Goal: Task Accomplishment & Management: Manage account settings

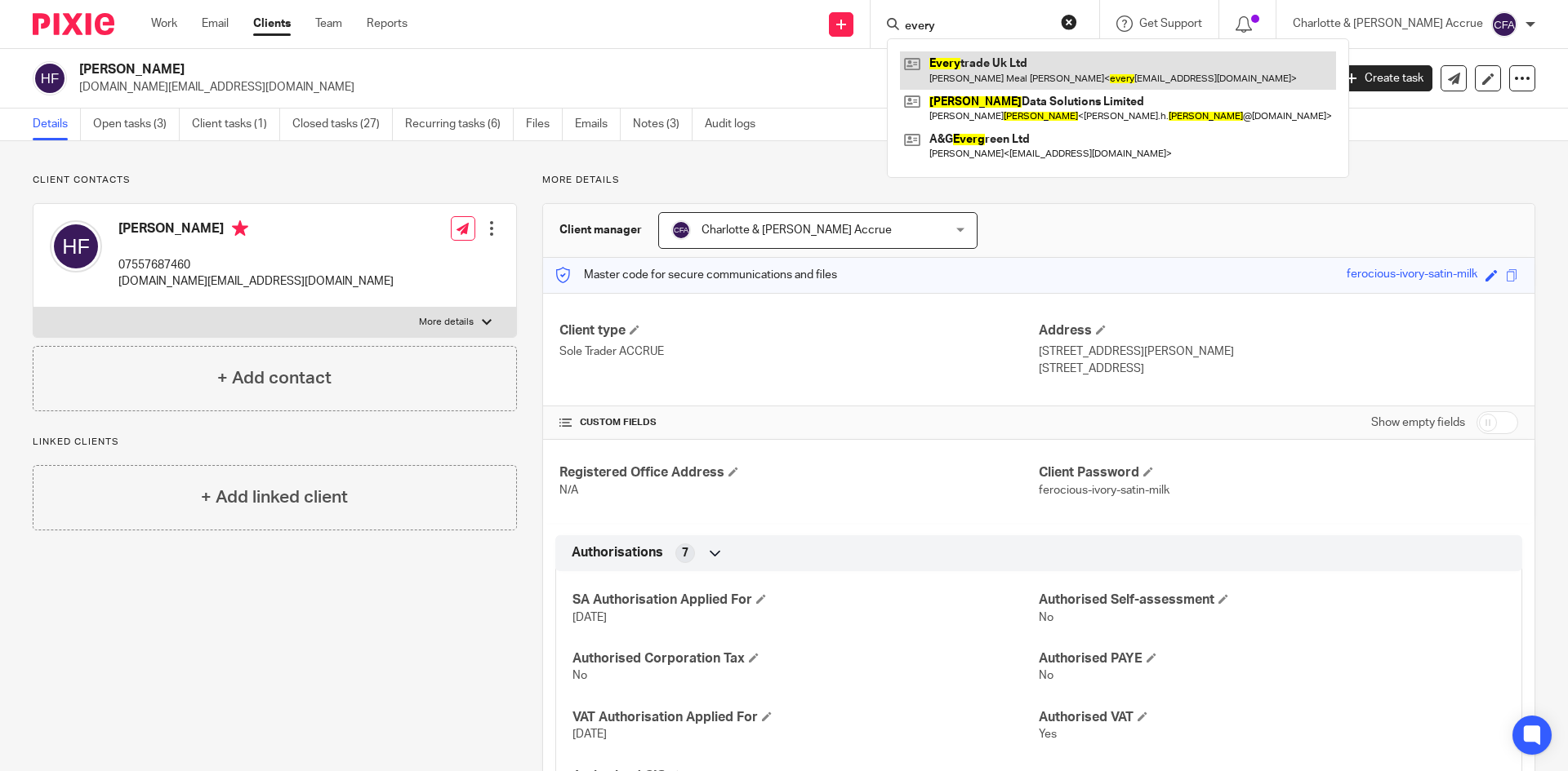
type input "every"
click at [1036, 62] on link at bounding box center [1118, 70] width 436 height 38
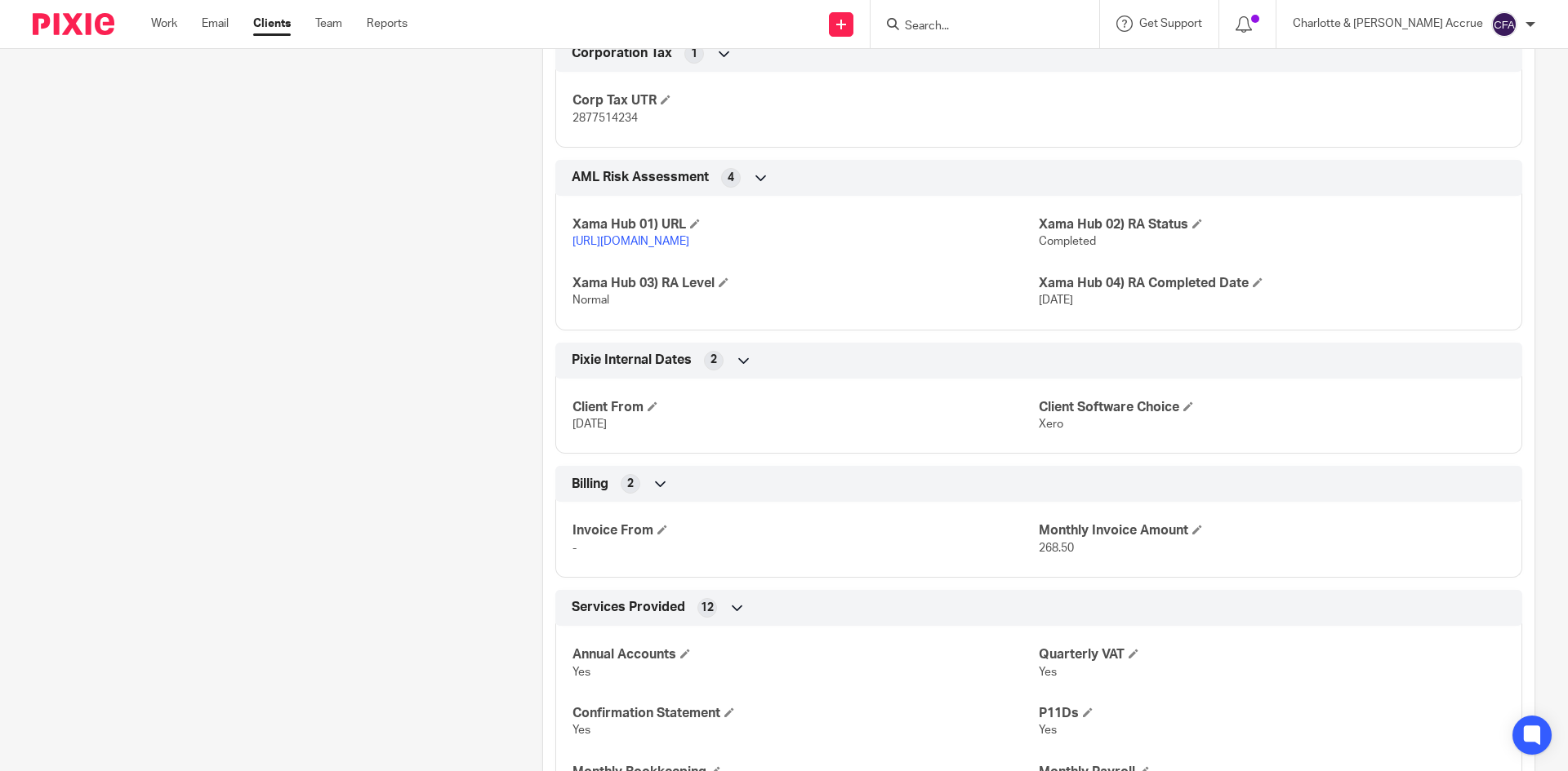
scroll to position [1878, 0]
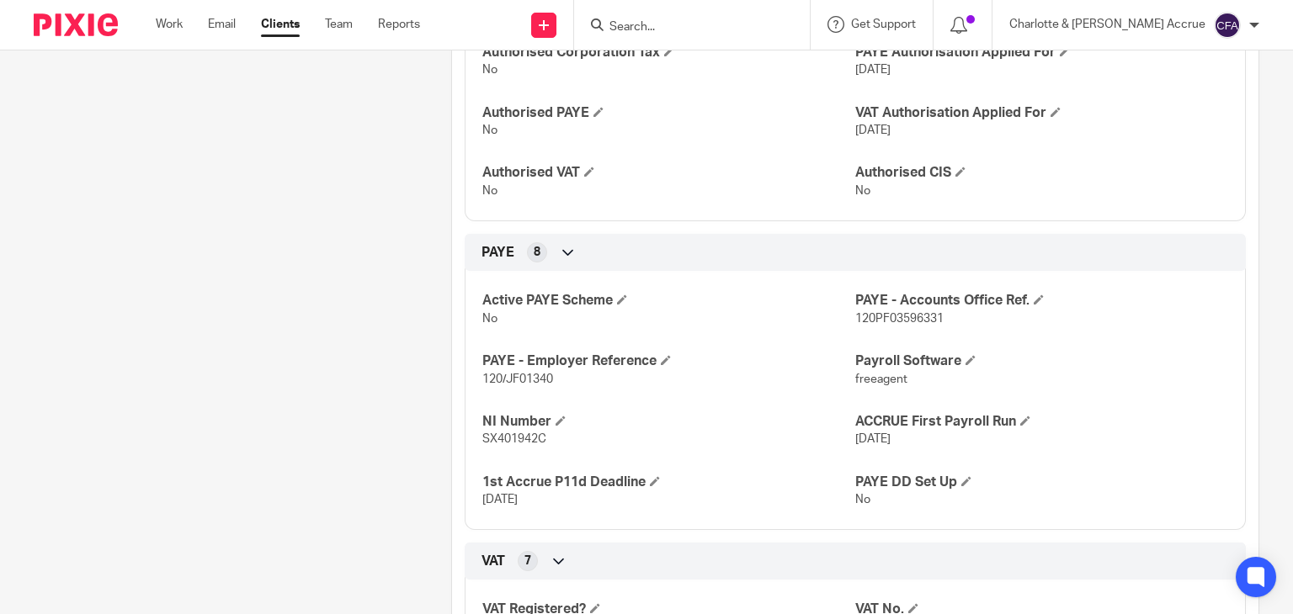
scroll to position [758, 0]
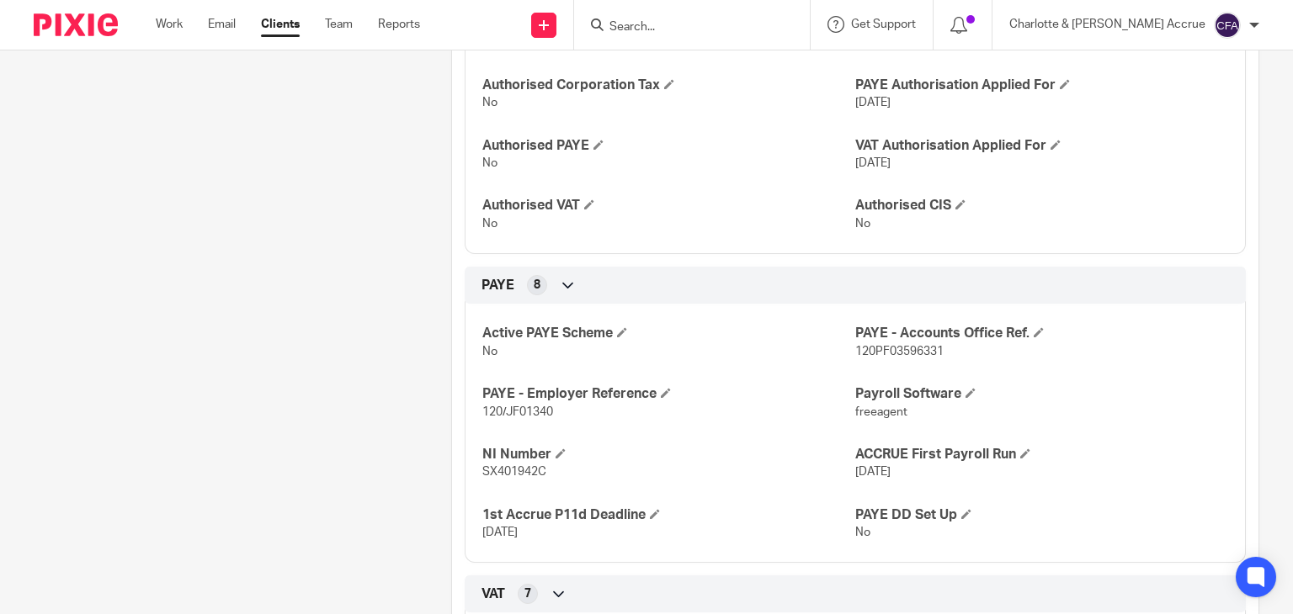
drag, startPoint x: 742, startPoint y: 35, endPoint x: 738, endPoint y: 25, distance: 10.2
click at [740, 30] on form at bounding box center [697, 24] width 179 height 21
click at [738, 25] on input "Search" at bounding box center [684, 27] width 152 height 15
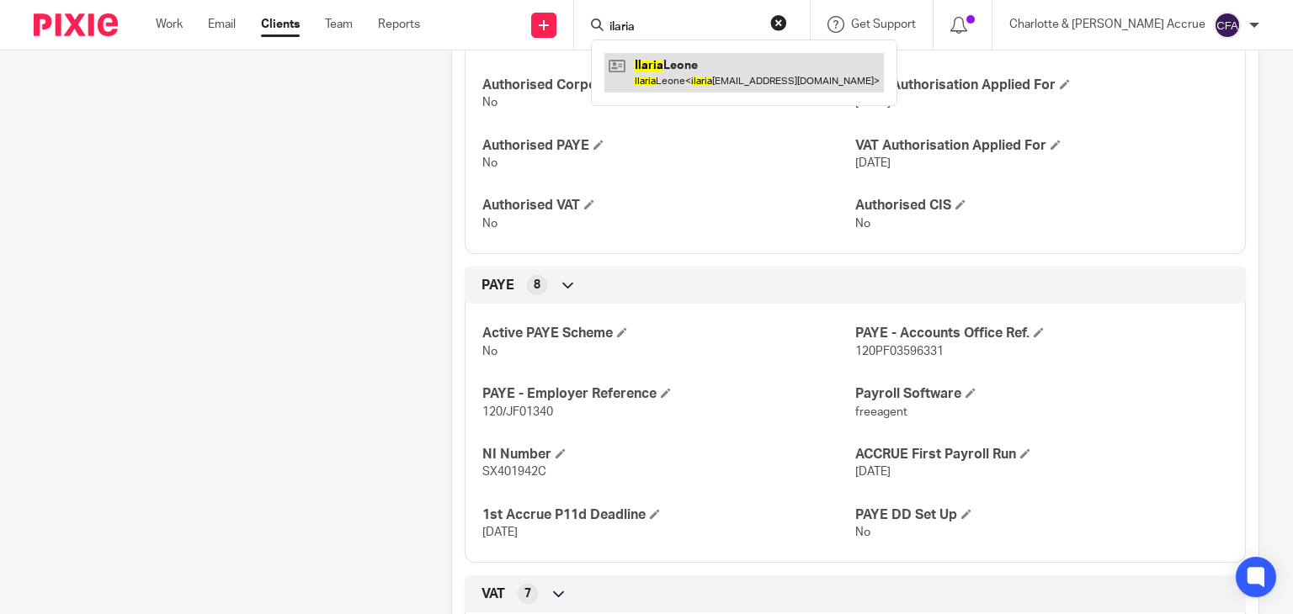
type input "ilaria"
click at [764, 74] on link at bounding box center [743, 72] width 279 height 39
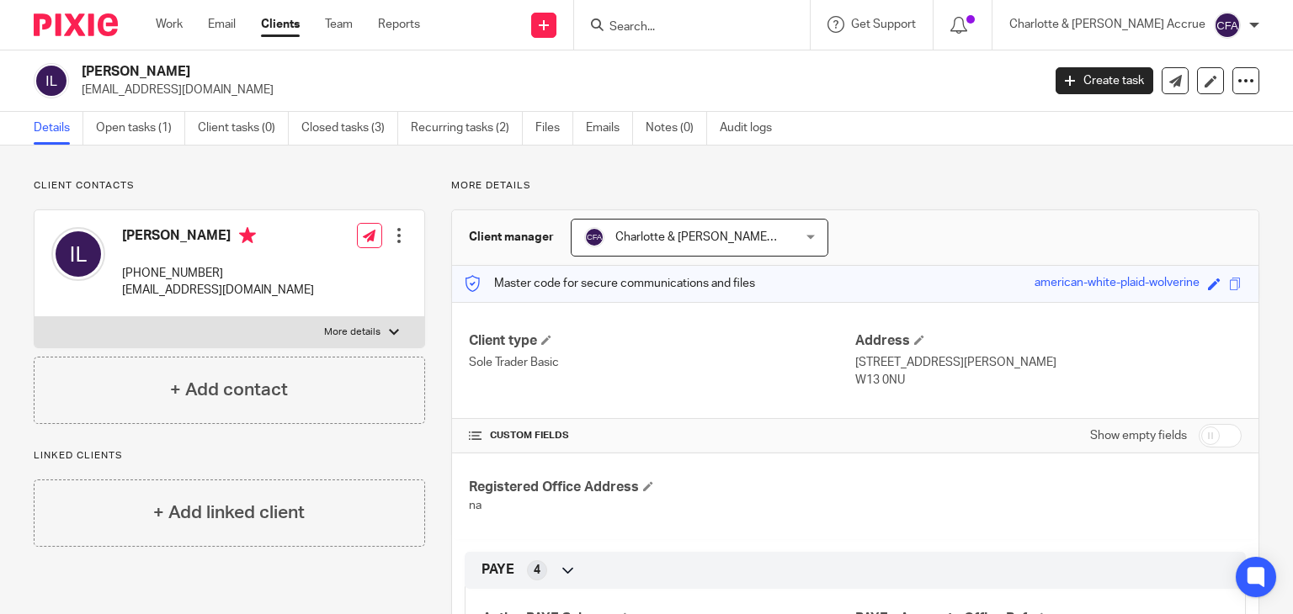
click at [114, 66] on h2 "[PERSON_NAME]" at bounding box center [461, 72] width 759 height 18
click at [114, 66] on h2 "Ilaria Leone" at bounding box center [461, 72] width 759 height 18
copy div "Ilaria Leone"
click at [375, 329] on p "More details" at bounding box center [352, 332] width 56 height 13
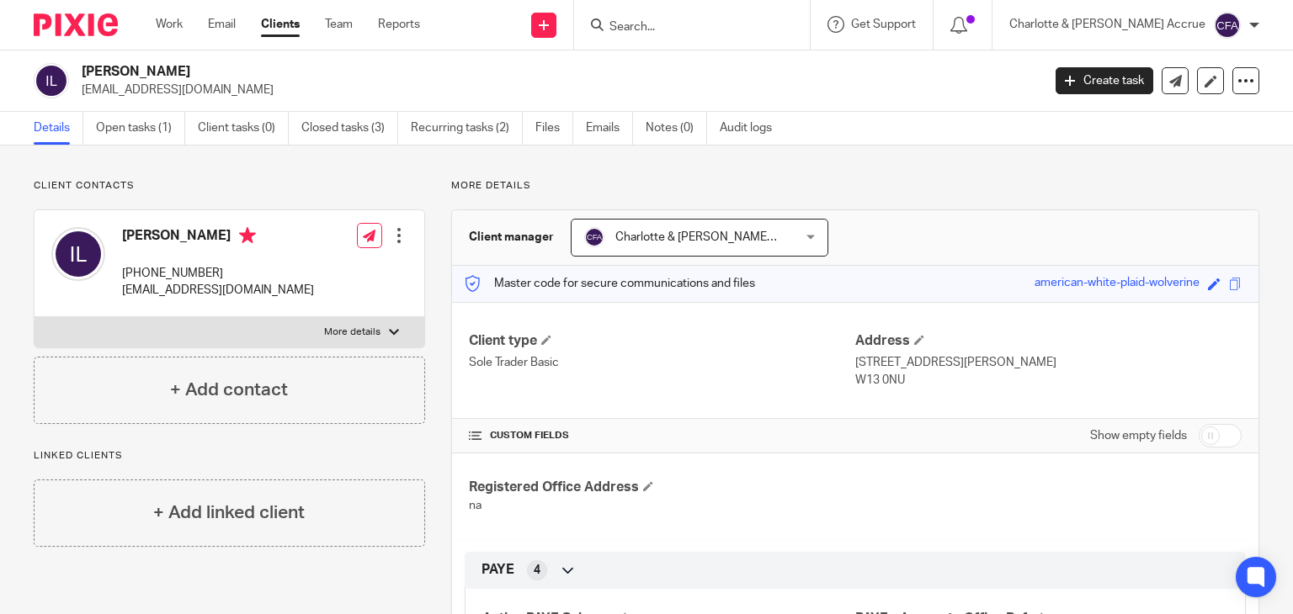
click at [35, 317] on input "More details" at bounding box center [34, 316] width 1 height 1
checkbox input "true"
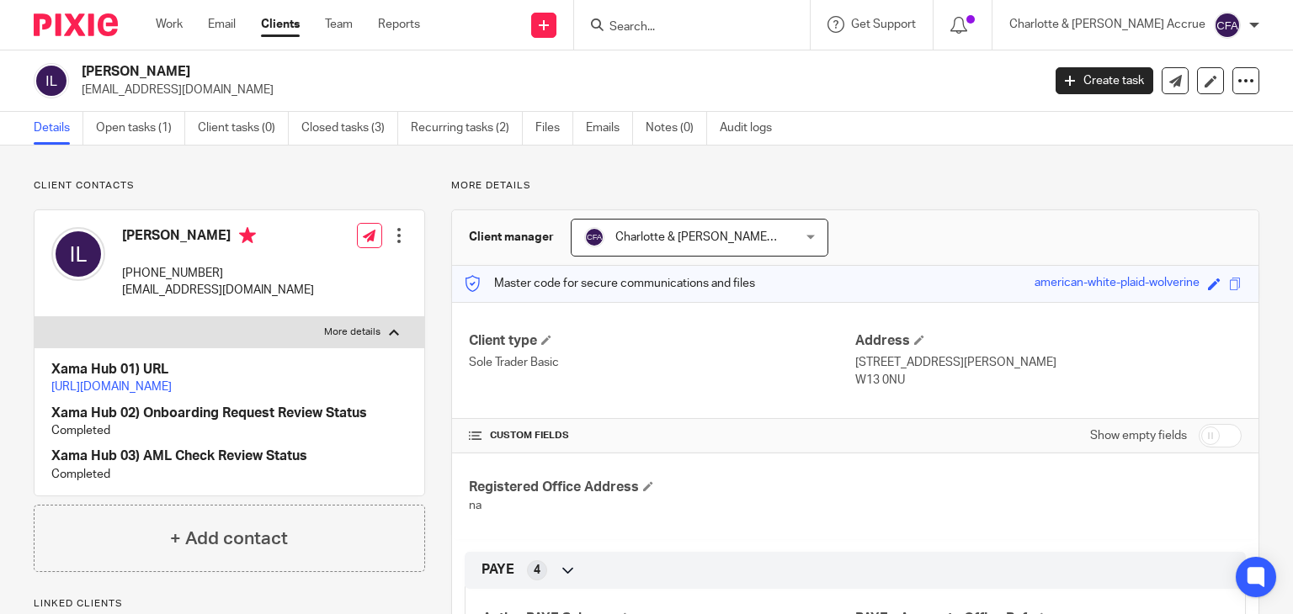
click at [229, 395] on p "https://platform.xamatech.com/portal/crm/clients/027f5700-1124-11f0-bfb7-6bd68c…" at bounding box center [229, 387] width 356 height 17
click at [229, 394] on p "https://platform.xamatech.com/portal/crm/clients/027f5700-1124-11f0-bfb7-6bd68c…" at bounding box center [229, 387] width 356 height 17
click at [229, 392] on p "https://platform.xamatech.com/portal/crm/clients/027f5700-1124-11f0-bfb7-6bd68c…" at bounding box center [229, 387] width 356 height 17
click at [172, 388] on link "https://platform.xamatech.com/portal/crm/clients/027f5700-1124-11f0-bfb7-6bd68c…" at bounding box center [111, 387] width 120 height 12
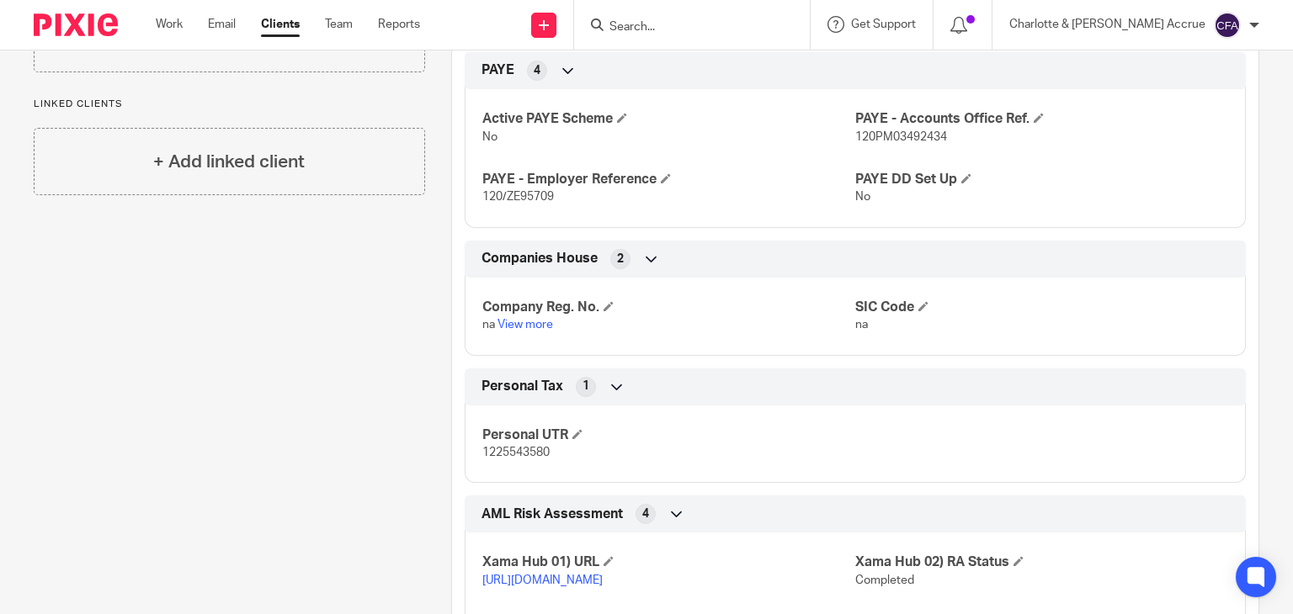
scroll to position [505, 0]
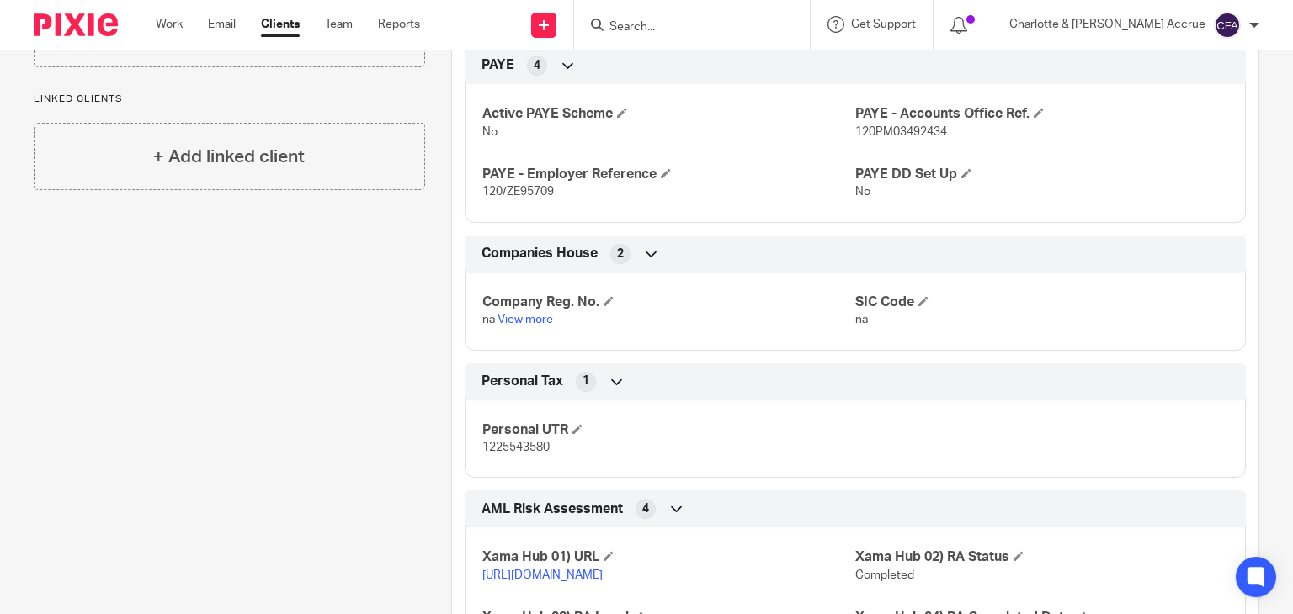
click at [515, 446] on span "1225543580" at bounding box center [515, 448] width 67 height 12
copy span "1225543580"
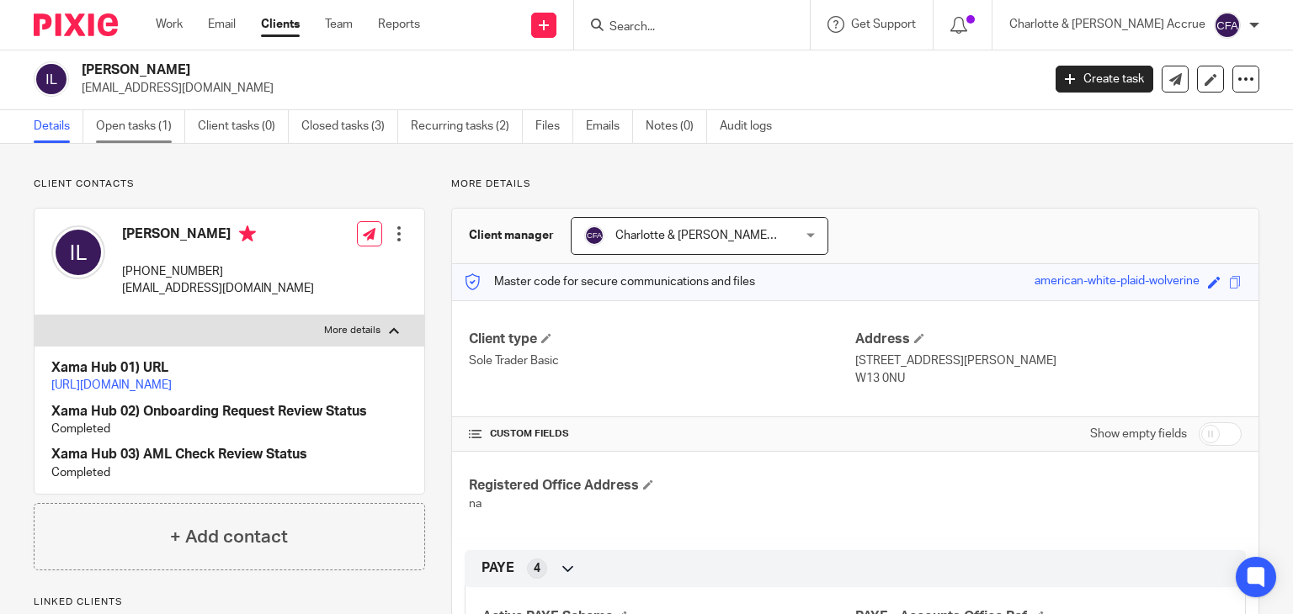
scroll to position [0, 0]
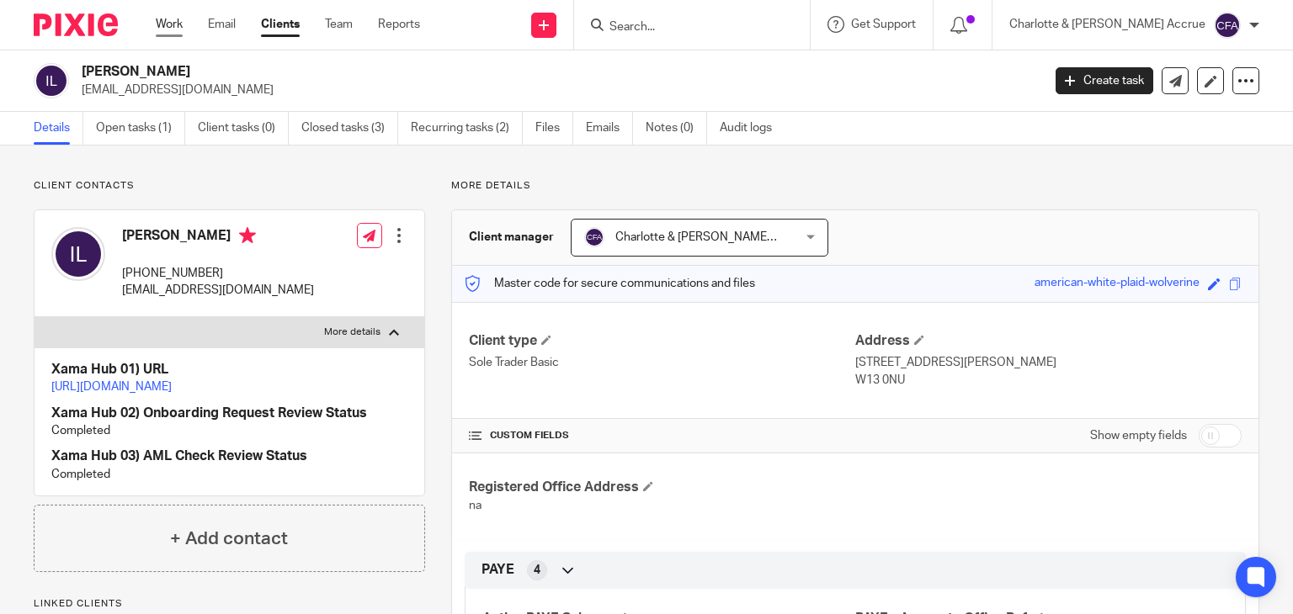
click at [164, 27] on link "Work" at bounding box center [169, 24] width 27 height 17
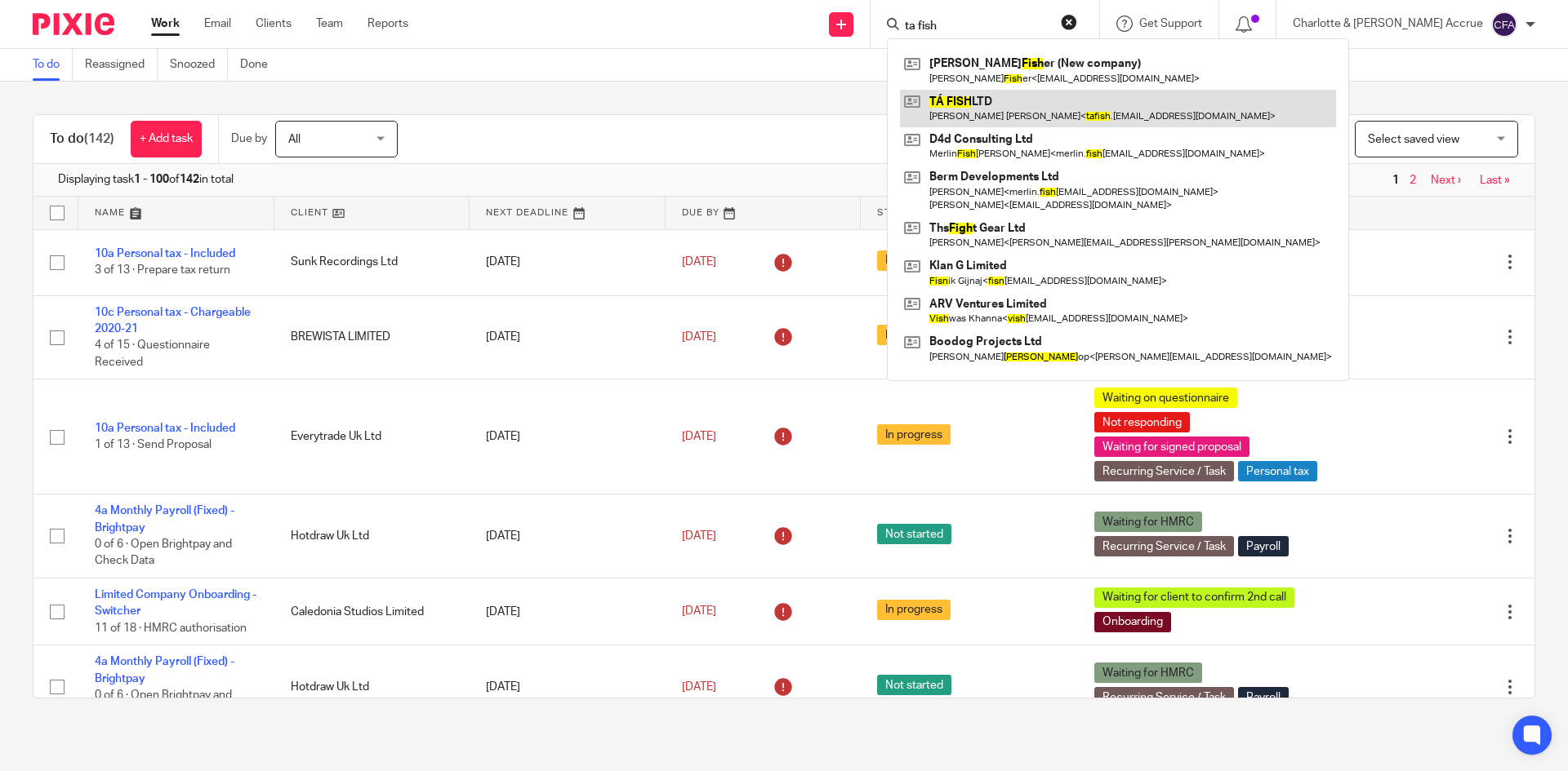
type input "ta fish"
click at [1041, 97] on link at bounding box center [1118, 109] width 436 height 38
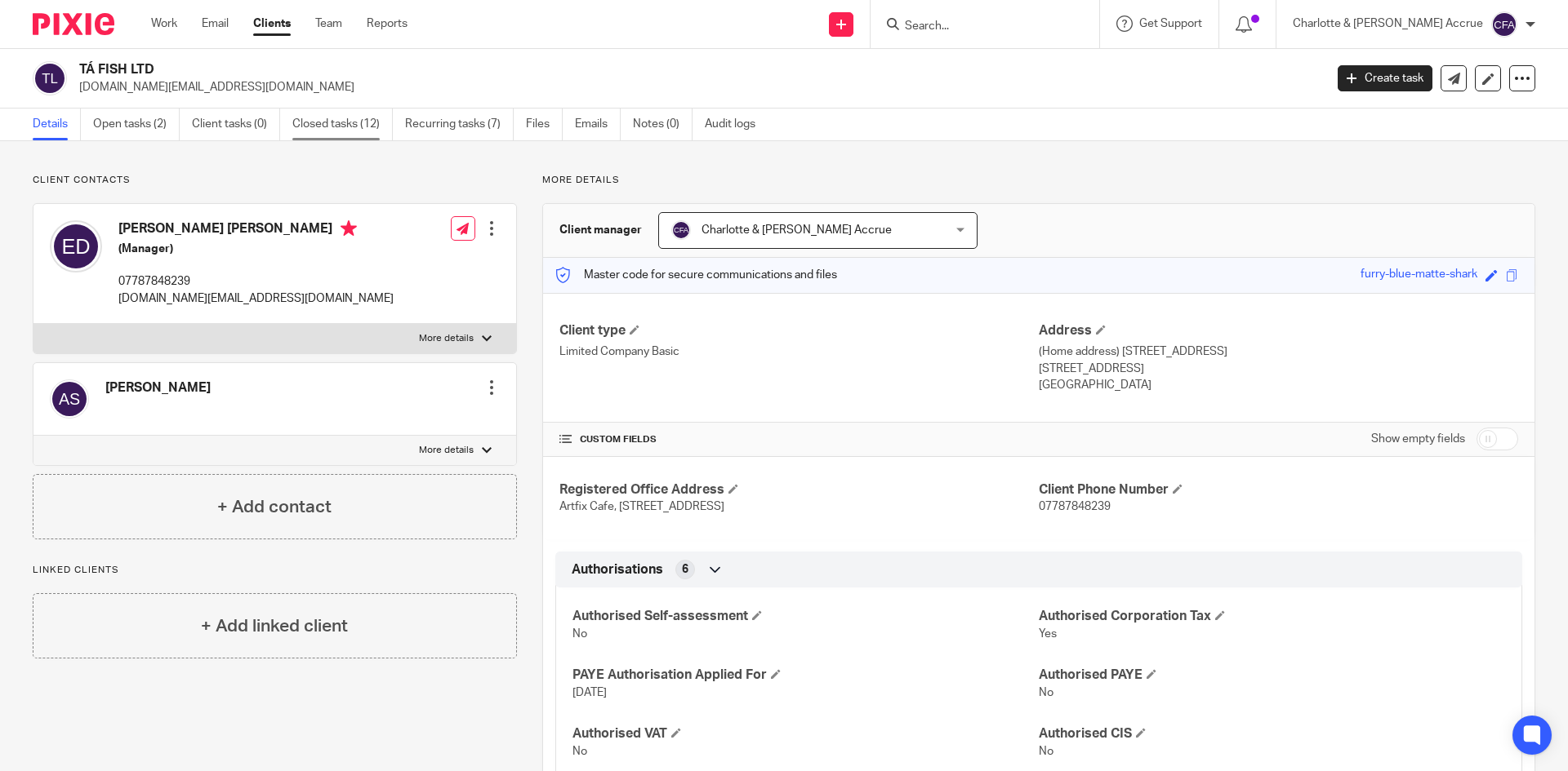
click at [338, 122] on link "Closed tasks (12)" at bounding box center [343, 124] width 101 height 32
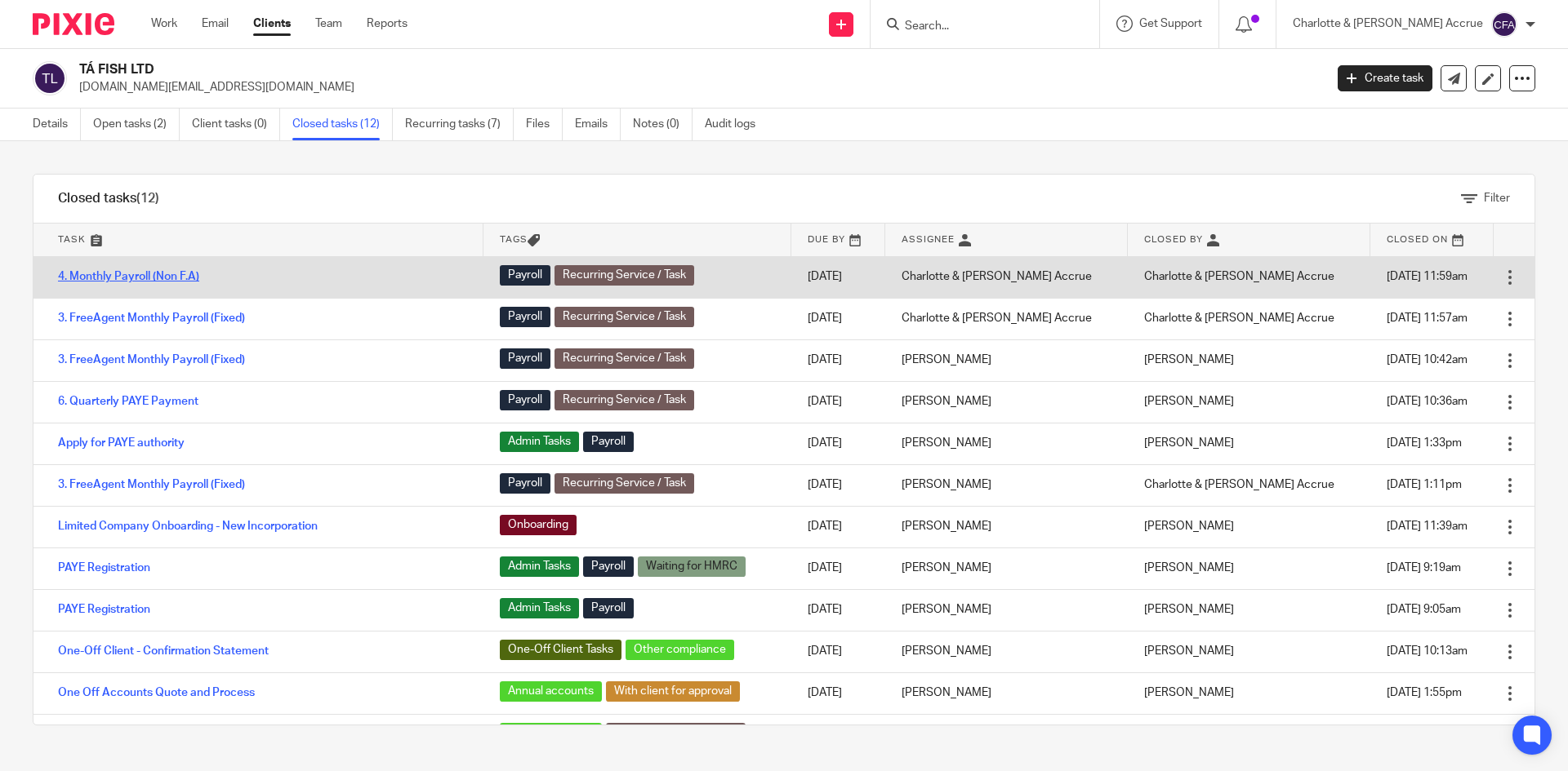
click at [177, 280] on link "4. Monthly Payroll (Non F.A)" at bounding box center [129, 276] width 142 height 12
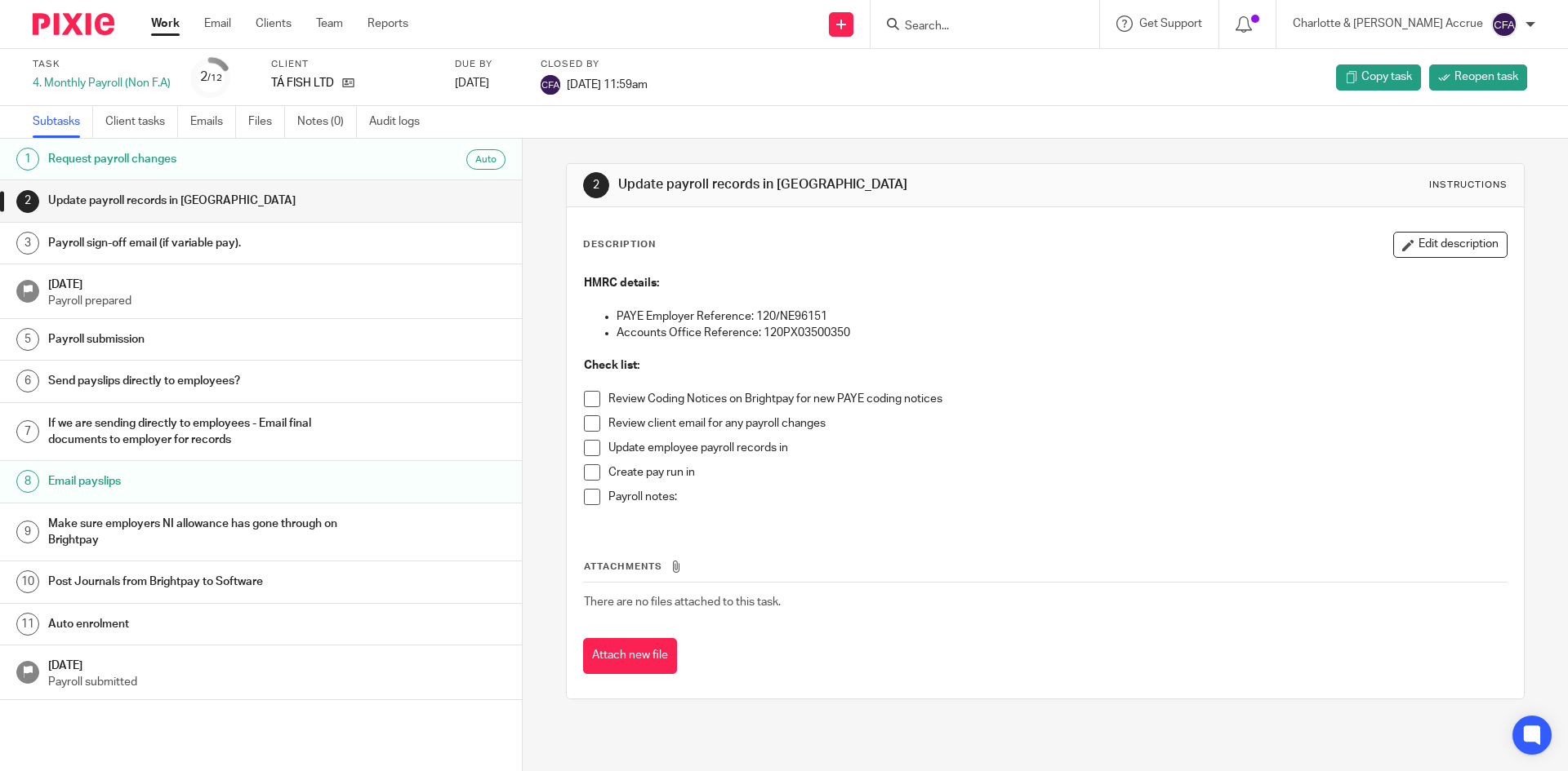
click at [1019, 14] on form at bounding box center [990, 23] width 174 height 20
click at [1009, 32] on input "Search" at bounding box center [977, 26] width 147 height 15
type input "ilari"
click at [1043, 75] on link at bounding box center [1034, 70] width 269 height 38
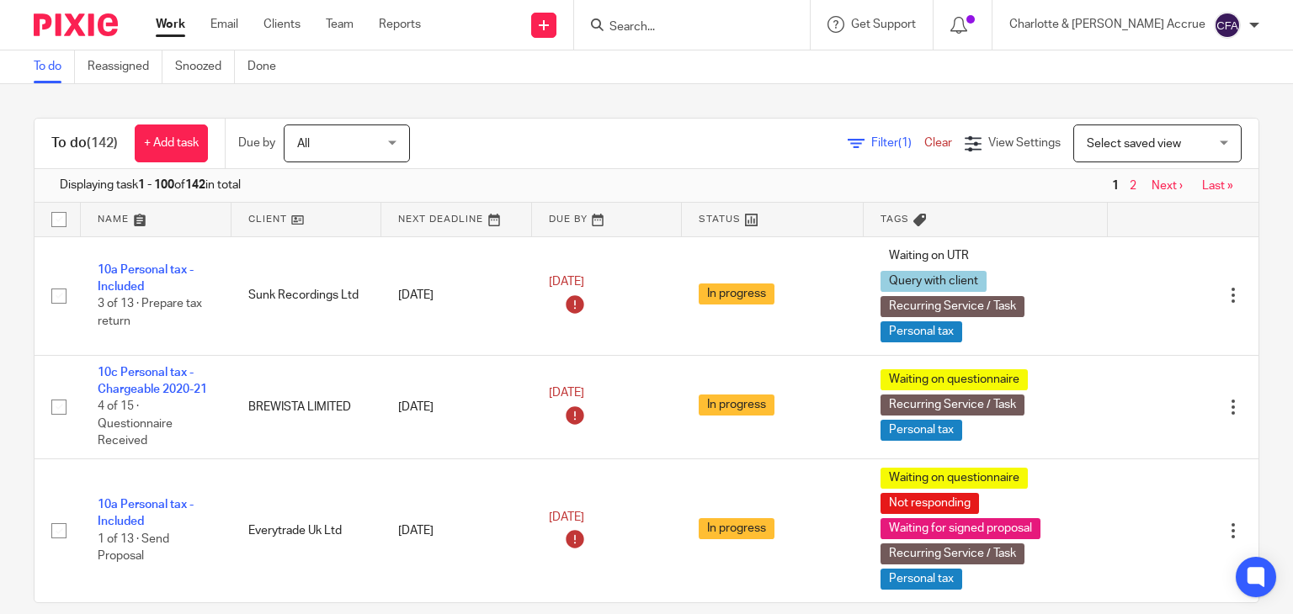
click at [759, 31] on input "Search" at bounding box center [684, 27] width 152 height 15
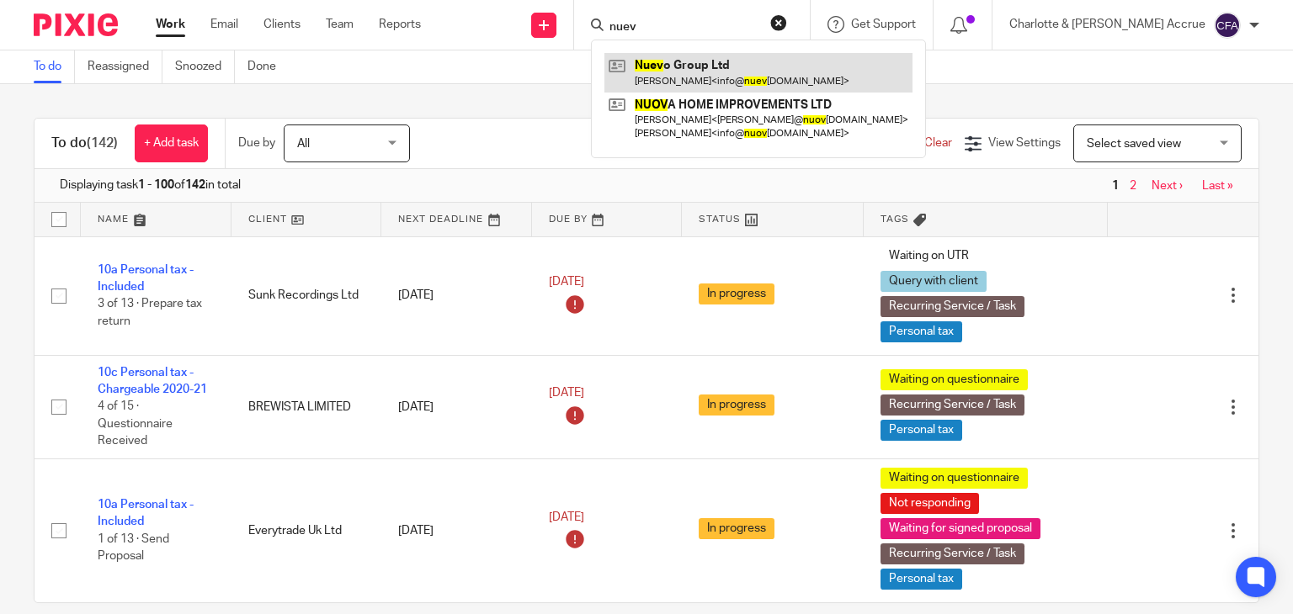
type input "nuev"
click at [795, 66] on link at bounding box center [758, 72] width 308 height 39
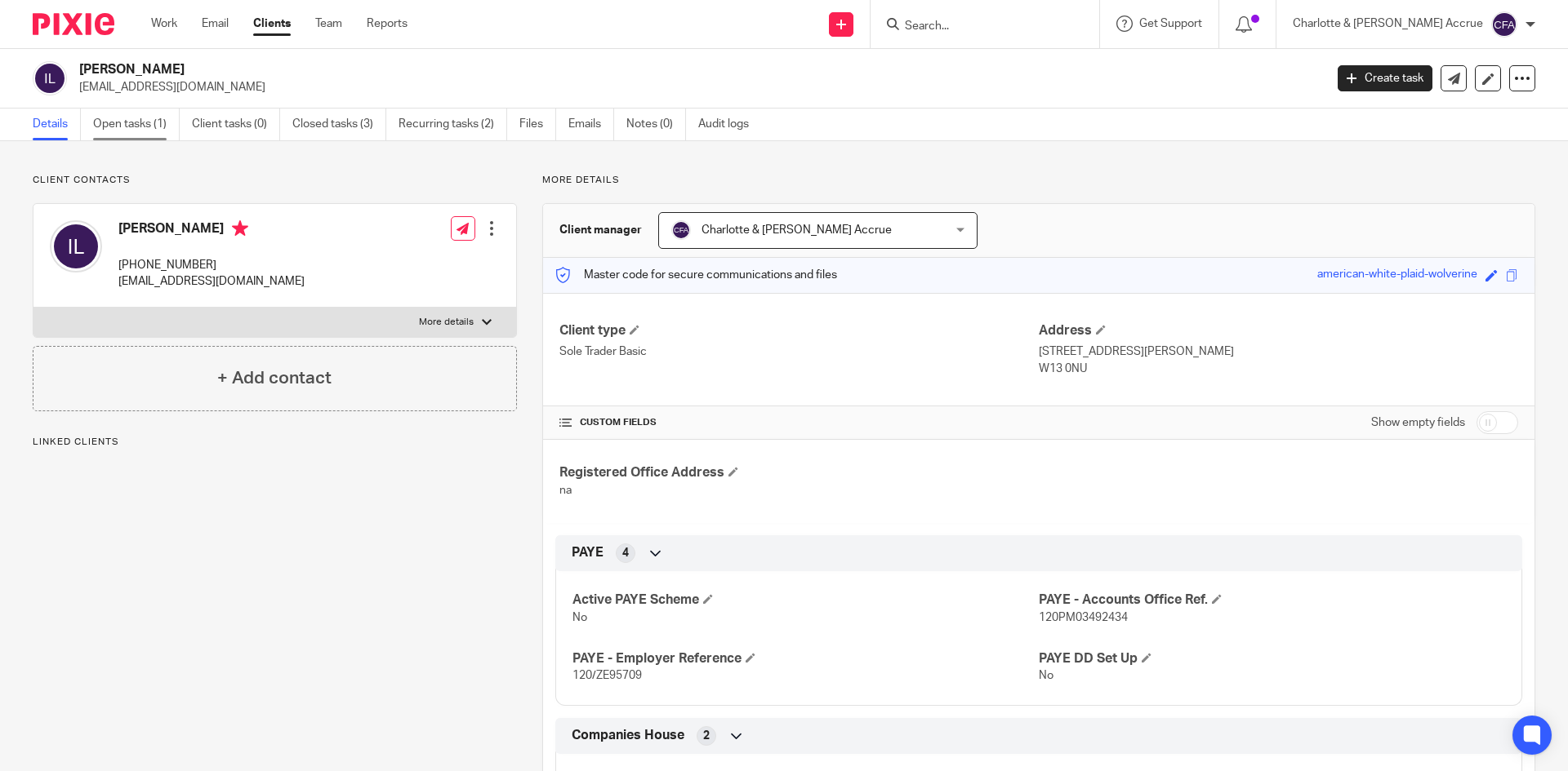
click at [138, 124] on link "Open tasks (1)" at bounding box center [136, 124] width 86 height 32
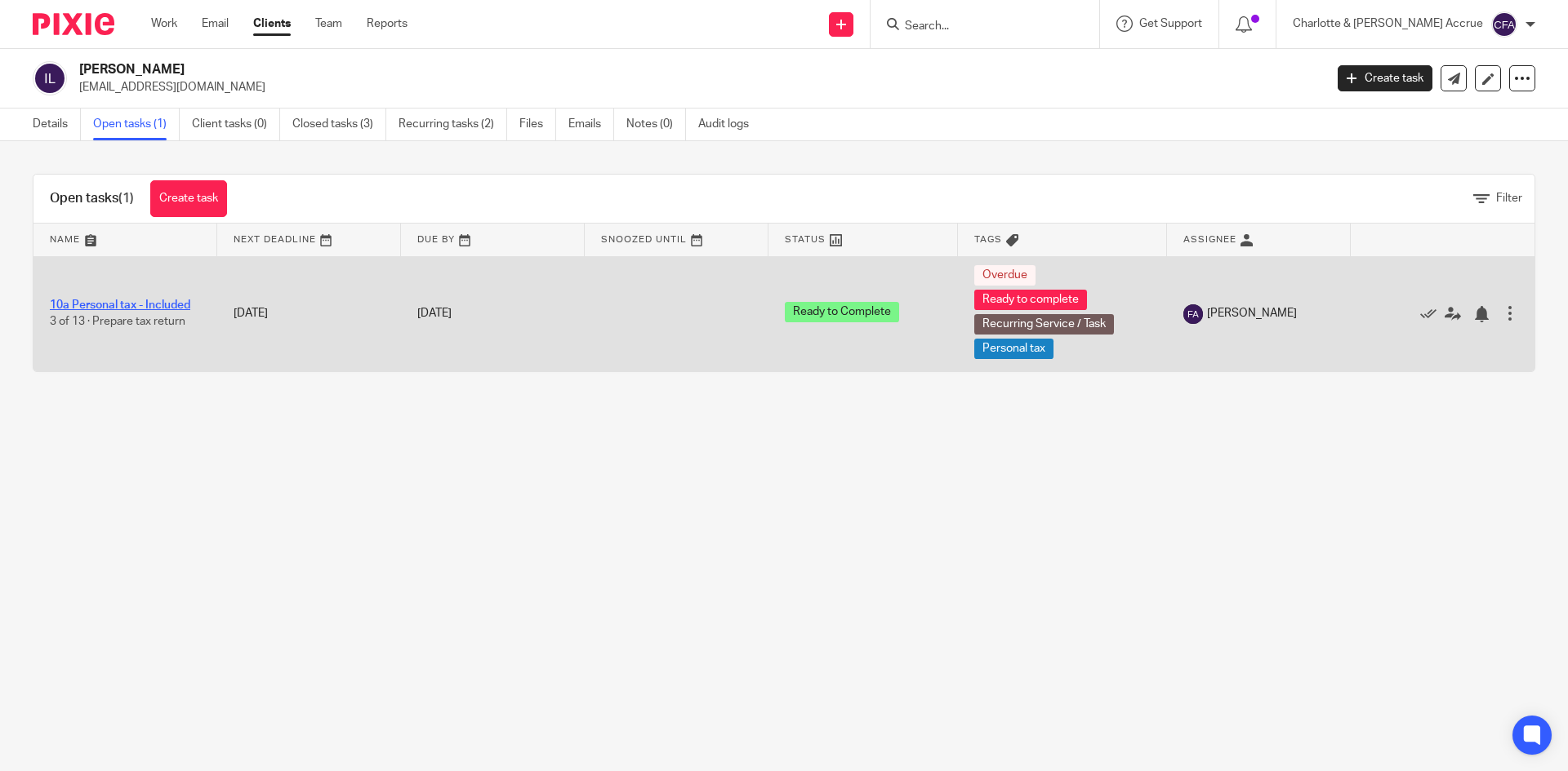
click at [98, 302] on link "10a Personal tax - Included" at bounding box center [119, 305] width 141 height 12
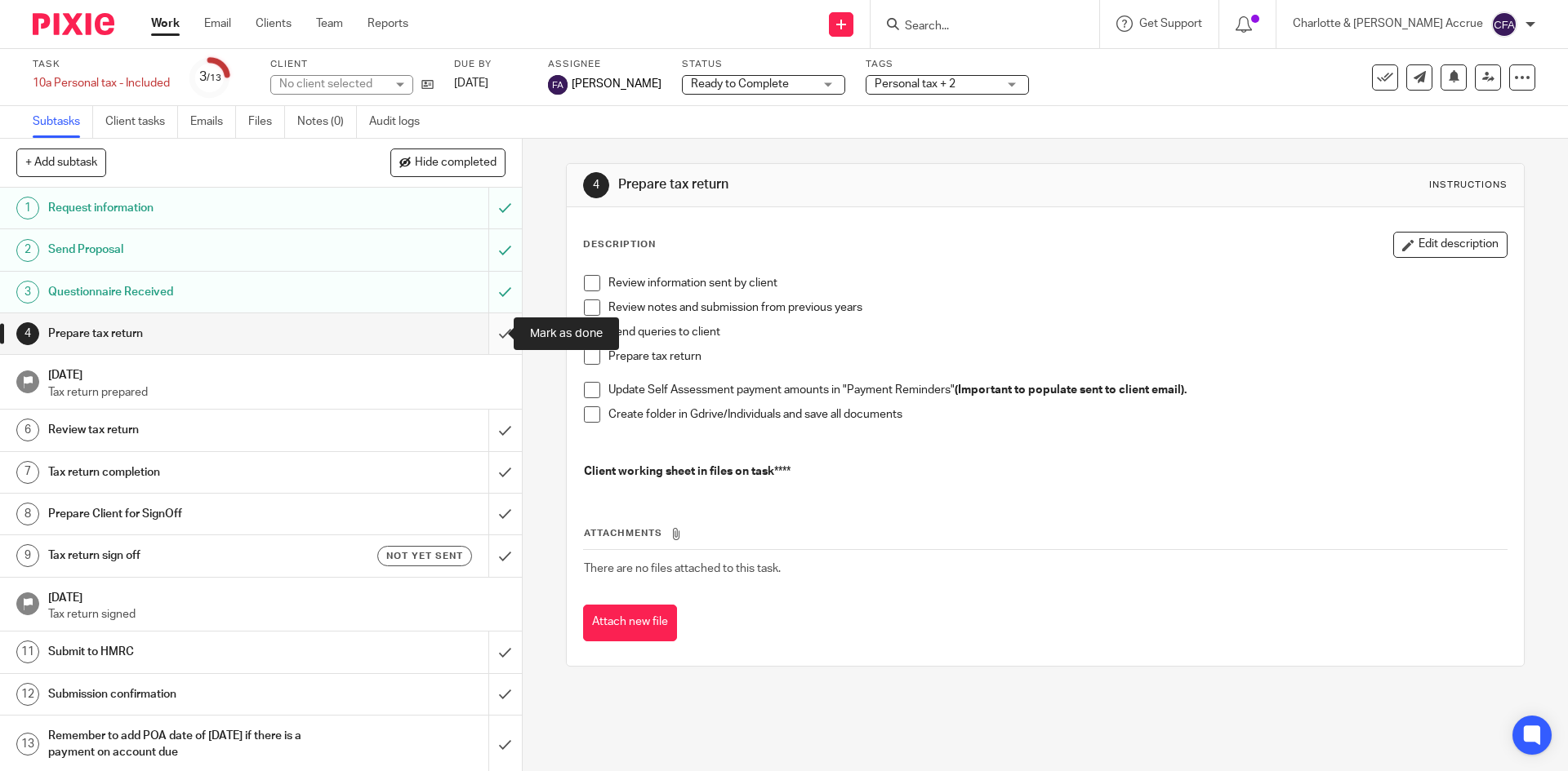
click at [482, 329] on input "submit" at bounding box center [261, 334] width 522 height 41
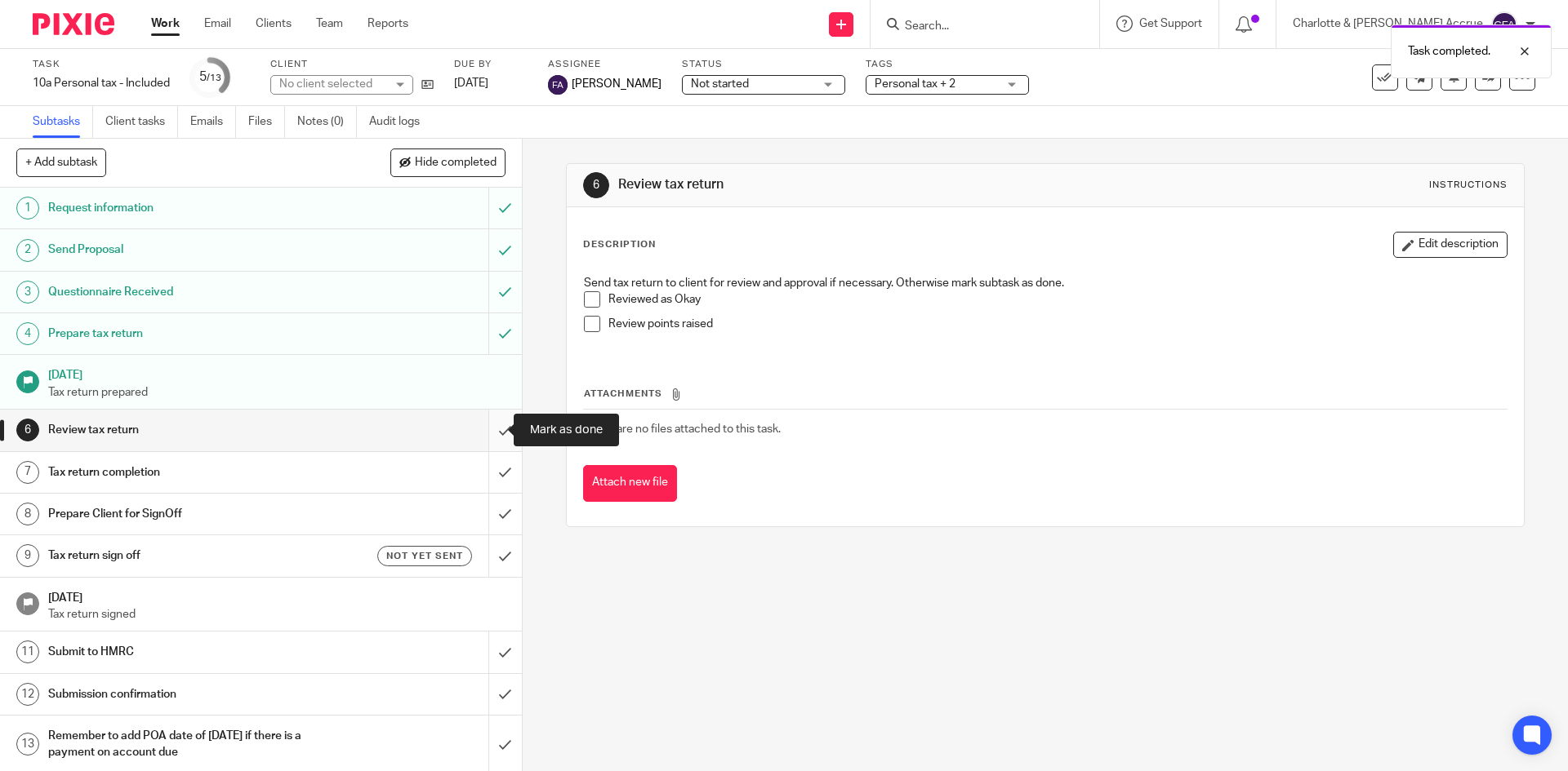
click at [493, 424] on input "submit" at bounding box center [261, 431] width 522 height 41
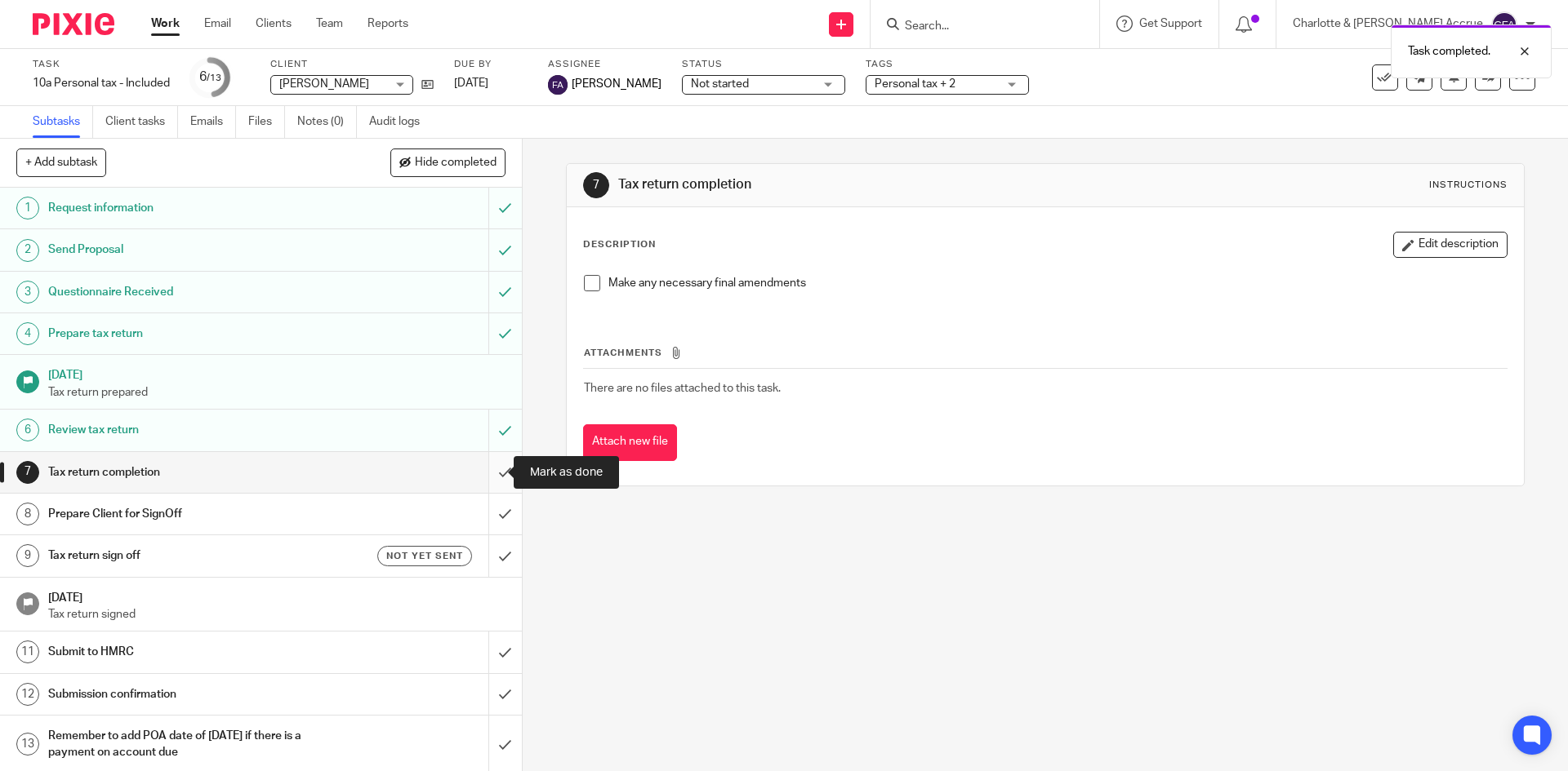
click at [498, 466] on input "submit" at bounding box center [261, 472] width 522 height 41
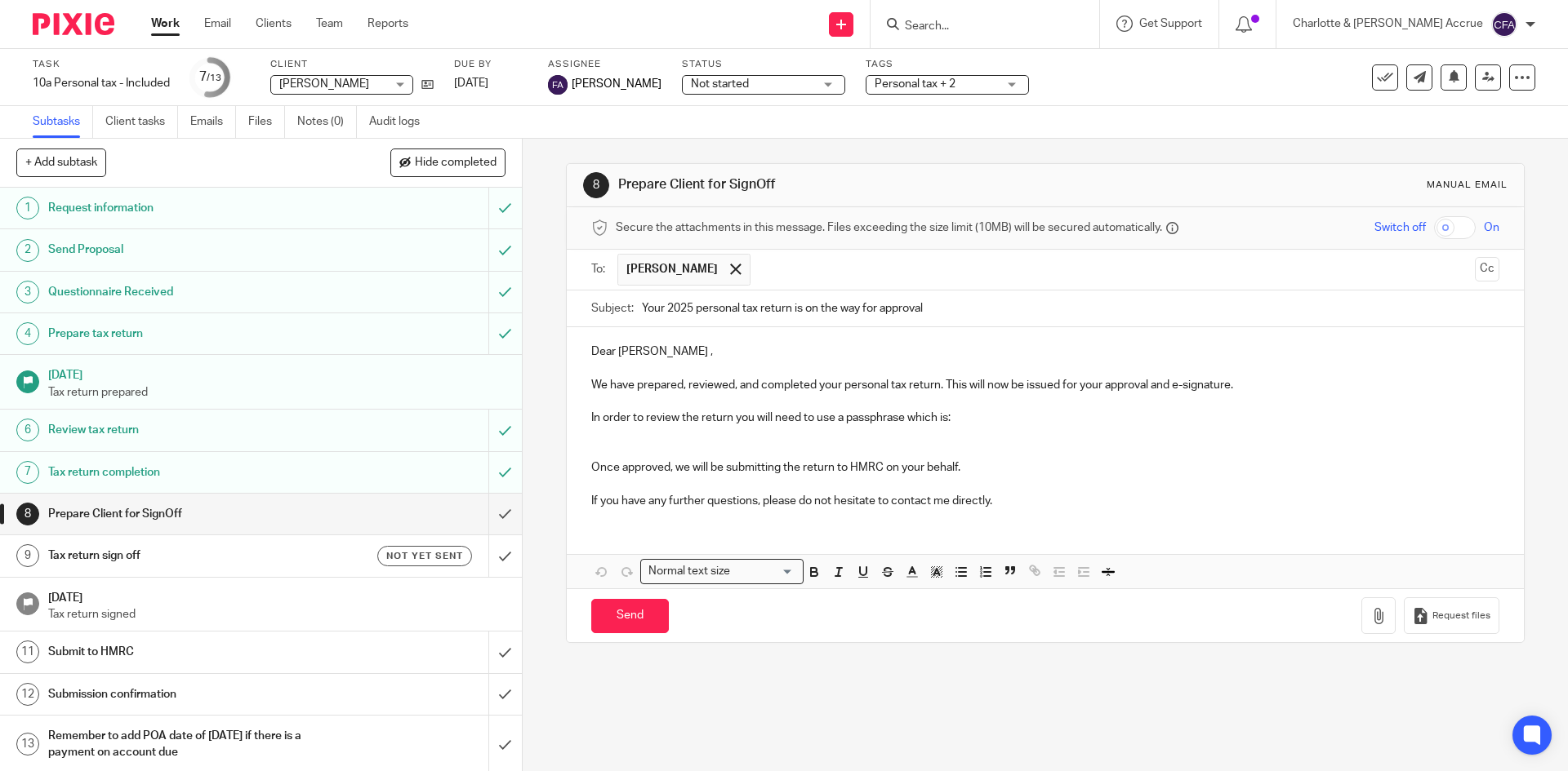
click at [628, 431] on p at bounding box center [1044, 434] width 907 height 16
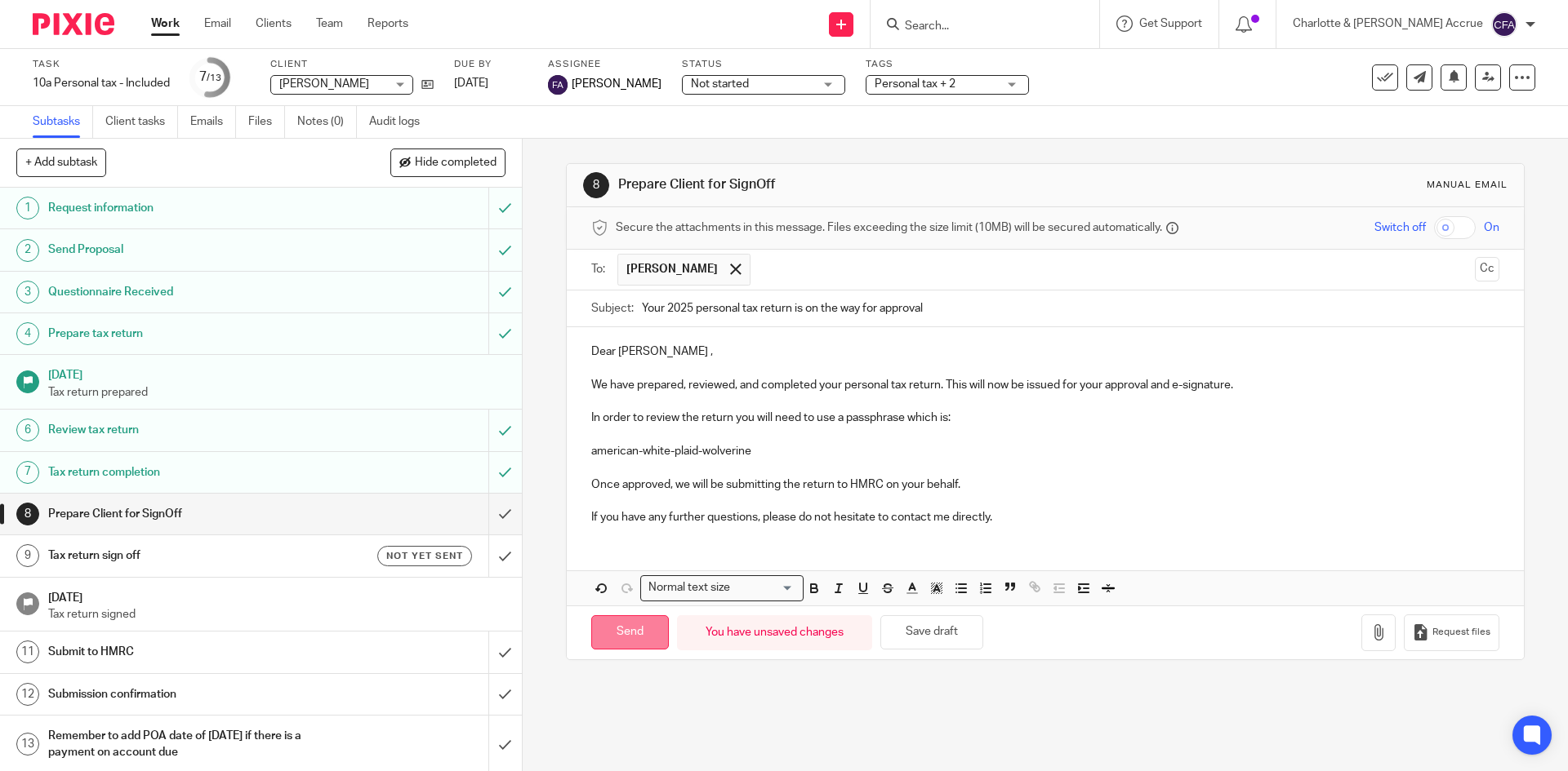
click at [633, 622] on input "Send" at bounding box center [630, 633] width 78 height 35
type input "Sent"
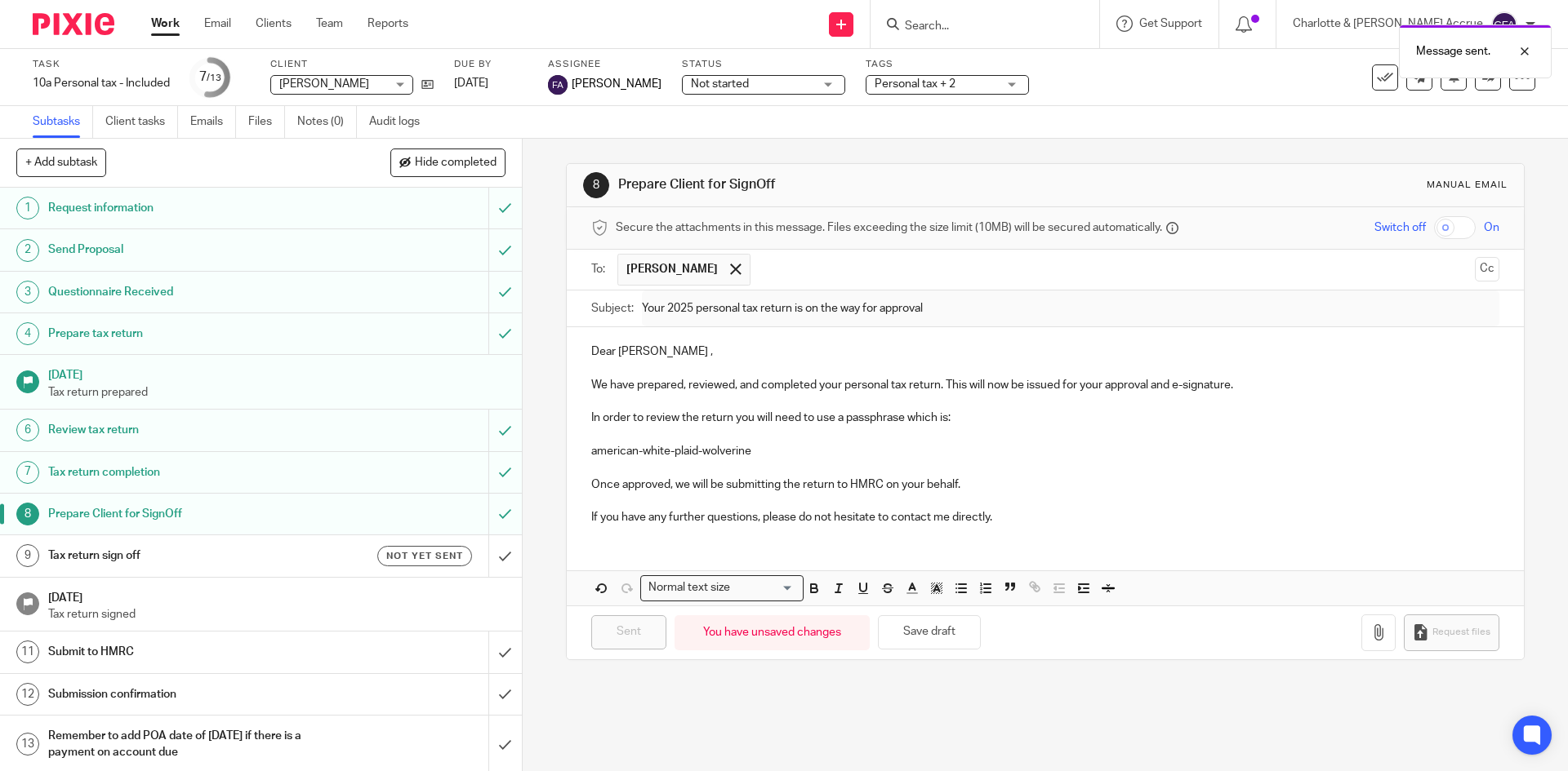
click at [278, 556] on h1 "Tax return sign off" at bounding box center [189, 556] width 282 height 24
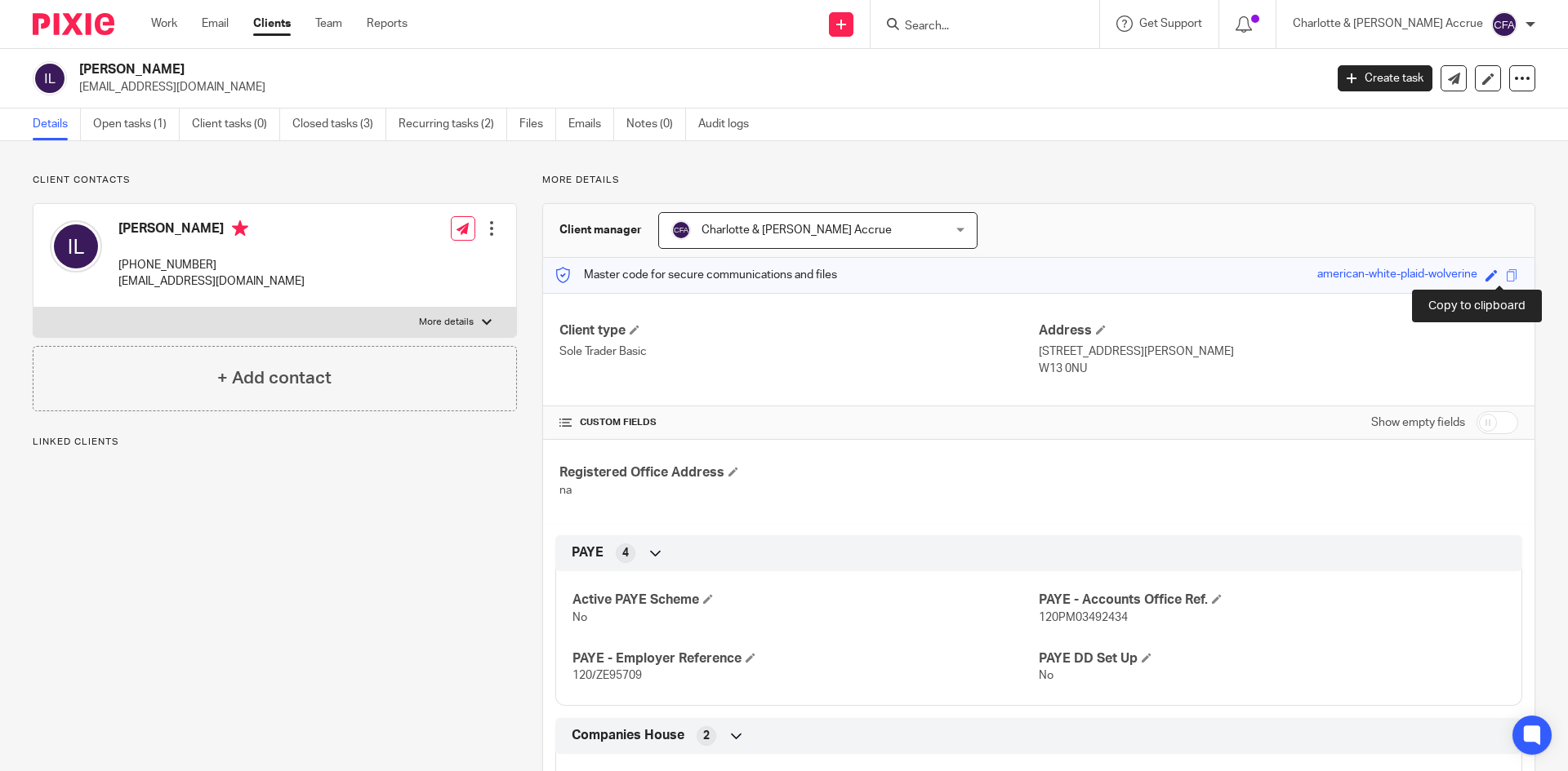
click at [1506, 274] on span at bounding box center [1512, 275] width 13 height 13
click at [1036, 26] on div "Copied." at bounding box center [1167, 48] width 768 height 62
click at [1021, 24] on div "Copied." at bounding box center [1167, 48] width 768 height 62
click at [998, 27] on div "Copied." at bounding box center [1167, 48] width 768 height 62
click at [978, 28] on input "Search" at bounding box center [977, 26] width 147 height 15
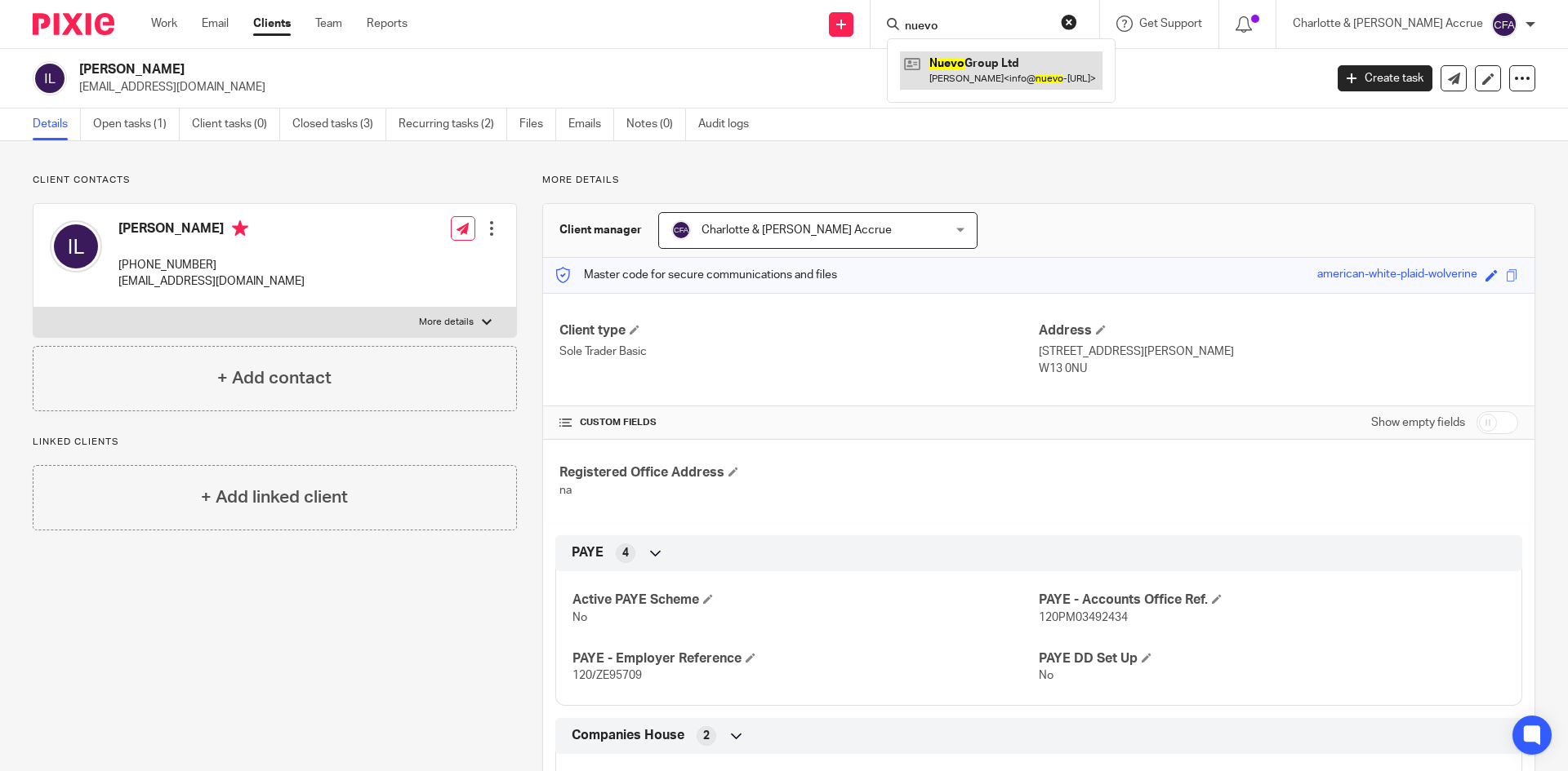
type input "nuevo"
click at [1017, 70] on link at bounding box center [1001, 70] width 203 height 38
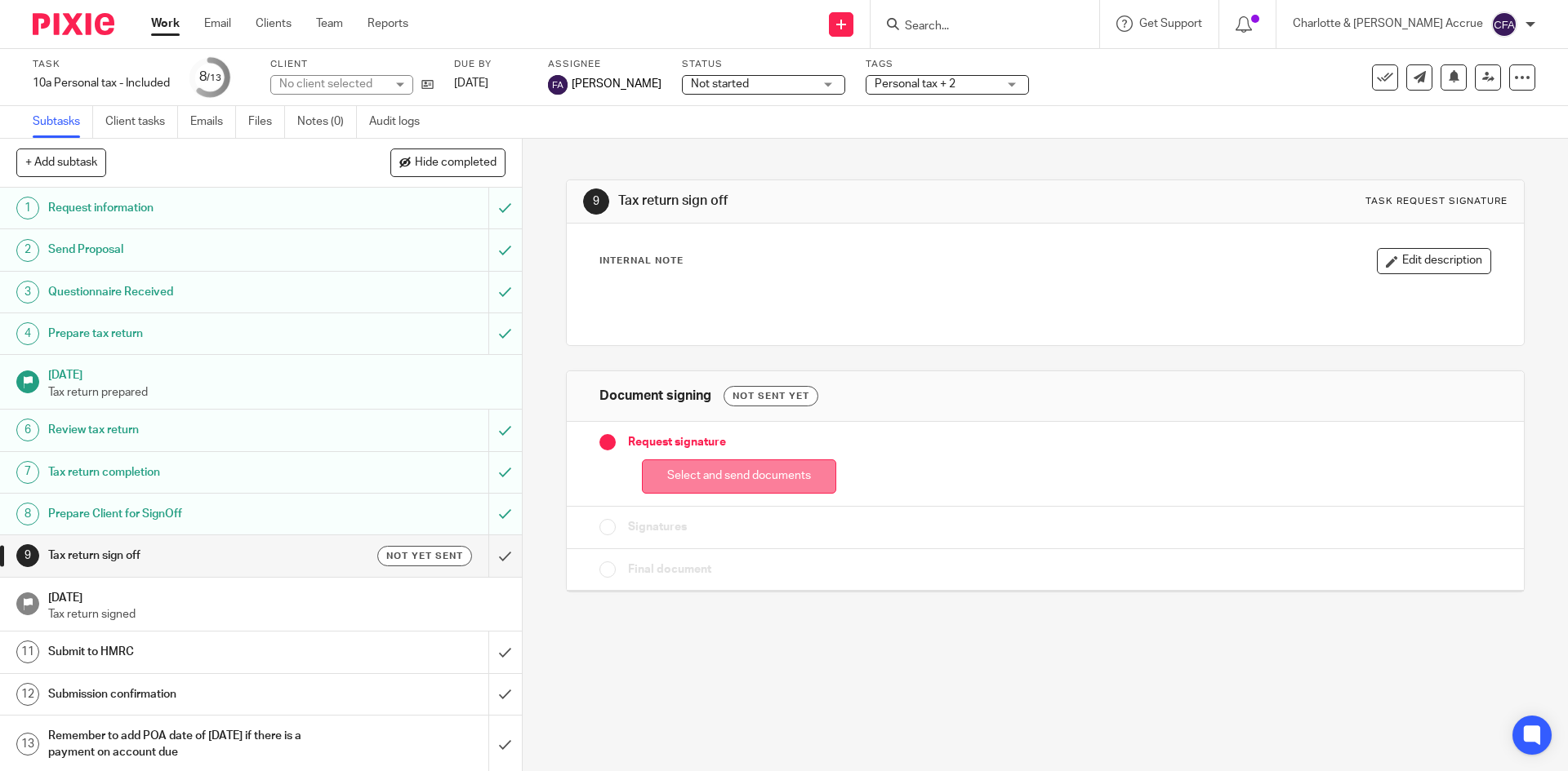
click at [704, 460] on button "Select and send documents" at bounding box center [739, 477] width 194 height 35
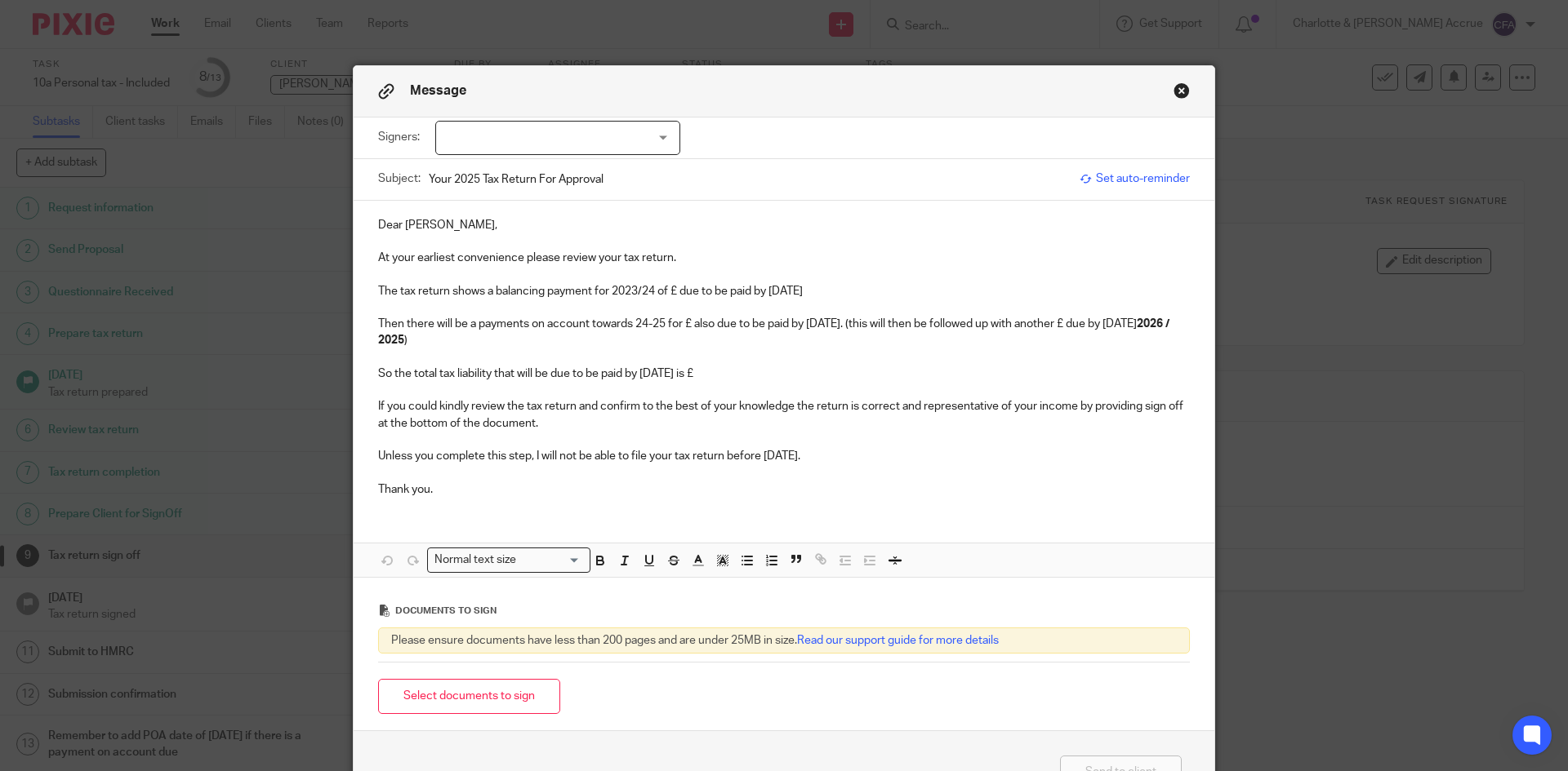
click at [577, 138] on div at bounding box center [558, 138] width 245 height 34
click at [579, 159] on li "[PERSON_NAME]" at bounding box center [552, 172] width 244 height 34
checkbox input "true"
click at [695, 247] on p at bounding box center [784, 241] width 812 height 16
click at [679, 387] on p at bounding box center [784, 390] width 812 height 16
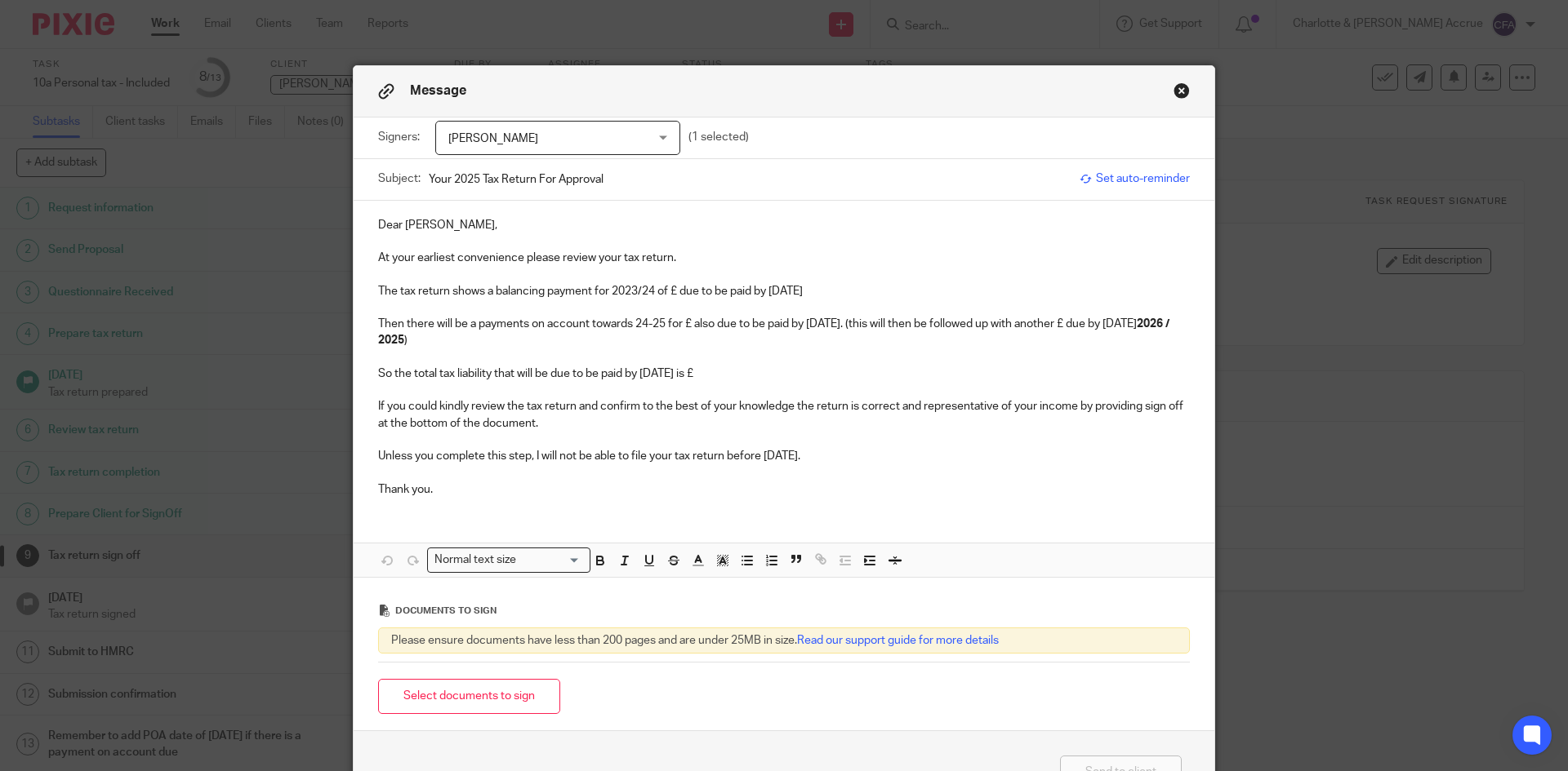
click at [634, 290] on p "The tax return shows a balancing payment for 2023/24 of £ due to be paid by 31 …" at bounding box center [784, 291] width 812 height 16
click at [672, 288] on p "The tax return shows a balancing payment for 2024/25 of £ due to be paid by 31 …" at bounding box center [784, 291] width 812 height 16
click at [502, 322] on p "Then there will be a payments on account towards 24-25 for £ also due to be pai…" at bounding box center [784, 333] width 812 height 34
drag, startPoint x: 643, startPoint y: 322, endPoint x: 707, endPoint y: 285, distance: 73.9
click at [643, 321] on p "Then there will be a payments on account towards 24-25 for £ also due to be pai…" at bounding box center [784, 333] width 812 height 34
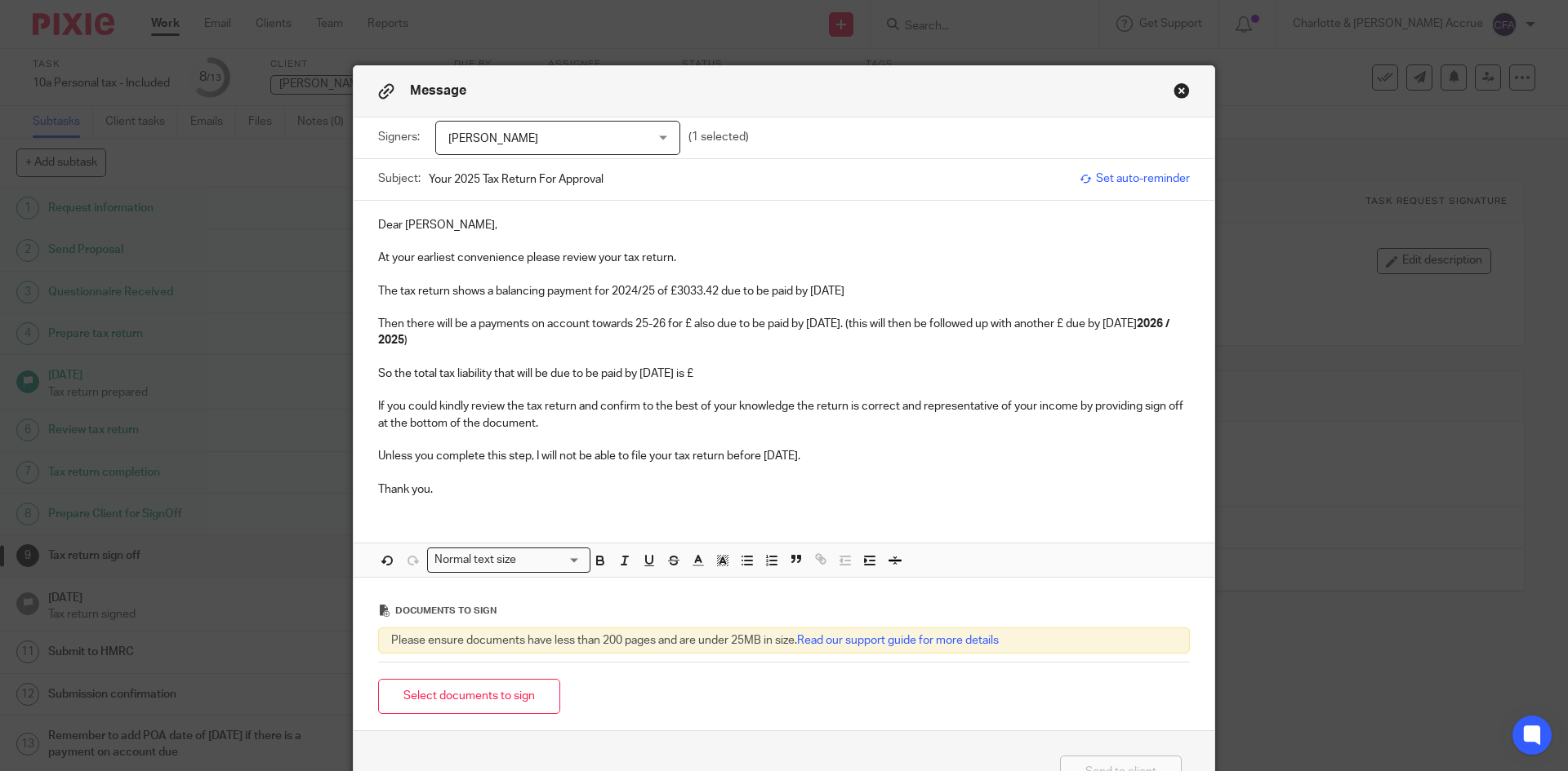
click at [685, 325] on p "Then there will be a payments on account towards 25-26 for £ also due to be pai…" at bounding box center [784, 333] width 812 height 34
click at [1133, 323] on p "Then there will be a payments on account towards 25-26 for £1516.71 also due to…" at bounding box center [784, 333] width 812 height 34
drag, startPoint x: 522, startPoint y: 341, endPoint x: 485, endPoint y: 335, distance: 37.5
click at [485, 335] on p "Then there will be a payments on account towards 25-26 for £1516.71 also due to…" at bounding box center [784, 333] width 812 height 34
click at [689, 322] on p "Then there will be a payments on account towards 25-26 for £1516.71 also due to…" at bounding box center [784, 333] width 812 height 34
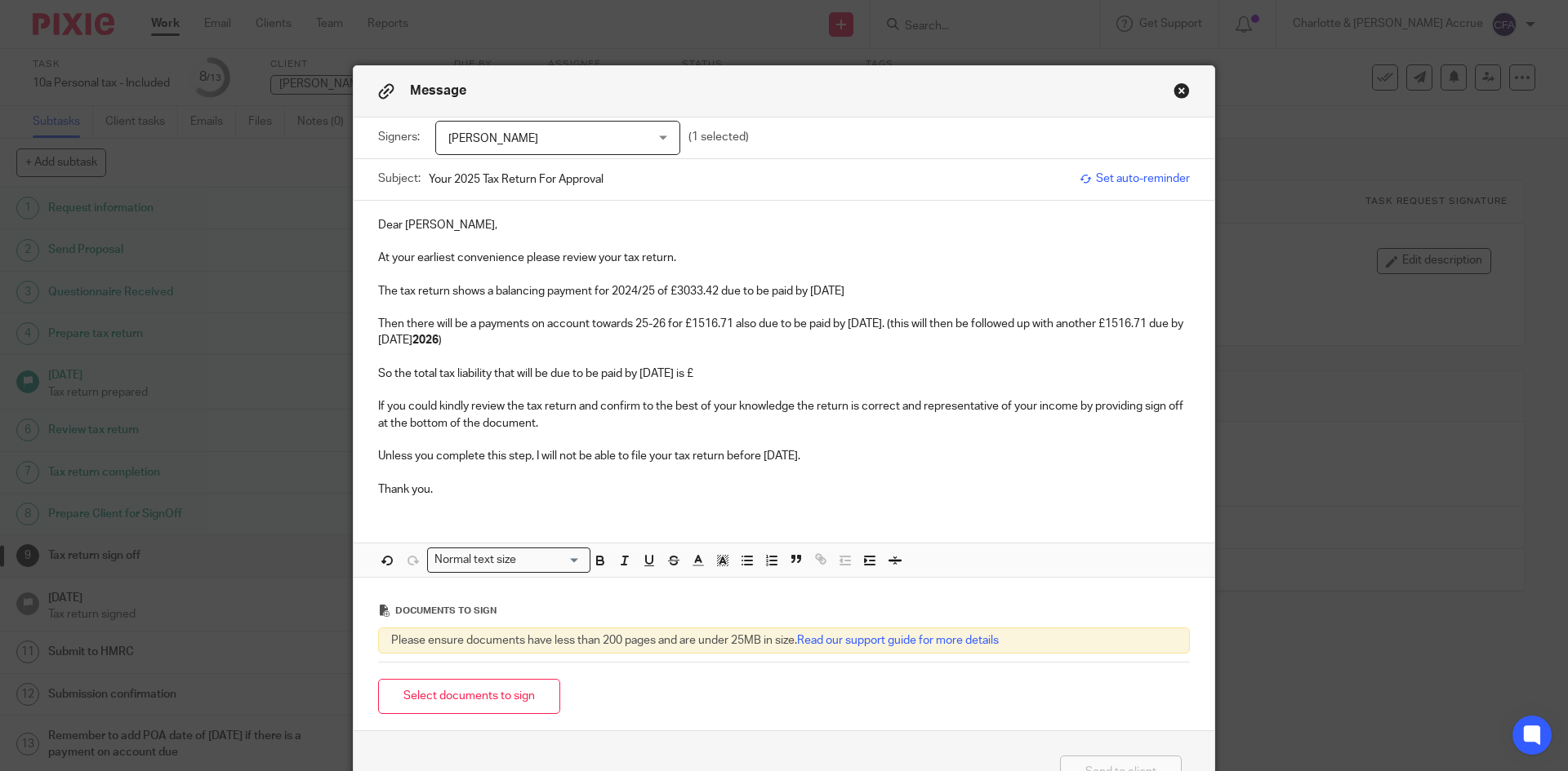
click at [642, 323] on p "Then there will be a payments on account towards 25-26 for £1516.71 also due to…" at bounding box center [784, 333] width 812 height 34
click at [748, 374] on p "So the total tax liability that will be due to be paid by 31 Jan 2026 is £" at bounding box center [784, 373] width 812 height 16
click at [801, 400] on p "If you could kindly review the tax return and confirm to the best of your knowl…" at bounding box center [784, 415] width 812 height 34
click at [625, 476] on p at bounding box center [784, 473] width 812 height 16
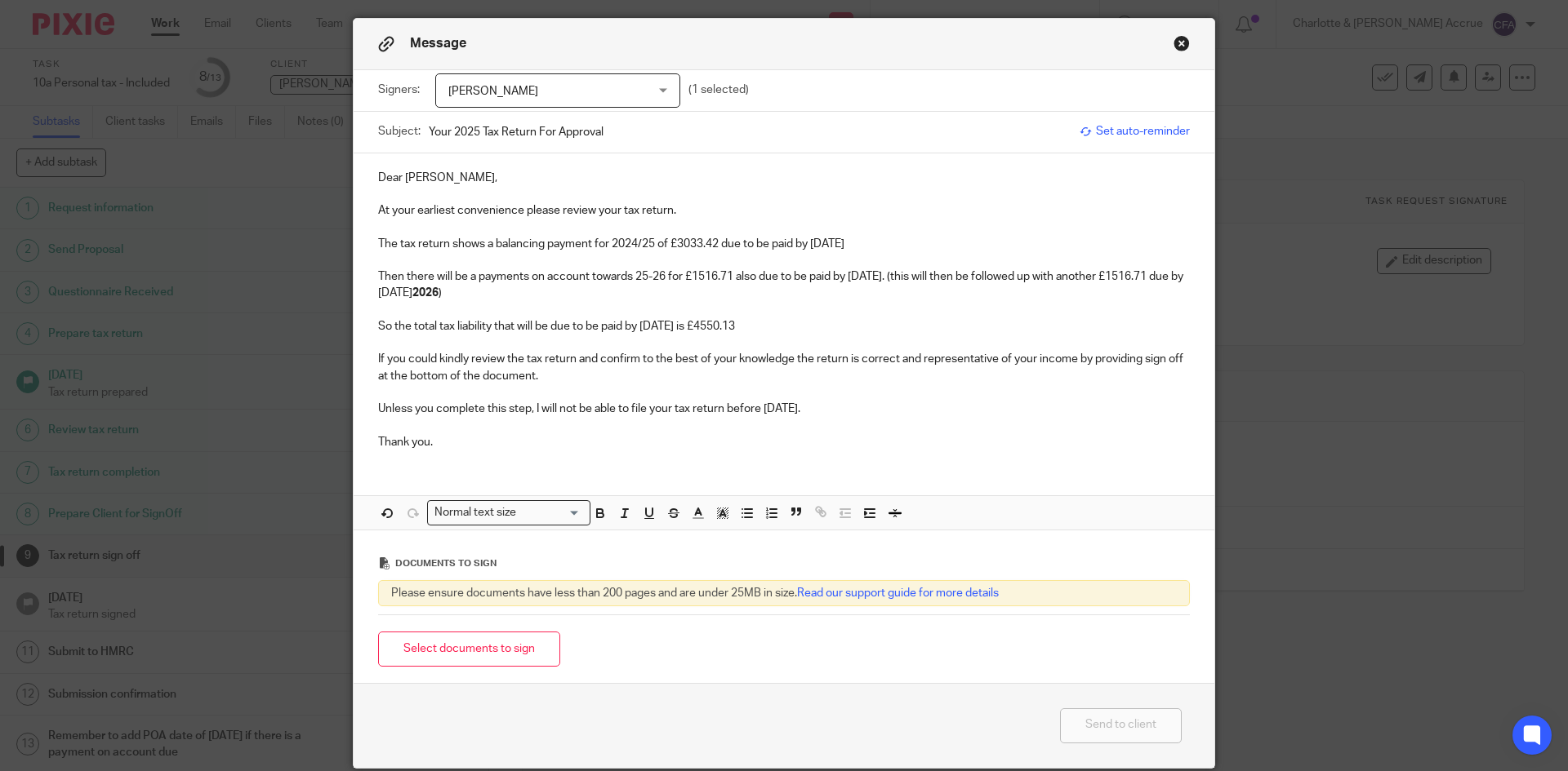
scroll to position [111, 0]
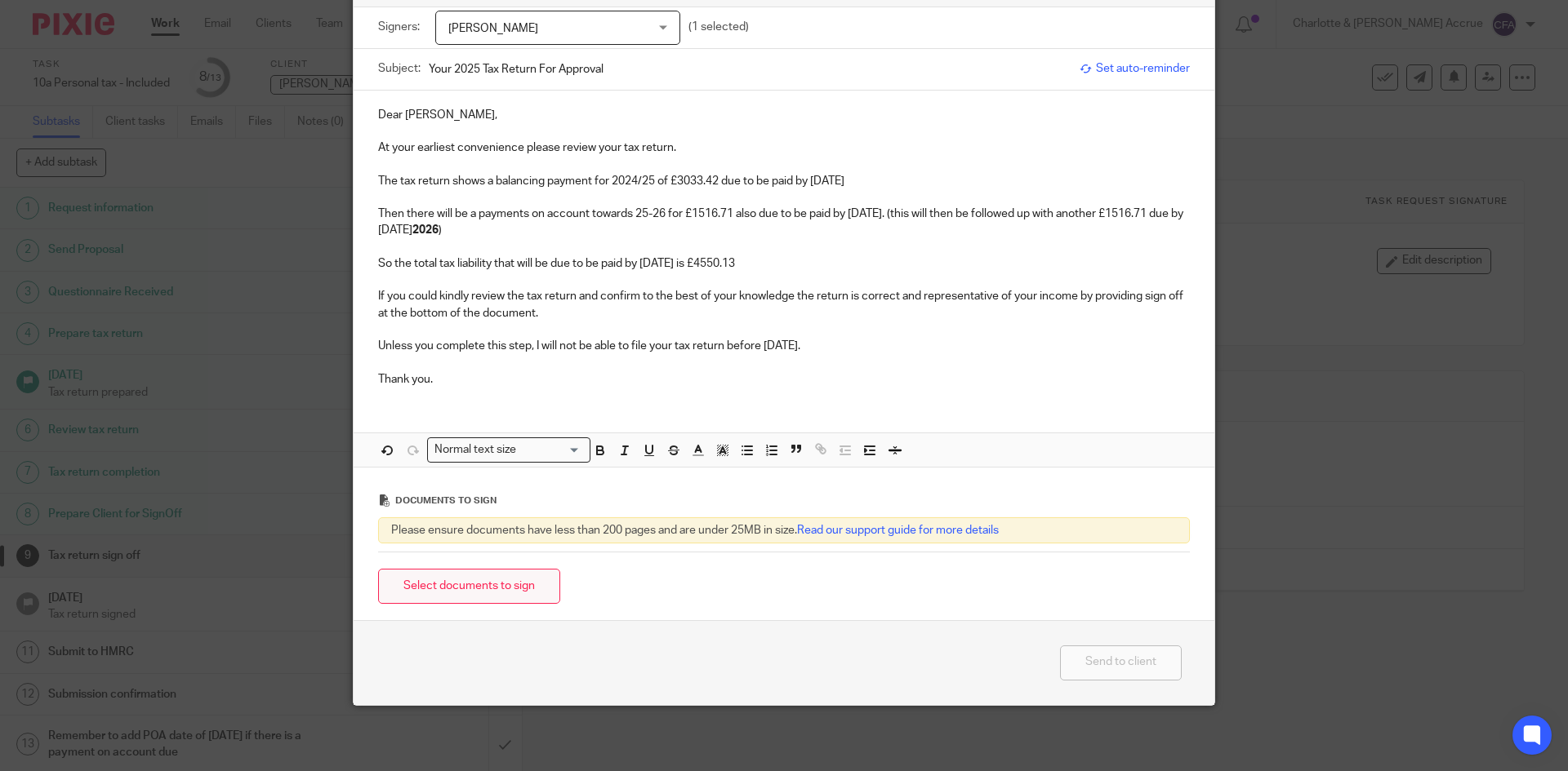
click at [521, 589] on button "Select documents to sign" at bounding box center [470, 587] width 182 height 35
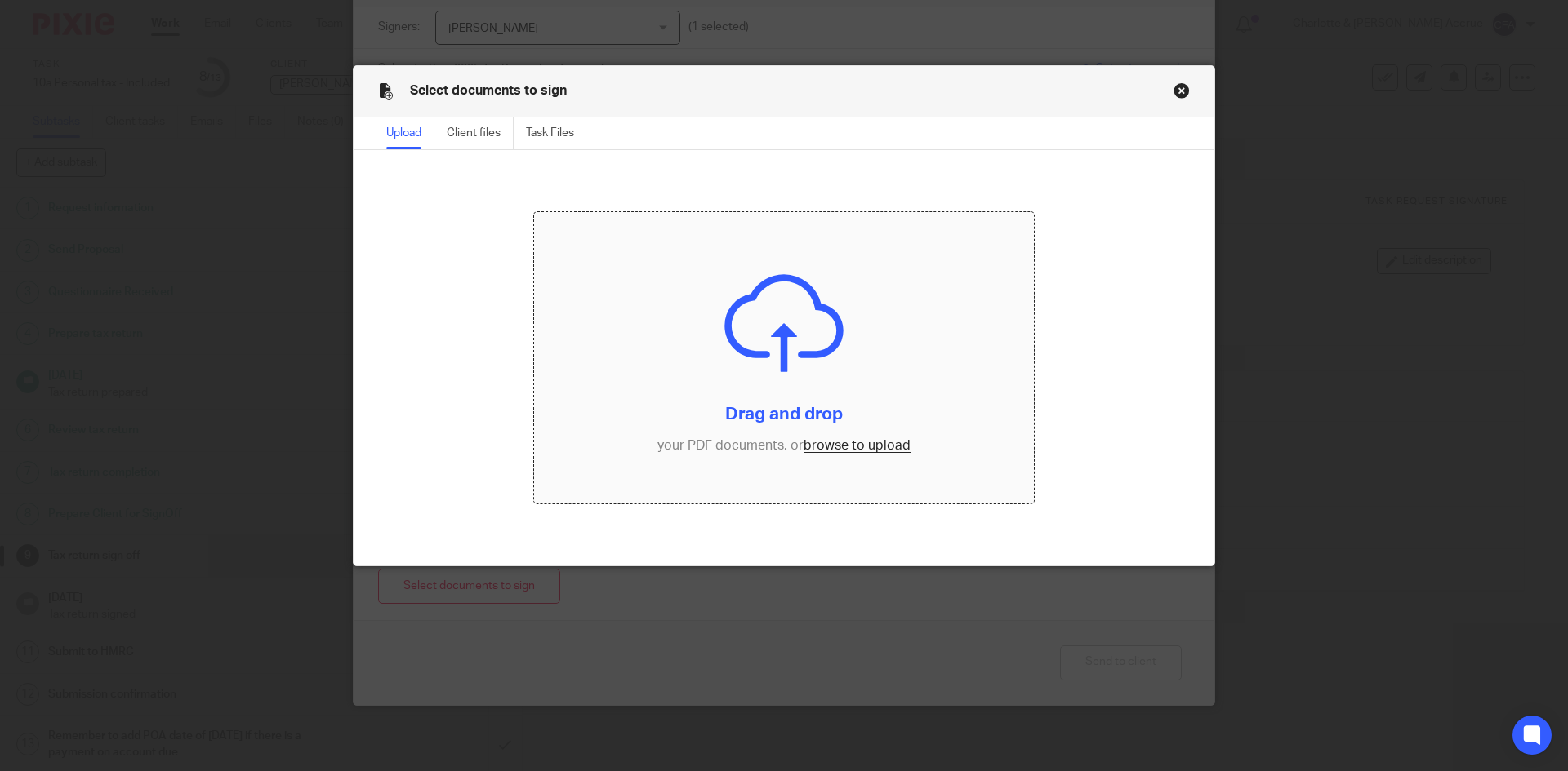
click at [897, 451] on input "file" at bounding box center [784, 358] width 501 height 292
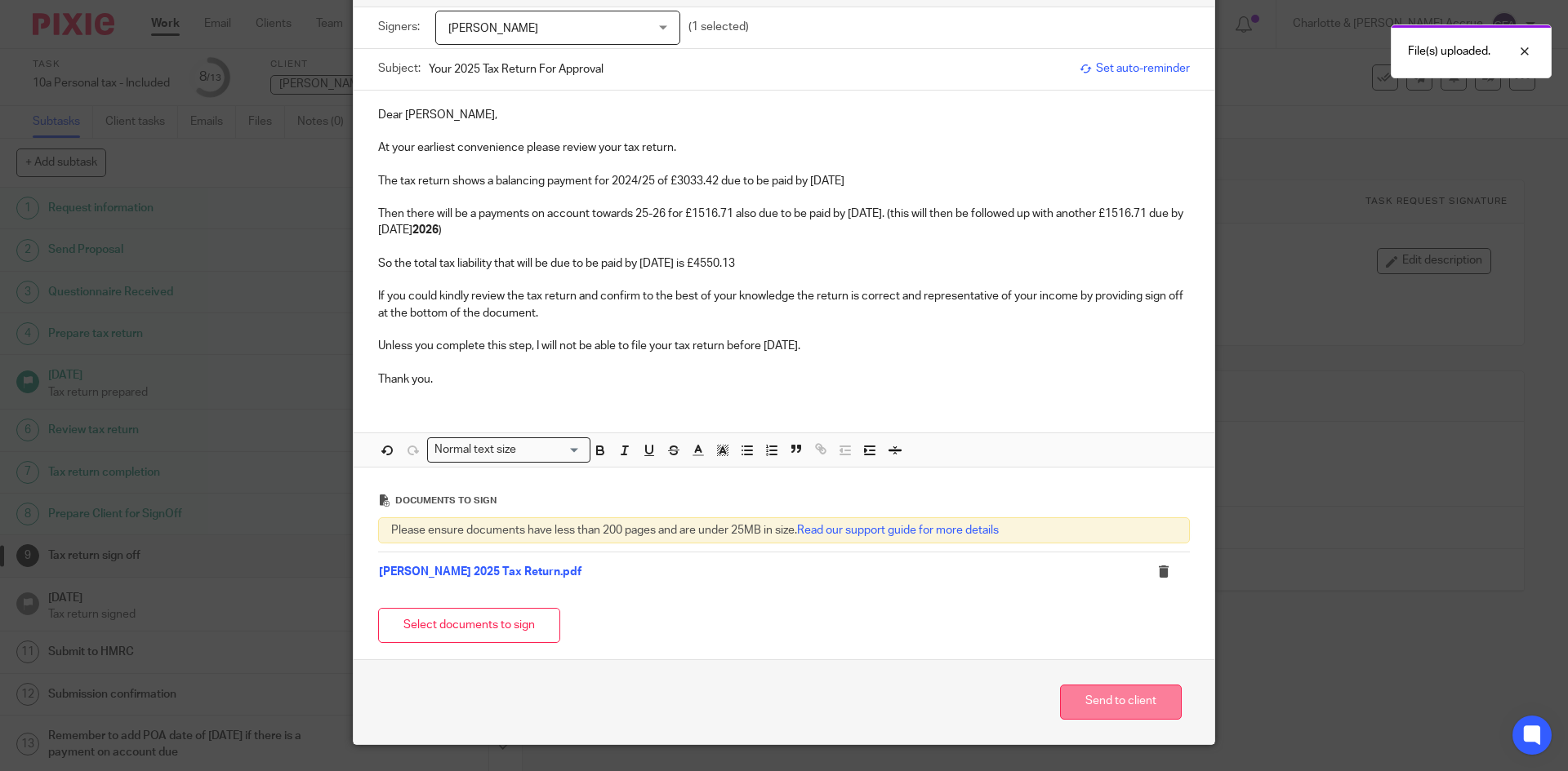
click at [1101, 704] on button "Send to client" at bounding box center [1121, 702] width 121 height 35
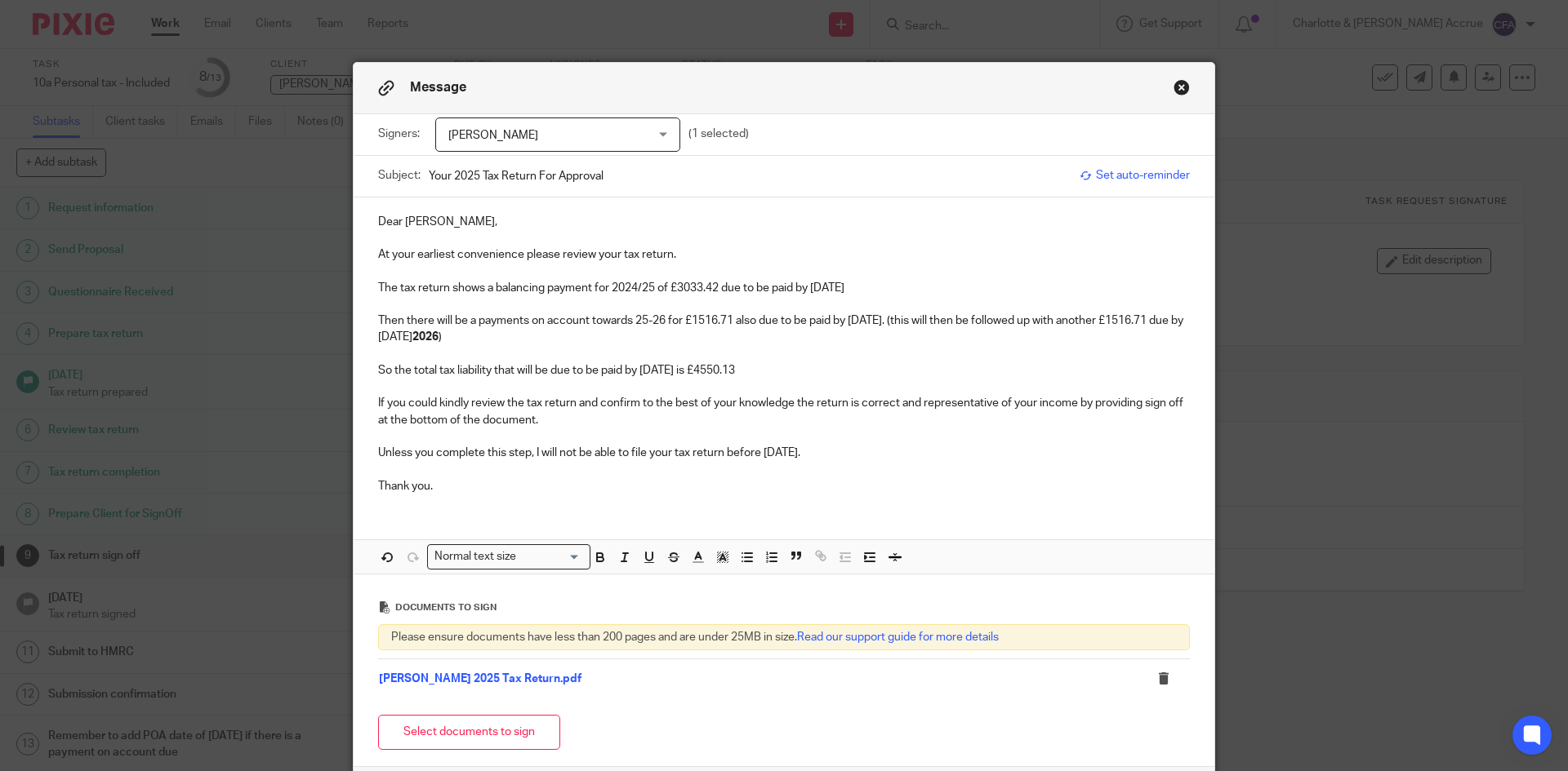
scroll to position [149, 0]
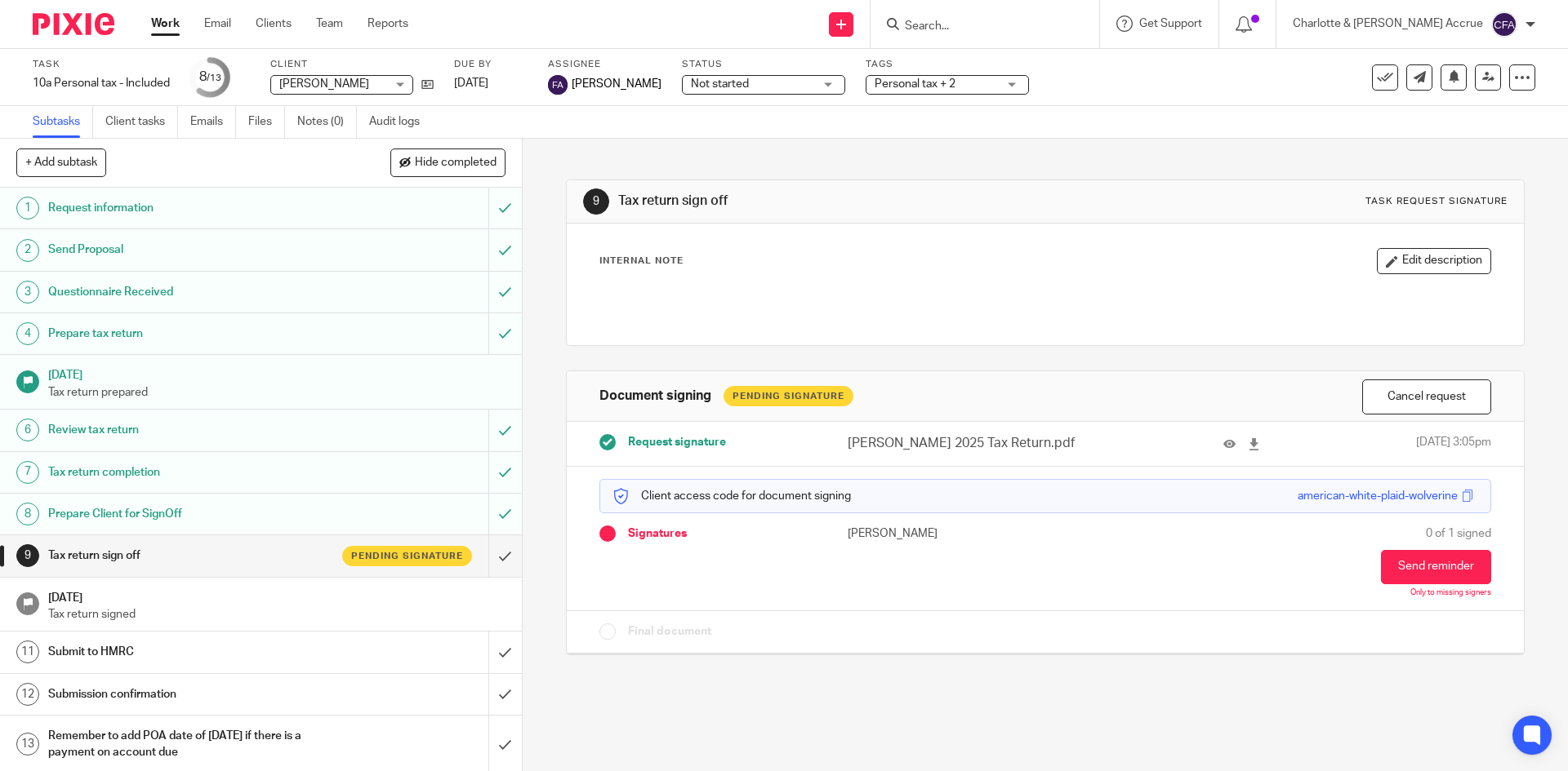
click at [916, 82] on span "Personal tax + 2" at bounding box center [914, 84] width 81 height 12
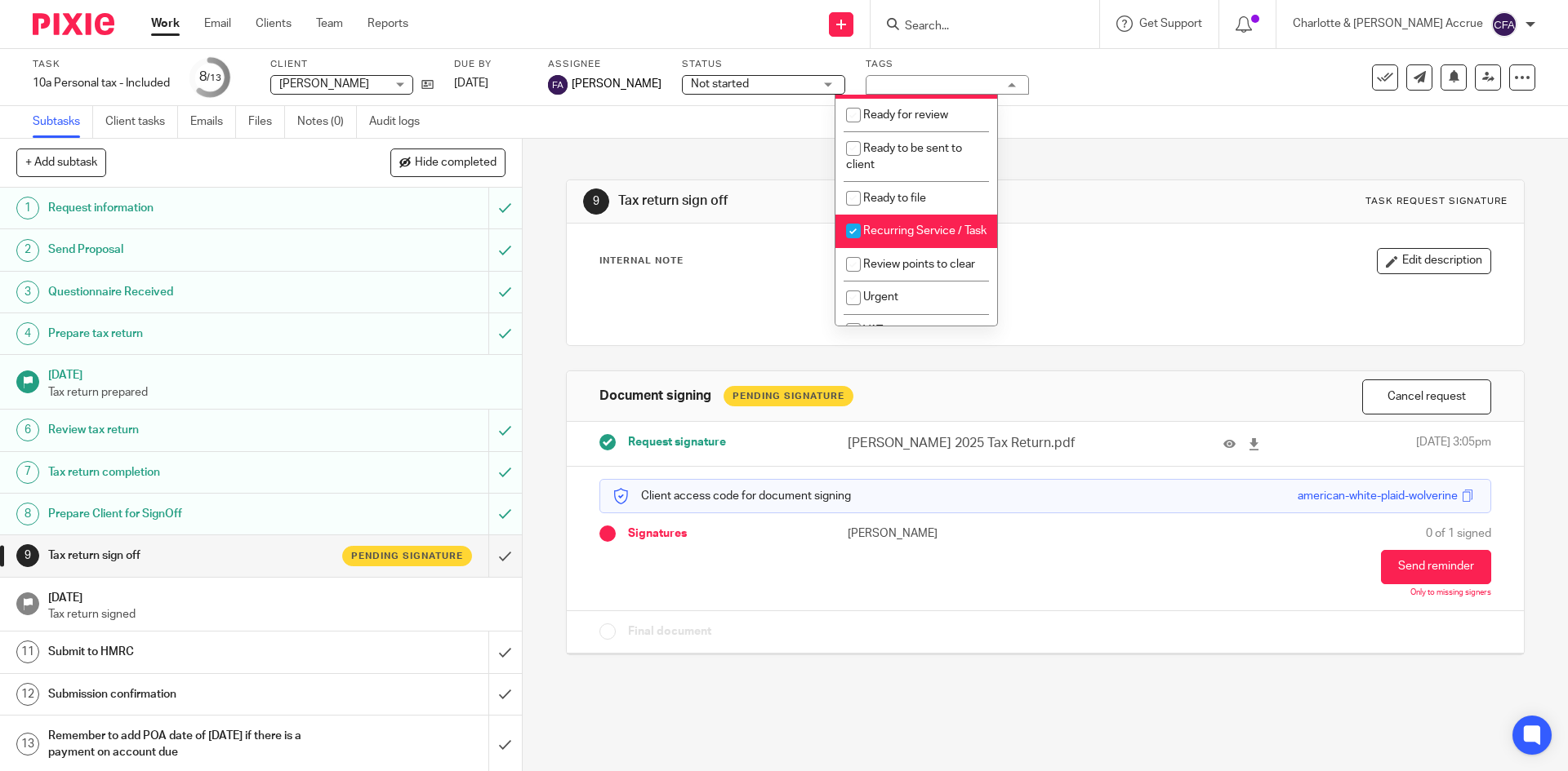
scroll to position [653, 0]
click at [932, 105] on li "Ready to complete" at bounding box center [916, 87] width 162 height 34
checkbox input "false"
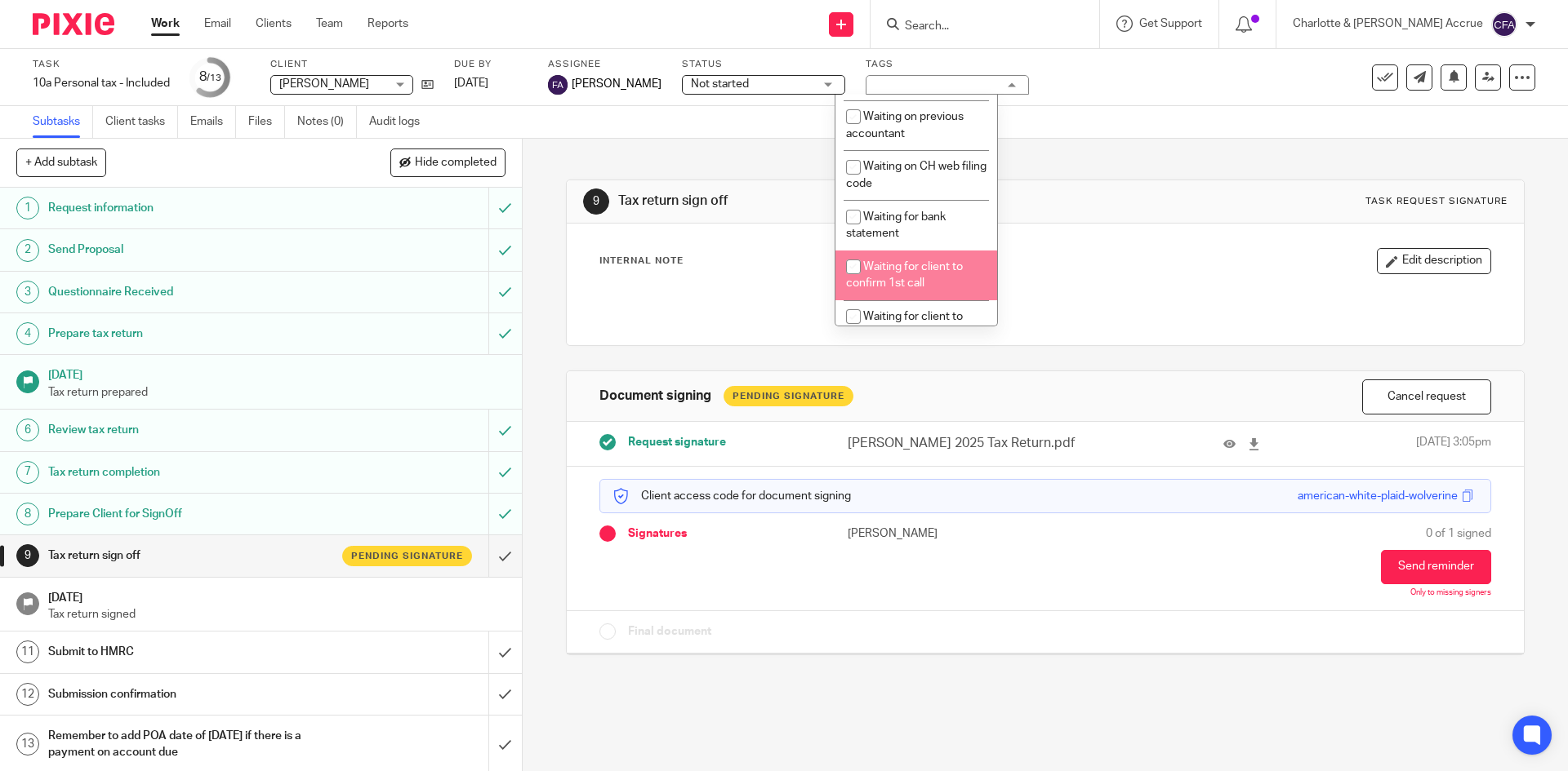
scroll to position [980, 0]
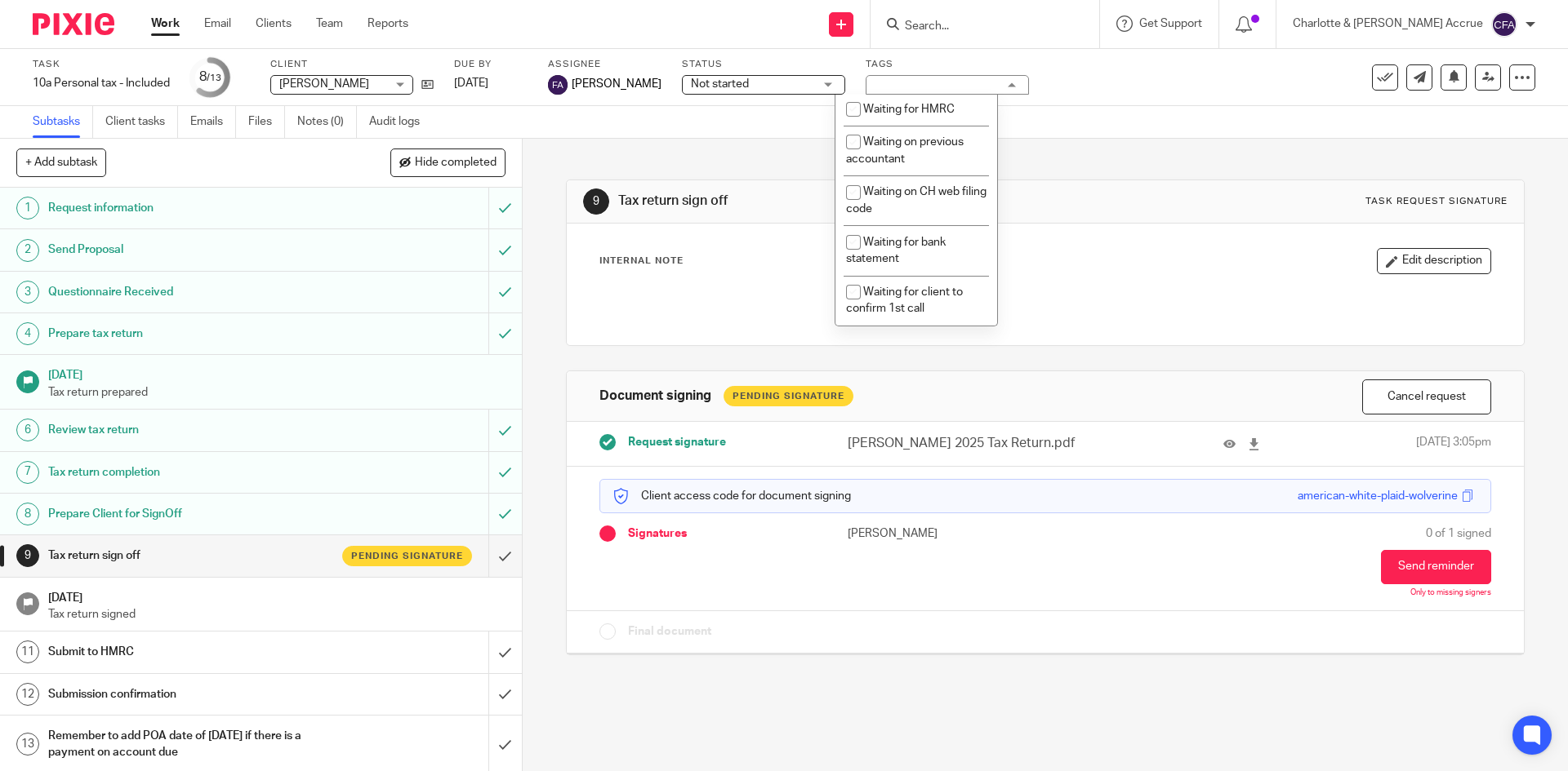
click at [921, 93] on li "With client for approval" at bounding box center [916, 76] width 162 height 34
checkbox input "true"
click at [1062, 137] on div "Subtasks Client tasks Emails Files Notes (0) Audit logs" at bounding box center [784, 122] width 1568 height 33
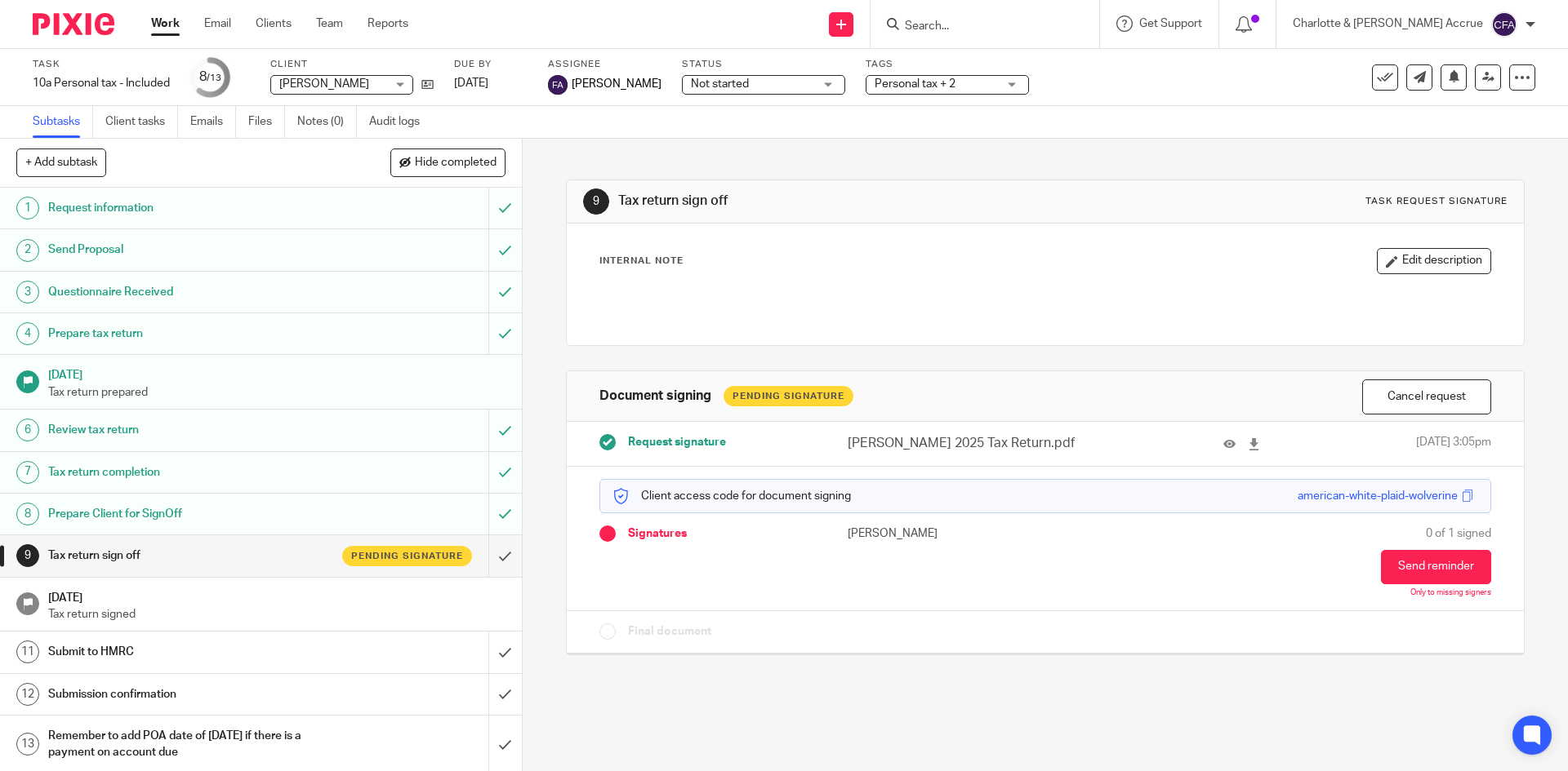
click at [165, 27] on link "Work" at bounding box center [165, 23] width 28 height 16
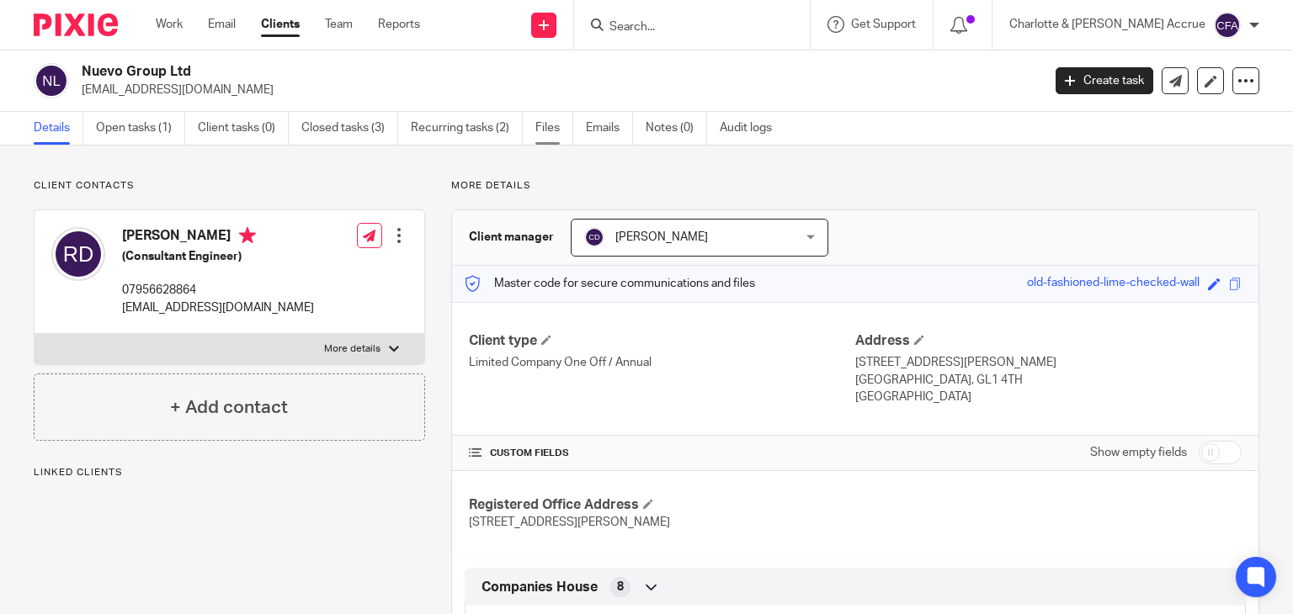
click at [560, 124] on link "Files" at bounding box center [554, 128] width 38 height 33
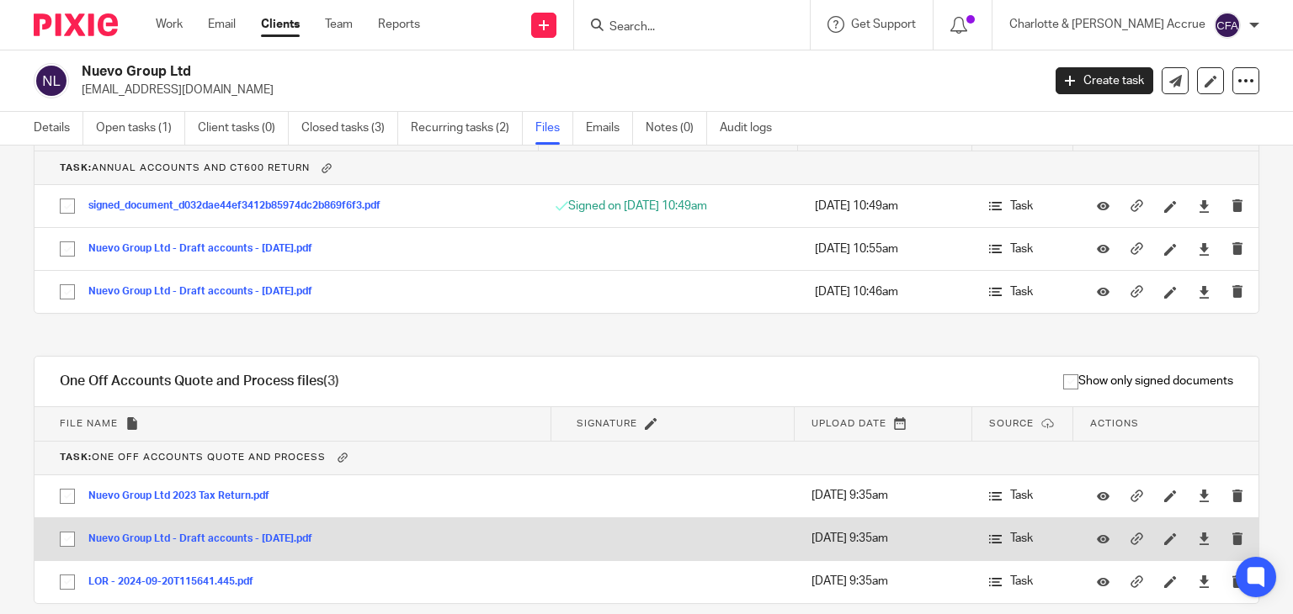
scroll to position [1121, 0]
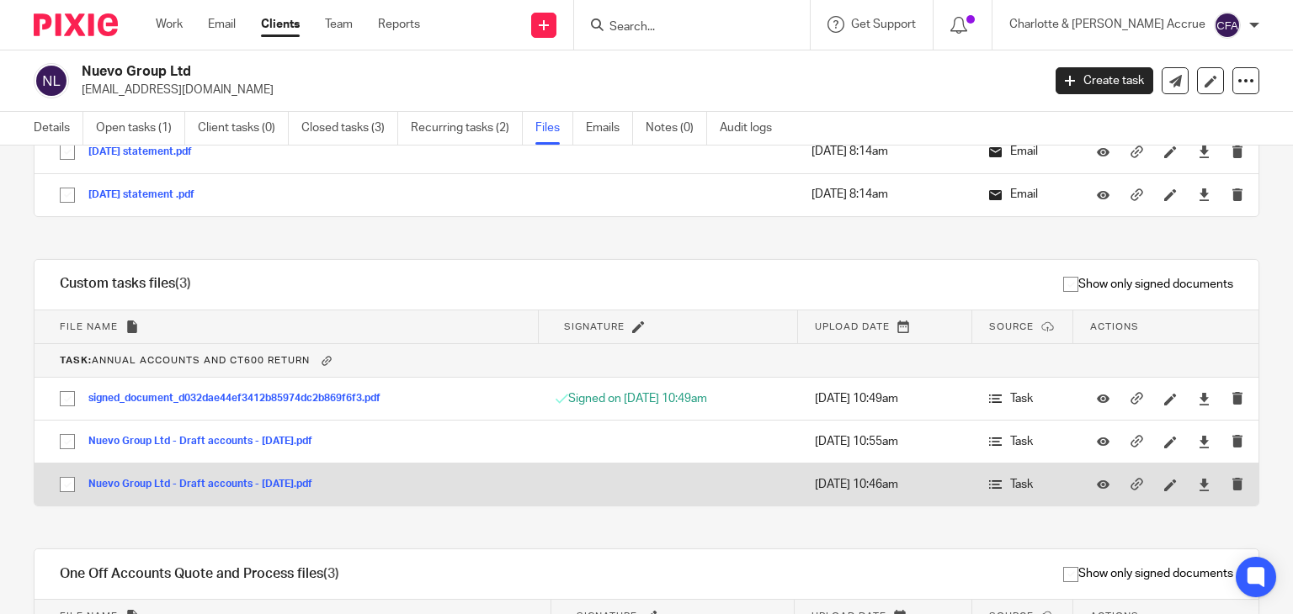
click at [242, 479] on button "Nuevo Group Ltd - Draft accounts - 31 December 2022.pdf" at bounding box center [206, 485] width 237 height 12
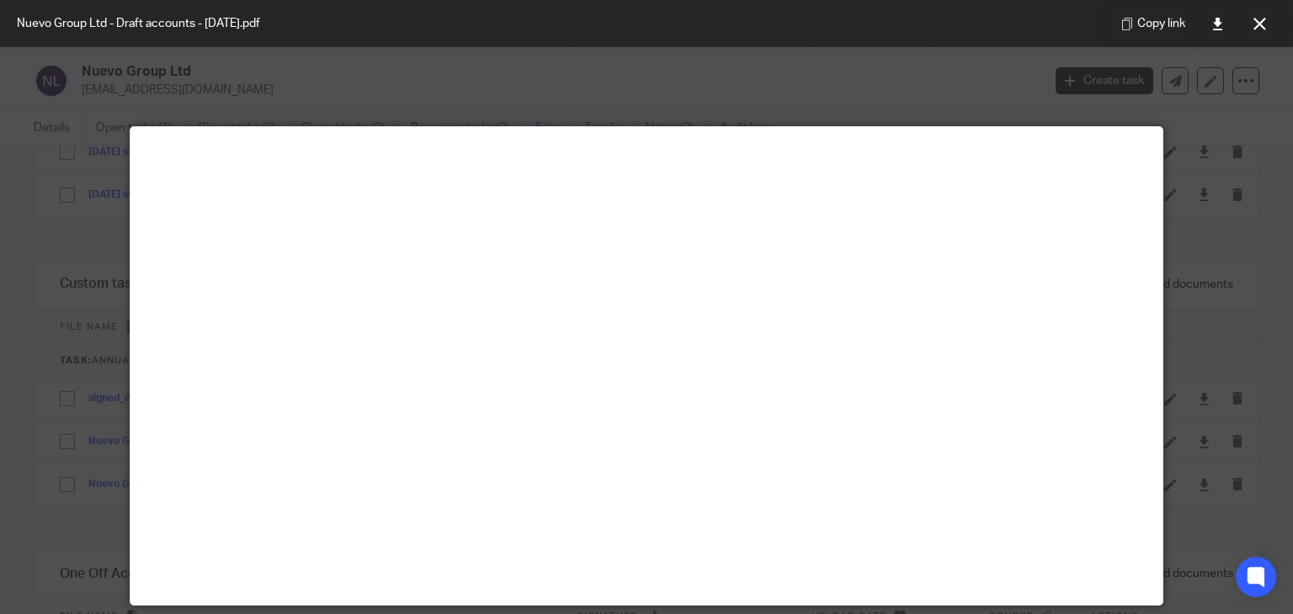
drag, startPoint x: 1269, startPoint y: 16, endPoint x: 1259, endPoint y: 19, distance: 10.4
click at [1269, 16] on button at bounding box center [1259, 24] width 34 height 34
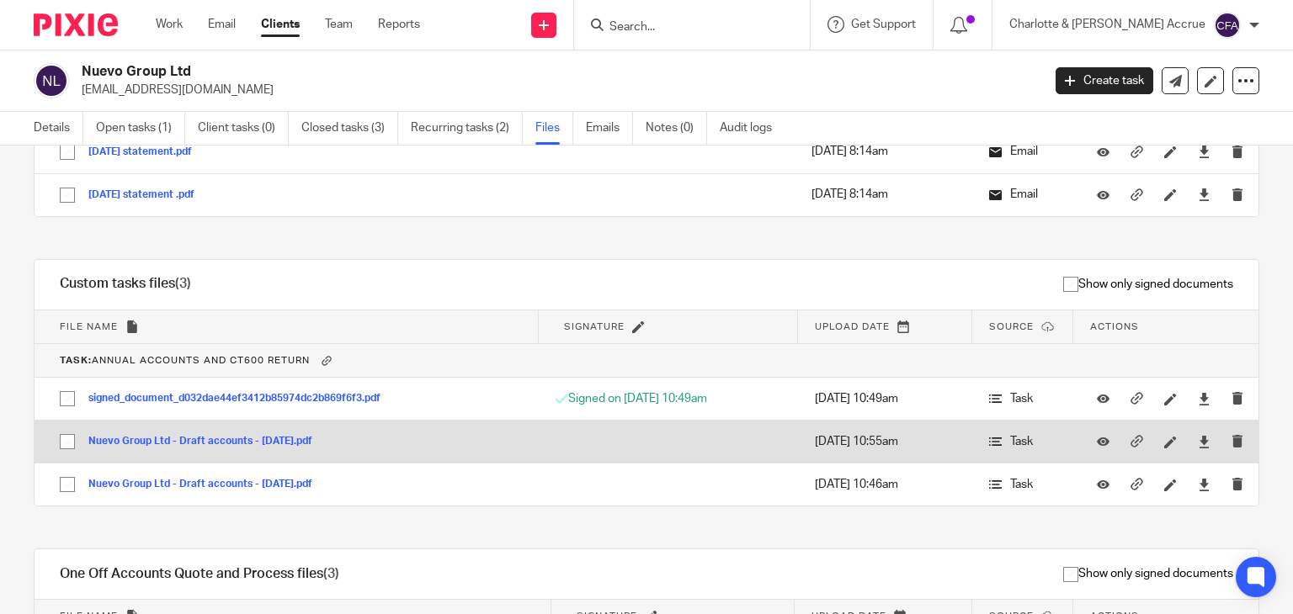
click at [284, 436] on button "Nuevo Group Ltd - Draft accounts - 31 December 2022.pdf" at bounding box center [206, 442] width 237 height 12
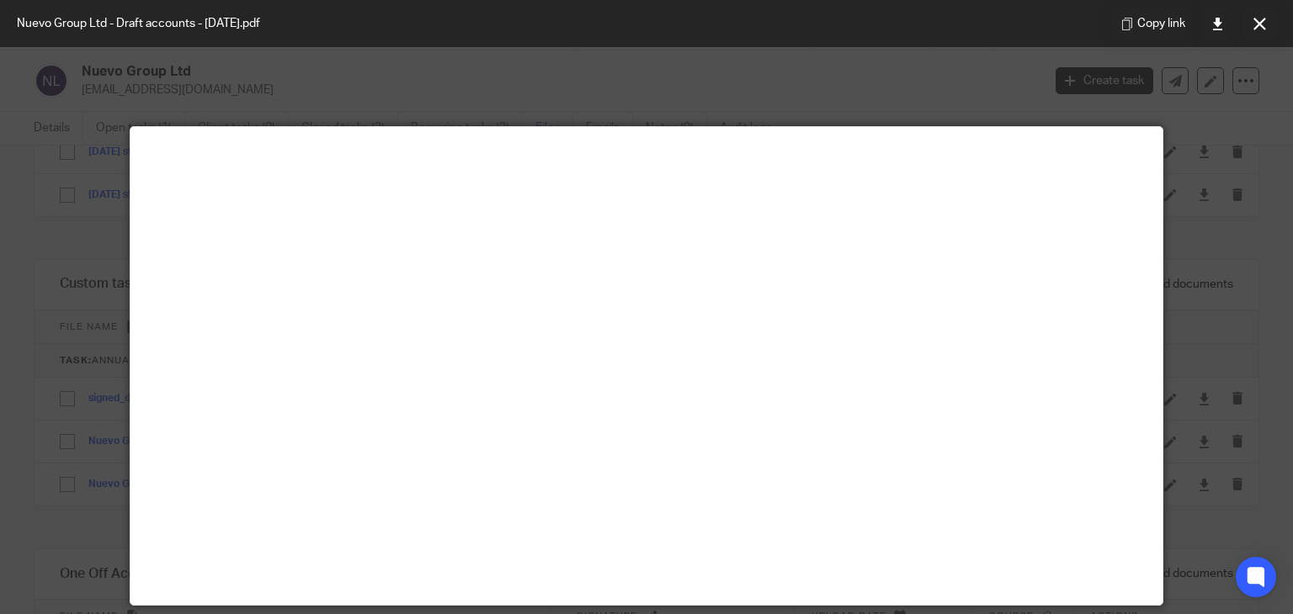
drag, startPoint x: 1252, startPoint y: 26, endPoint x: 655, endPoint y: 130, distance: 606.7
click at [1253, 26] on icon at bounding box center [1259, 24] width 13 height 13
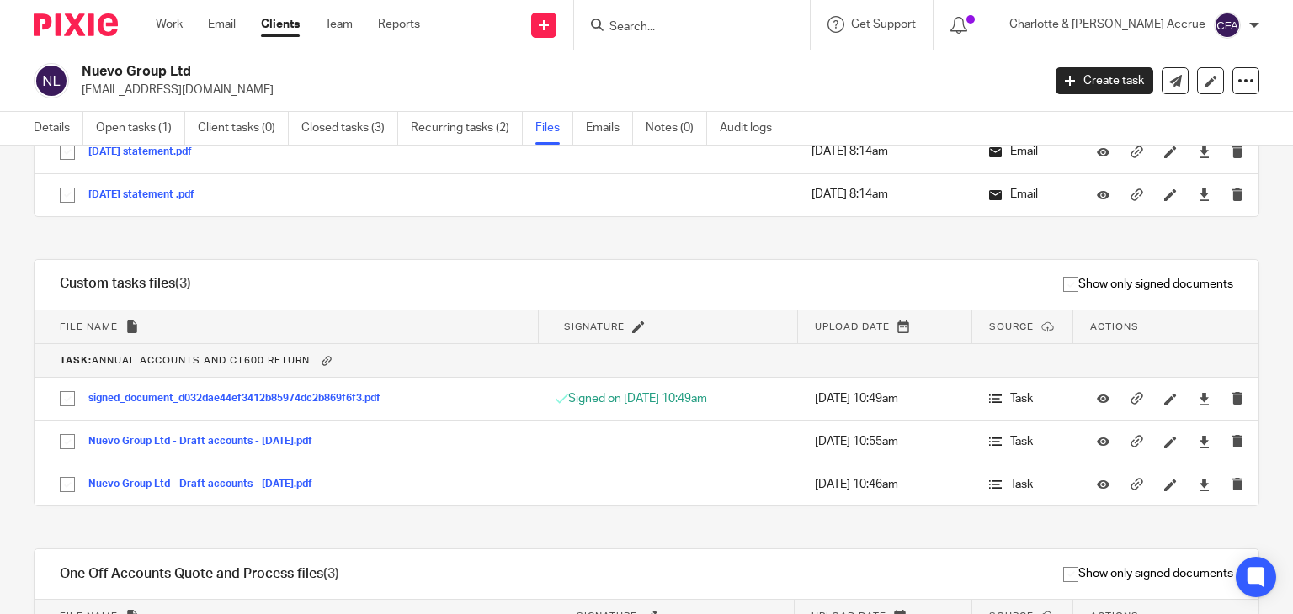
click at [711, 24] on input "Search" at bounding box center [684, 27] width 152 height 15
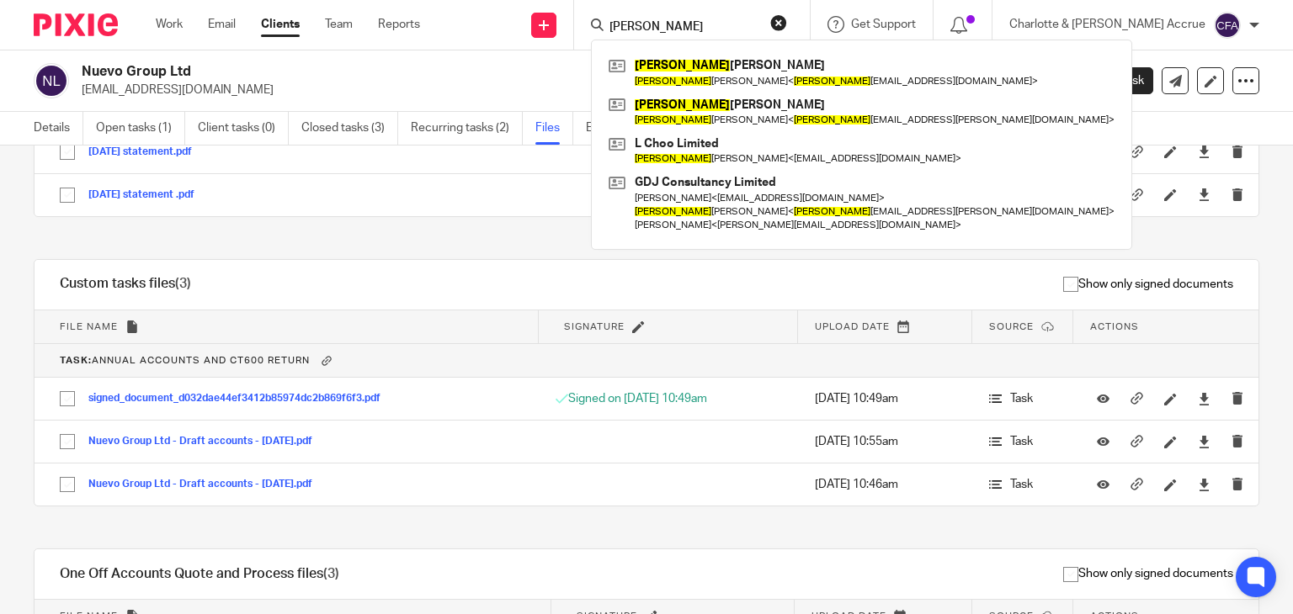
type input "leanne"
click at [167, 25] on link "Work" at bounding box center [169, 24] width 27 height 17
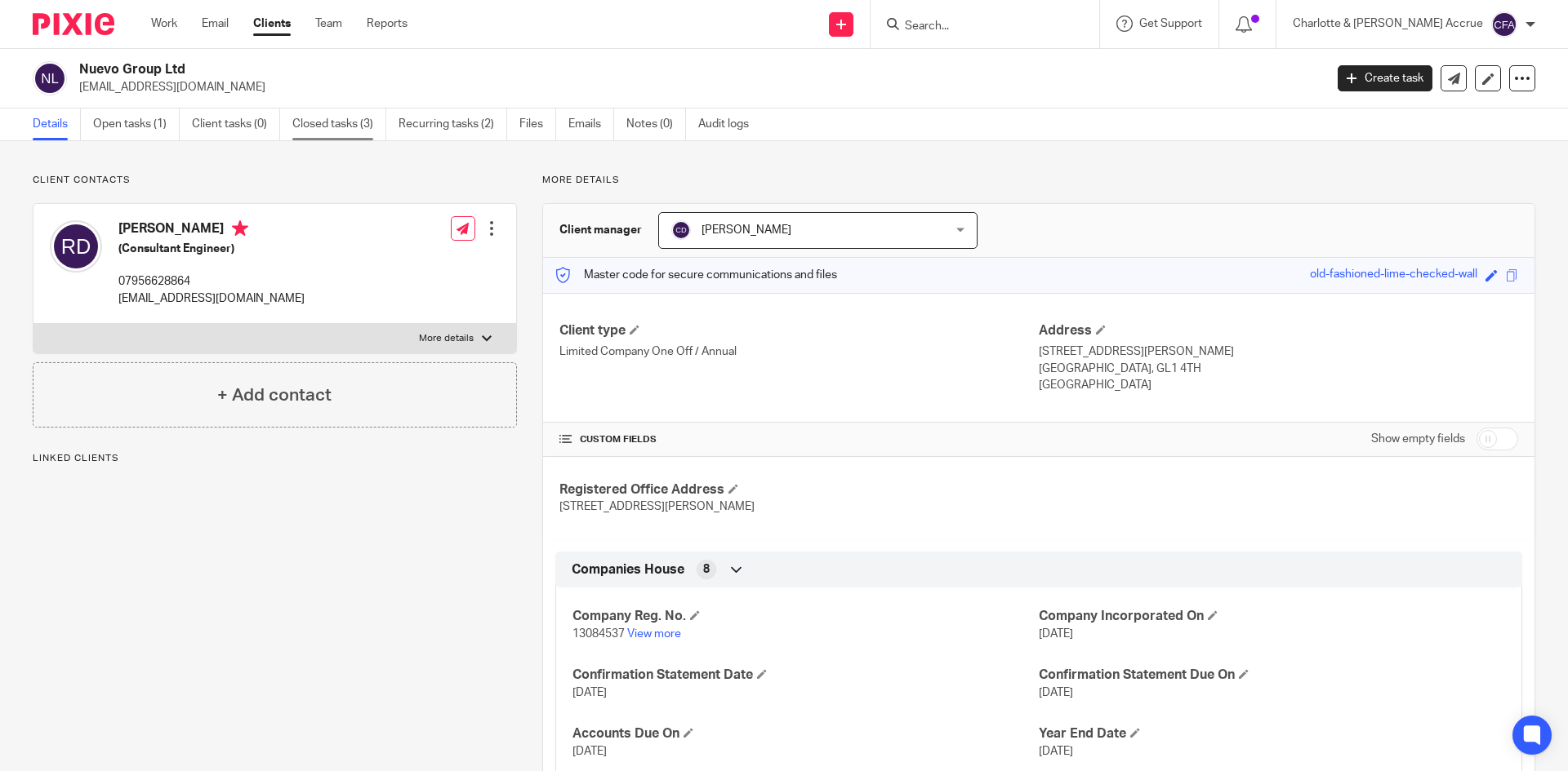
click at [361, 121] on link "Closed tasks (3)" at bounding box center [339, 124] width 94 height 32
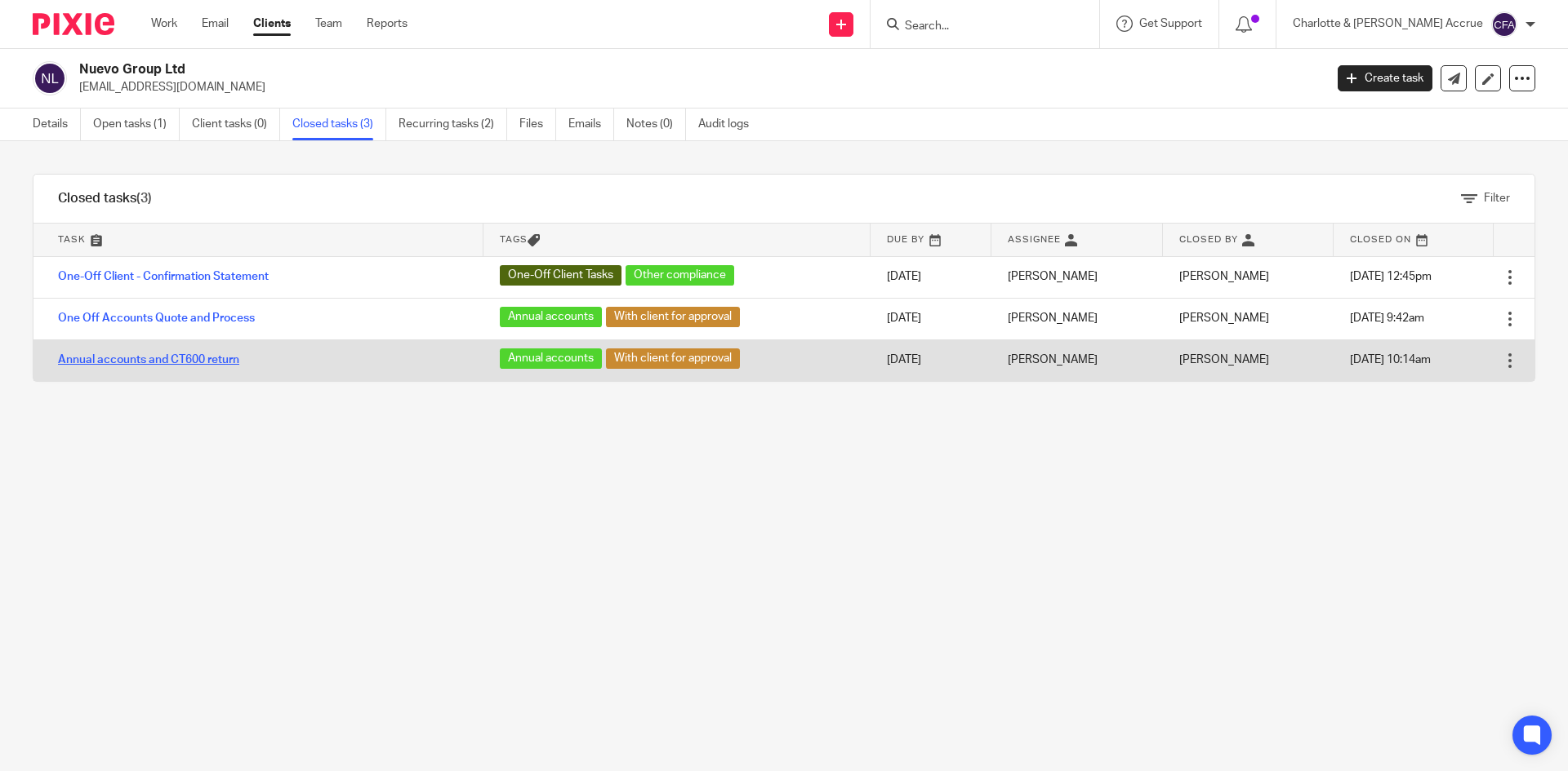
click at [194, 355] on link "Annual accounts and CT600 return" at bounding box center [148, 360] width 181 height 12
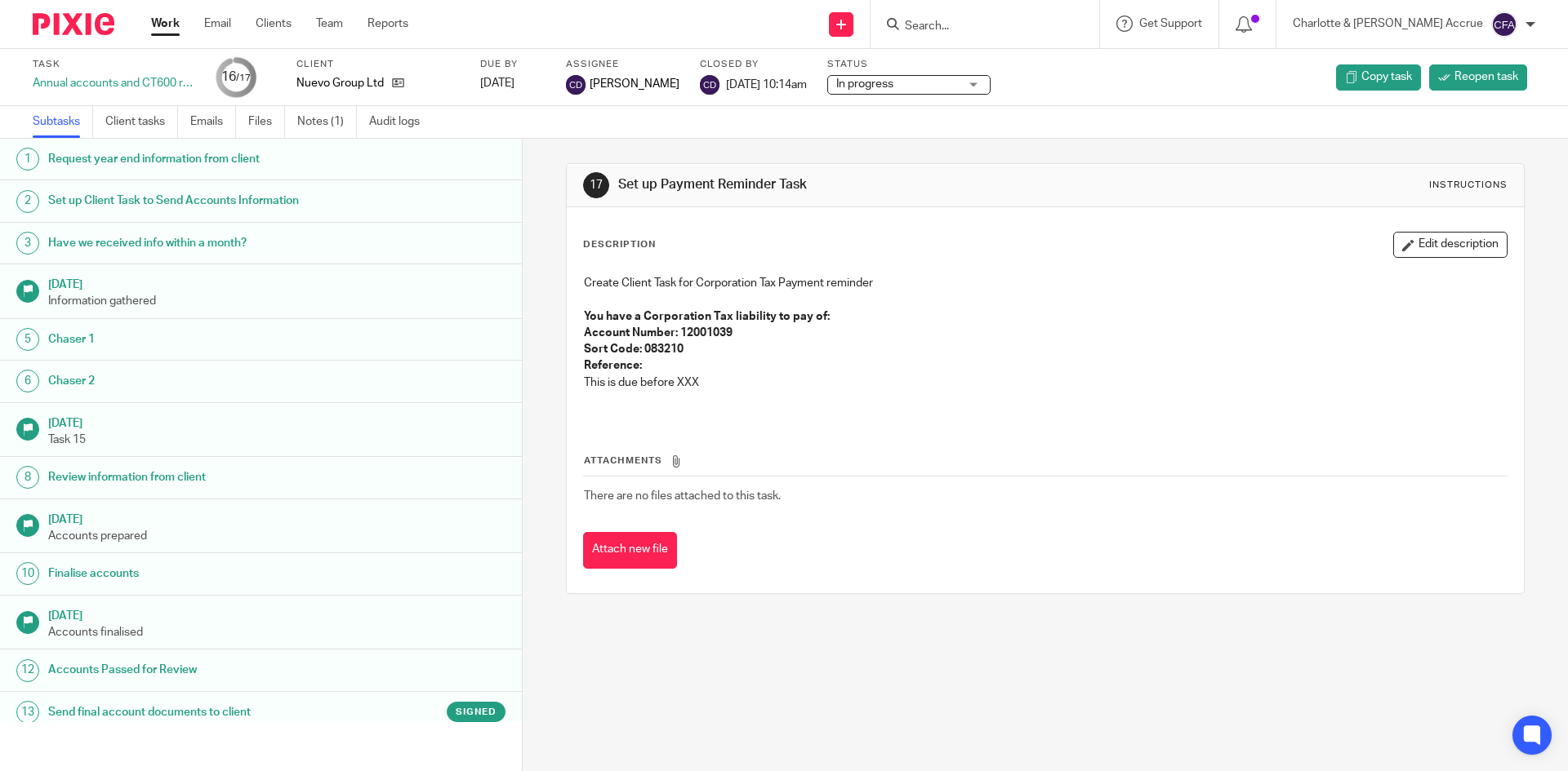
click at [258, 120] on link "Files" at bounding box center [267, 121] width 37 height 32
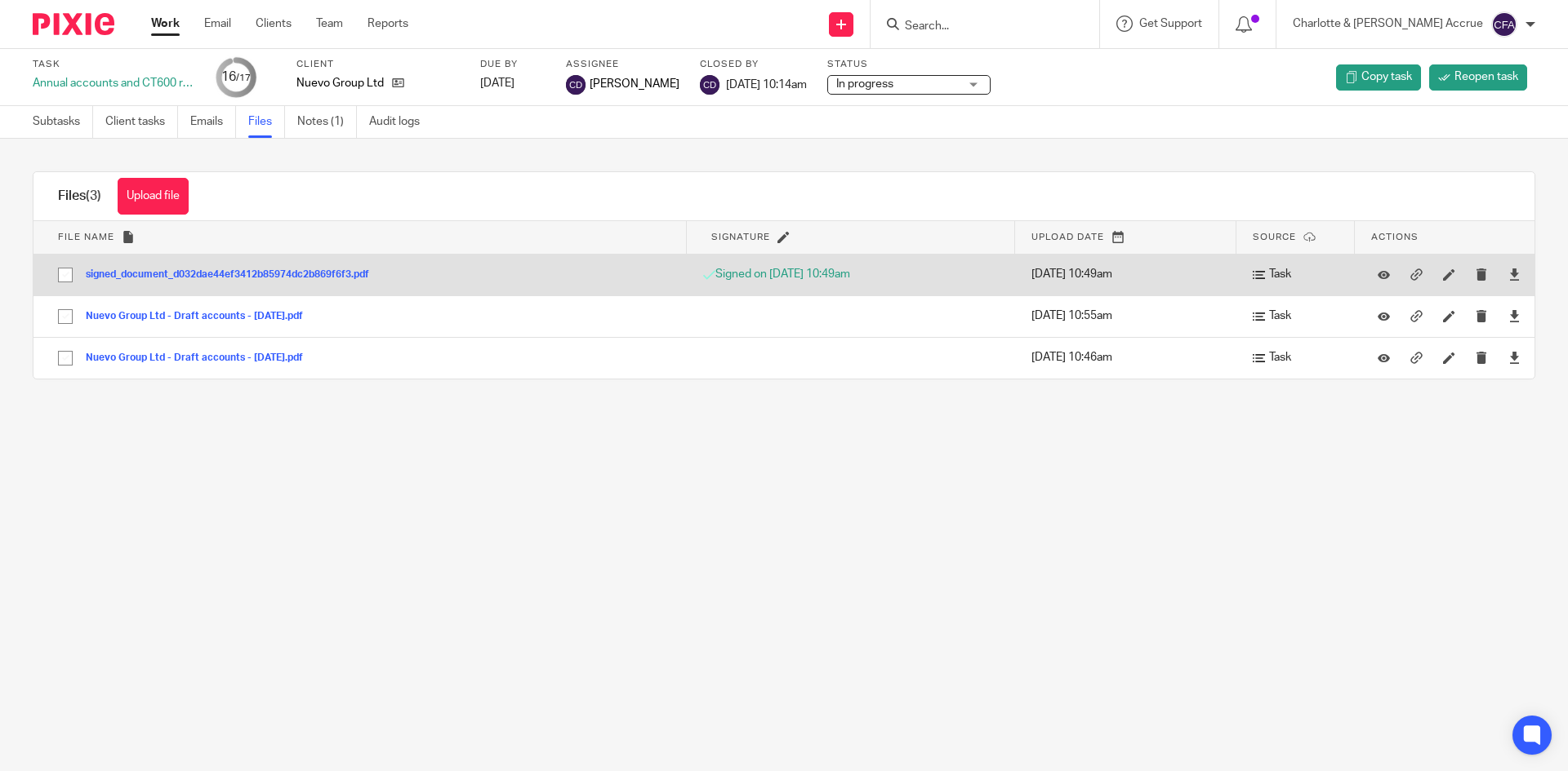
click at [281, 276] on button "signed_document_d032dae44ef3412b85974dc2b869f6f3.pdf" at bounding box center [233, 275] width 296 height 12
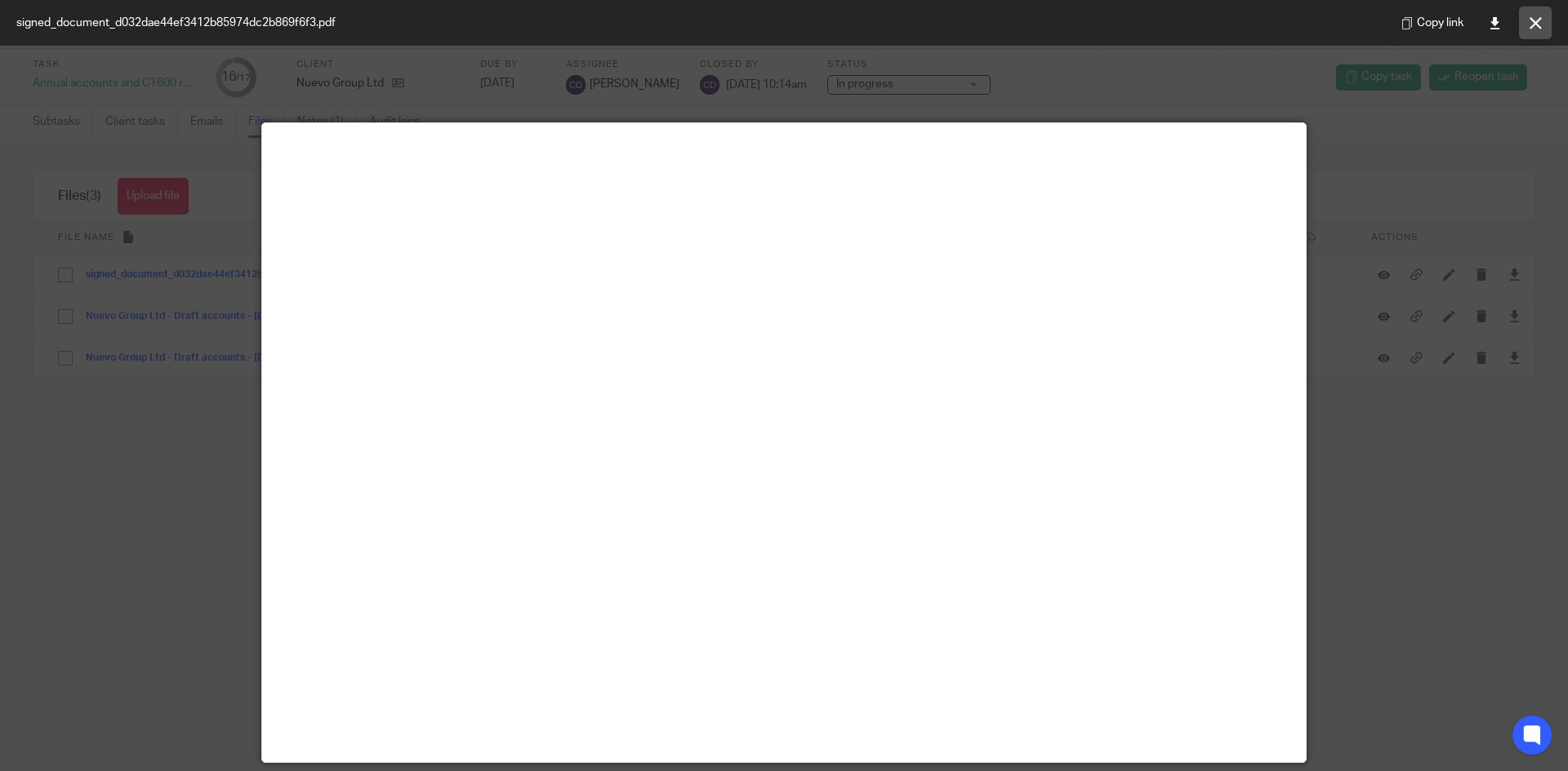
click at [1537, 23] on icon at bounding box center [1536, 23] width 13 height 13
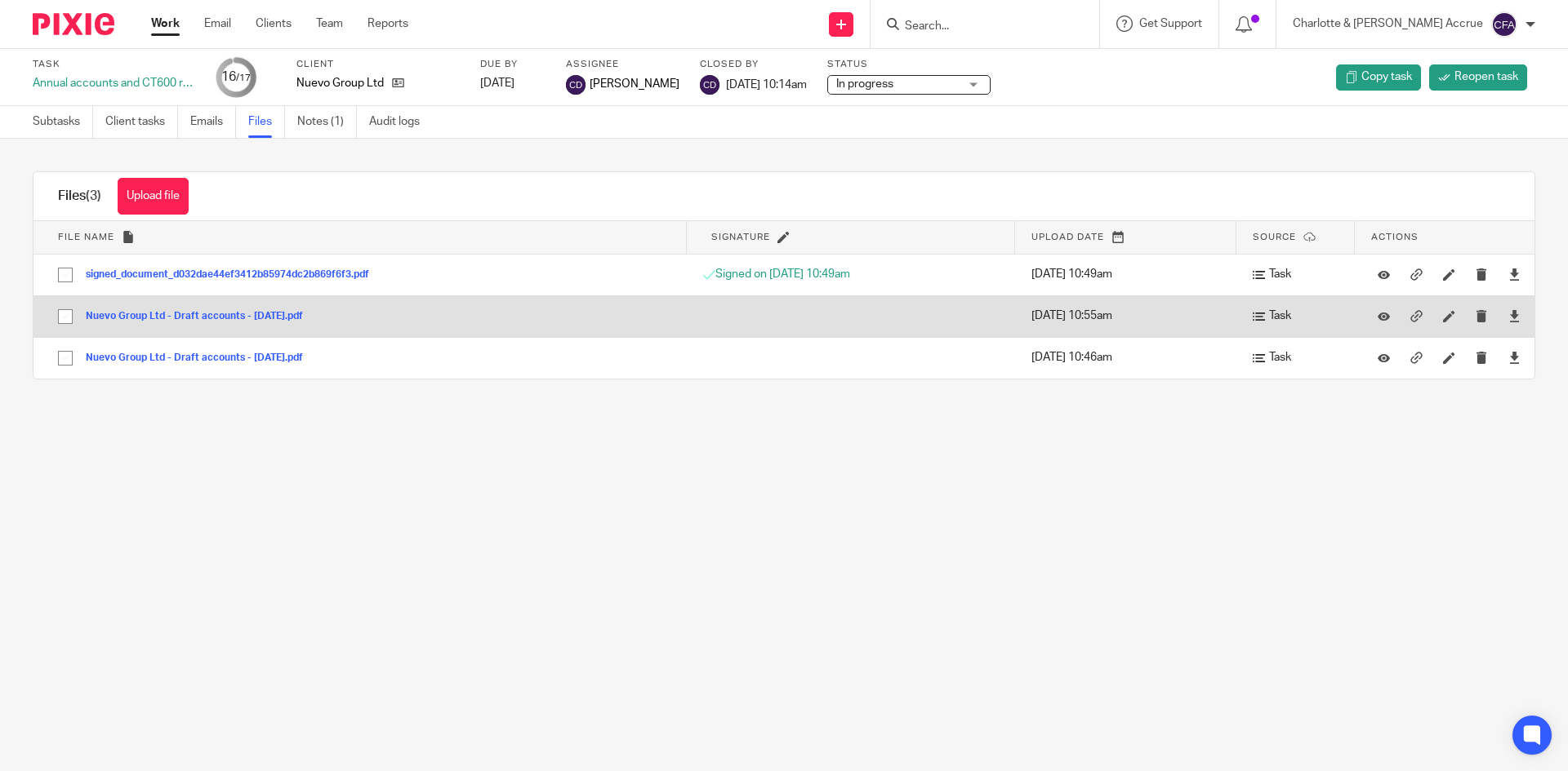
click at [239, 318] on button "Nuevo Group Ltd - Draft accounts - 31 December 2022.pdf" at bounding box center [200, 317] width 230 height 12
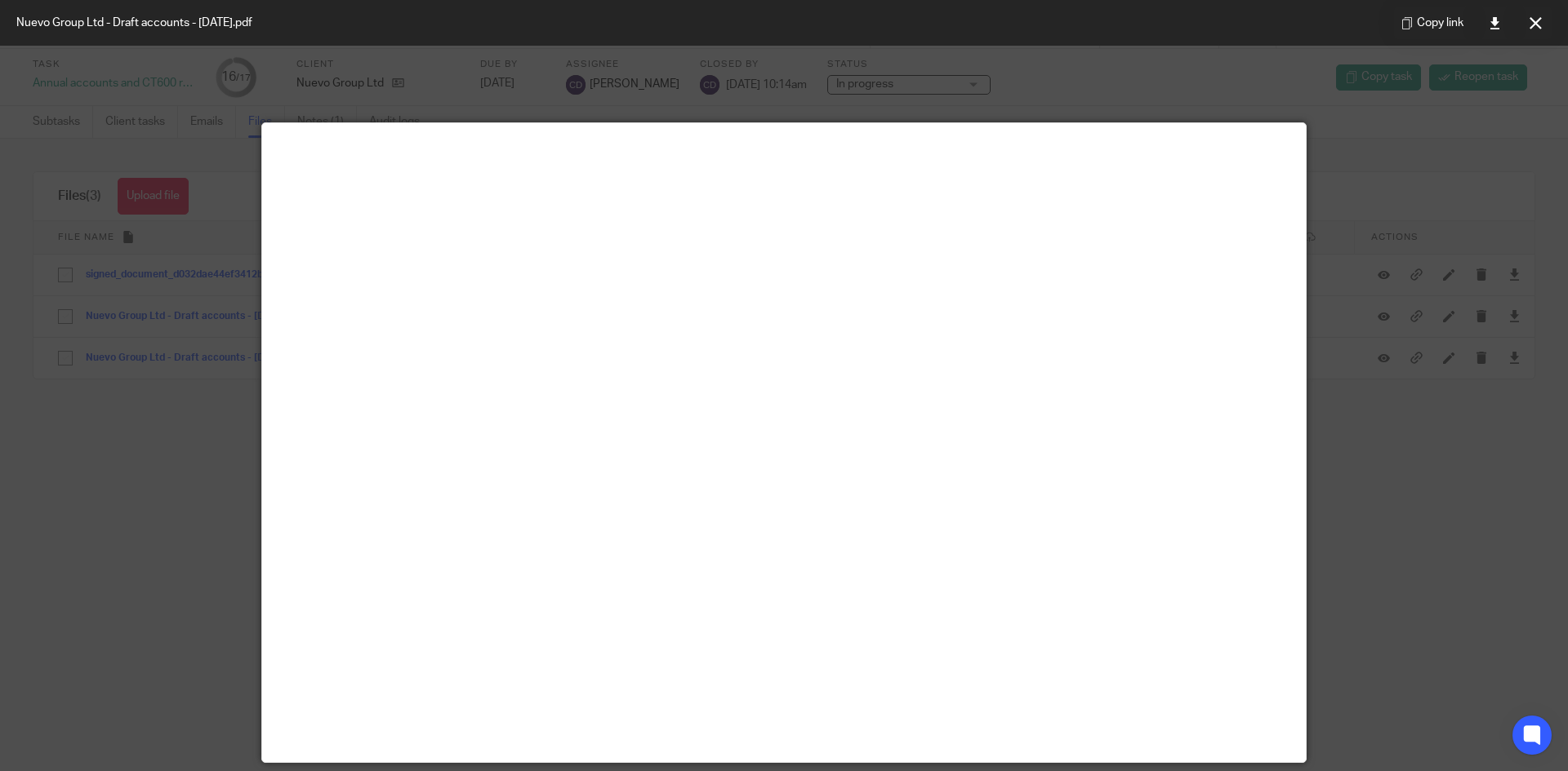
click at [1552, 16] on div "Copy link" at bounding box center [1473, 22] width 190 height 46
click at [1540, 15] on button at bounding box center [1536, 23] width 33 height 33
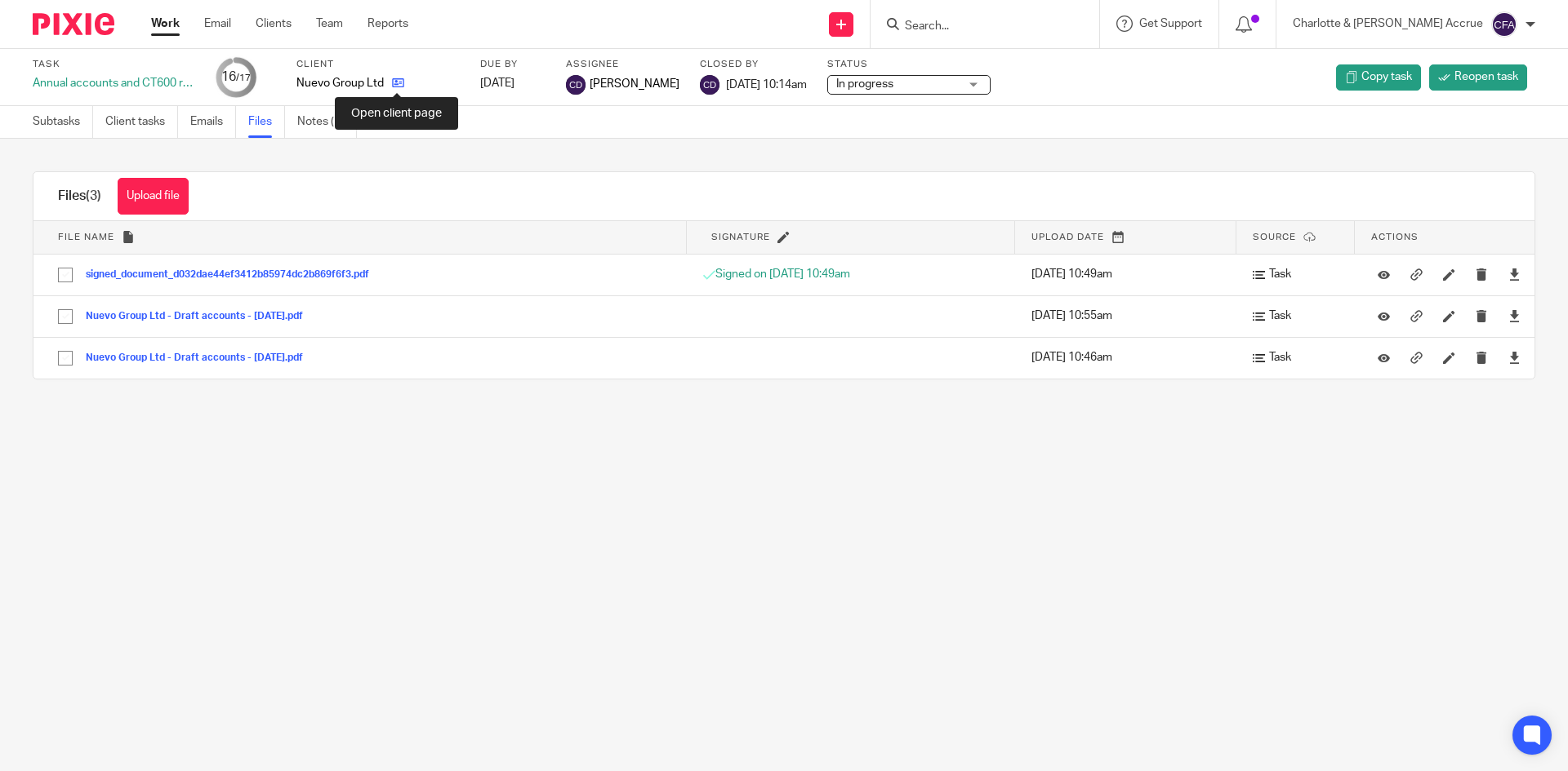
click at [398, 80] on icon at bounding box center [398, 82] width 13 height 13
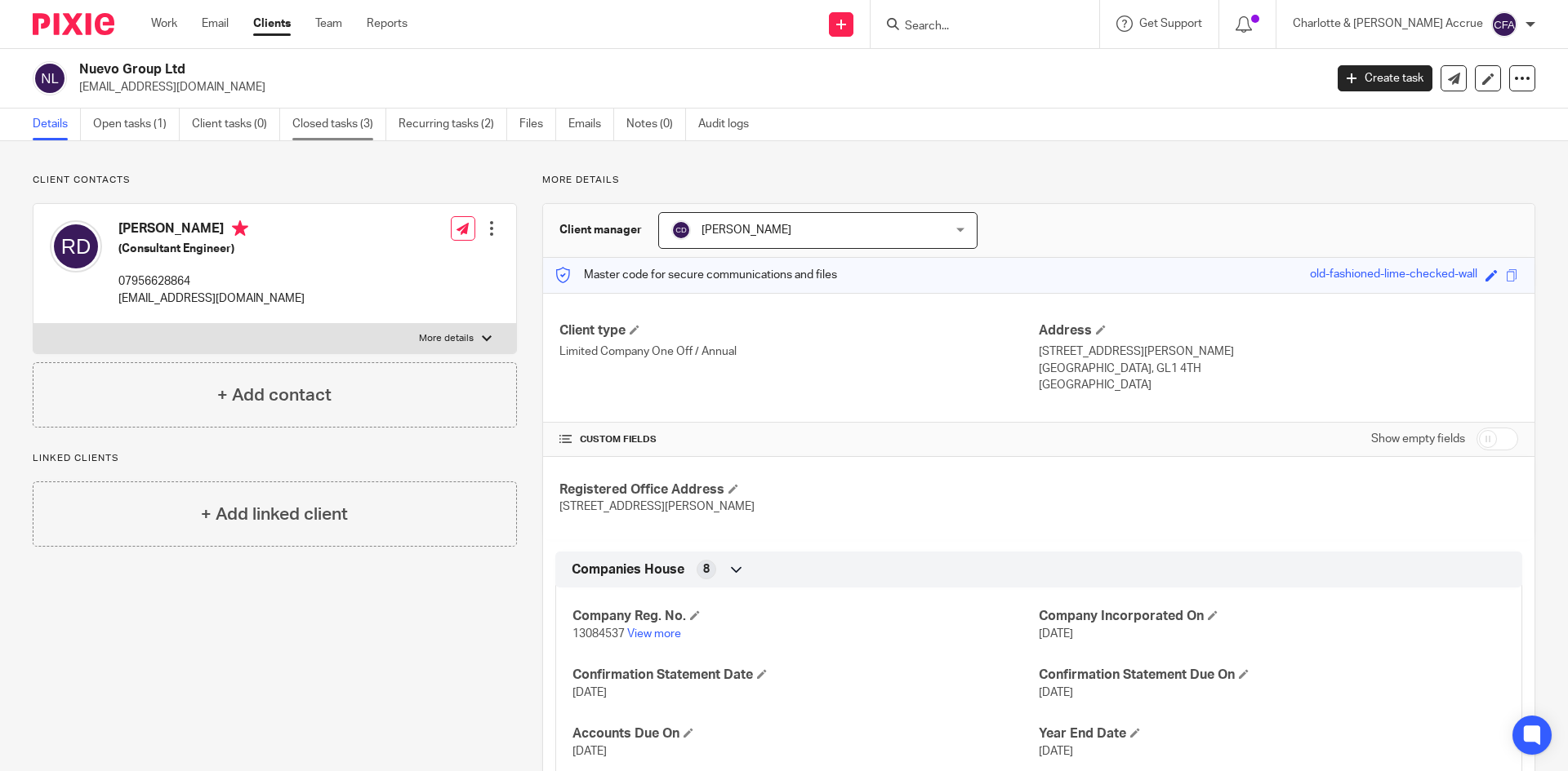
click at [359, 118] on link "Closed tasks (3)" at bounding box center [339, 124] width 94 height 32
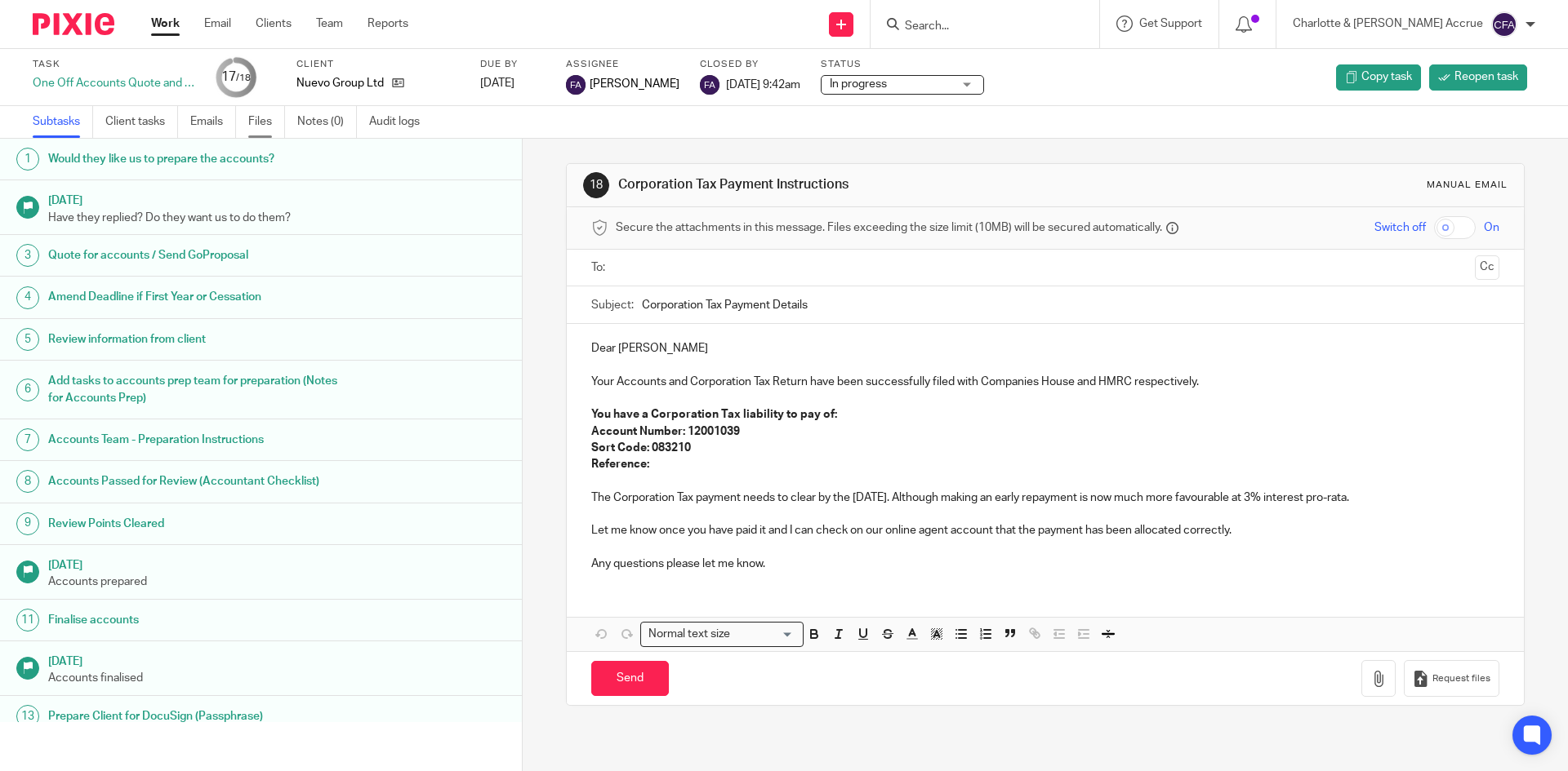
click at [261, 121] on link "Files" at bounding box center [267, 121] width 37 height 32
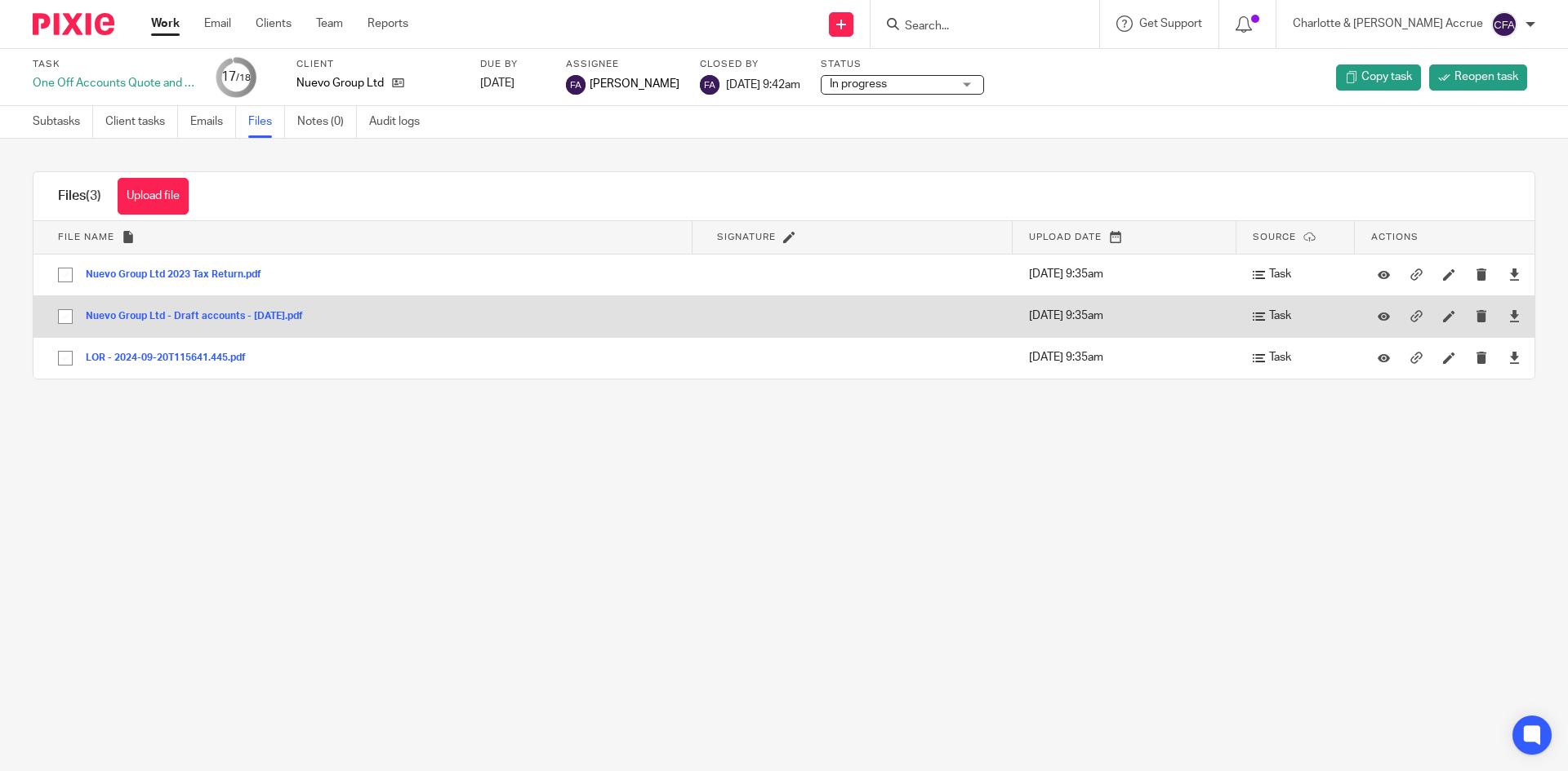
click at [202, 321] on button "Nuevo Group Ltd - Draft accounts - [DATE].pdf" at bounding box center [200, 317] width 230 height 12
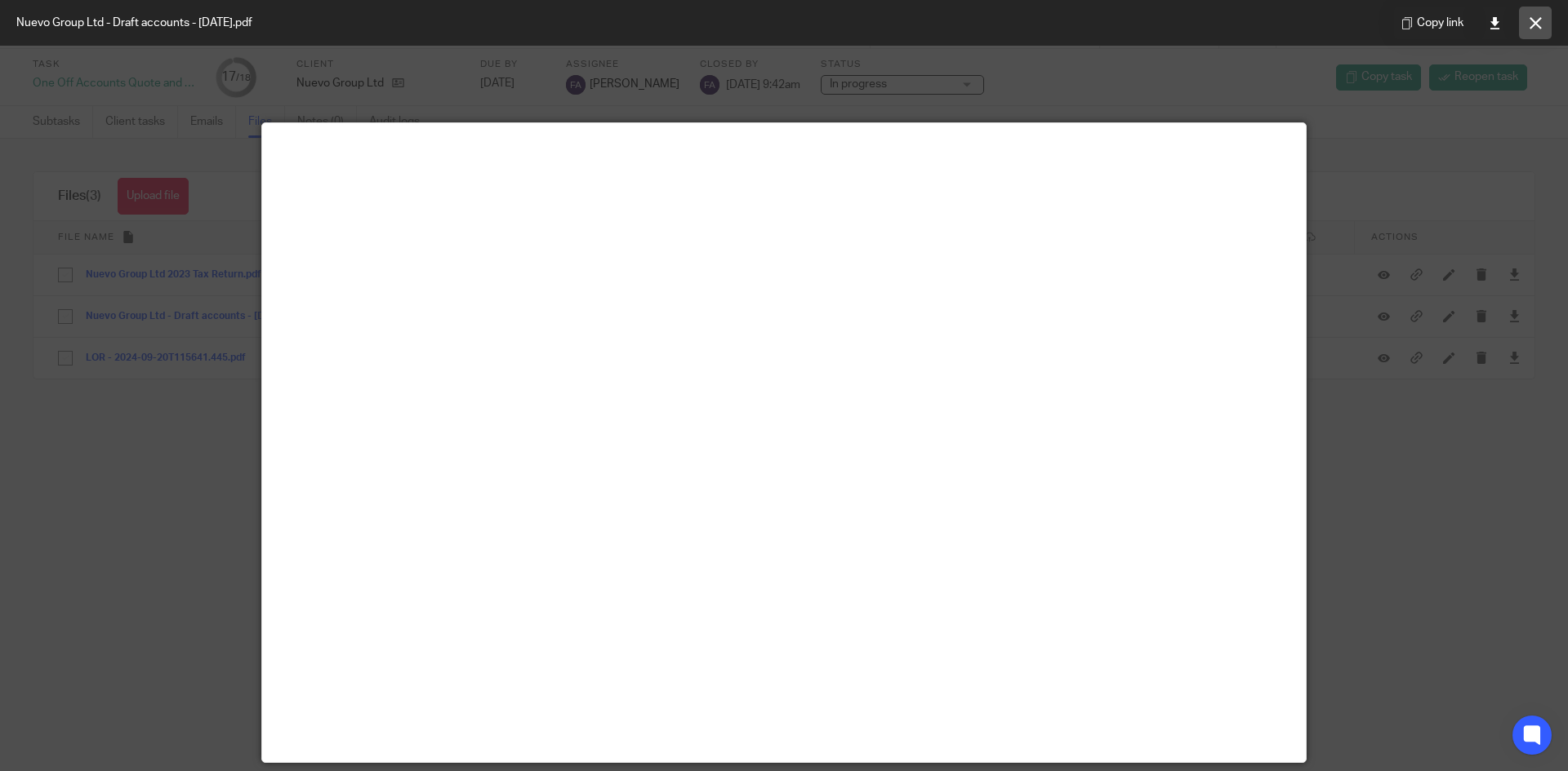
click at [1546, 19] on button at bounding box center [1536, 23] width 33 height 33
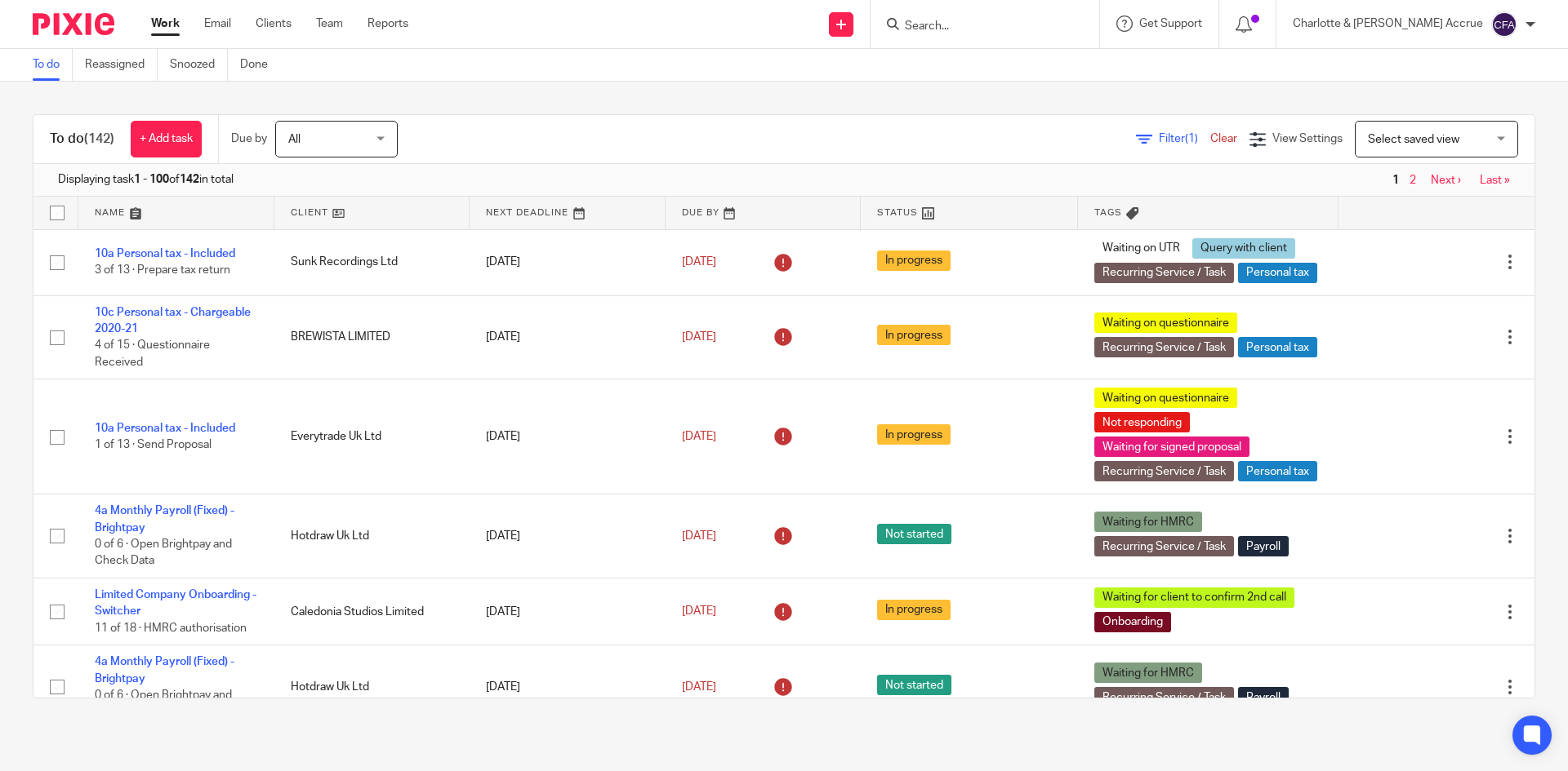
click at [1136, 147] on div "Filter (1) Clear" at bounding box center [1192, 140] width 114 height 17
click at [1136, 145] on div "Filter (1) Clear" at bounding box center [1192, 140] width 114 height 17
click at [1159, 134] on span "Filter (1)" at bounding box center [1184, 139] width 51 height 12
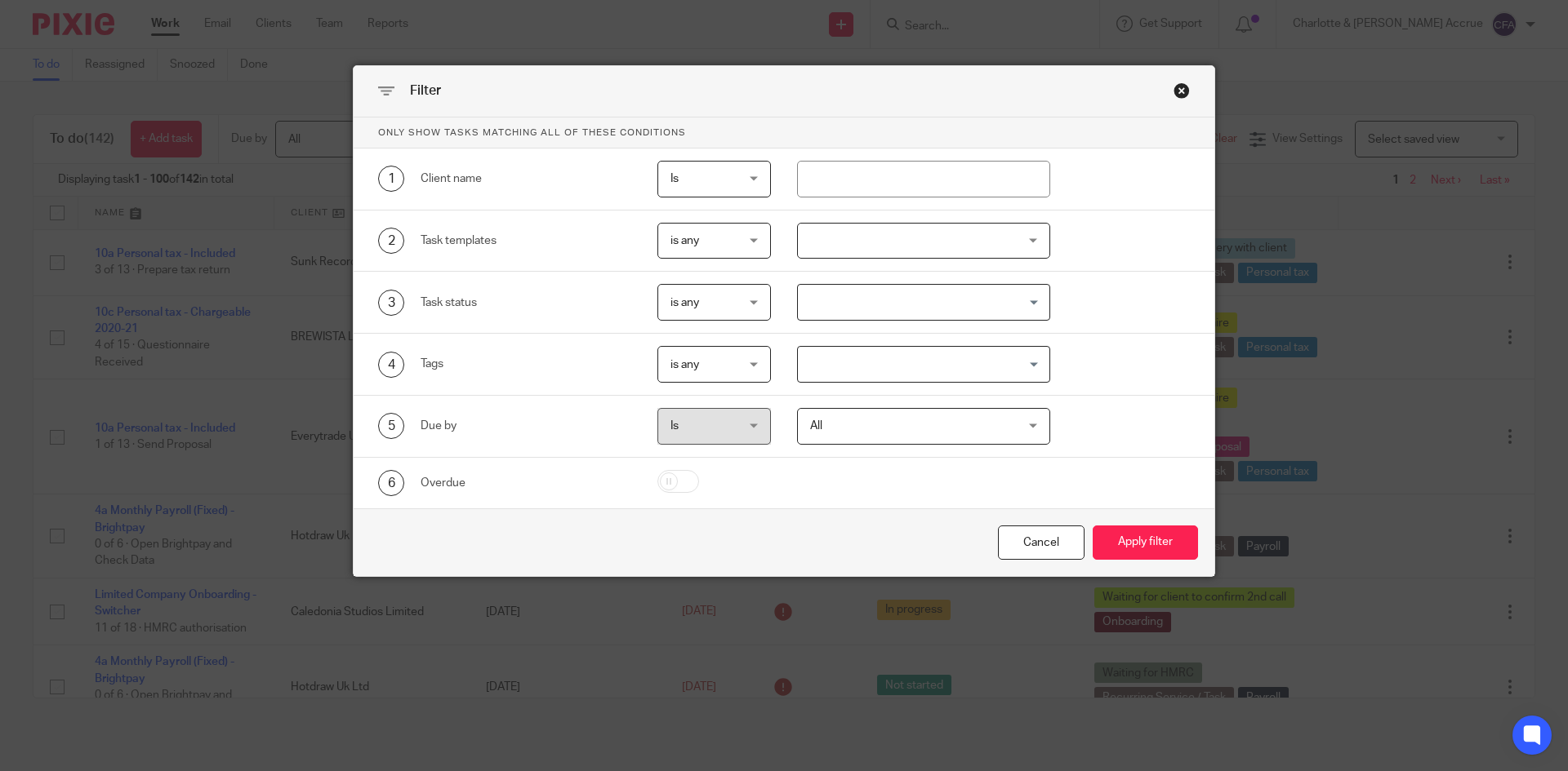
click at [830, 362] on input "Search for option" at bounding box center [920, 364] width 242 height 28
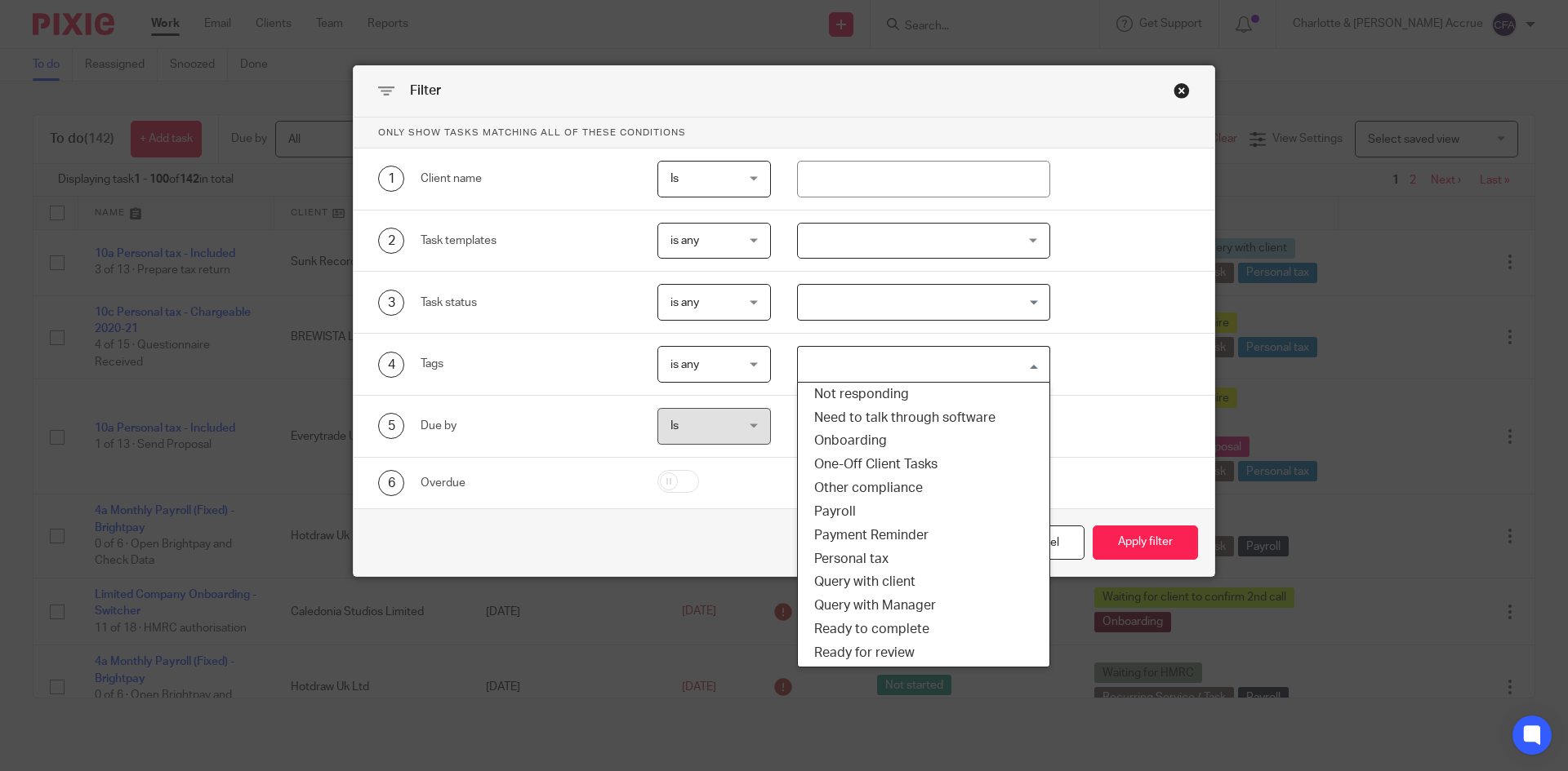
scroll to position [163, 0]
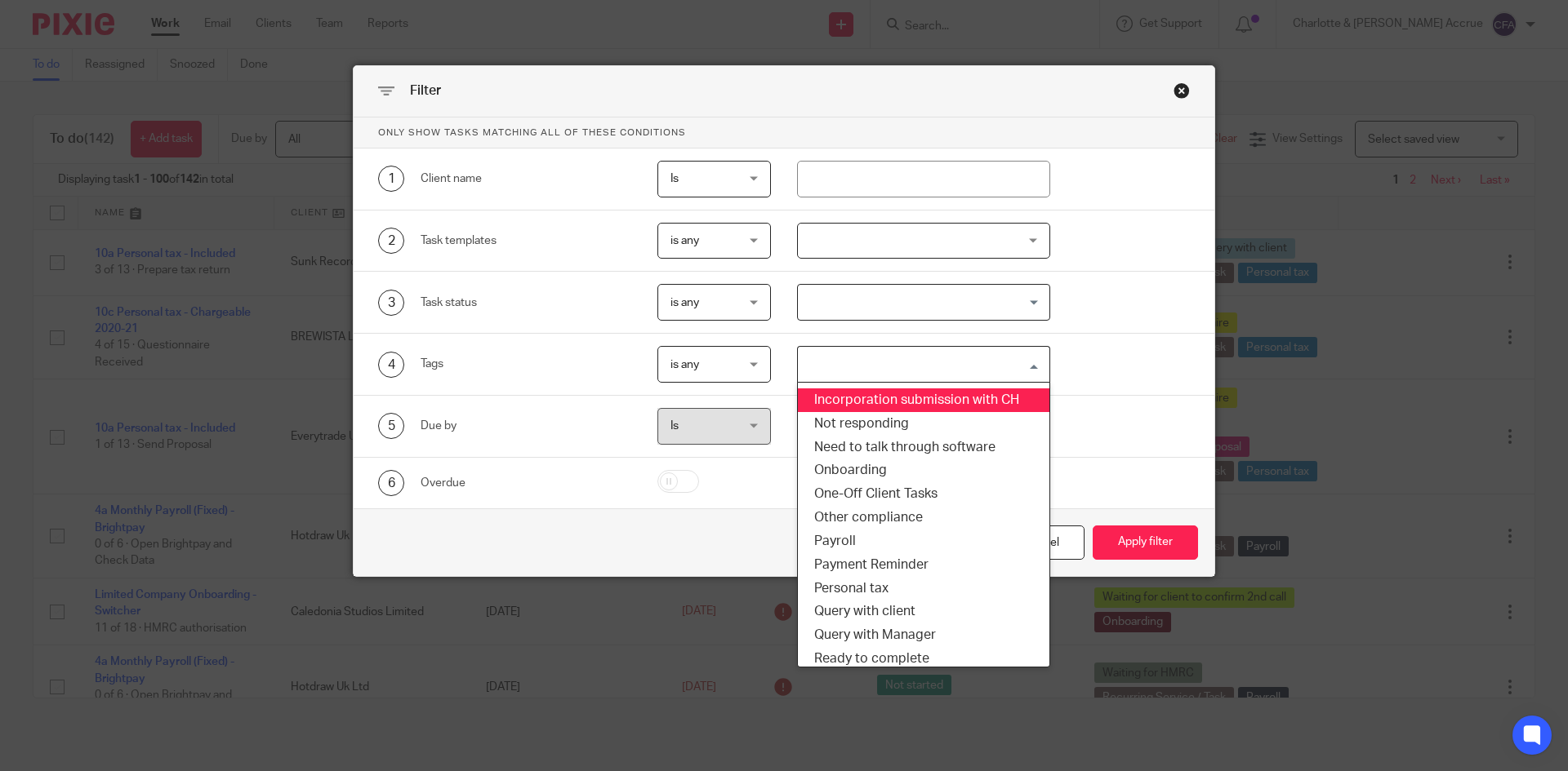
click at [1179, 89] on div "Close this dialog window" at bounding box center [1182, 90] width 16 height 16
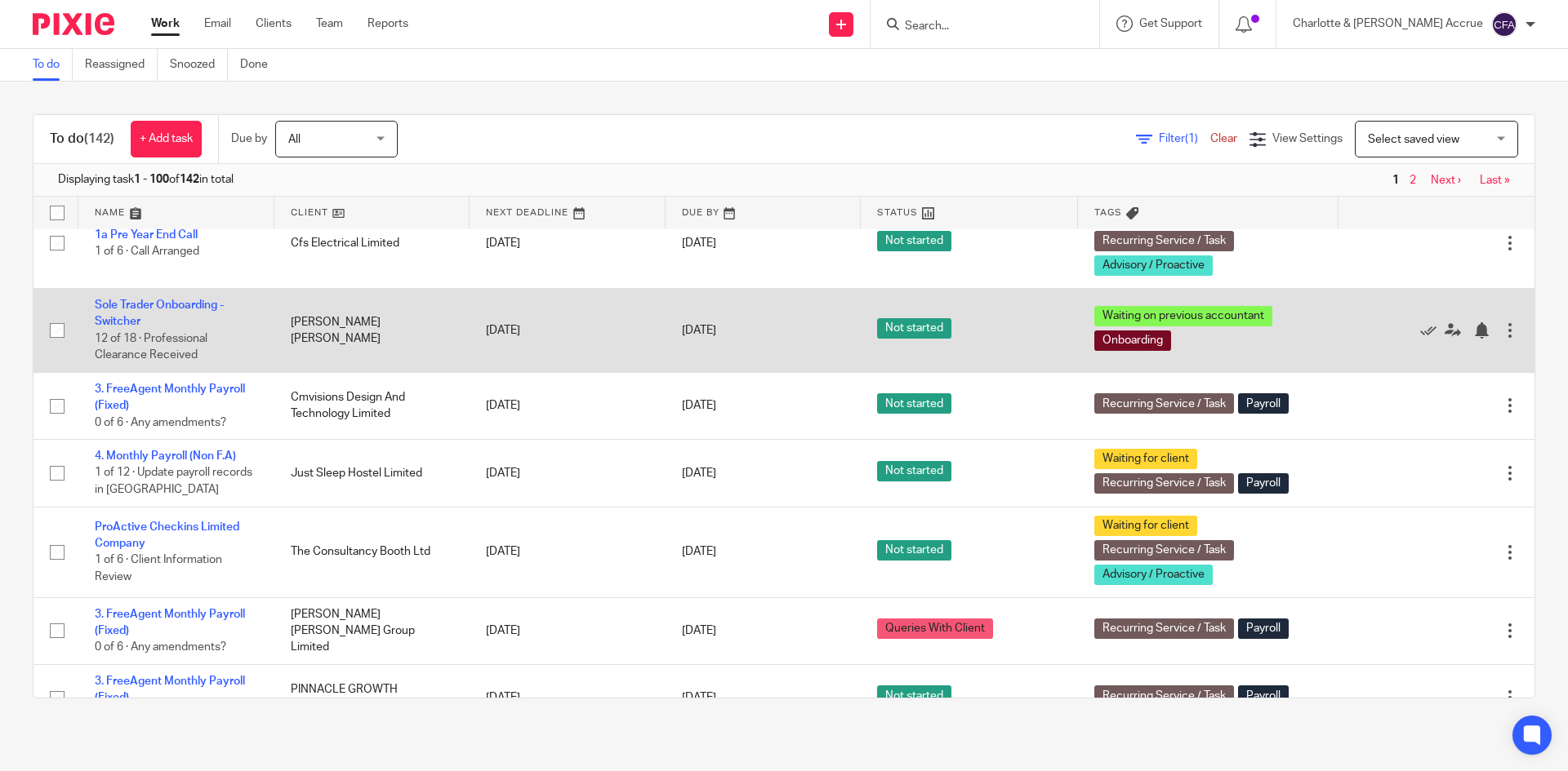
scroll to position [2530, 0]
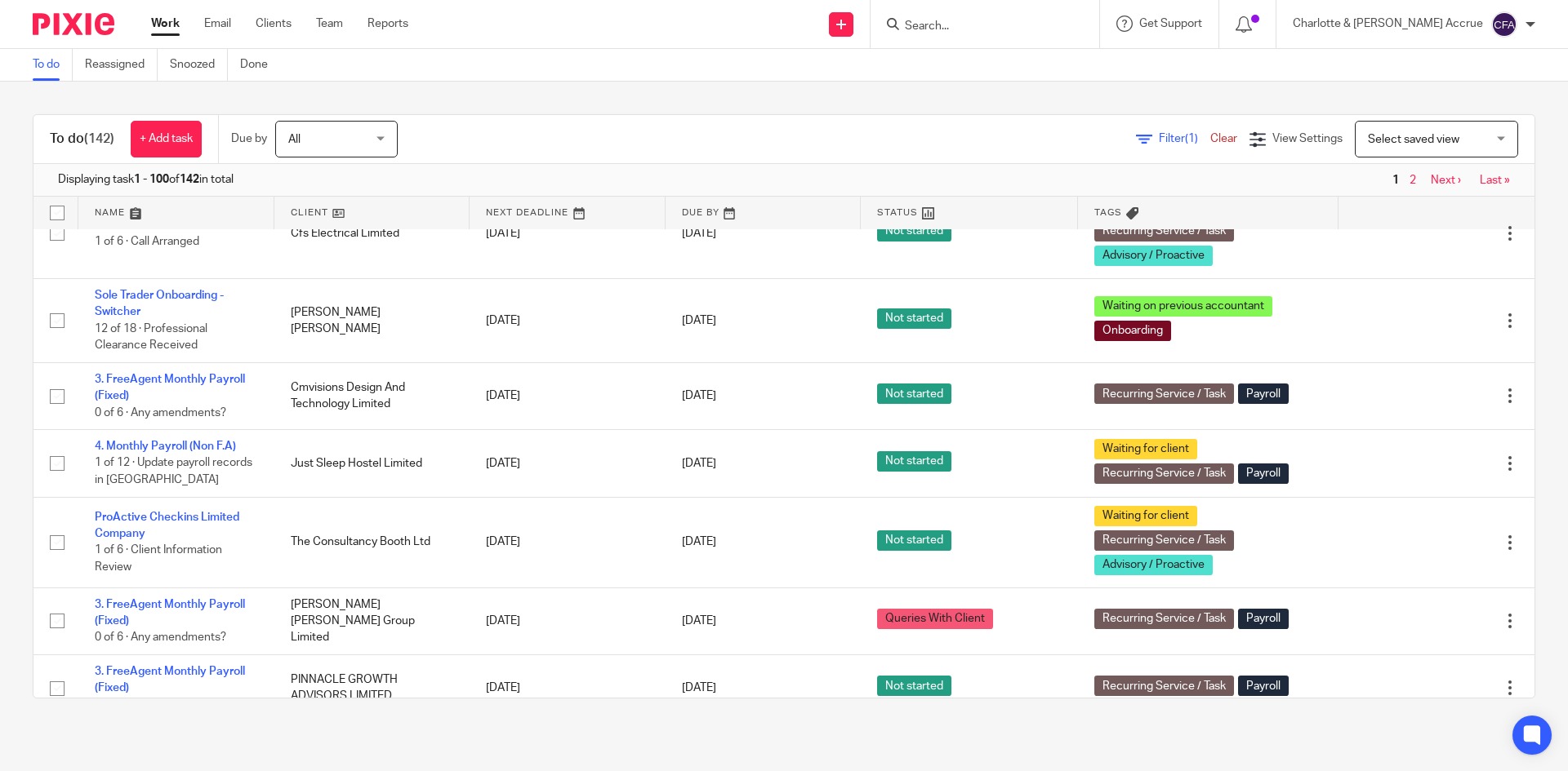
click at [1421, 163] on icon at bounding box center [1428, 155] width 16 height 16
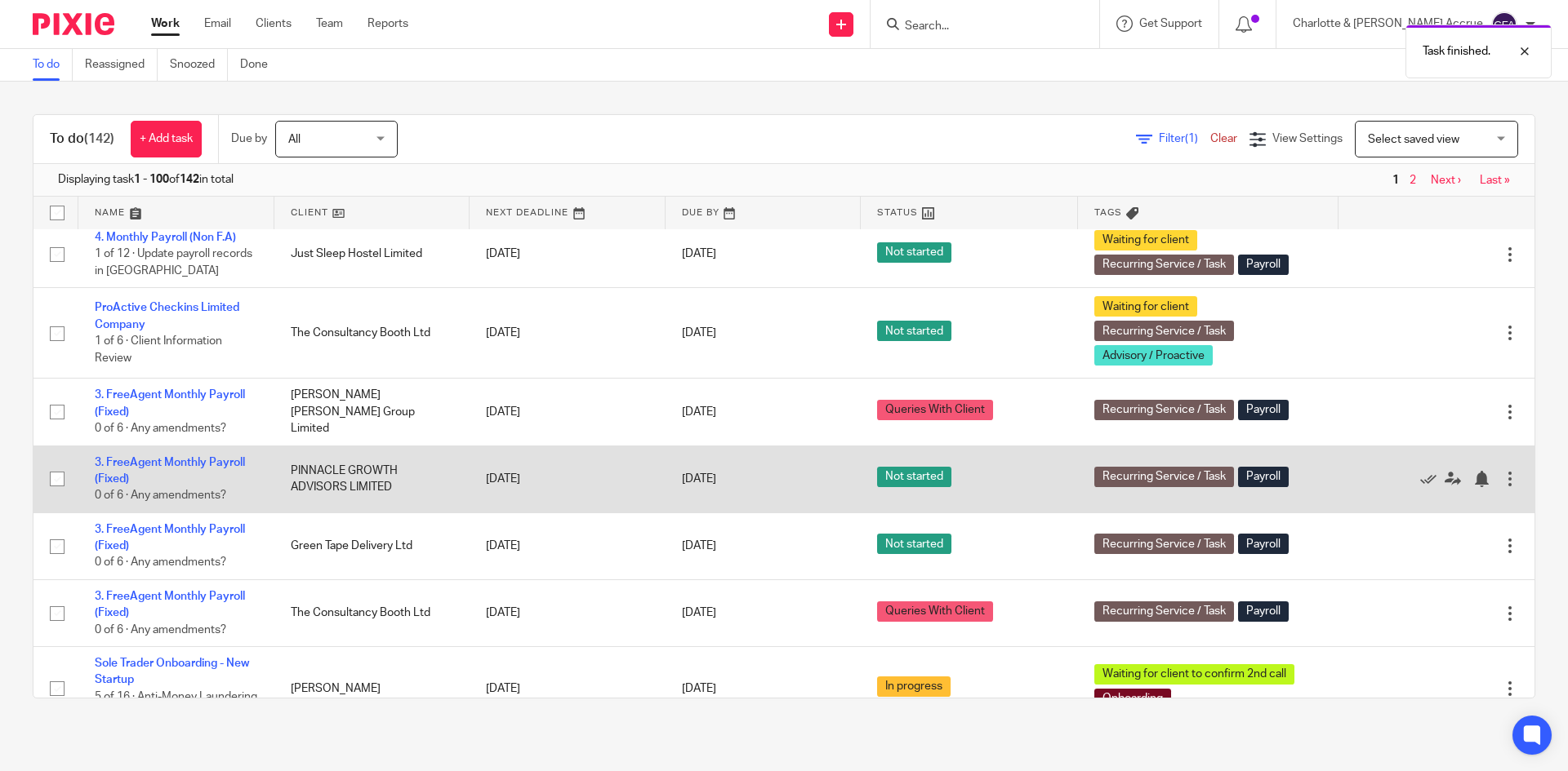
scroll to position [2612, 0]
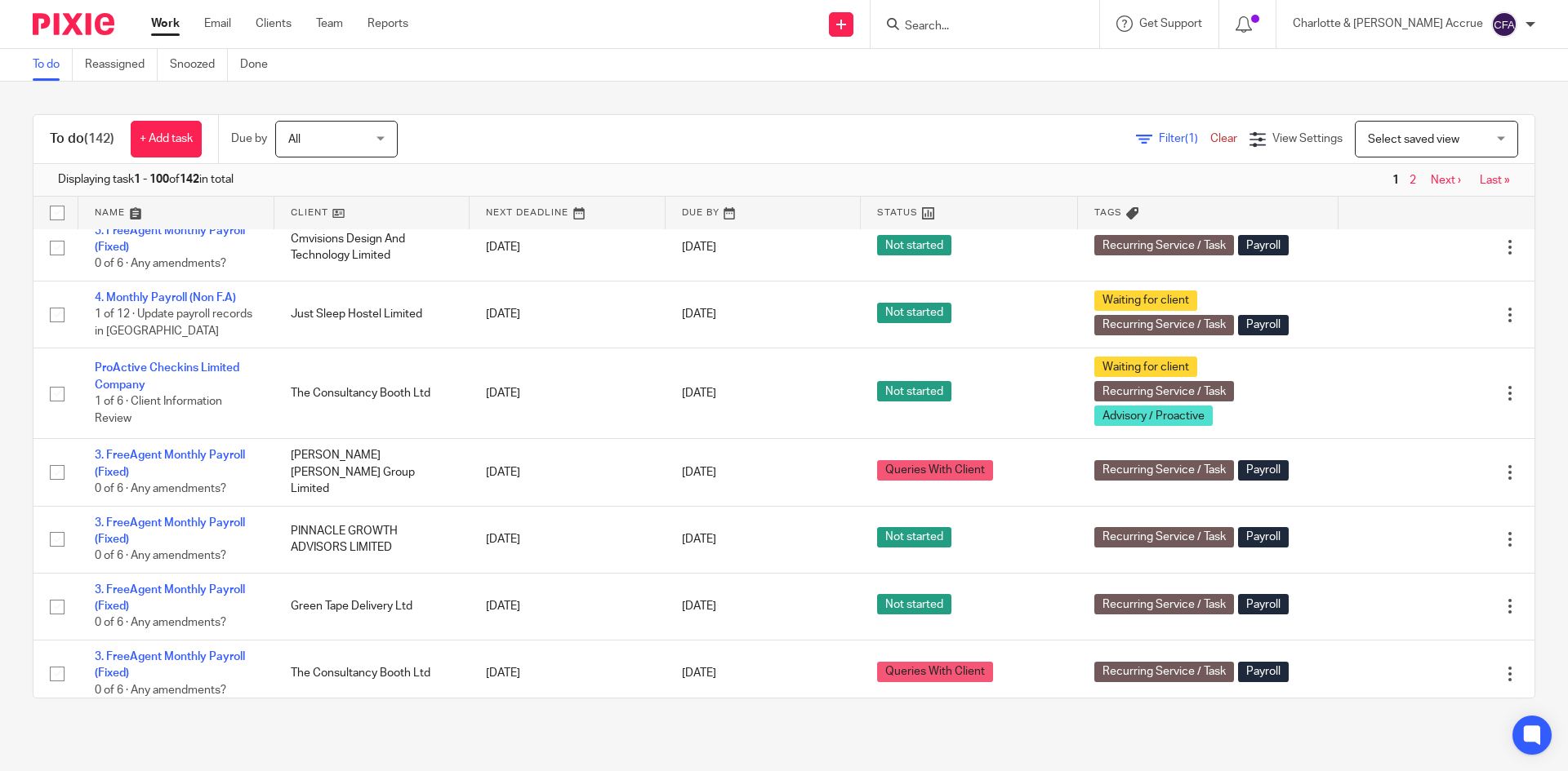
click at [1159, 139] on span "Filter (1)" at bounding box center [1184, 139] width 51 height 12
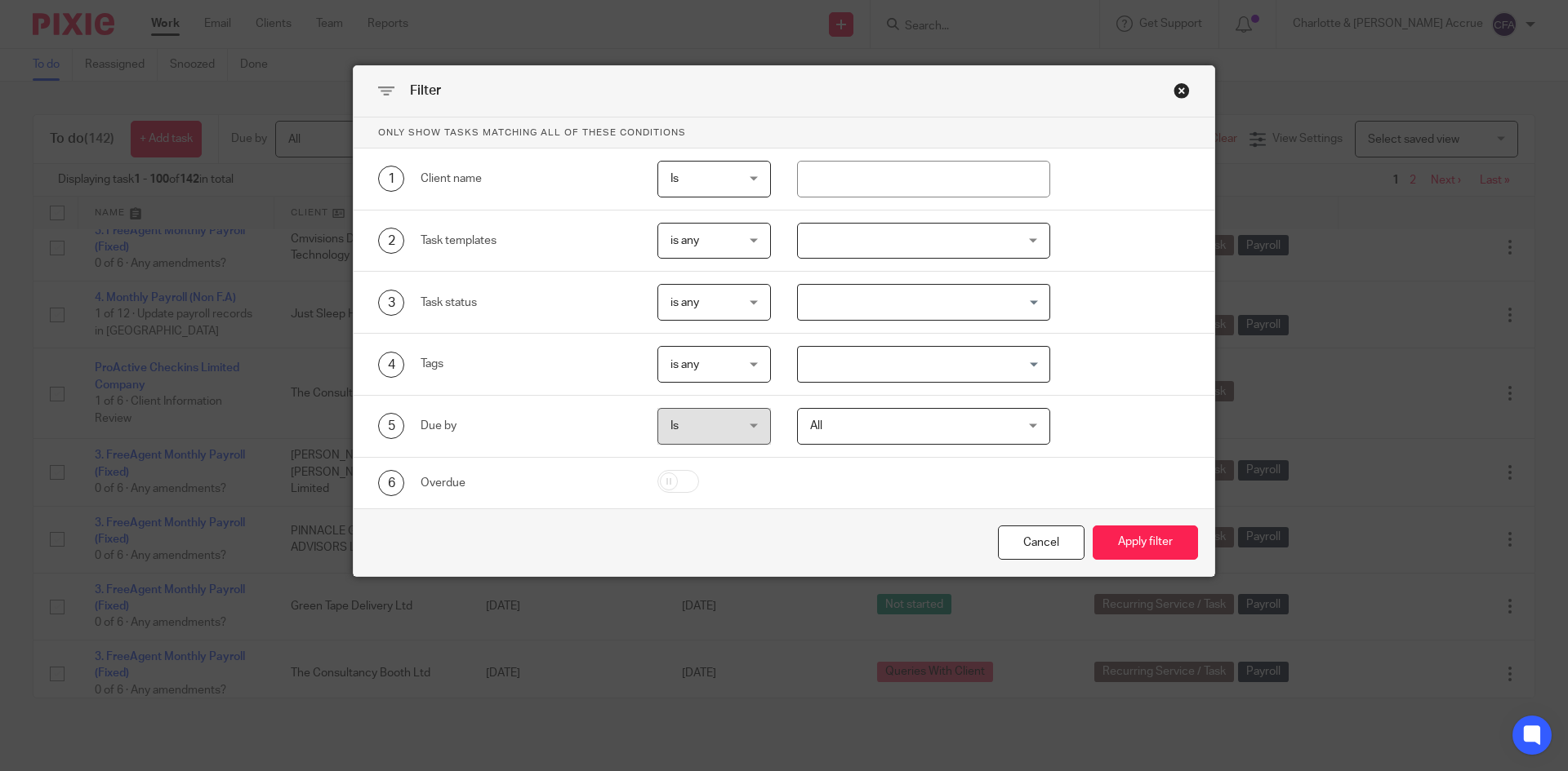
click at [918, 369] on input "Search for option" at bounding box center [920, 364] width 242 height 28
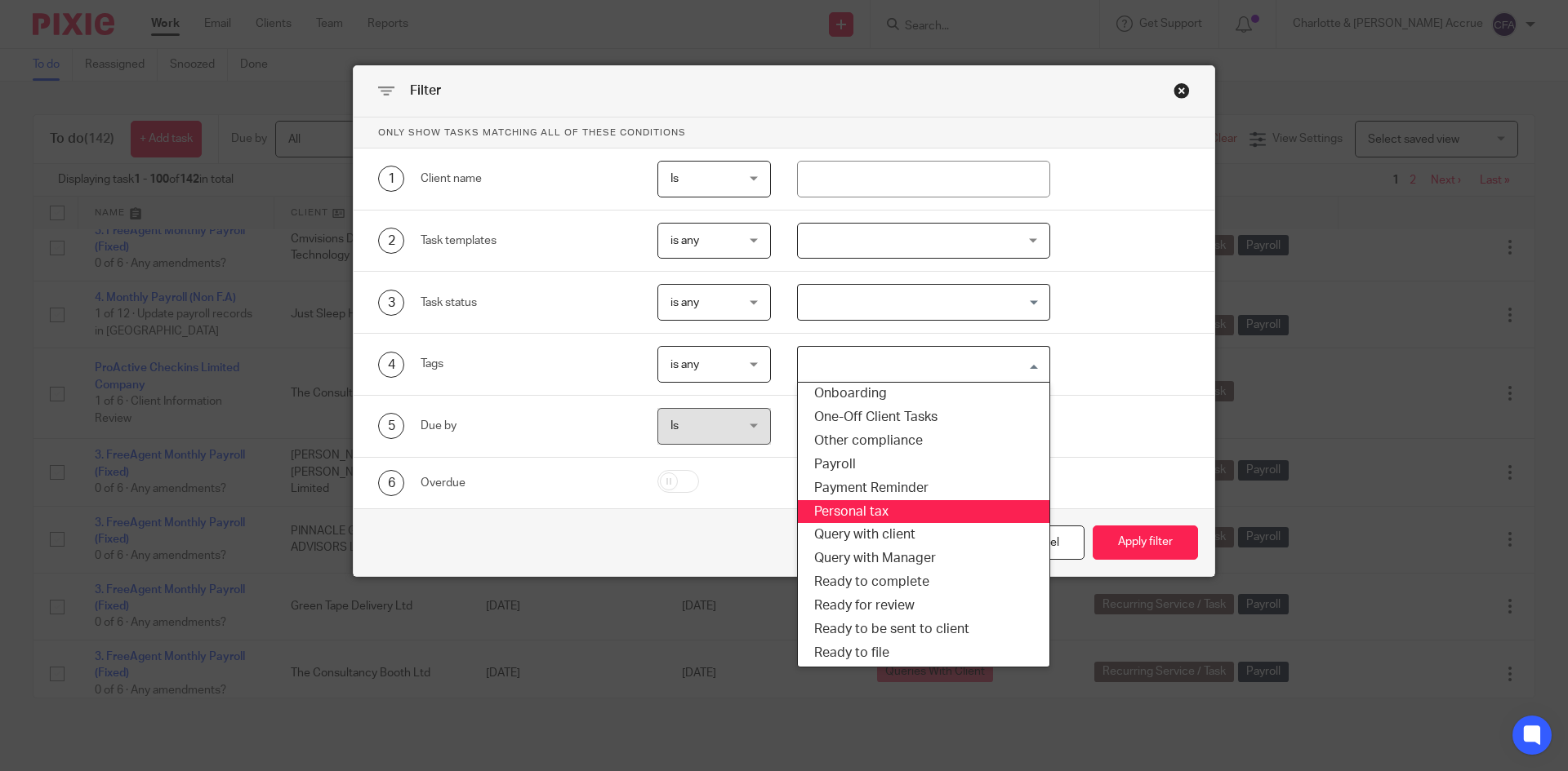
scroll to position [245, 0]
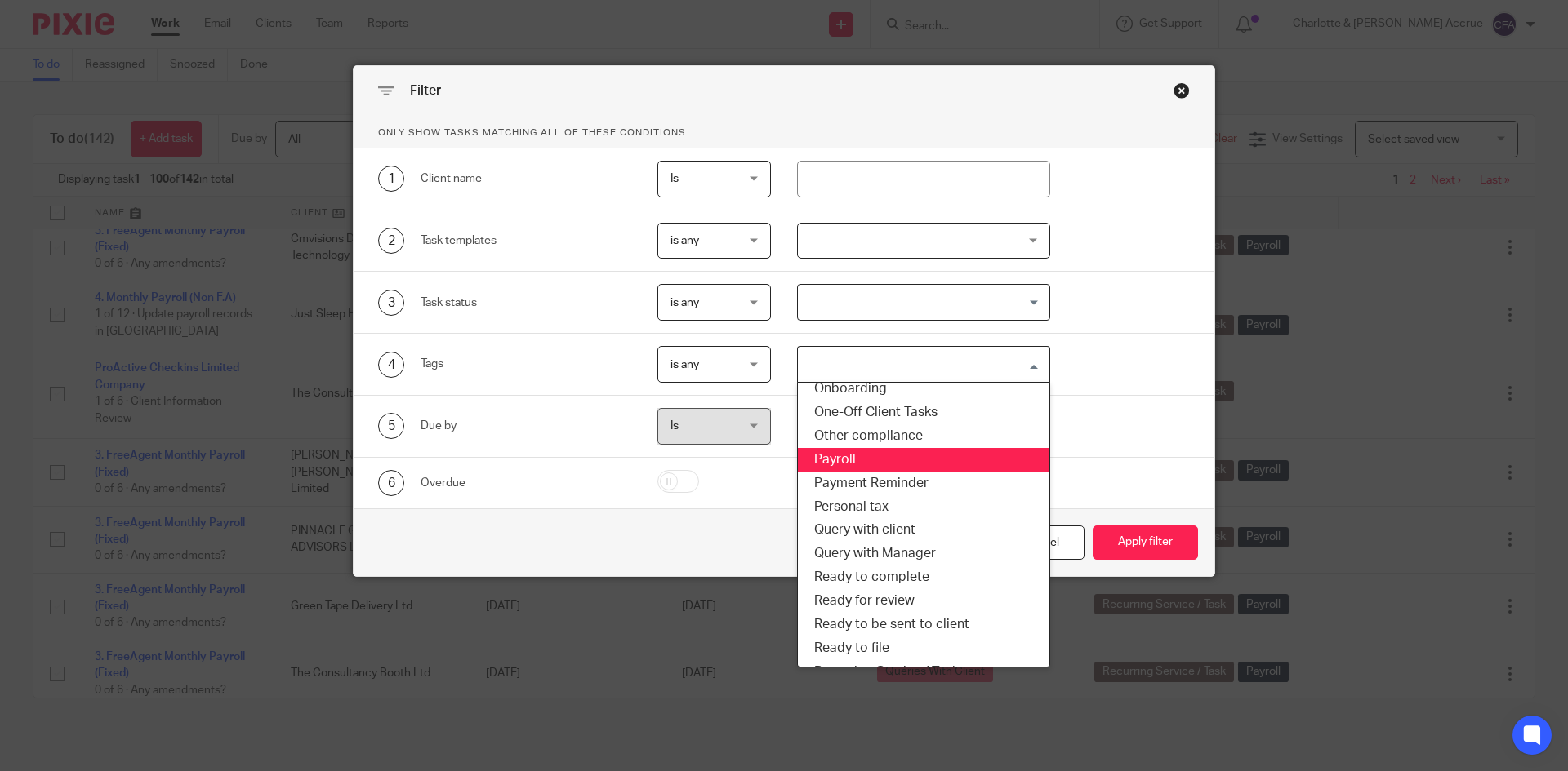
click at [869, 460] on li "Payroll" at bounding box center [924, 460] width 252 height 23
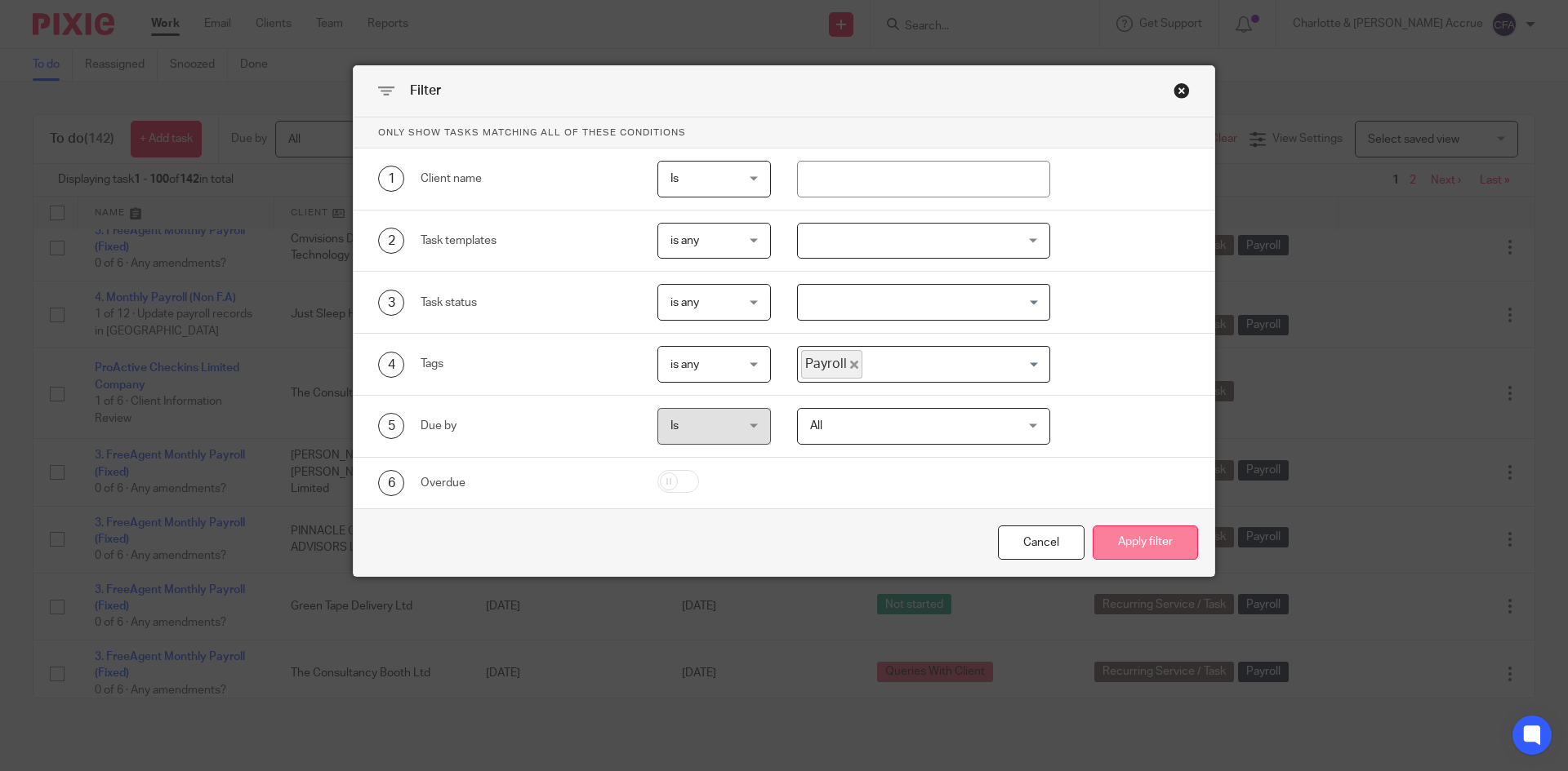
click at [1143, 531] on button "Apply filter" at bounding box center [1145, 543] width 106 height 35
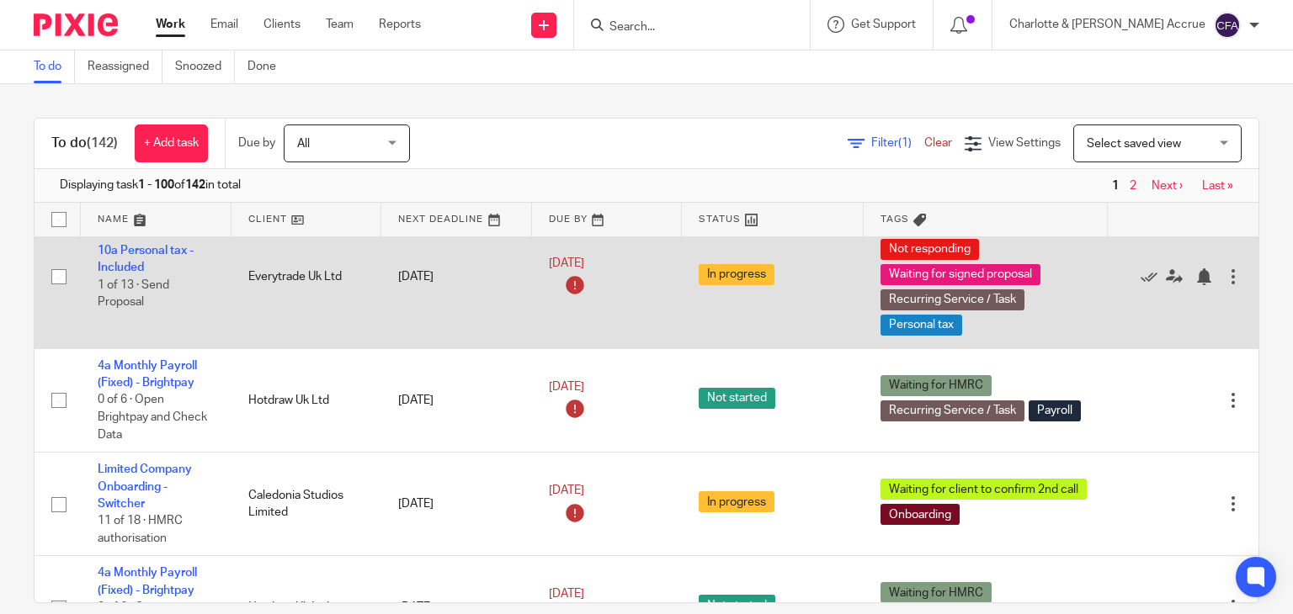
scroll to position [253, 0]
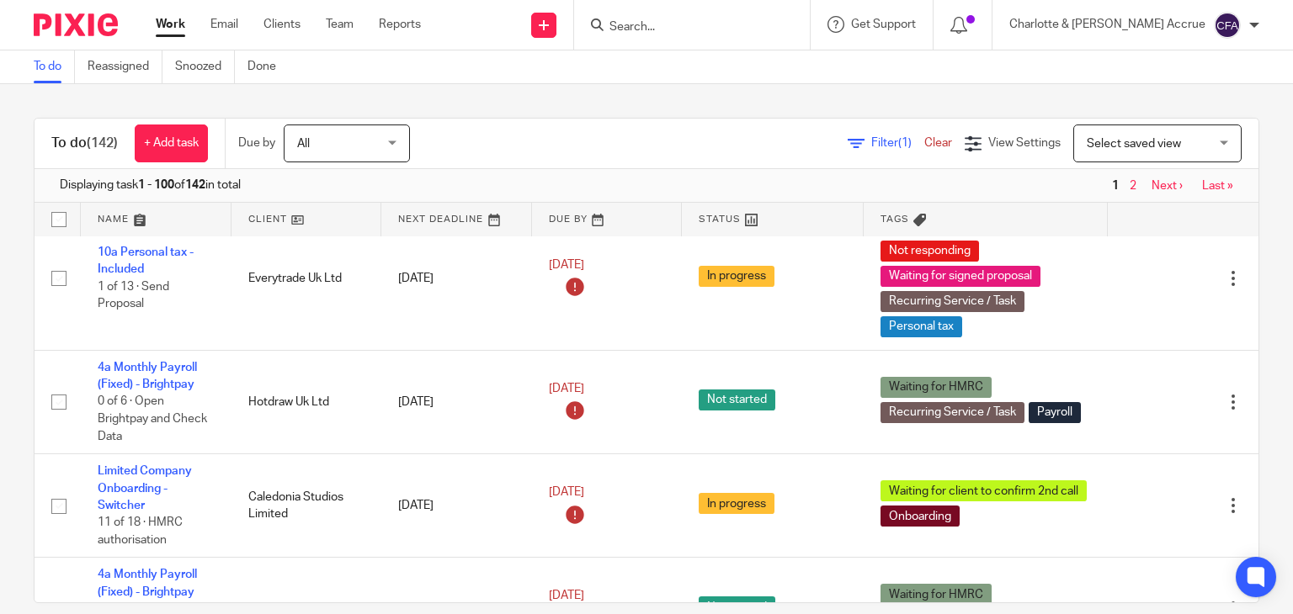
click at [731, 28] on input "Search" at bounding box center [684, 27] width 152 height 15
paste input "PORTOBELLO HOSPITALITY LIMITED"
type input "PORTOBELLO HOSPITALITY LIMITED"
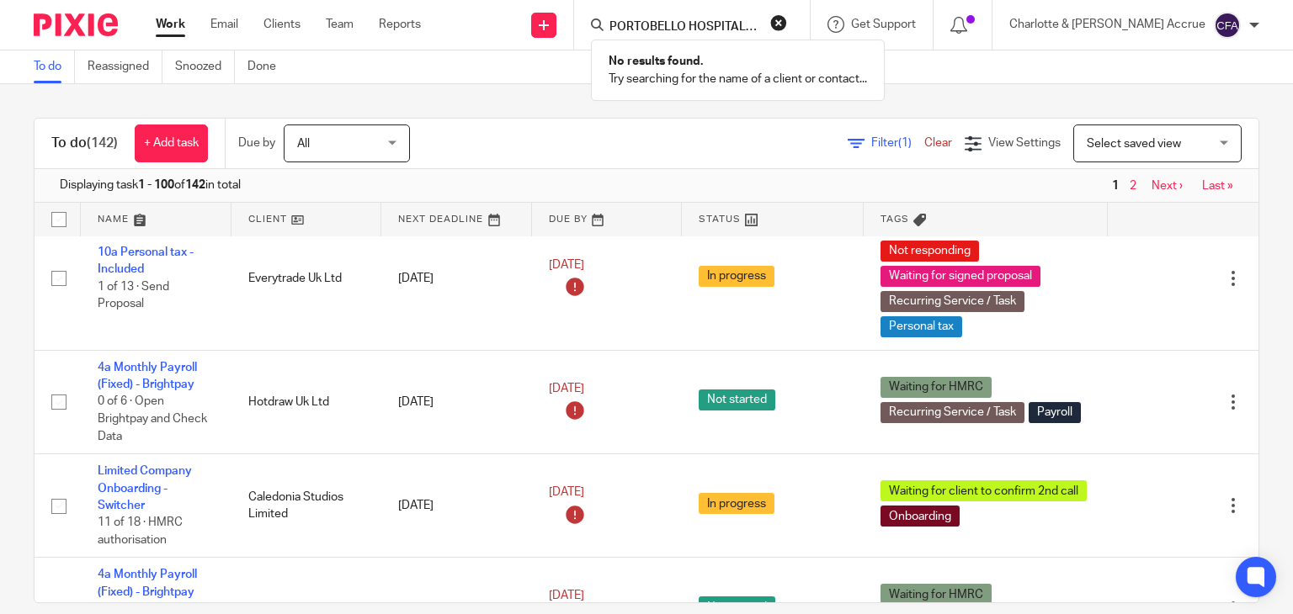
click at [740, 43] on div "No results found. Try searching for the name of a client or contact..." at bounding box center [738, 70] width 294 height 61
click at [740, 41] on div "No results found. Try searching for the name of a client or contact..." at bounding box center [738, 70] width 294 height 61
click at [741, 20] on input "PORTOBELLO HOSPITALITY LIMITED" at bounding box center [684, 27] width 152 height 15
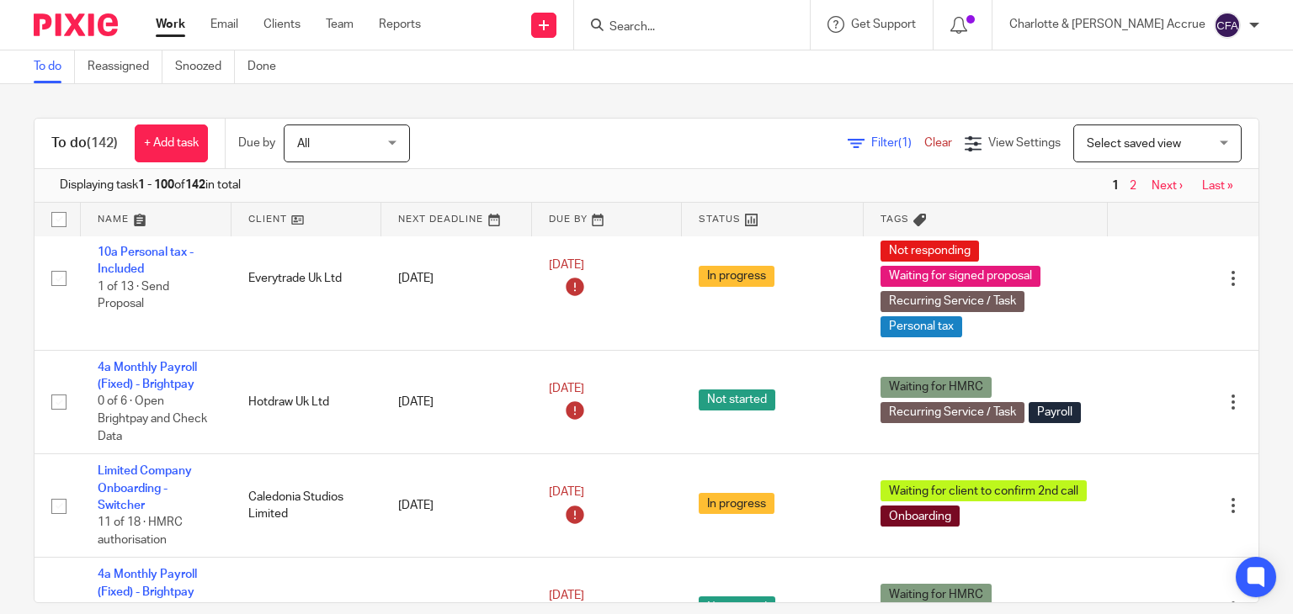
click at [718, 23] on input "Search" at bounding box center [684, 27] width 152 height 15
paste input "PORTOBELLO HOSPITALITY LIMITED"
drag, startPoint x: 707, startPoint y: 22, endPoint x: 805, endPoint y: 27, distance: 97.8
click at [759, 27] on input "PORTOBELLO HOSPITALITY LIMITED" at bounding box center [684, 27] width 152 height 15
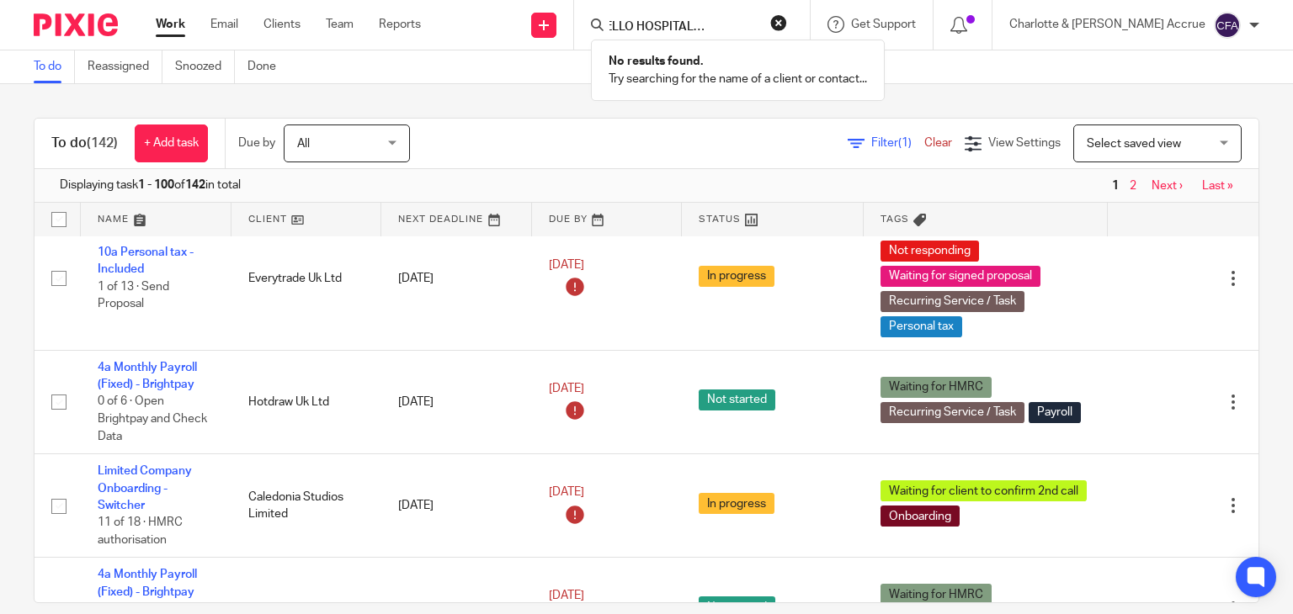
click at [759, 25] on input "PORTOBELLO HOSPITALITY LIMITED" at bounding box center [684, 27] width 152 height 15
drag, startPoint x: 826, startPoint y: 24, endPoint x: 707, endPoint y: 15, distance: 119.0
click at [707, 15] on form "PORTOBELLO HOSPITALITY LIMITED" at bounding box center [697, 24] width 179 height 21
type input "P"
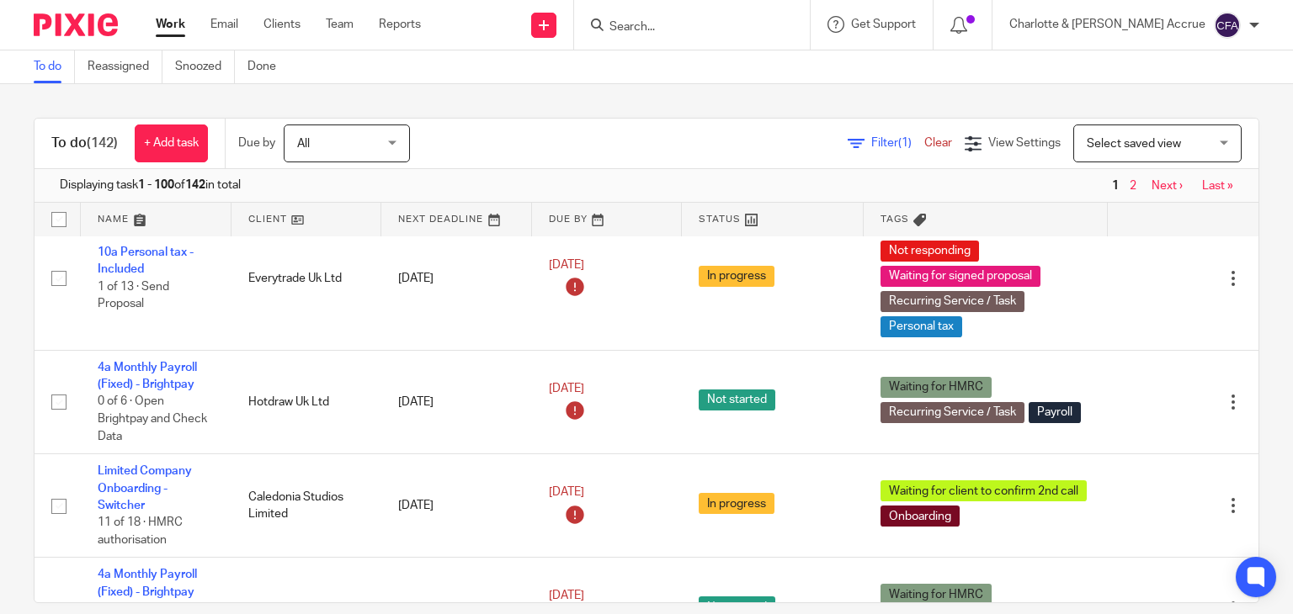
click at [173, 22] on link "Work" at bounding box center [170, 24] width 29 height 17
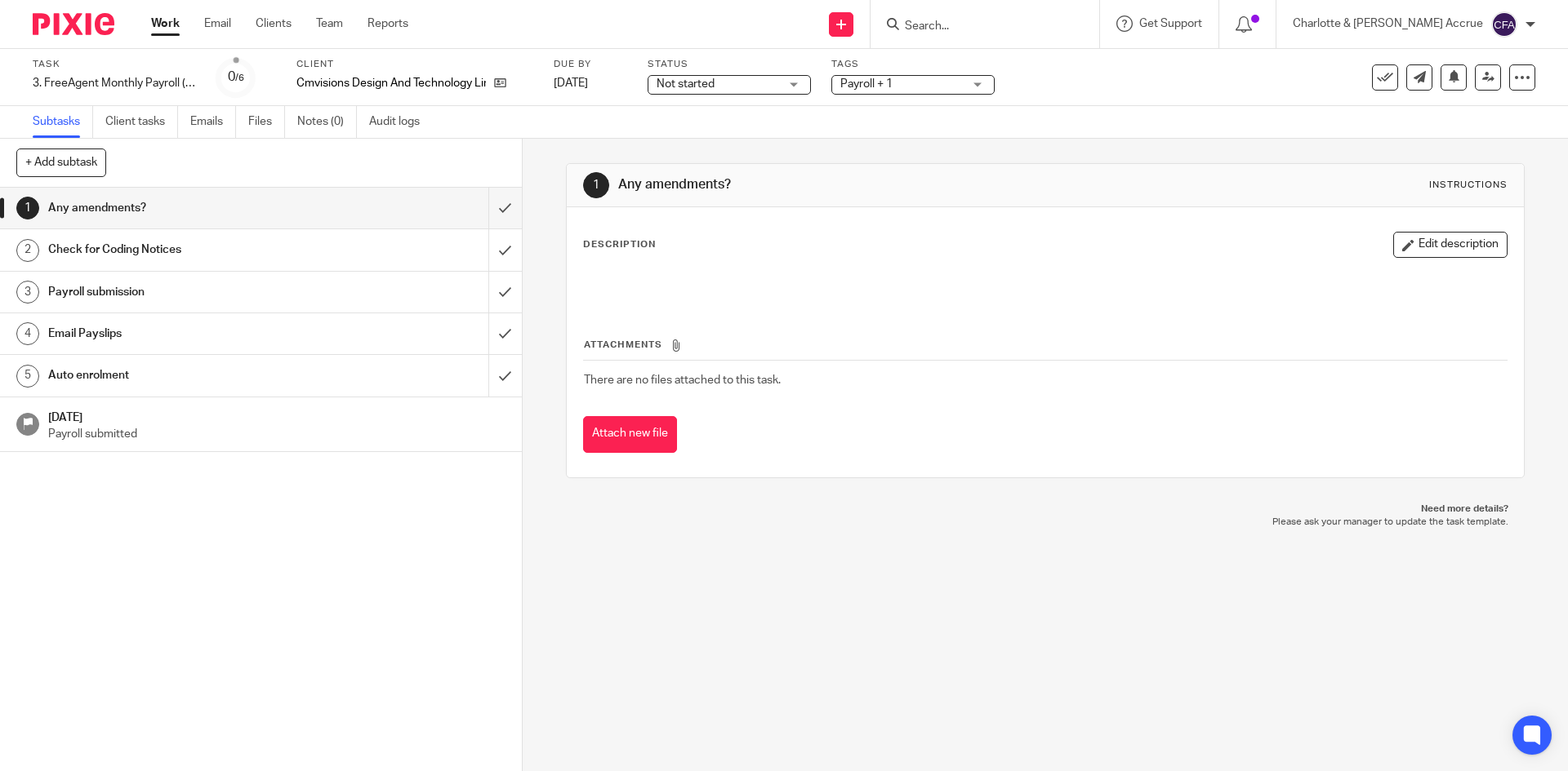
click at [348, 336] on div "Email Payslips" at bounding box center [260, 334] width 424 height 24
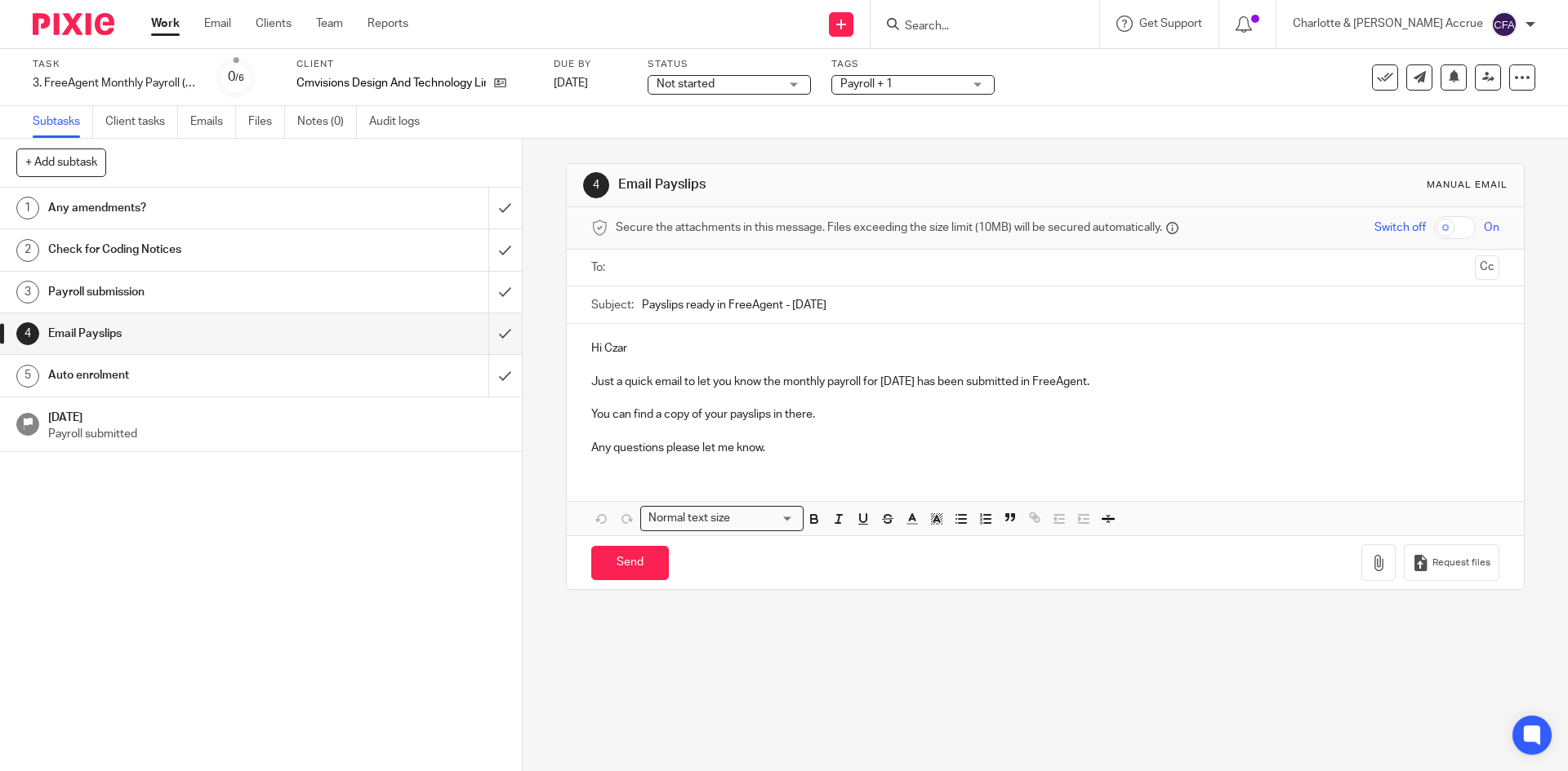
click at [687, 263] on input "text" at bounding box center [1045, 268] width 846 height 18
click at [478, 328] on input "submit" at bounding box center [261, 334] width 522 height 41
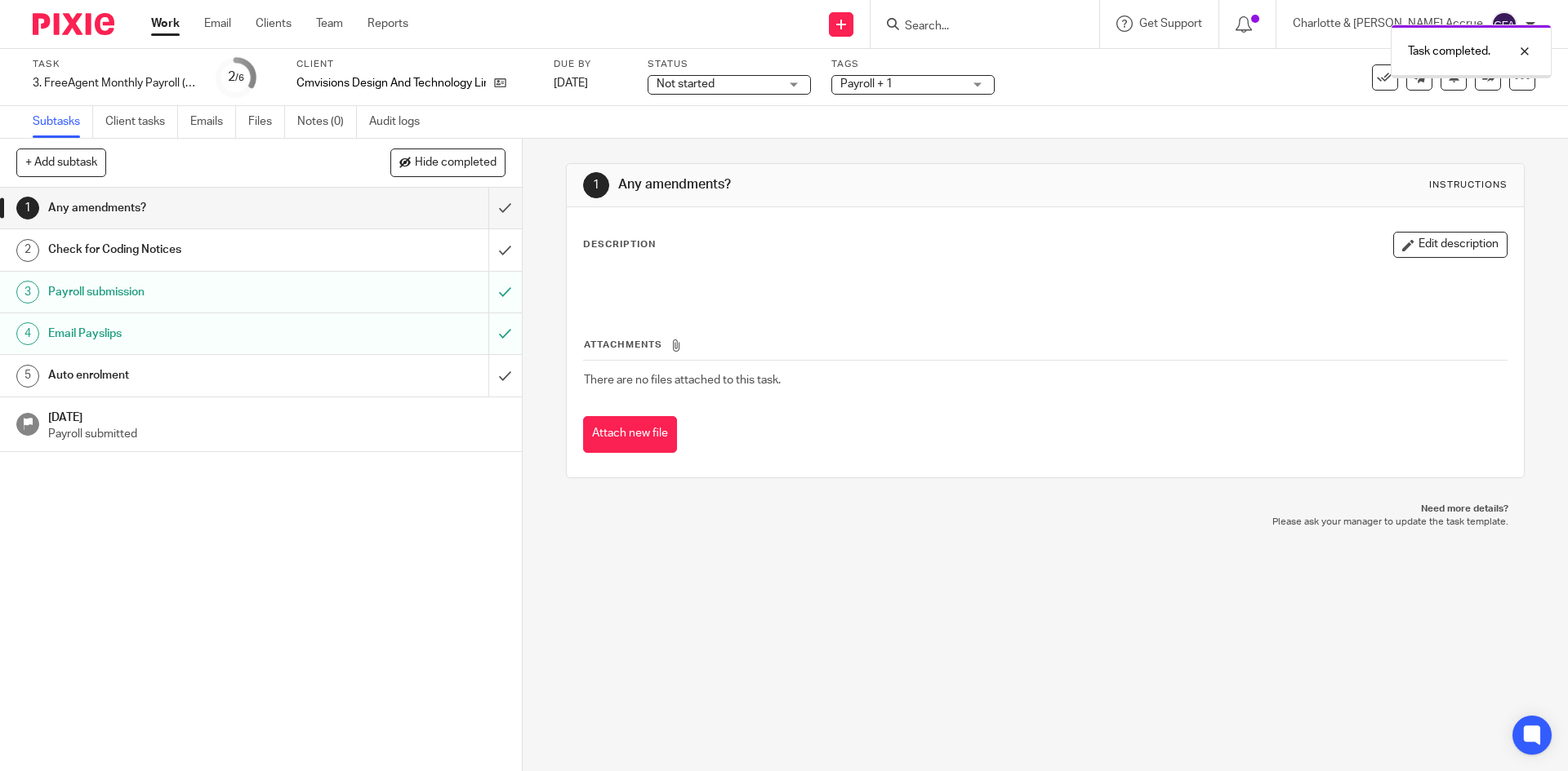
click at [367, 332] on div "Email Payslips" at bounding box center [260, 334] width 424 height 24
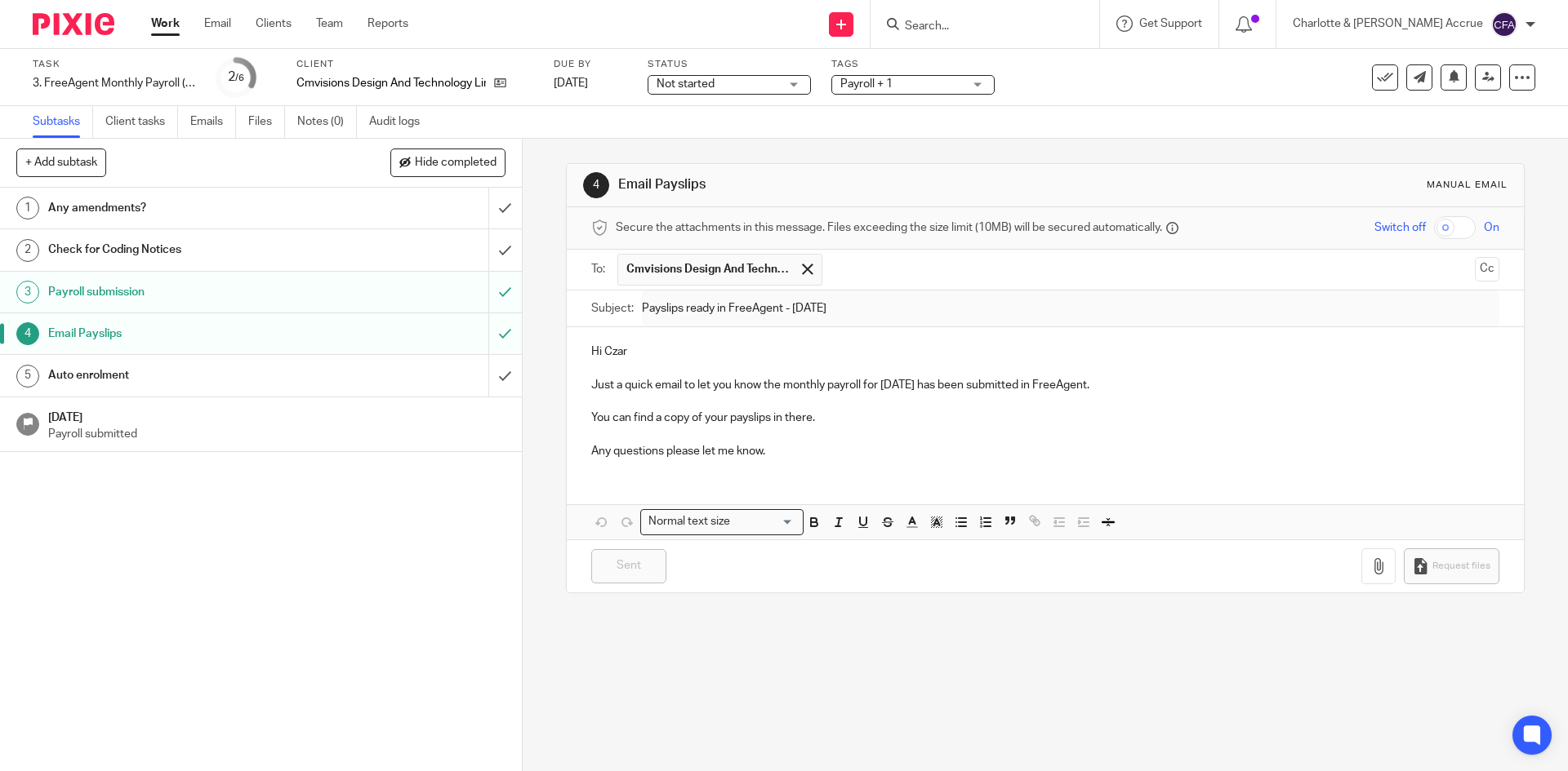
click at [765, 384] on p "Just a quick email to let you know the monthly payroll for [DATE] has been subm…" at bounding box center [1044, 385] width 907 height 16
click at [477, 341] on input "submit" at bounding box center [261, 334] width 522 height 41
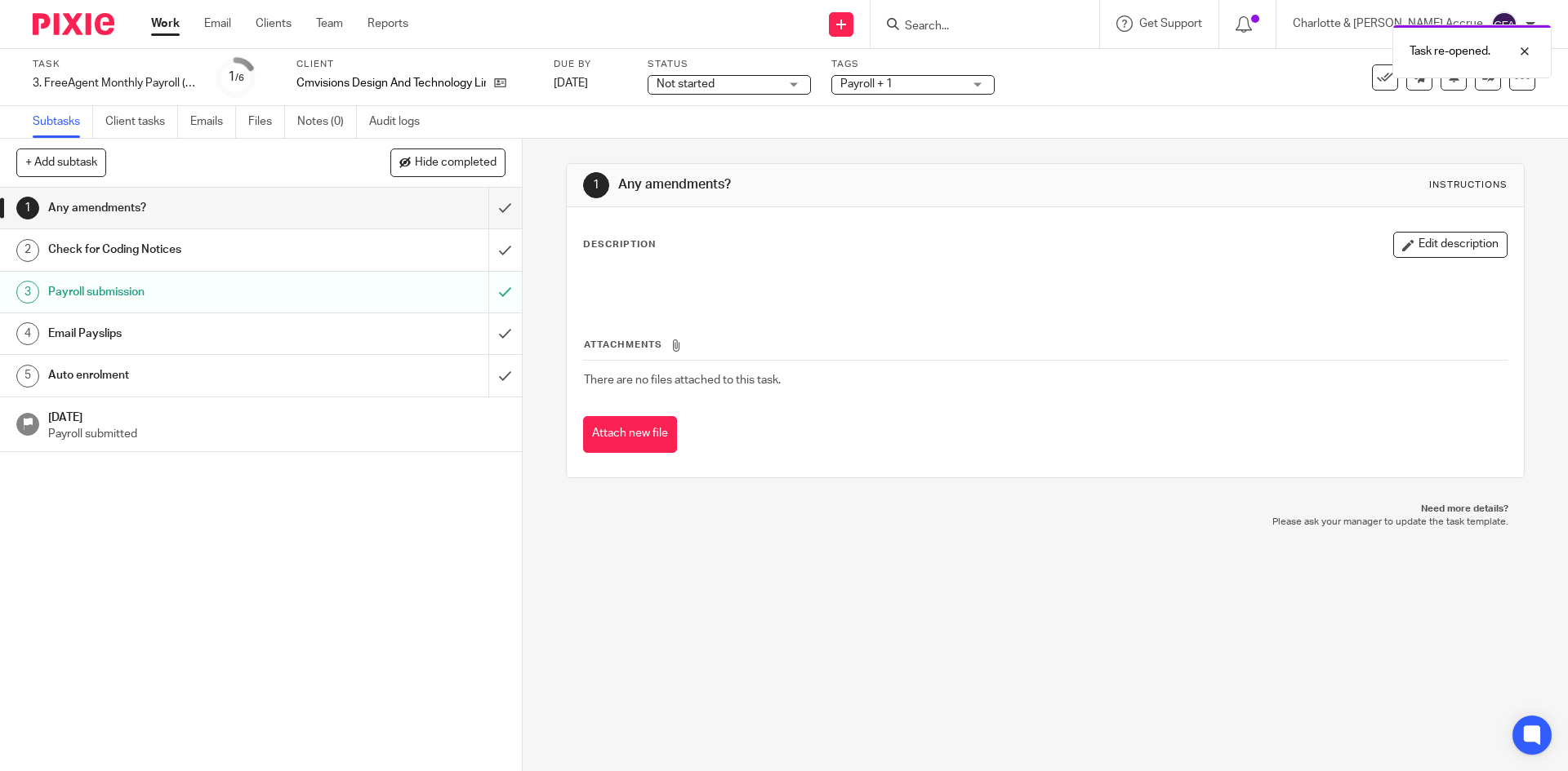
click at [302, 331] on h1 "Email Payslips" at bounding box center [189, 334] width 282 height 24
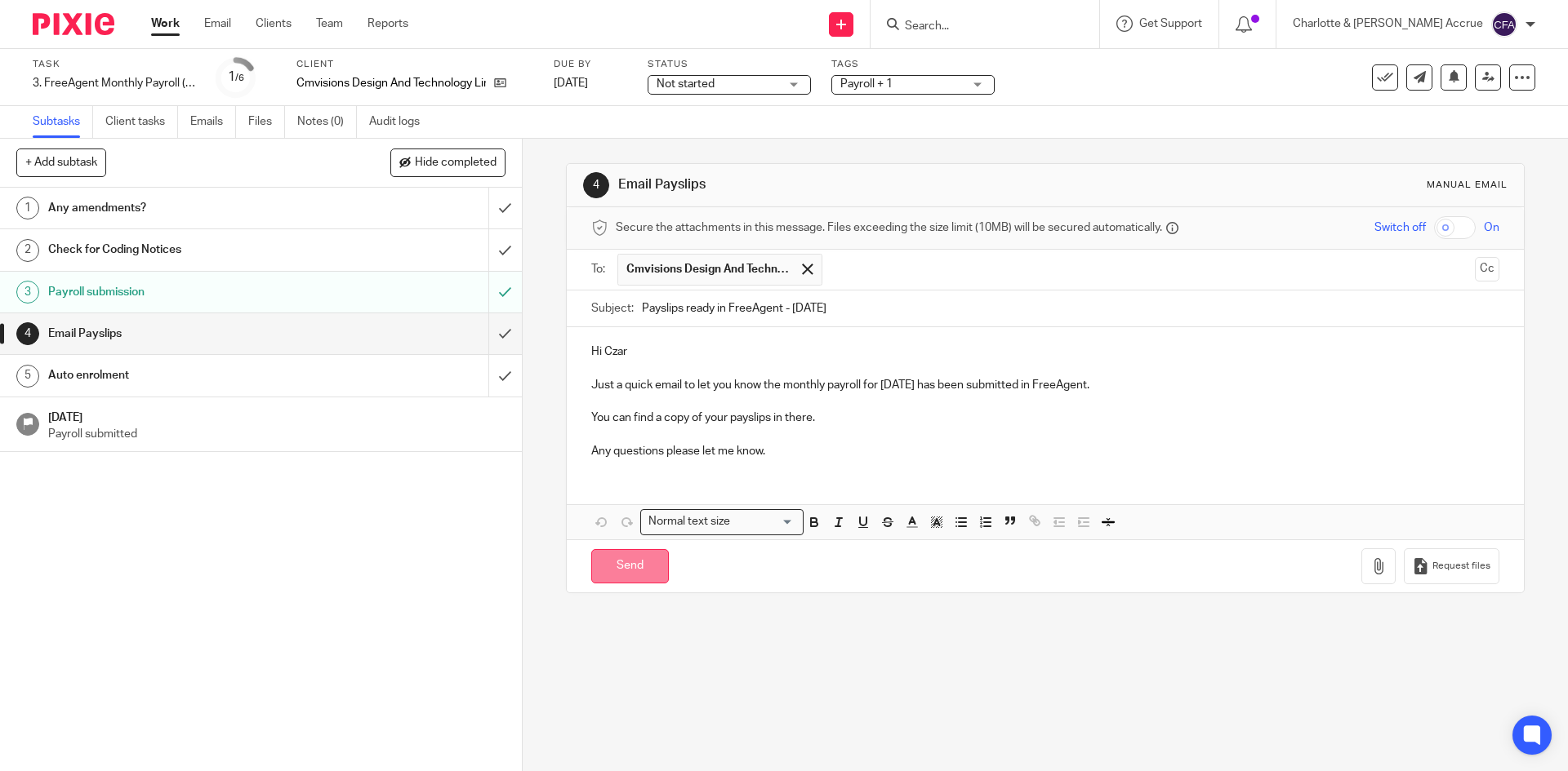
click at [632, 569] on input "Send" at bounding box center [630, 566] width 78 height 35
type input "Sent"
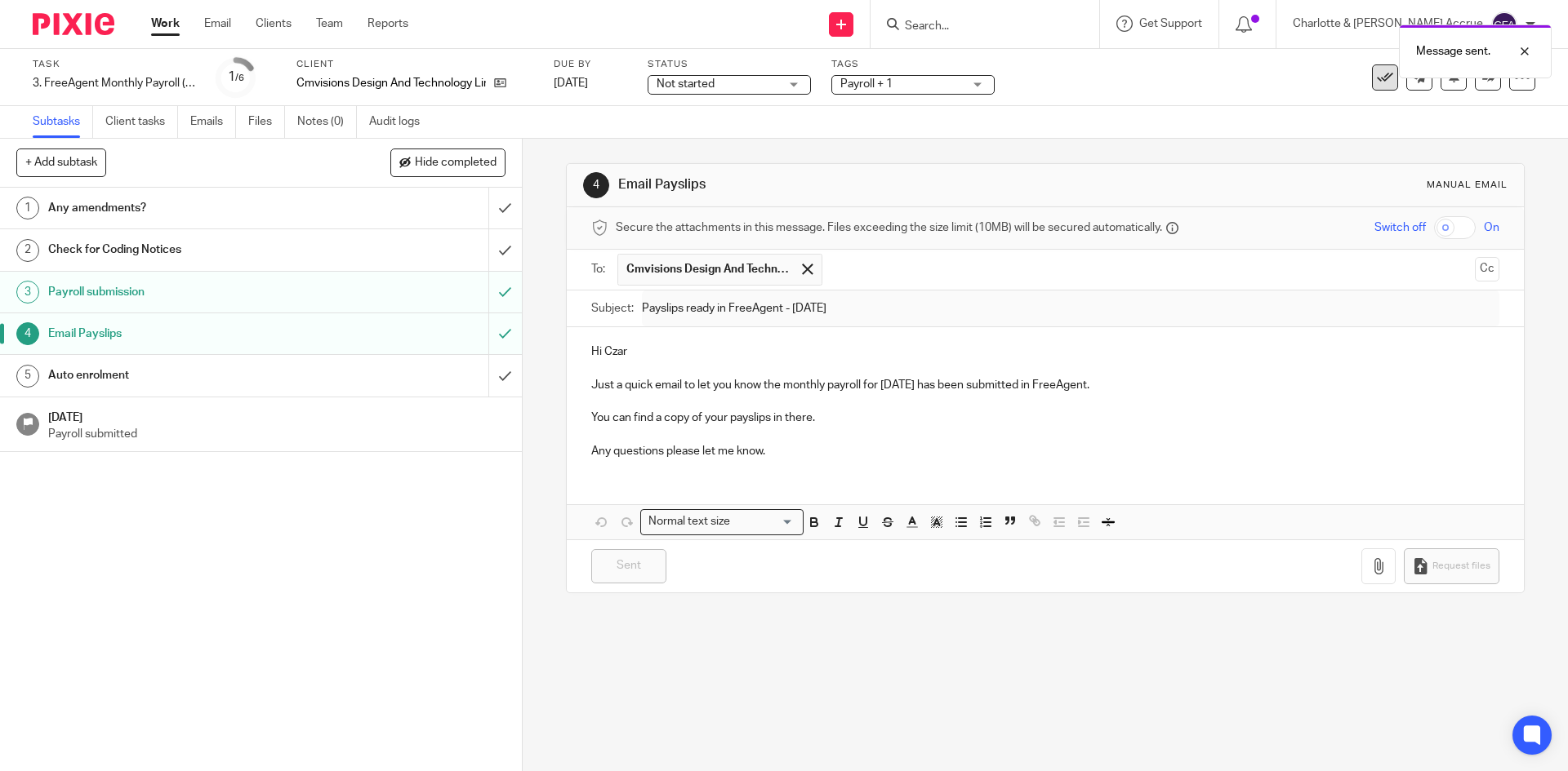
click at [1372, 87] on button at bounding box center [1385, 77] width 26 height 26
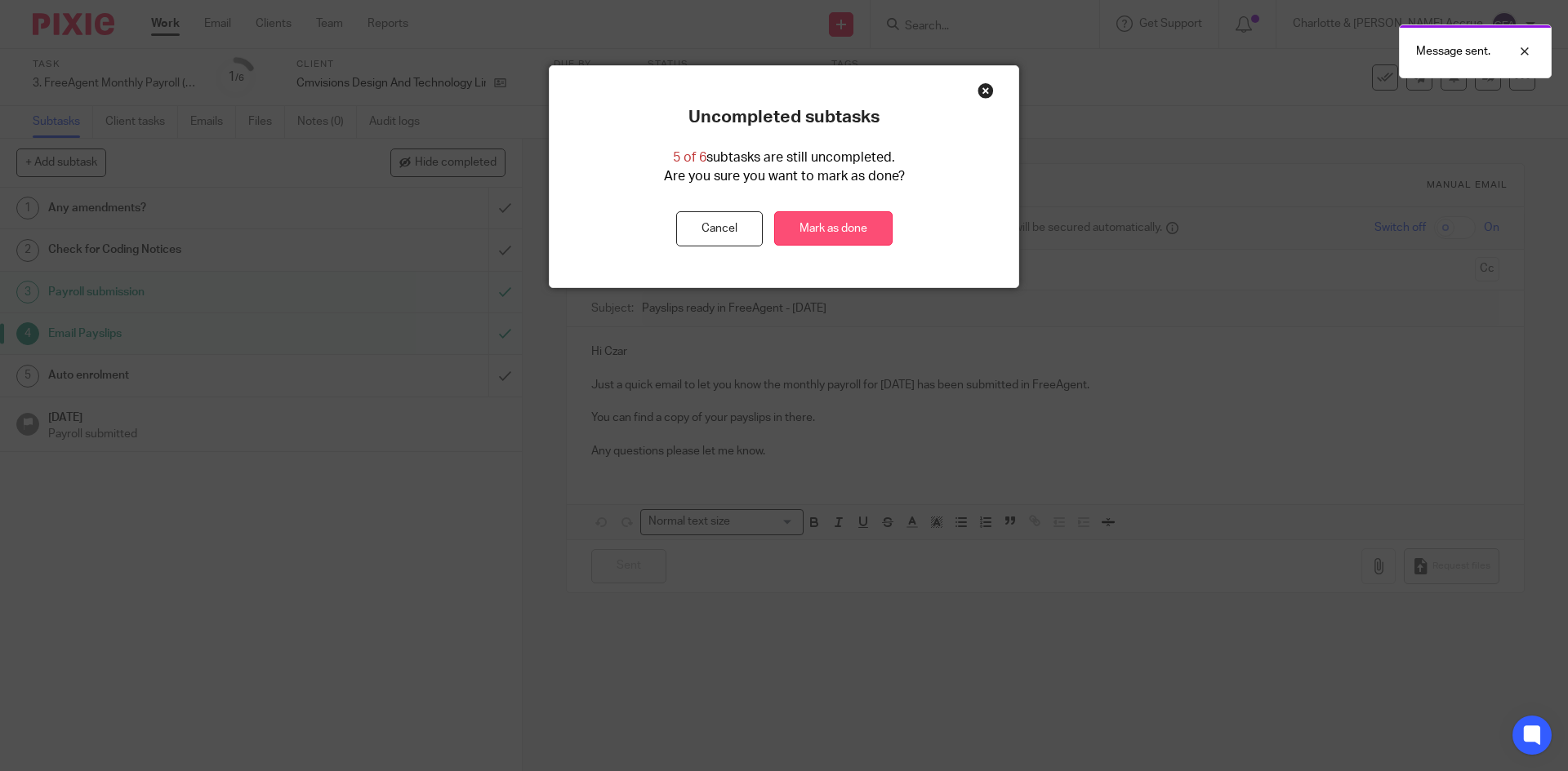
click at [823, 232] on link "Mark as done" at bounding box center [833, 229] width 118 height 35
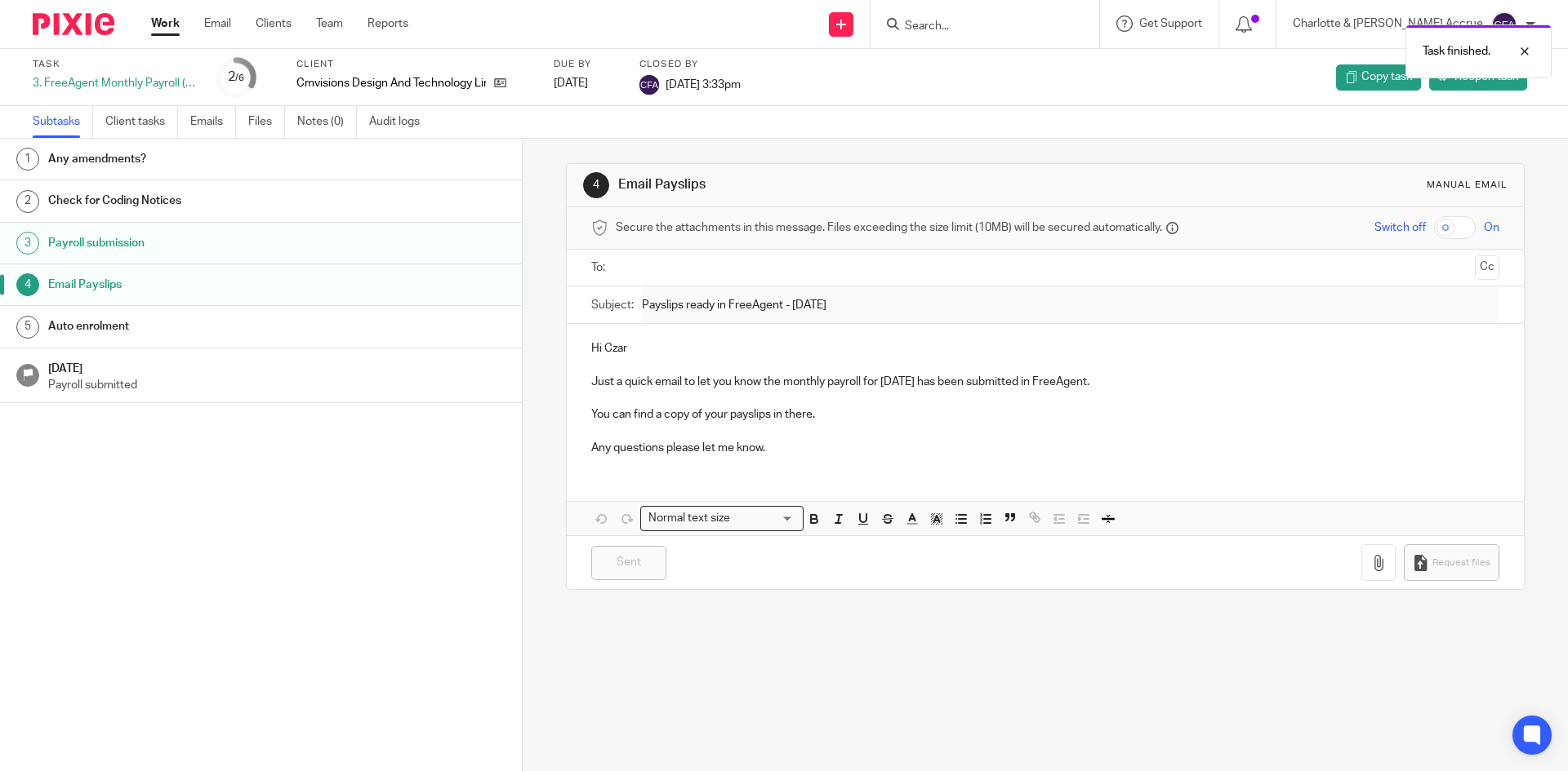
click at [172, 16] on link "Work" at bounding box center [165, 23] width 28 height 16
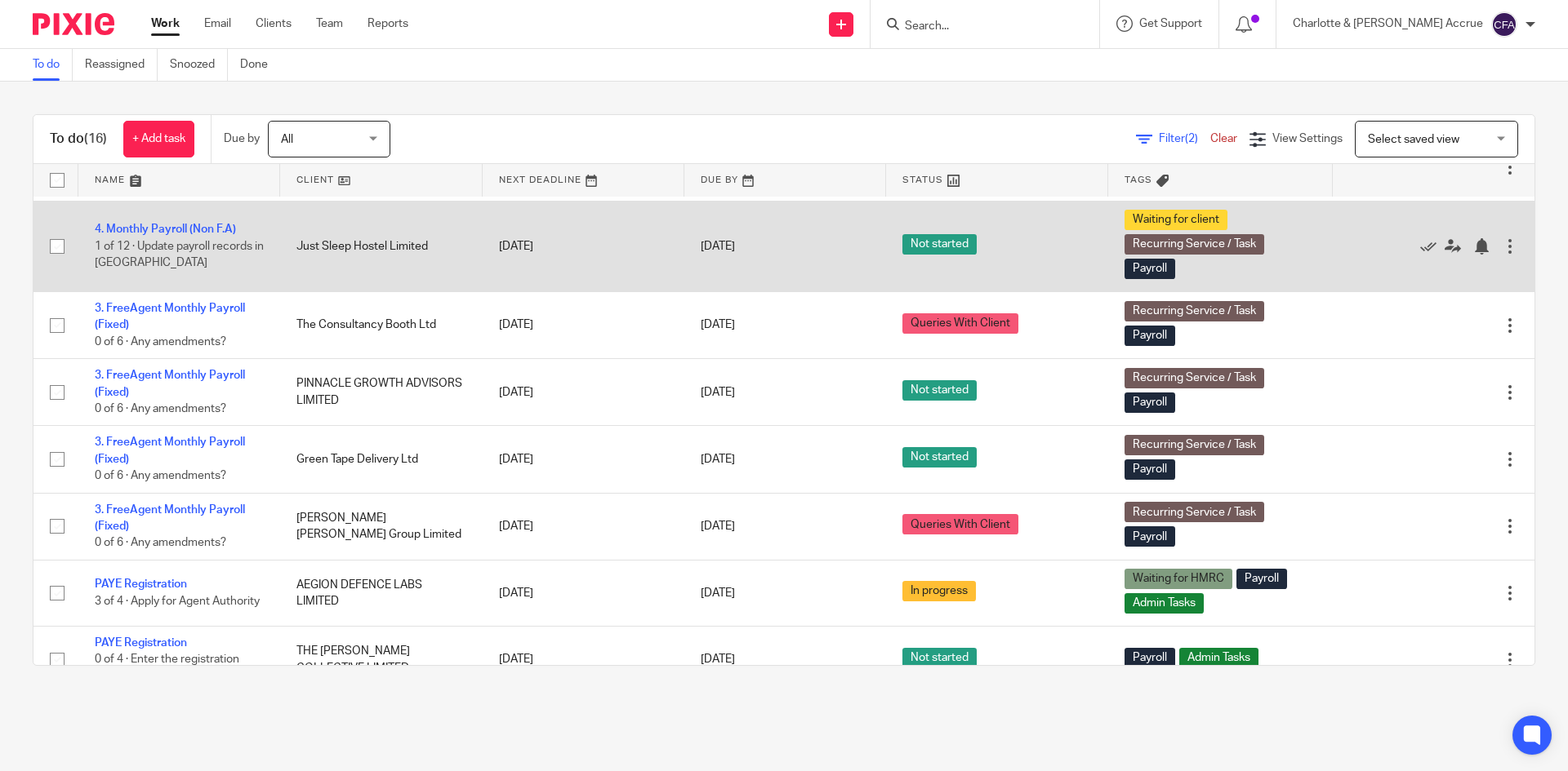
scroll to position [803, 0]
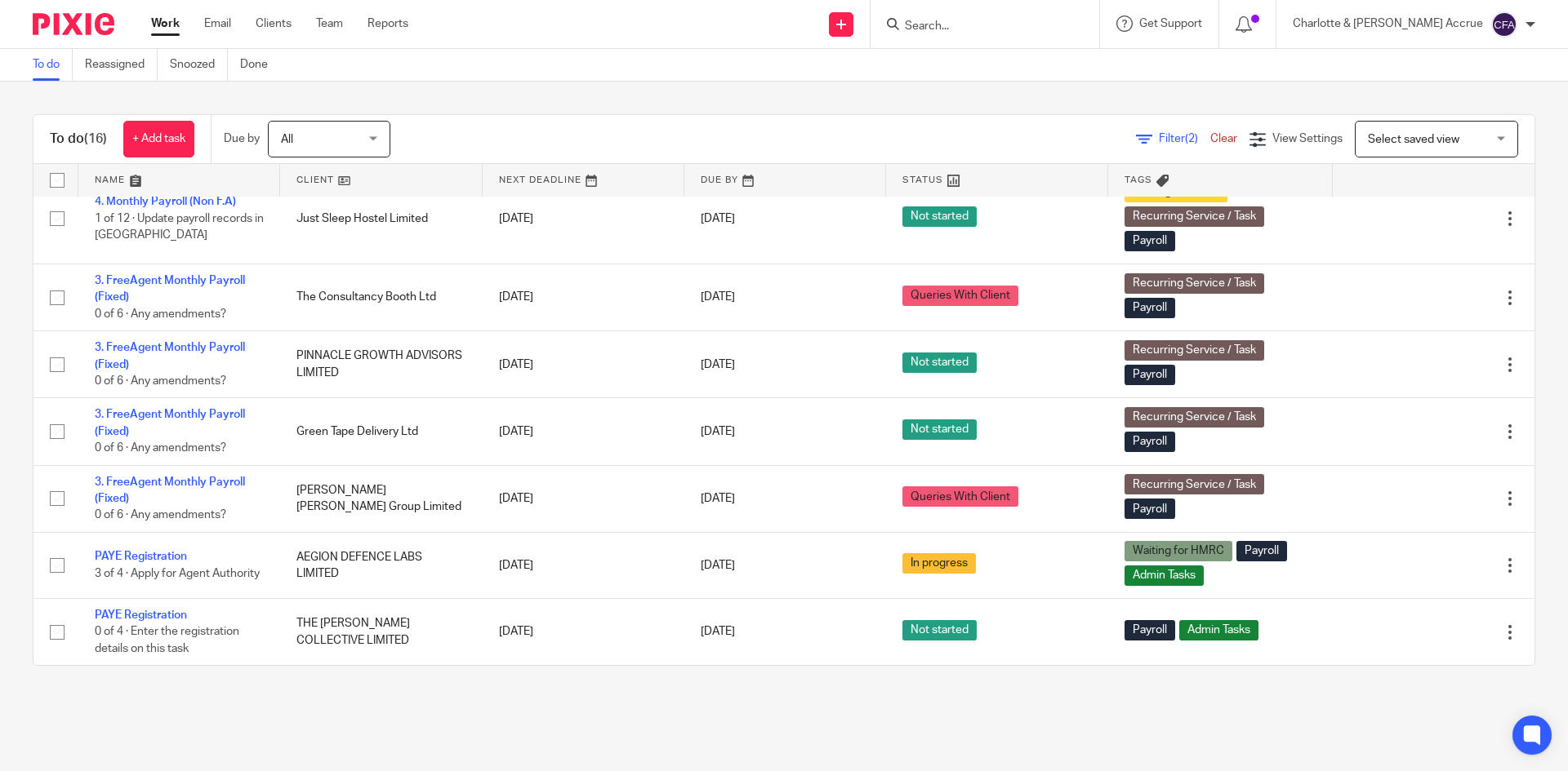
click at [1045, 14] on form at bounding box center [990, 23] width 174 height 20
click at [1032, 29] on input "Search" at bounding box center [977, 26] width 147 height 15
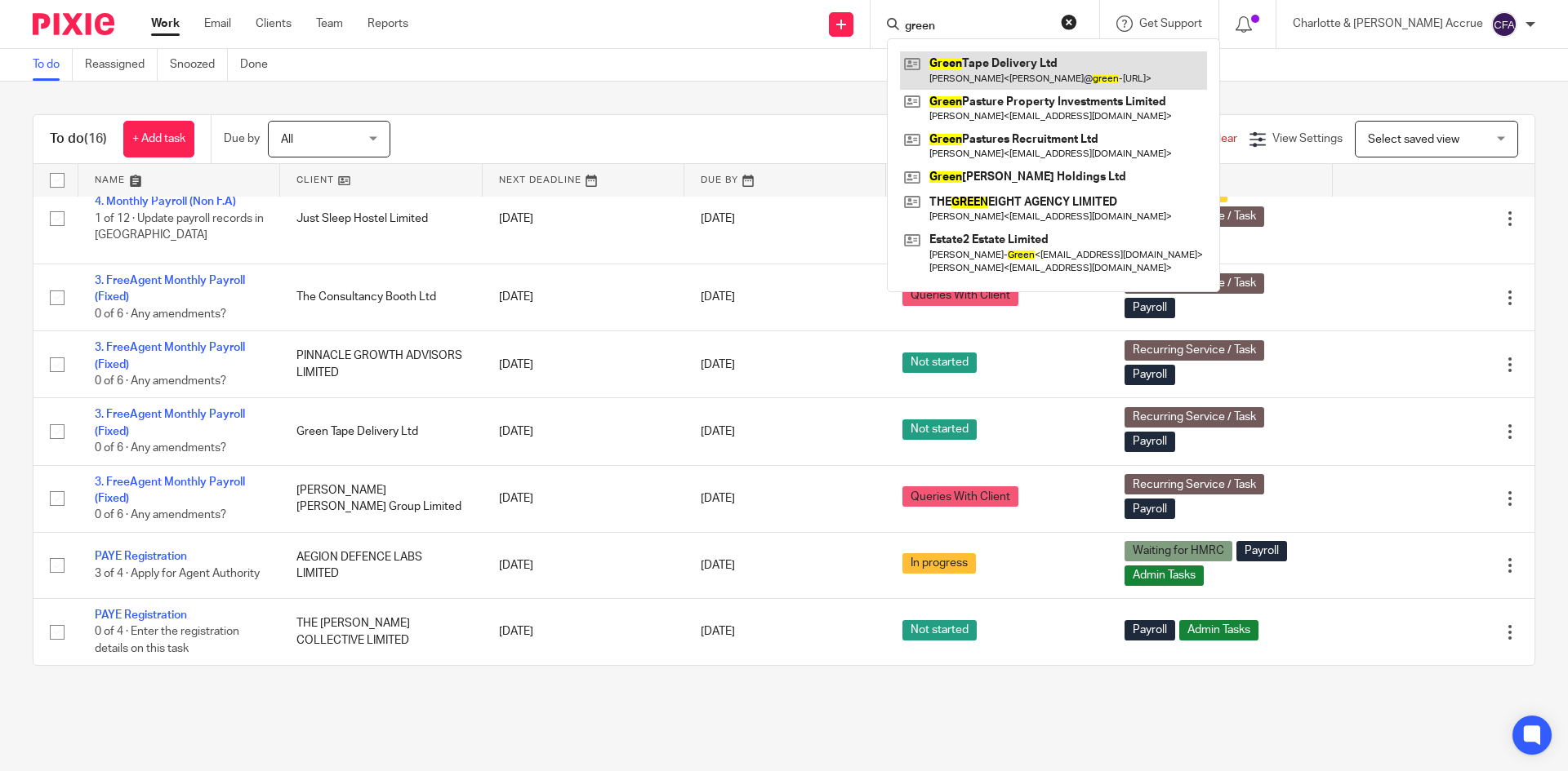
type input "green"
click at [1061, 71] on link at bounding box center [1054, 70] width 307 height 38
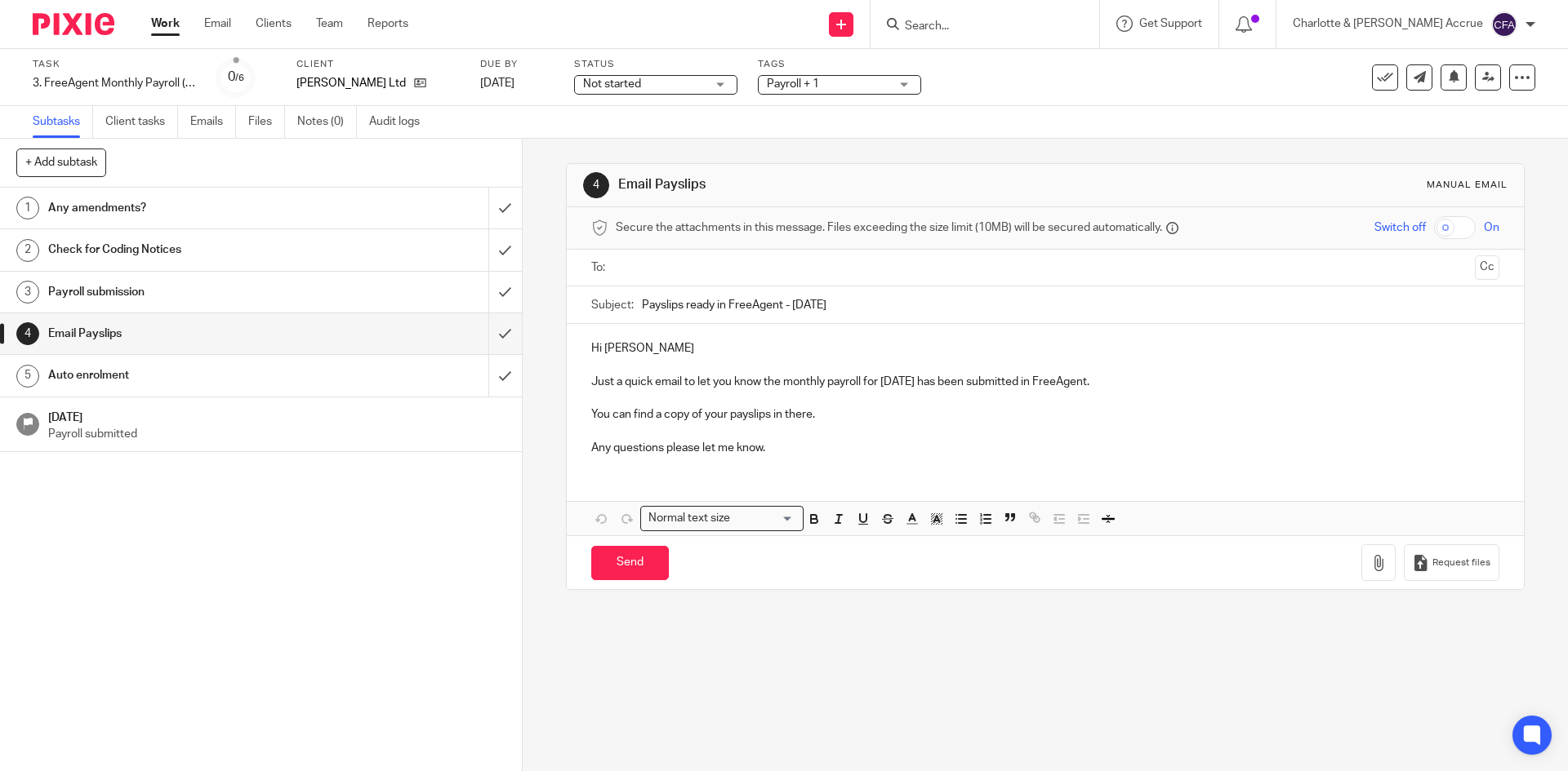
click at [662, 256] on ul at bounding box center [1045, 269] width 857 height 27
click at [657, 267] on input "text" at bounding box center [1045, 268] width 846 height 18
drag, startPoint x: 655, startPoint y: 360, endPoint x: 627, endPoint y: 359, distance: 28.0
click at [627, 359] on div "Hi Gayleene Just a quick email to let you know the monthly payroll for Septembe…" at bounding box center [1045, 400] width 957 height 145
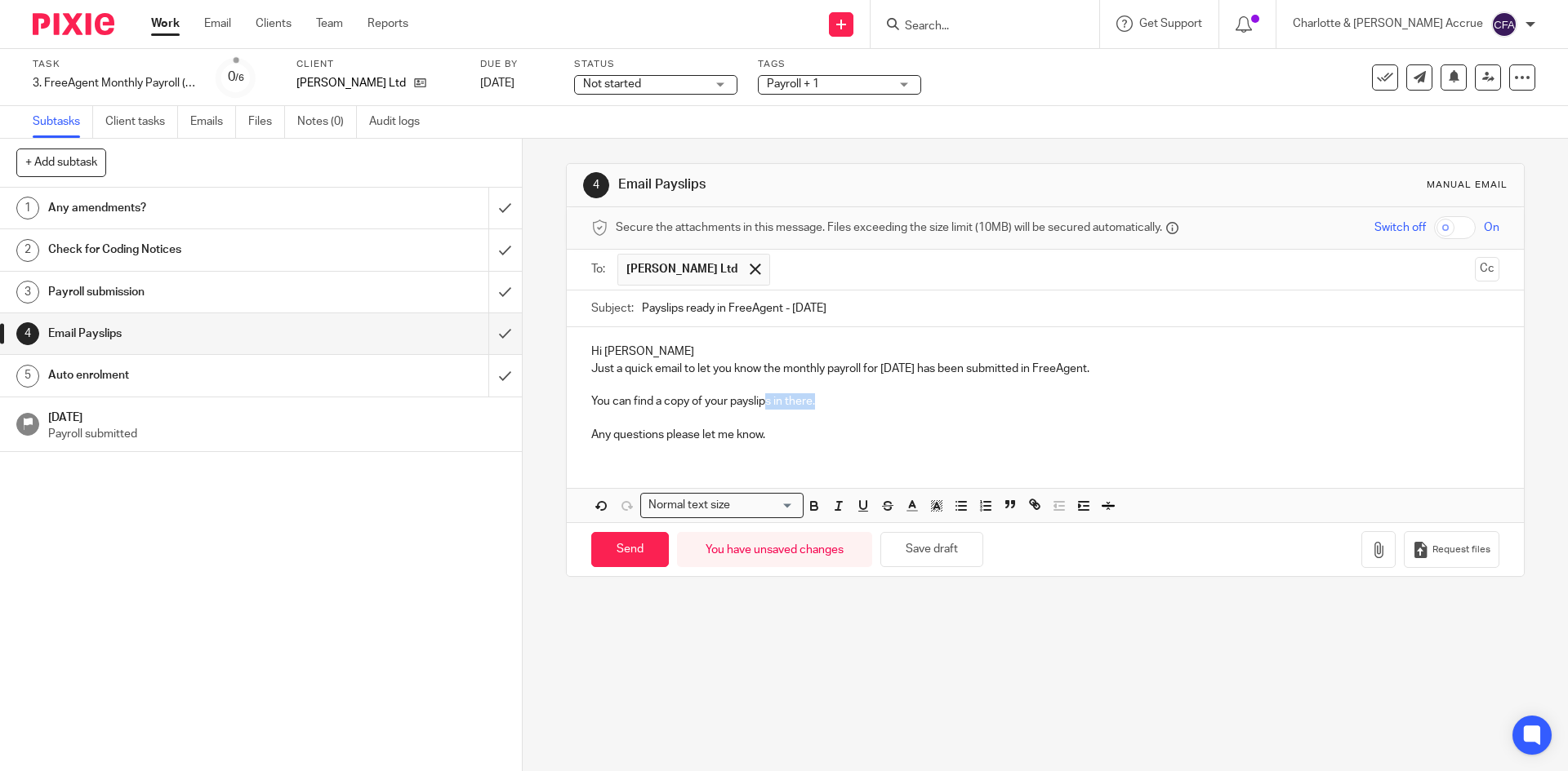
drag, startPoint x: 829, startPoint y: 403, endPoint x: 766, endPoint y: 404, distance: 63.0
click at [766, 404] on p "You can find a copy of your payslips in there." at bounding box center [1044, 402] width 907 height 16
click at [1361, 538] on button "button" at bounding box center [1378, 550] width 34 height 37
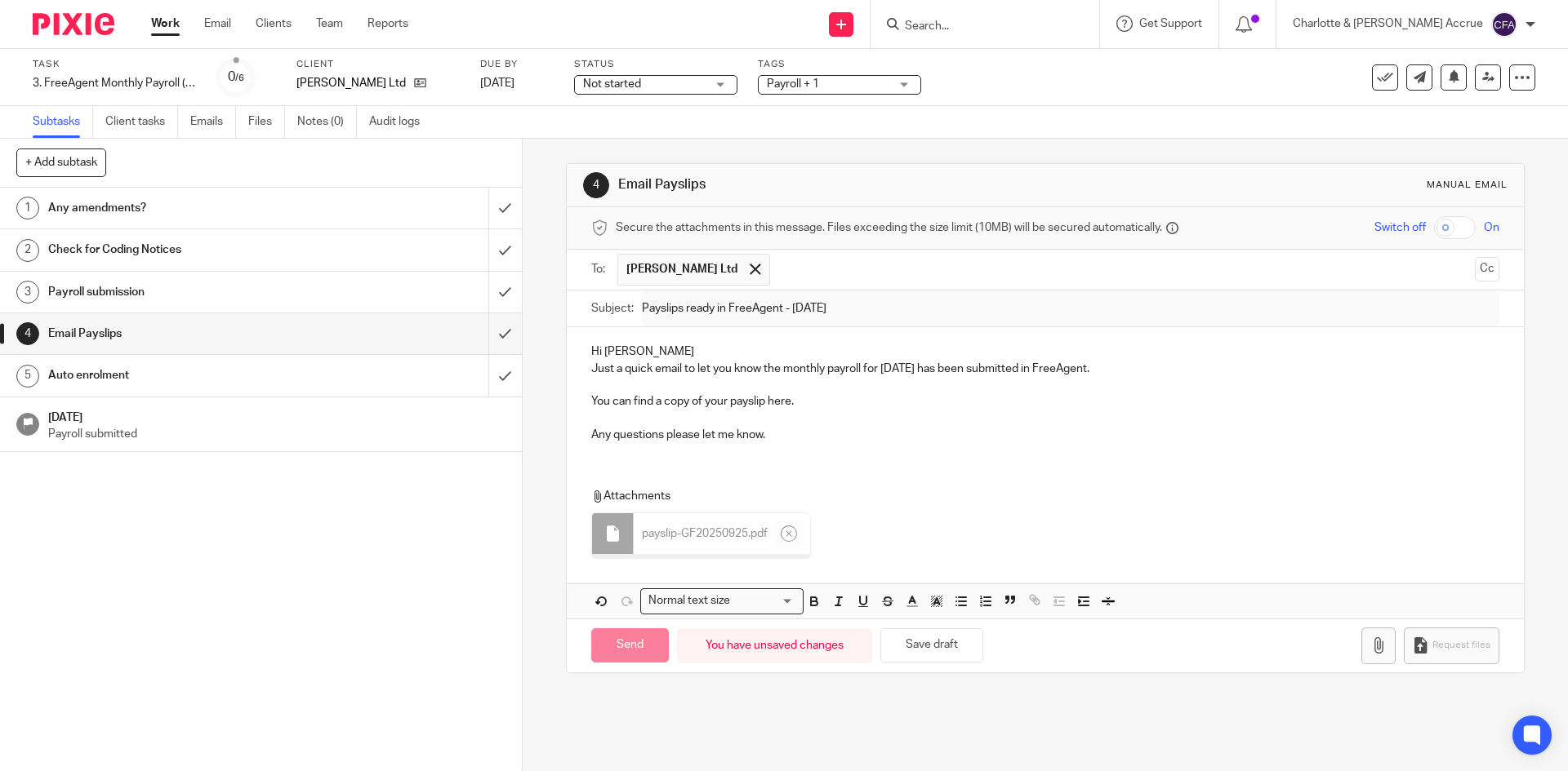
click at [770, 396] on p "You can find a copy of your payslip here." at bounding box center [1044, 402] width 907 height 16
click at [767, 398] on p "You can find a copy of your payslip here." at bounding box center [1044, 402] width 907 height 16
click at [644, 351] on p "Hi Gayle" at bounding box center [1044, 351] width 907 height 16
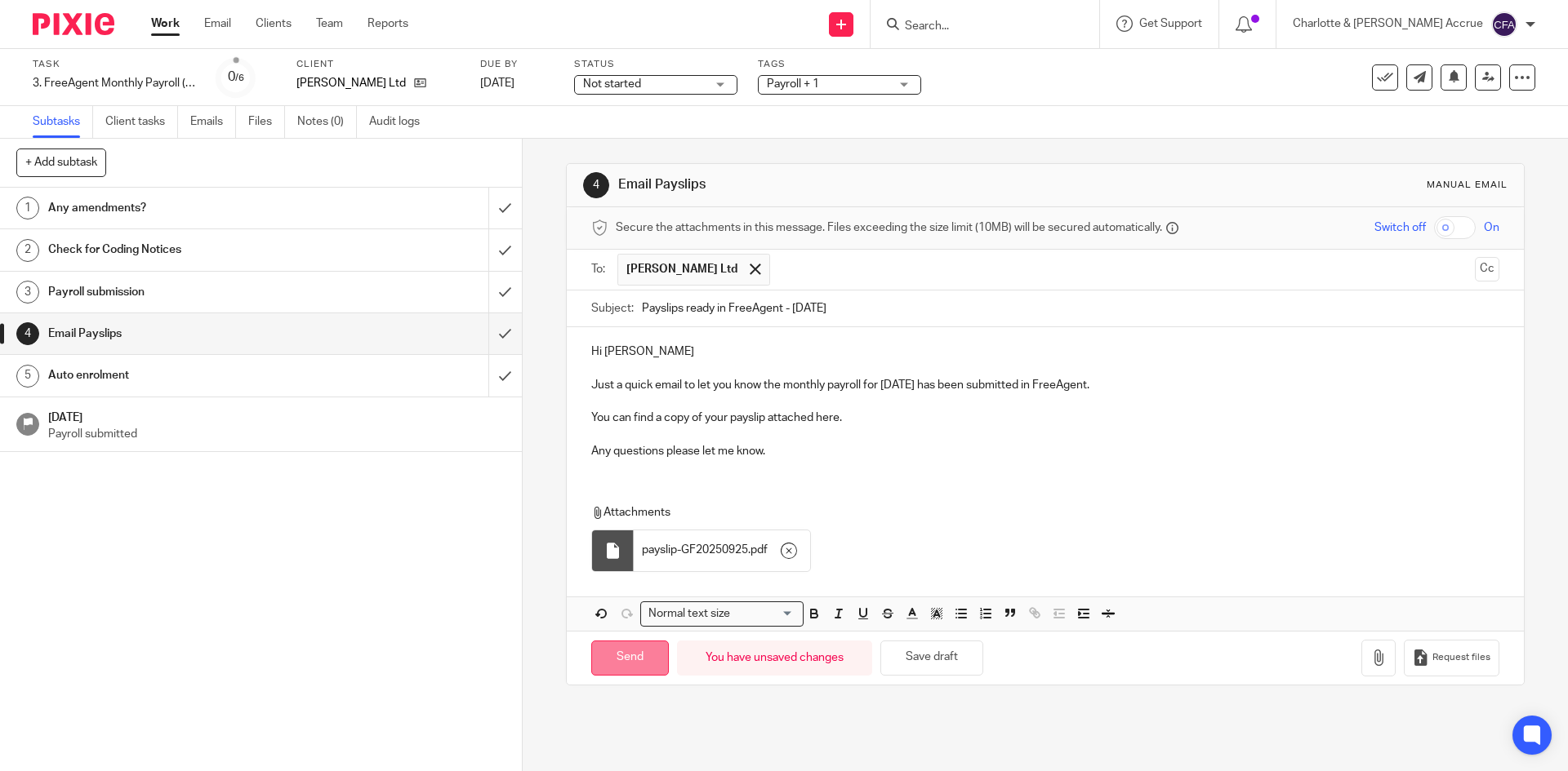
click at [595, 649] on input "Send" at bounding box center [630, 659] width 78 height 35
click at [1372, 85] on button at bounding box center [1385, 77] width 26 height 26
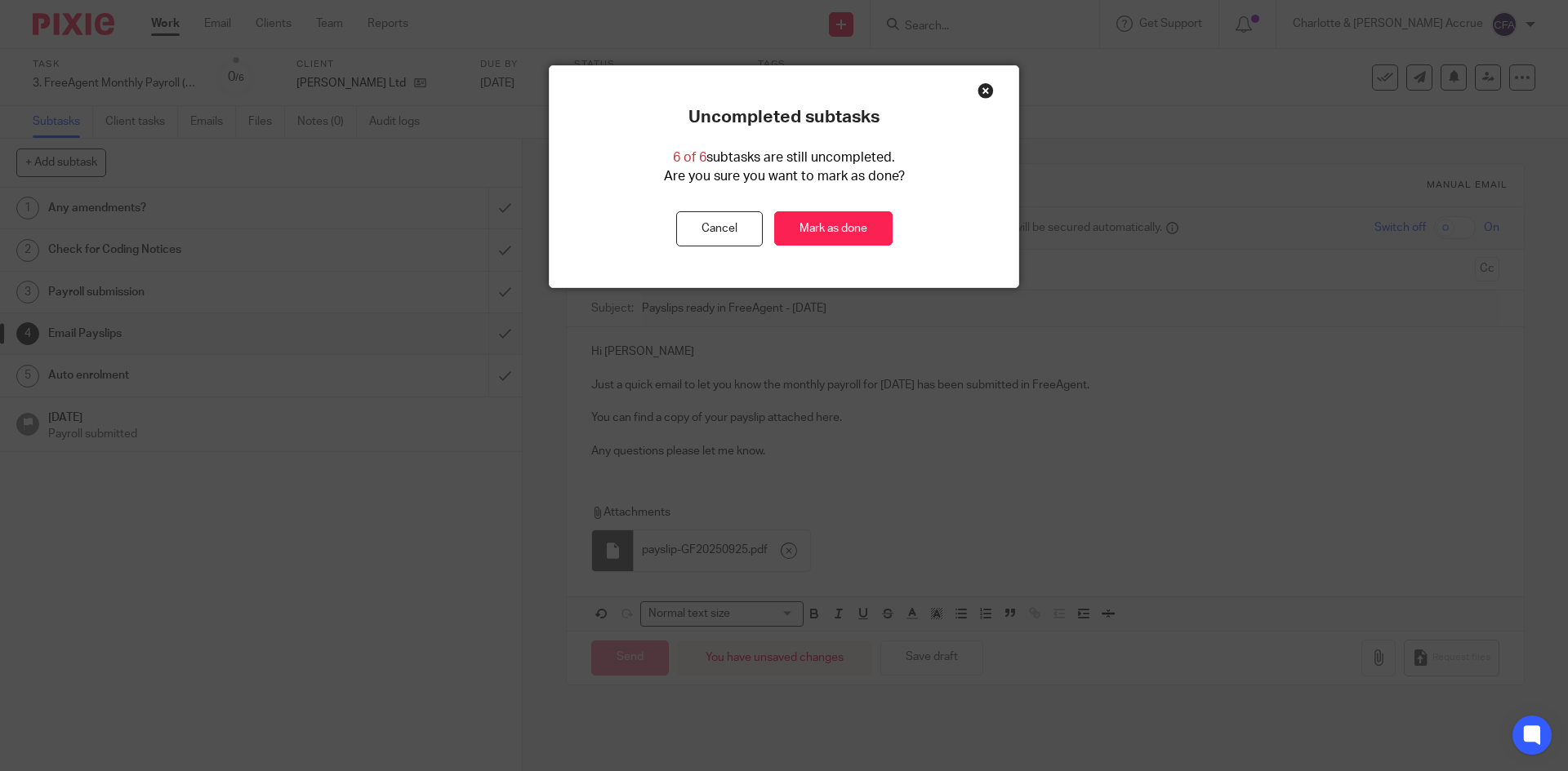
type input "Sent"
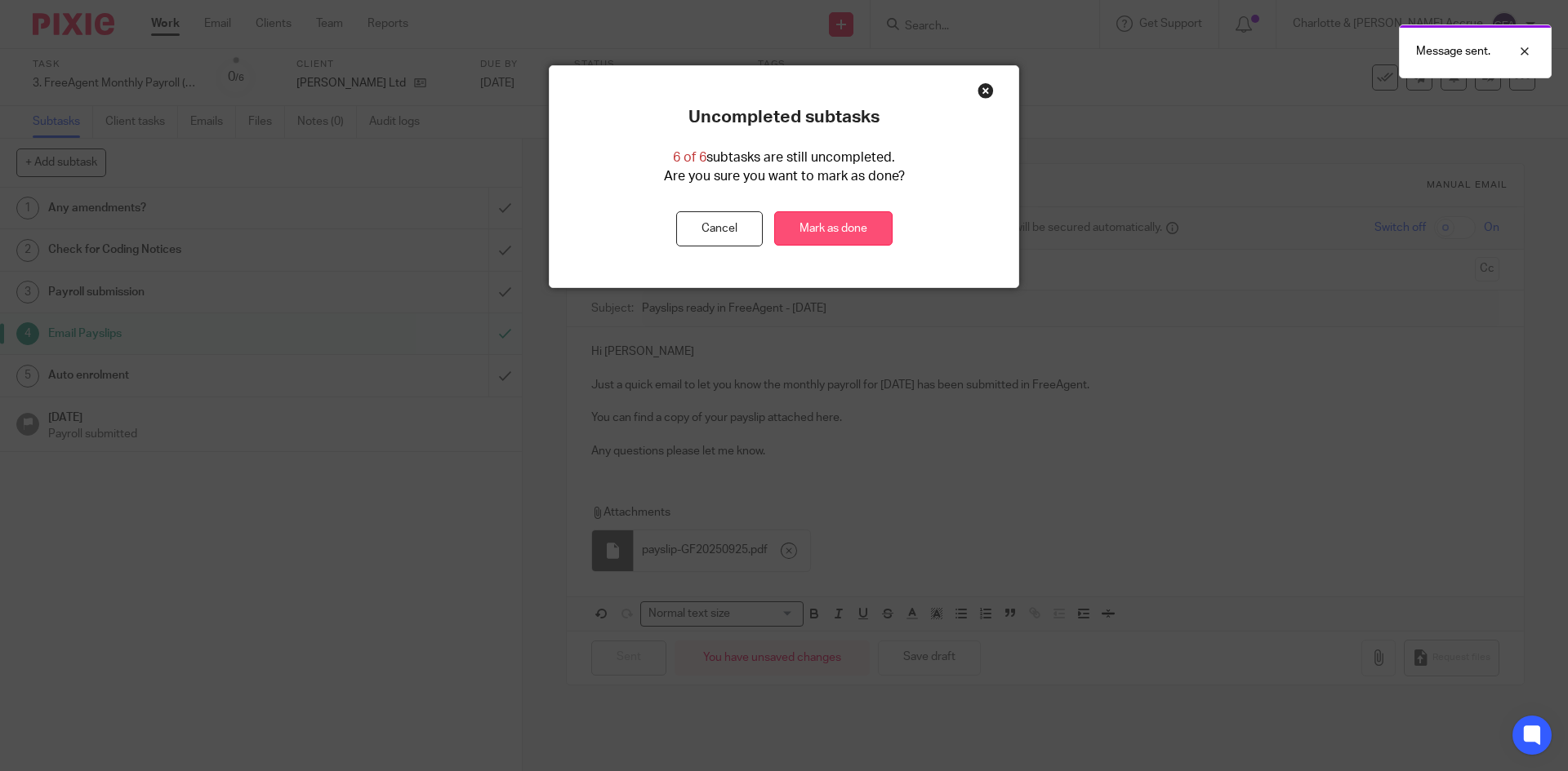
click at [806, 234] on link "Mark as done" at bounding box center [833, 229] width 118 height 35
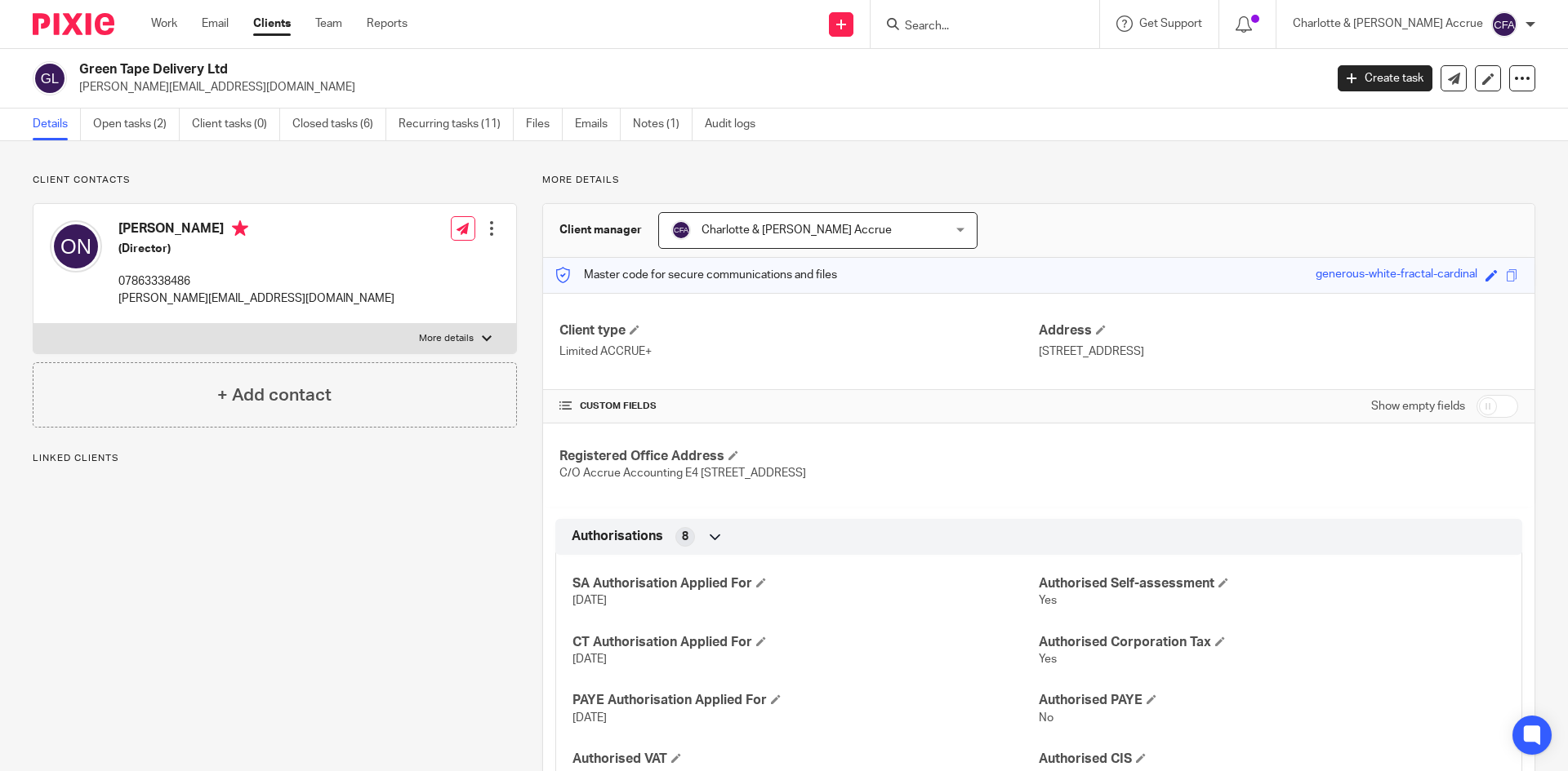
scroll to position [653, 0]
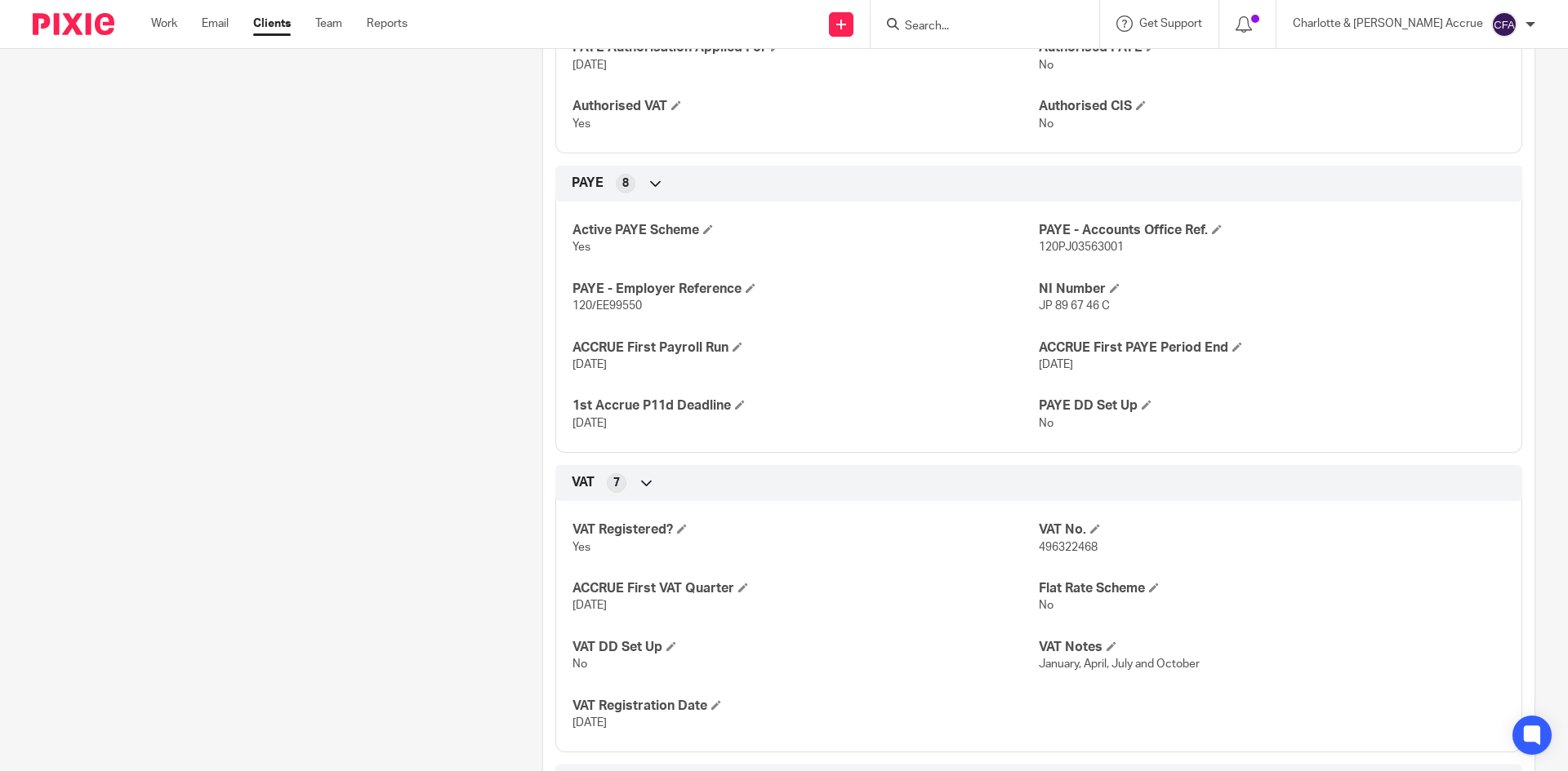
drag, startPoint x: 645, startPoint y: 386, endPoint x: 548, endPoint y: 371, distance: 98.2
click at [548, 371] on div "PAYE 8 Active PAYE Scheme Yes PAYE - Accounts Office Ref. 120PJ03563001 PAYE - …" at bounding box center [1039, 309] width 992 height 287
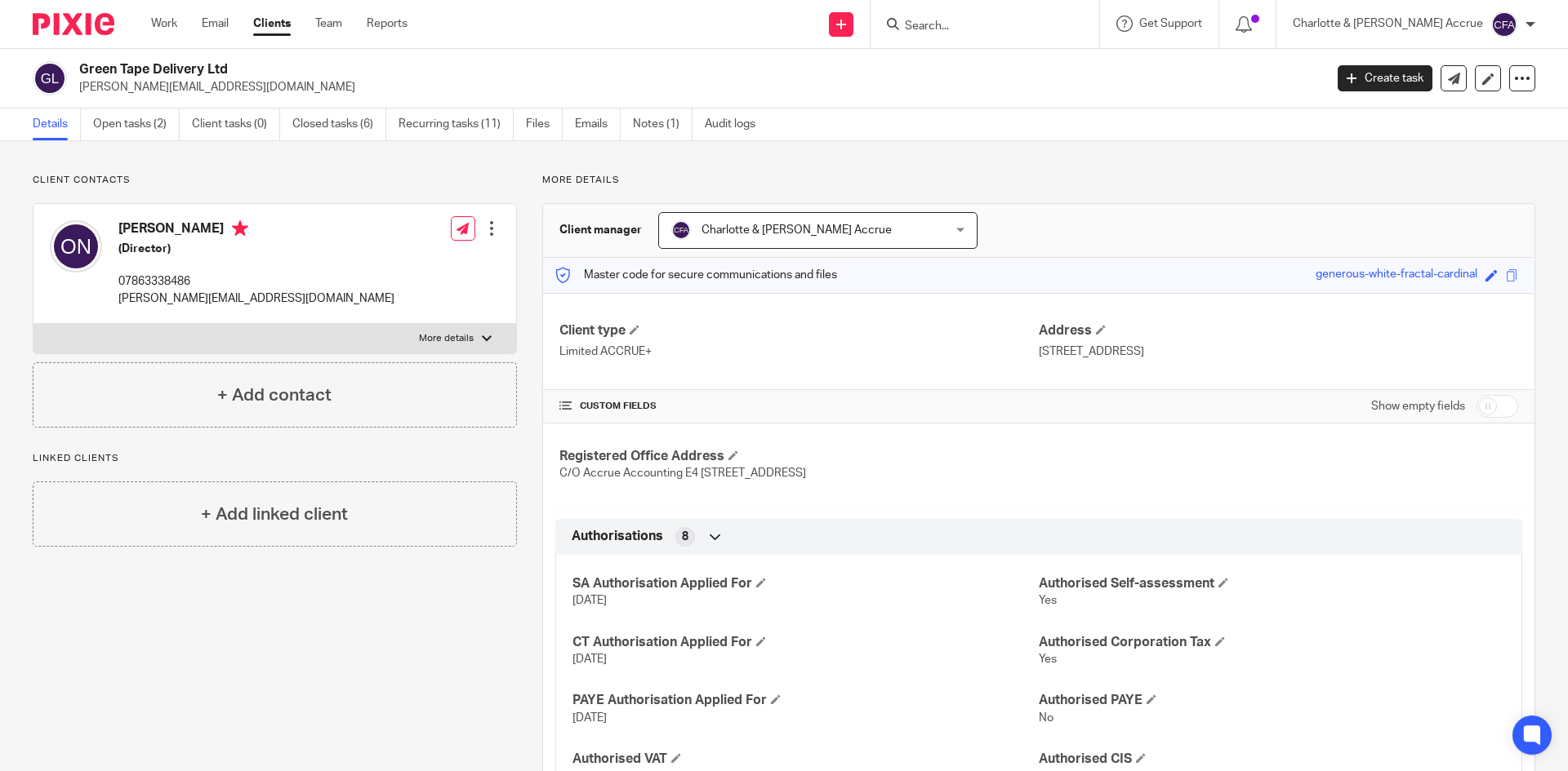
scroll to position [735, 0]
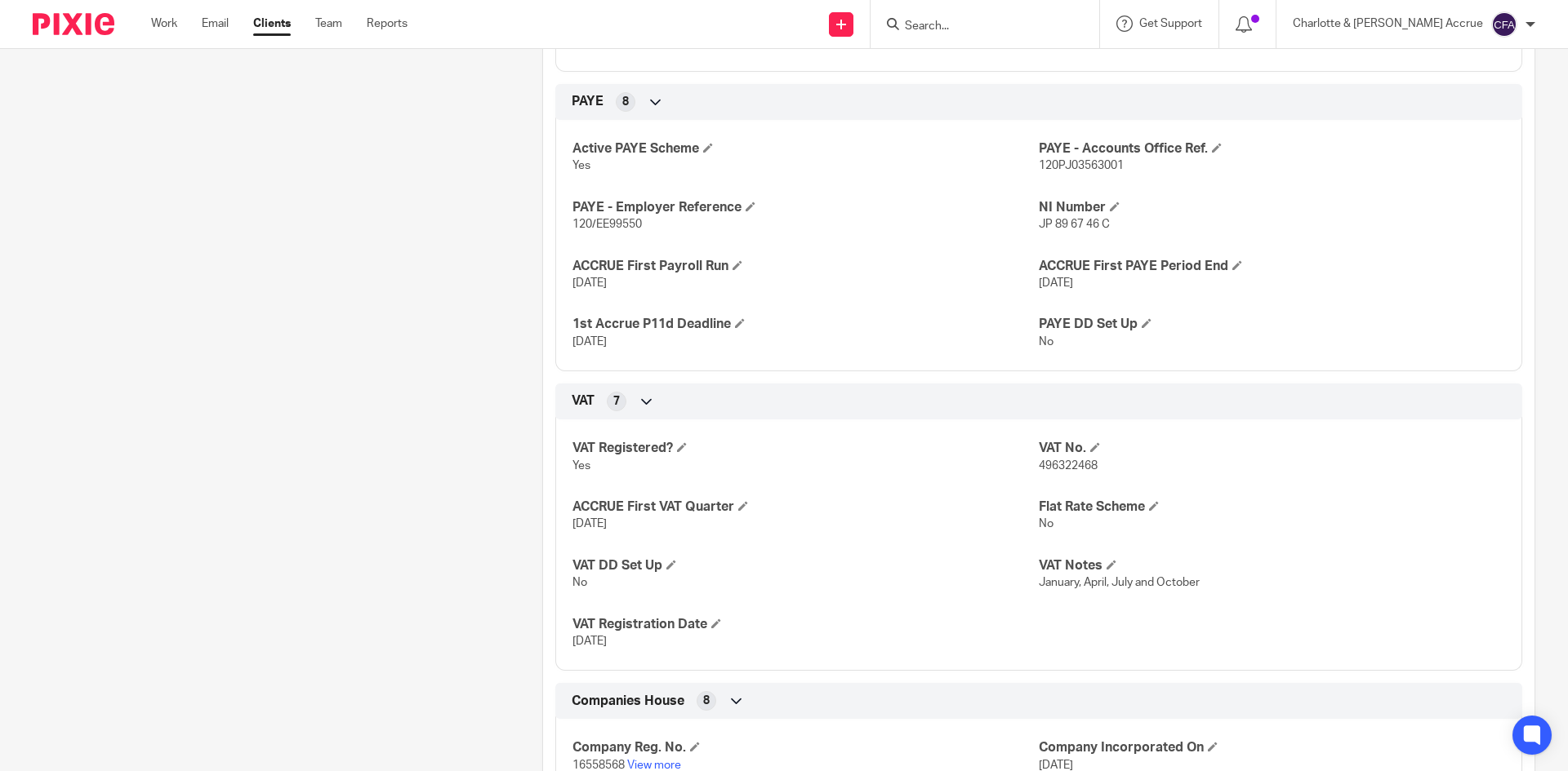
click at [639, 291] on p "31 Jul 2025" at bounding box center [805, 283] width 467 height 16
click at [1075, 172] on span "120PJ03563001" at bounding box center [1082, 166] width 85 height 12
copy span "120PJ03563001"
click at [580, 230] on span "120/EE99550" at bounding box center [607, 225] width 70 height 12
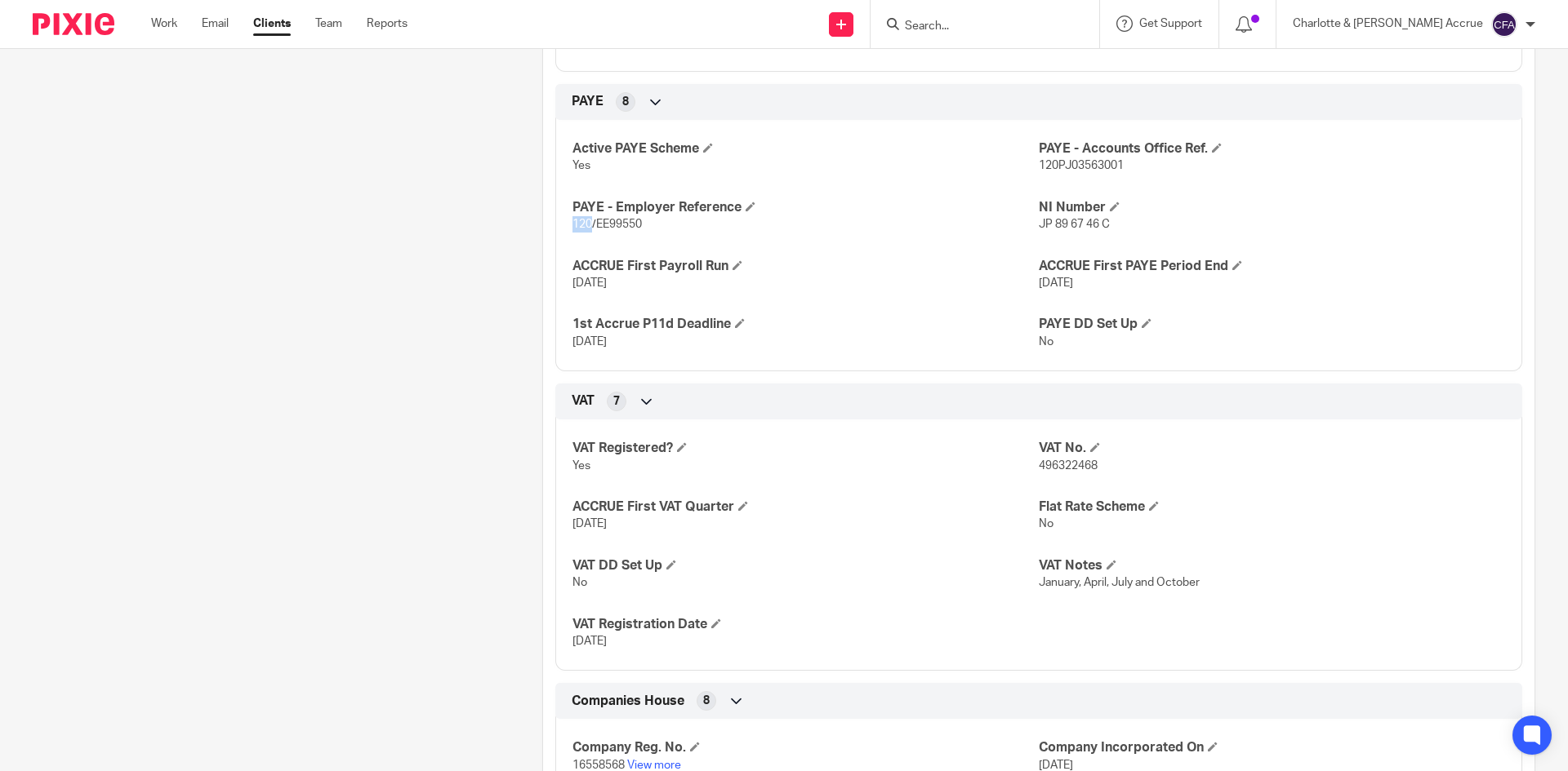
click at [580, 230] on span "120/EE99550" at bounding box center [607, 225] width 70 height 12
copy p "120/EE99550"
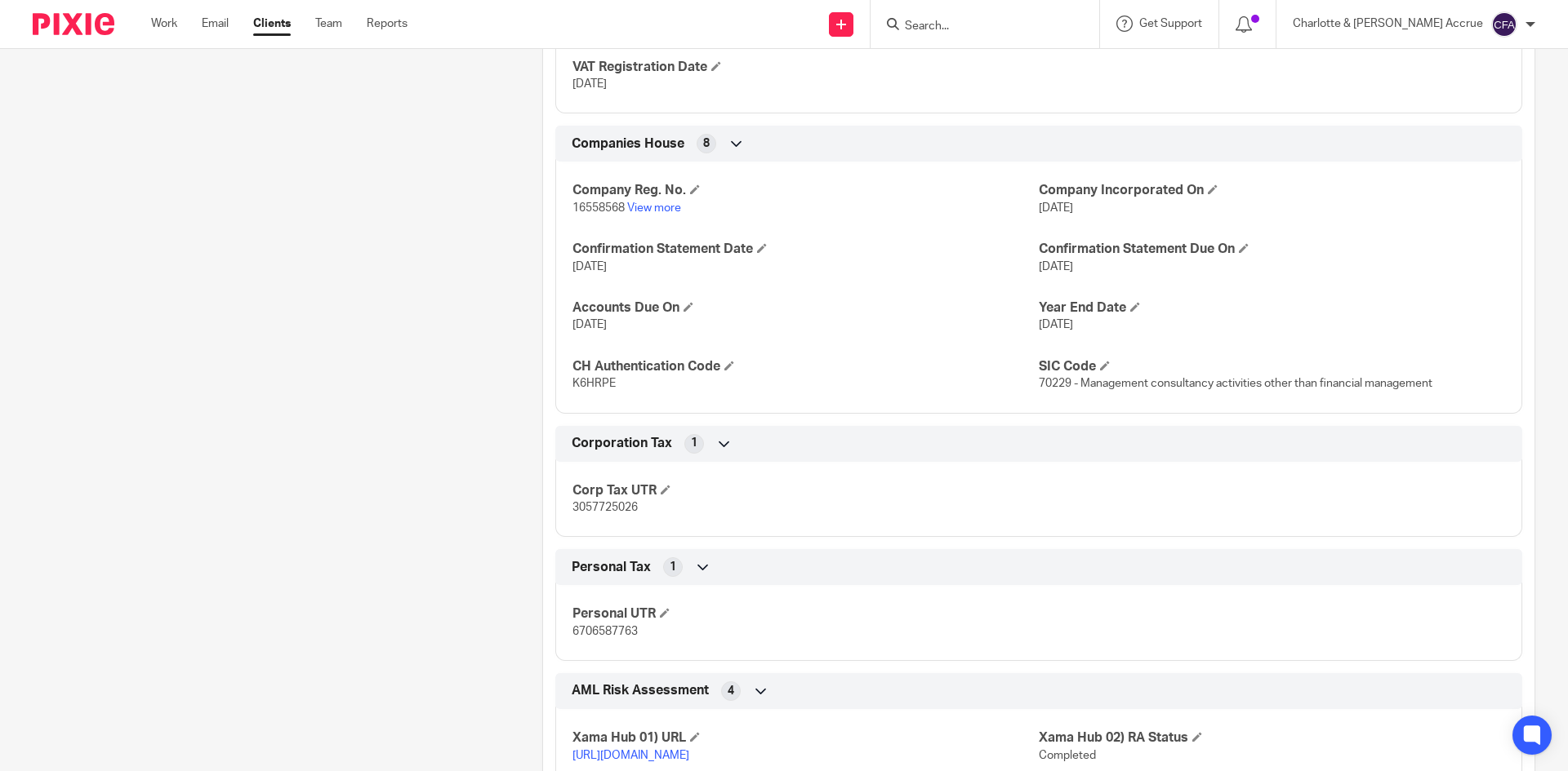
scroll to position [1306, 0]
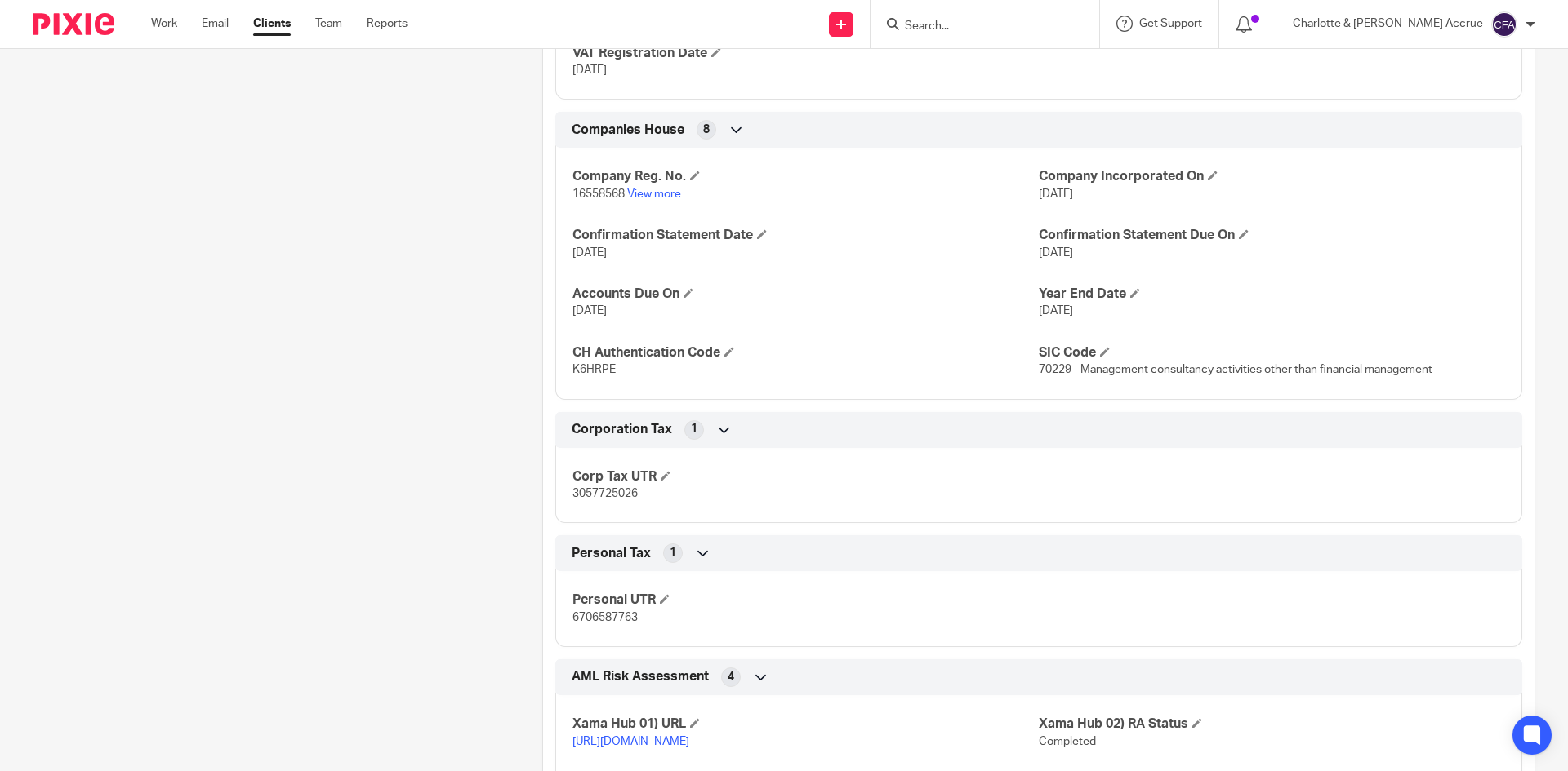
click at [586, 499] on span "3057725026" at bounding box center [604, 494] width 65 height 12
copy span "3057725026"
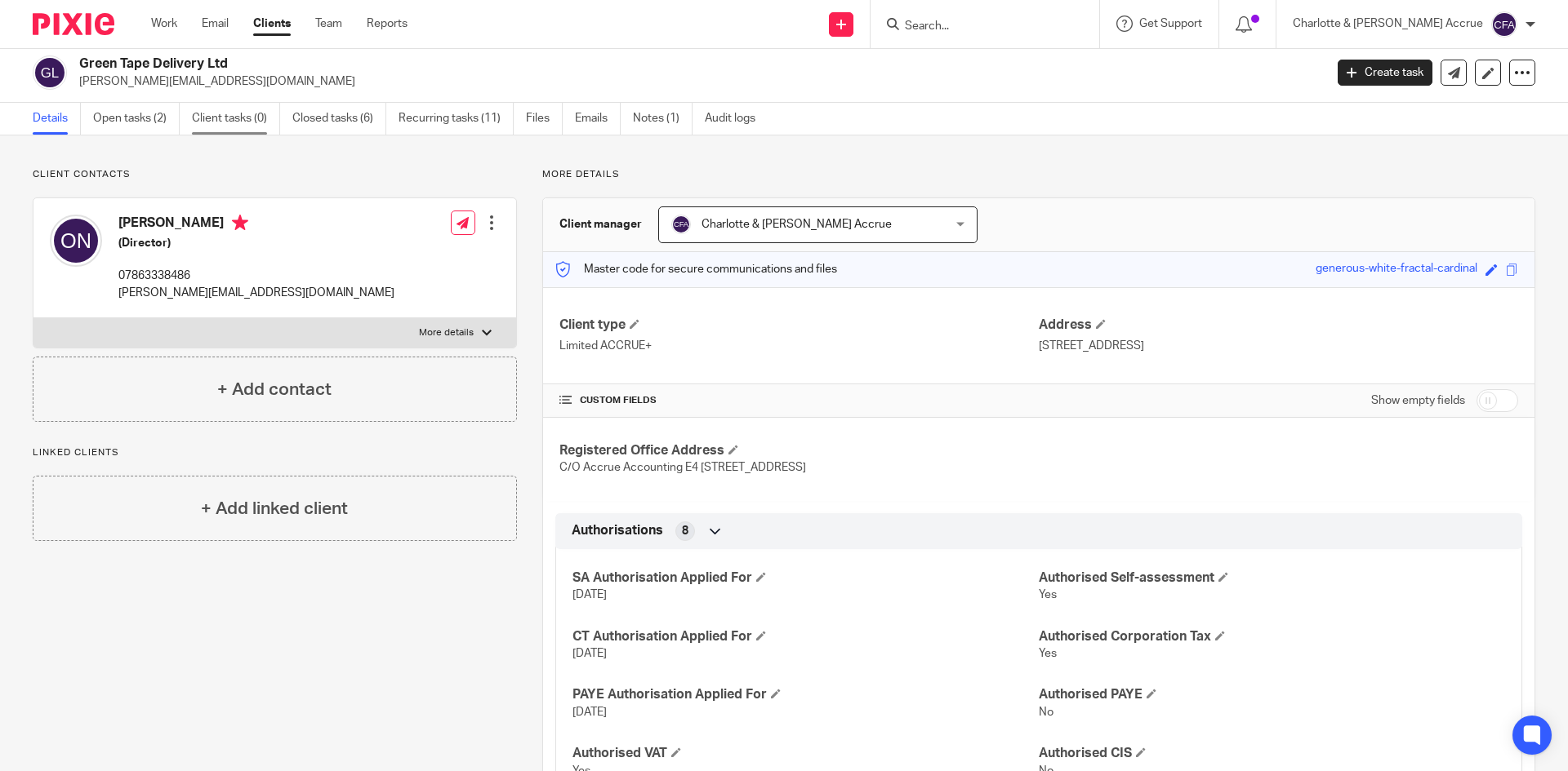
scroll to position [0, 0]
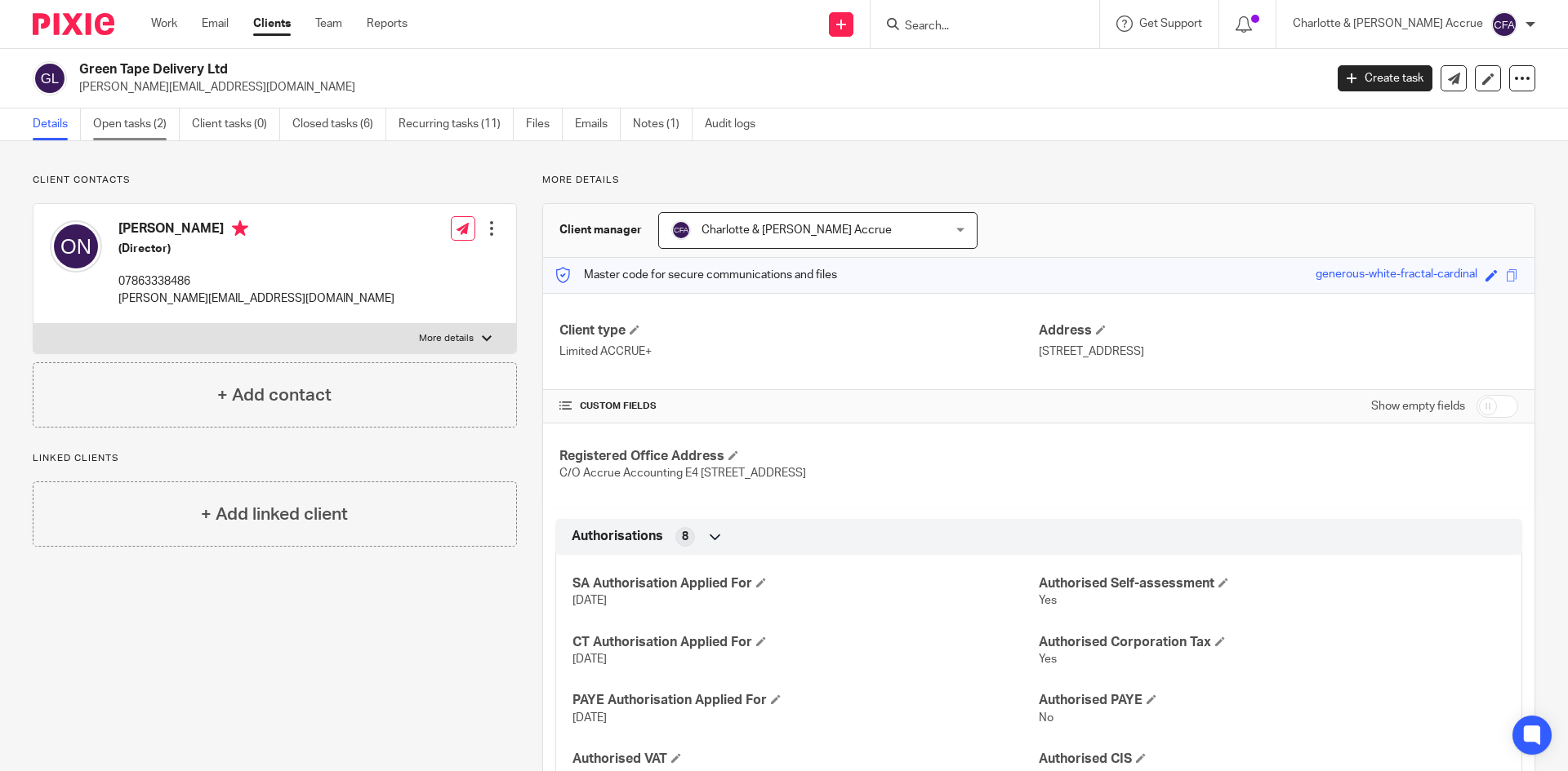
click at [116, 126] on link "Open tasks (2)" at bounding box center [136, 124] width 86 height 32
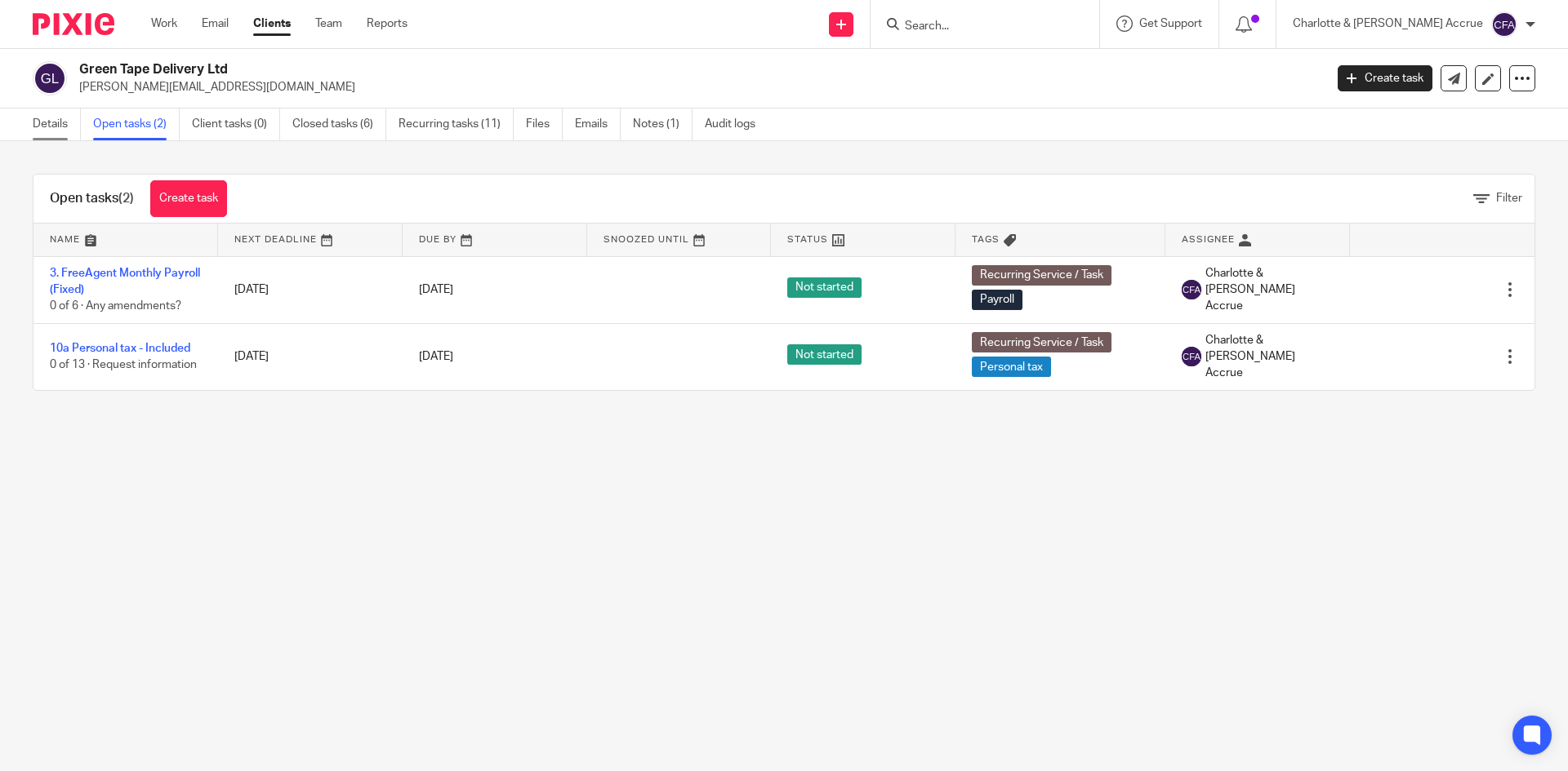
click at [68, 112] on link "Details" at bounding box center [57, 124] width 49 height 32
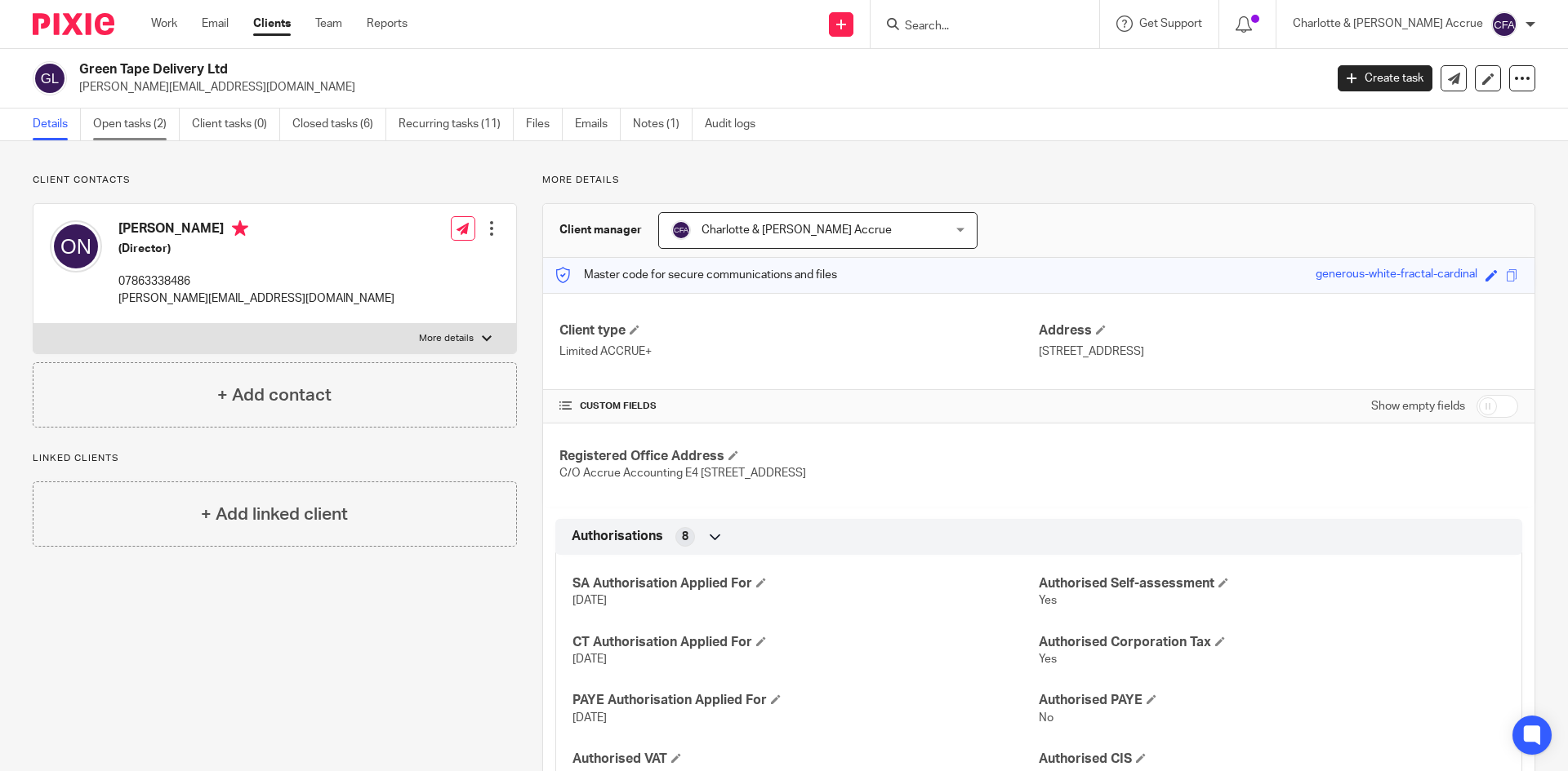
click at [178, 121] on link "Open tasks (2)" at bounding box center [136, 124] width 86 height 32
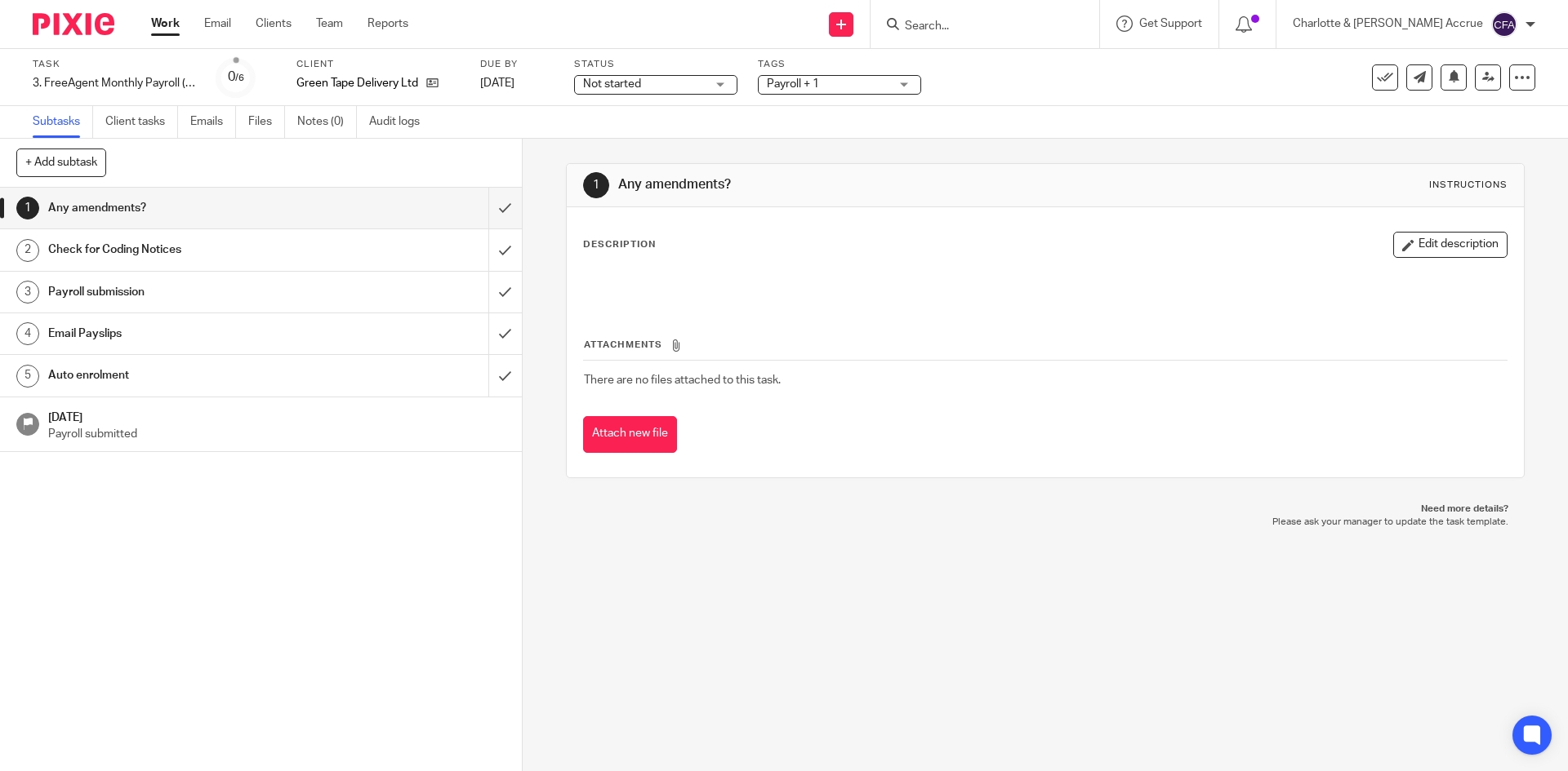
click at [218, 337] on h1 "Email Payslips" at bounding box center [189, 334] width 282 height 24
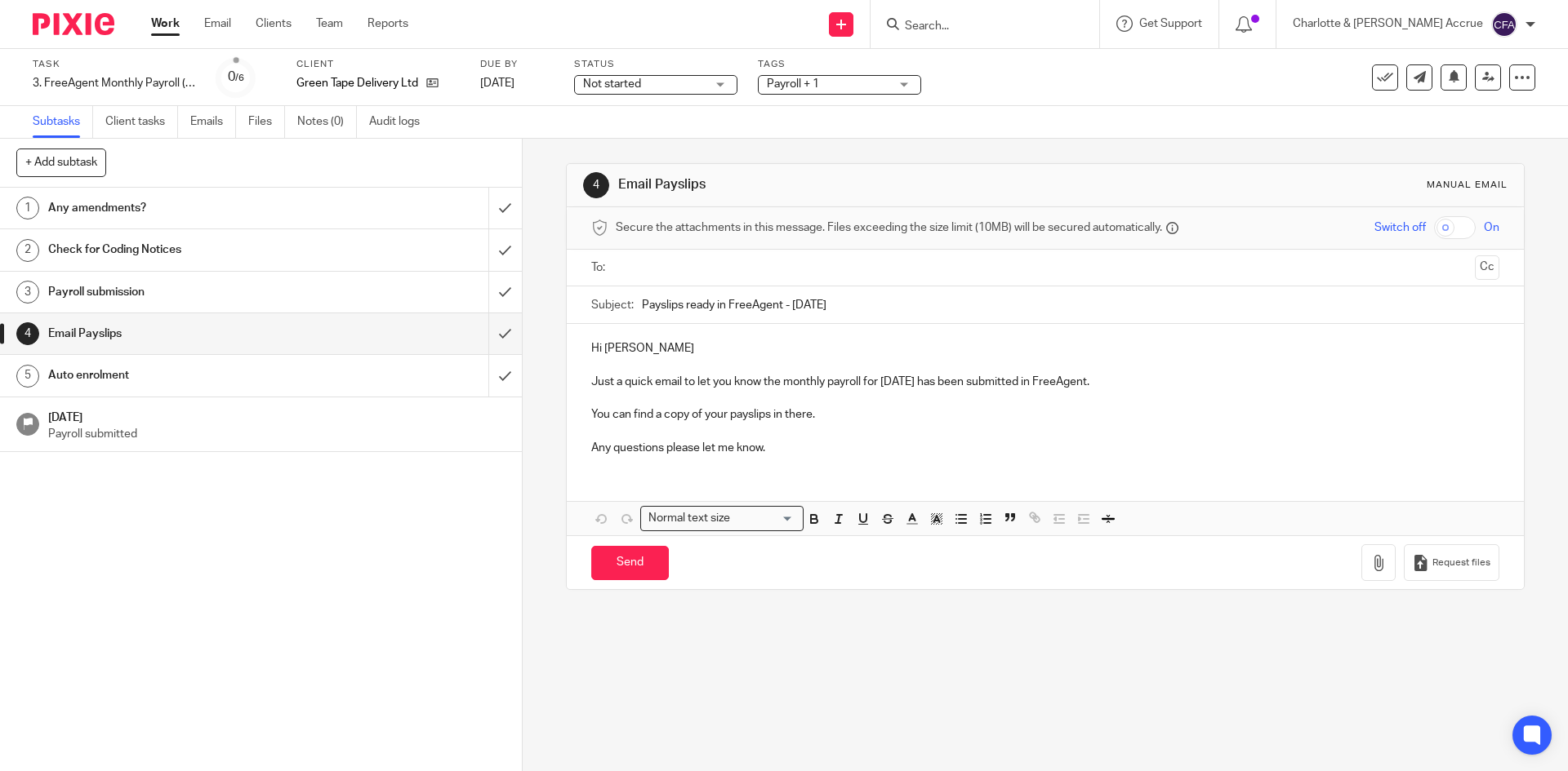
click at [710, 266] on input "text" at bounding box center [1045, 268] width 846 height 18
click at [719, 268] on input "text" at bounding box center [1045, 268] width 846 height 18
click at [660, 353] on p "Hi Ollie" at bounding box center [1044, 351] width 907 height 16
click at [610, 354] on p "Hi Ollie" at bounding box center [1044, 351] width 907 height 16
click at [638, 349] on p "Hi Ollie" at bounding box center [1044, 351] width 907 height 16
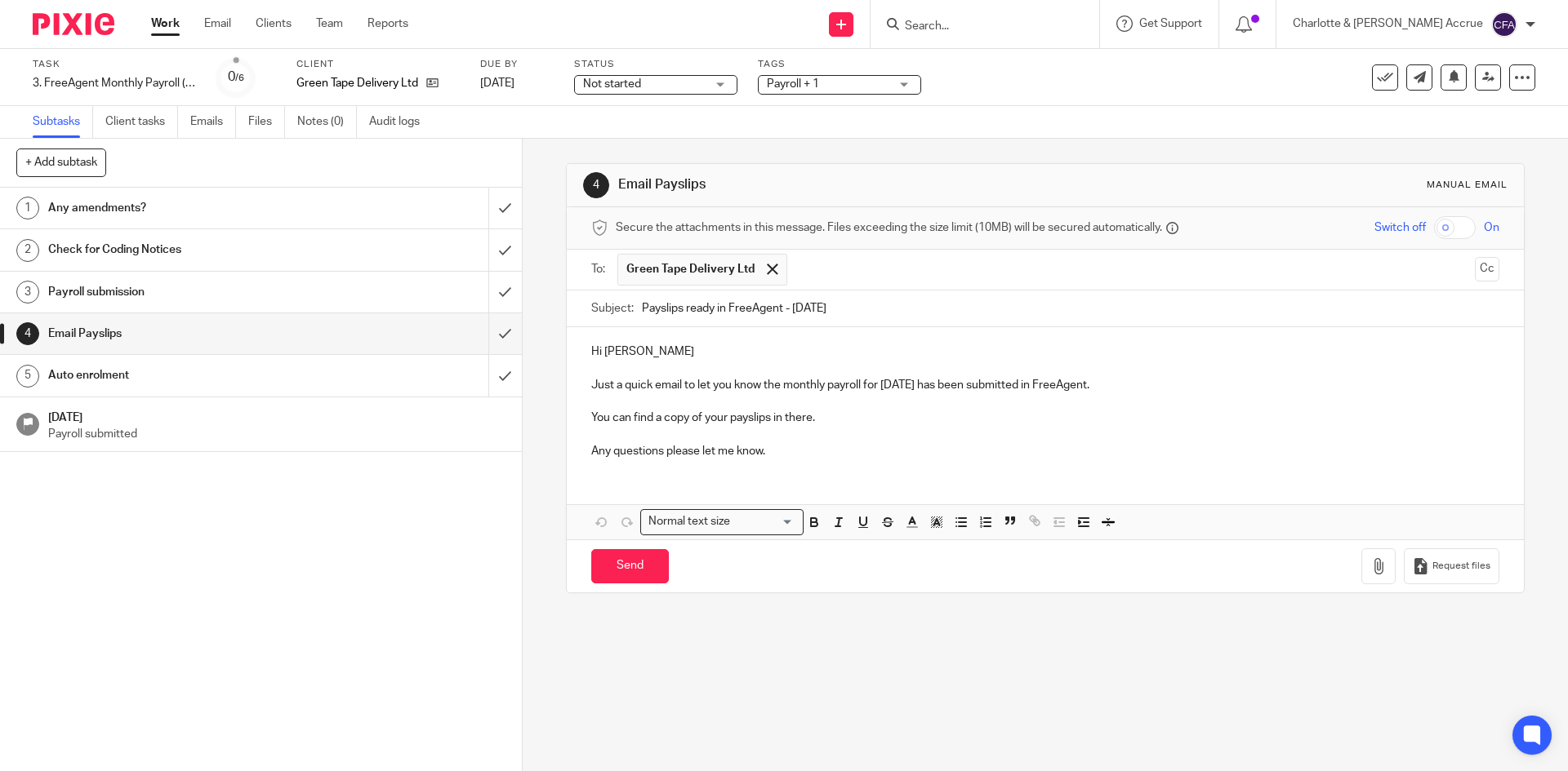
click at [1182, 385] on p "Just a quick email to let you know the monthly payroll for September 2025 has b…" at bounding box center [1044, 385] width 907 height 16
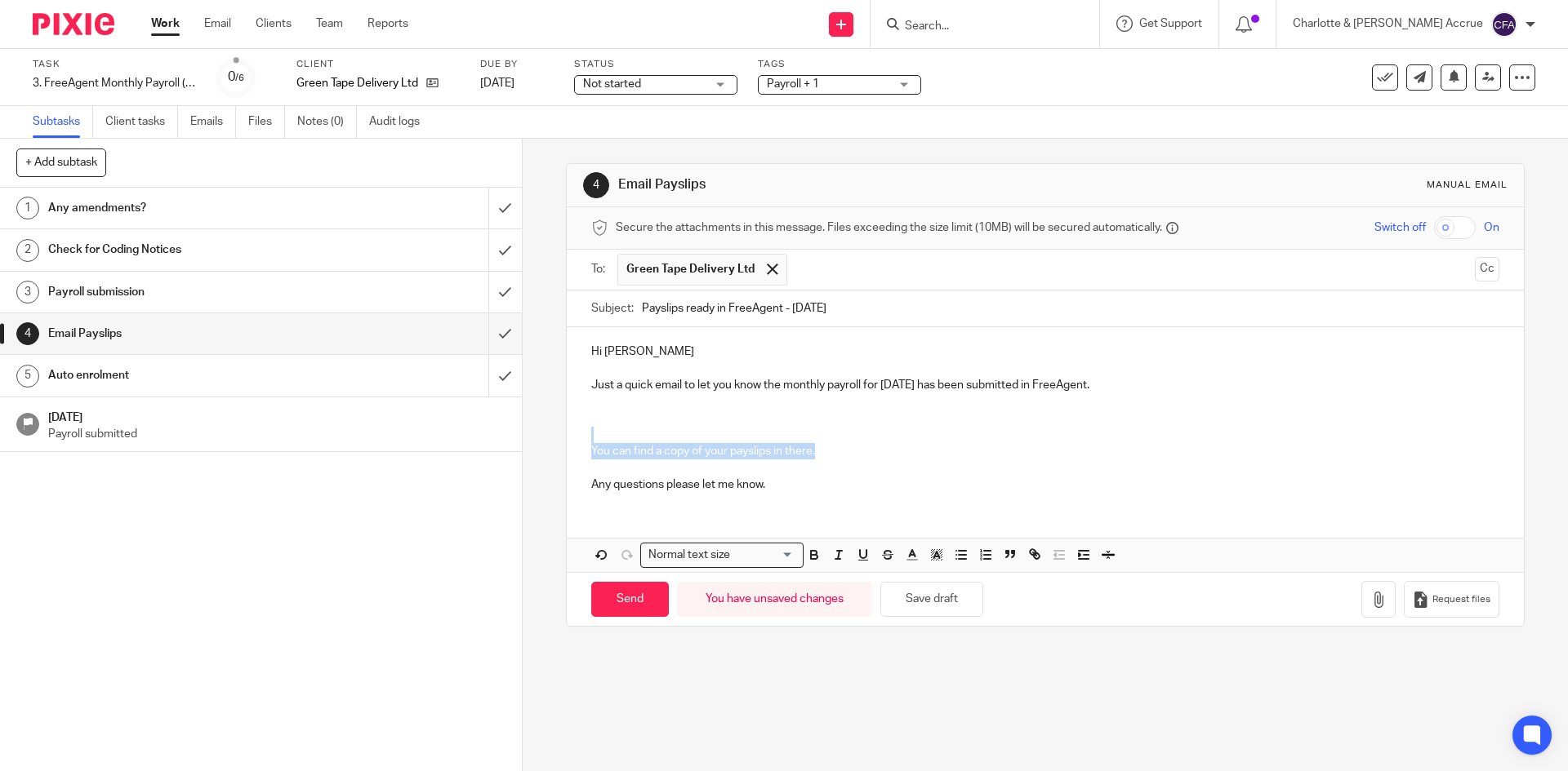
drag, startPoint x: 827, startPoint y: 448, endPoint x: 629, endPoint y: 436, distance: 198.4
click at [629, 436] on div "Hi Ollie Just a quick email to let you know the monthly payroll for September 2…" at bounding box center [1045, 416] width 957 height 177
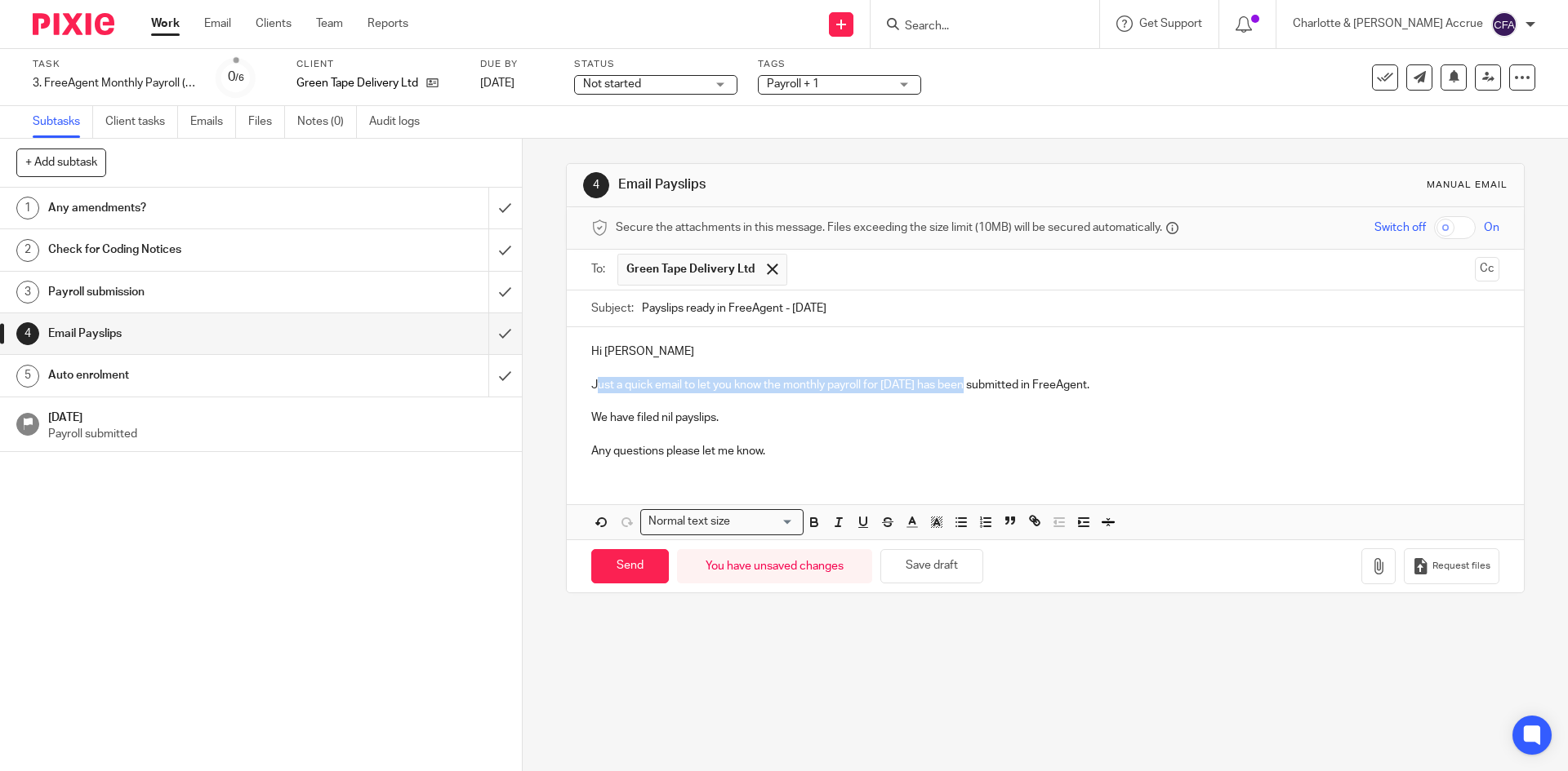
drag, startPoint x: 591, startPoint y: 384, endPoint x: 967, endPoint y: 389, distance: 376.0
click at [967, 389] on p "Just a quick email to let you know the monthly payroll for September 2025 has b…" at bounding box center [1044, 385] width 907 height 16
click at [747, 403] on p at bounding box center [1044, 402] width 907 height 16
click at [739, 421] on p "We have filed nil payslips." at bounding box center [1044, 418] width 907 height 16
click at [612, 560] on input "Send" at bounding box center [630, 566] width 78 height 35
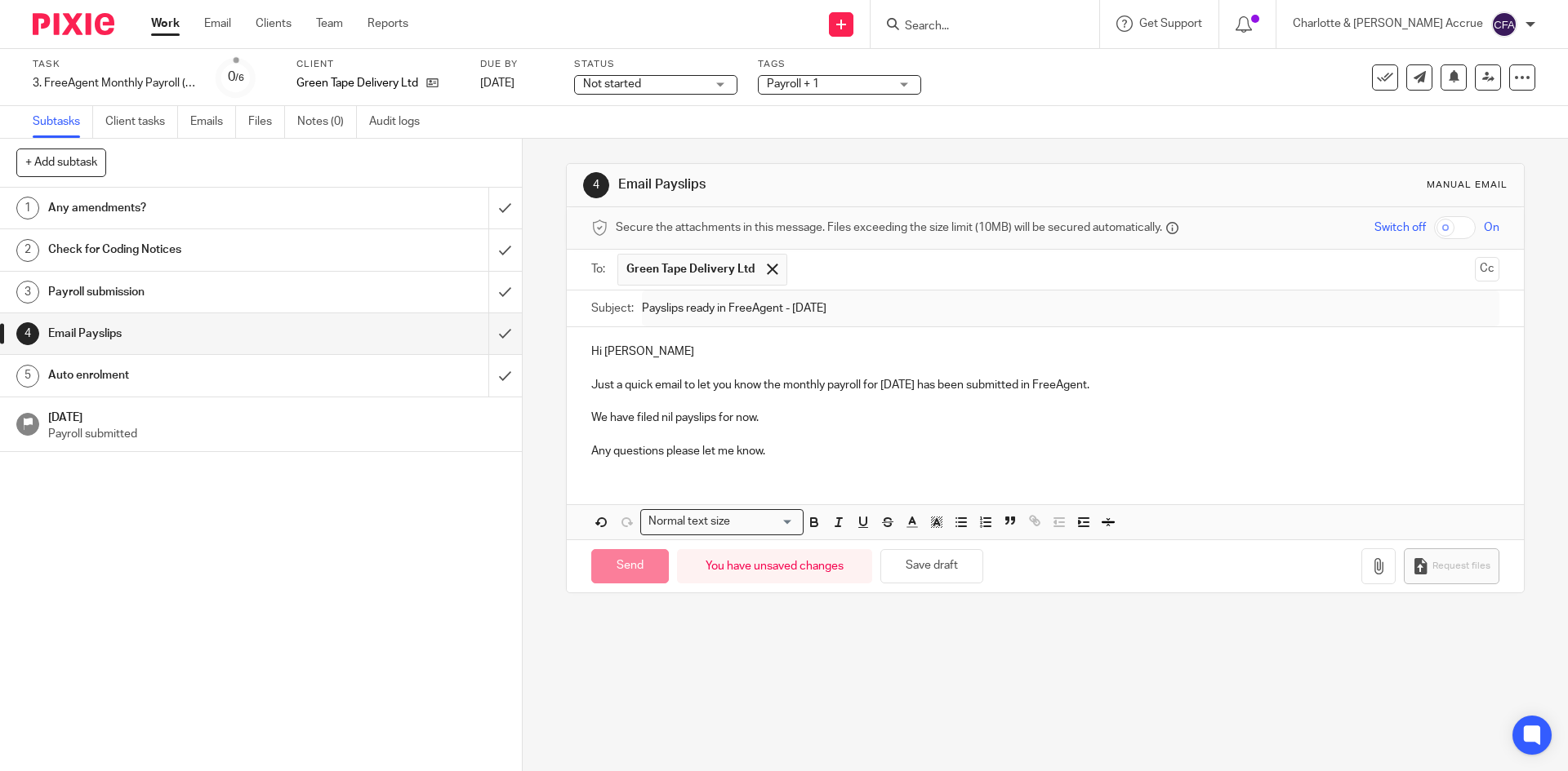
type input "Sent"
click at [1377, 73] on icon at bounding box center [1385, 78] width 16 height 16
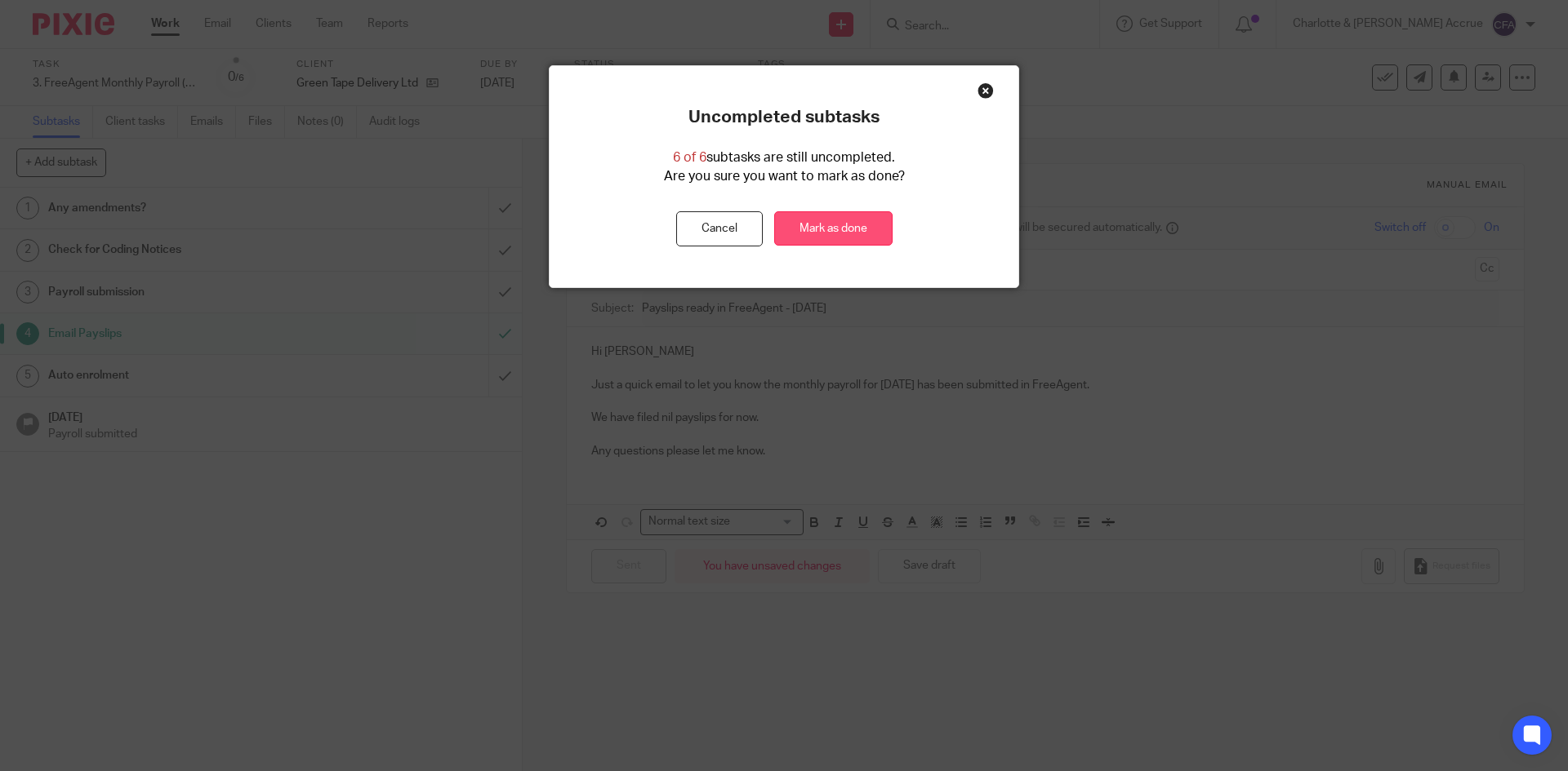
click at [844, 226] on link "Mark as done" at bounding box center [833, 229] width 118 height 35
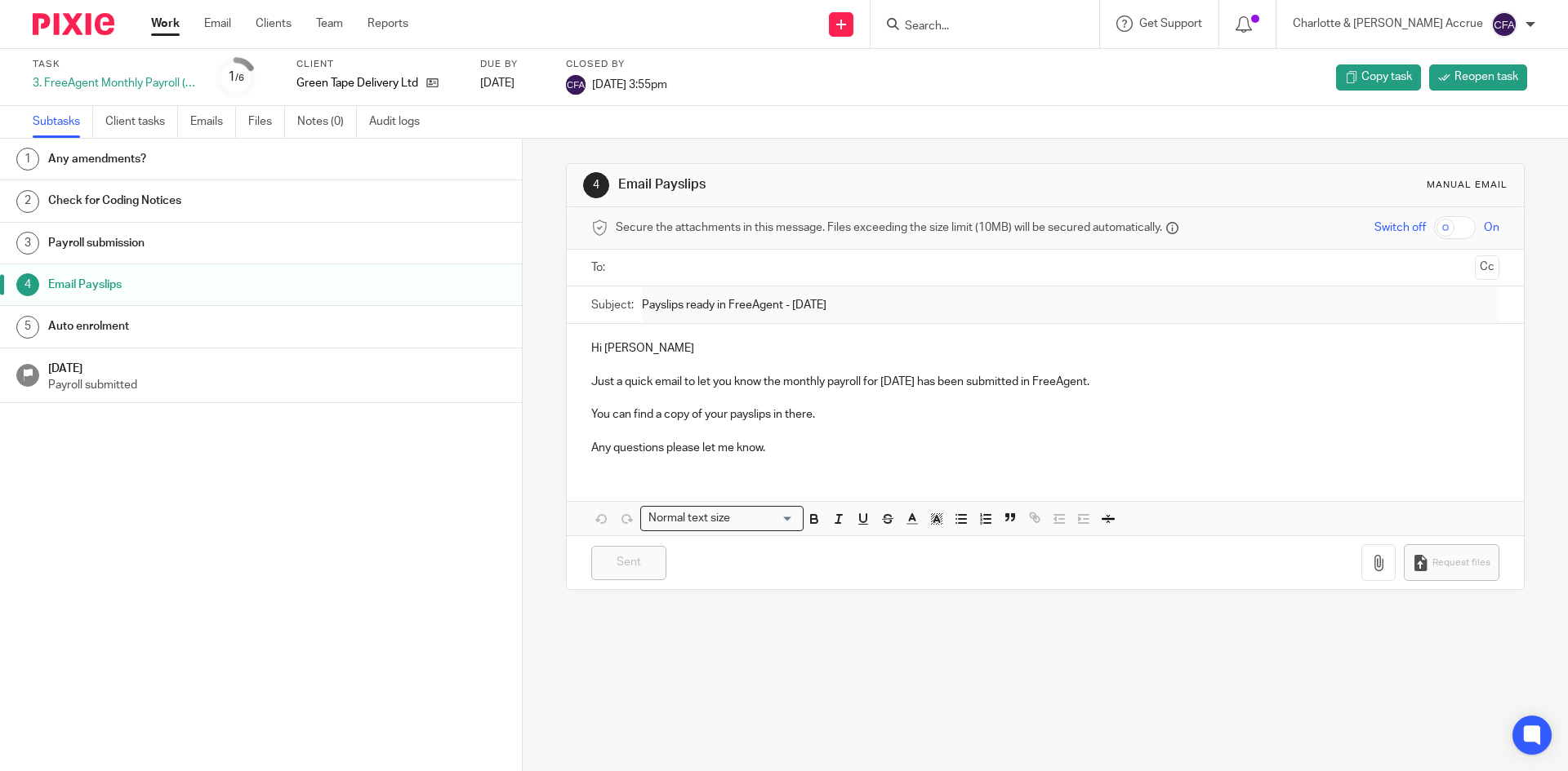
click at [166, 18] on link "Work" at bounding box center [165, 23] width 28 height 16
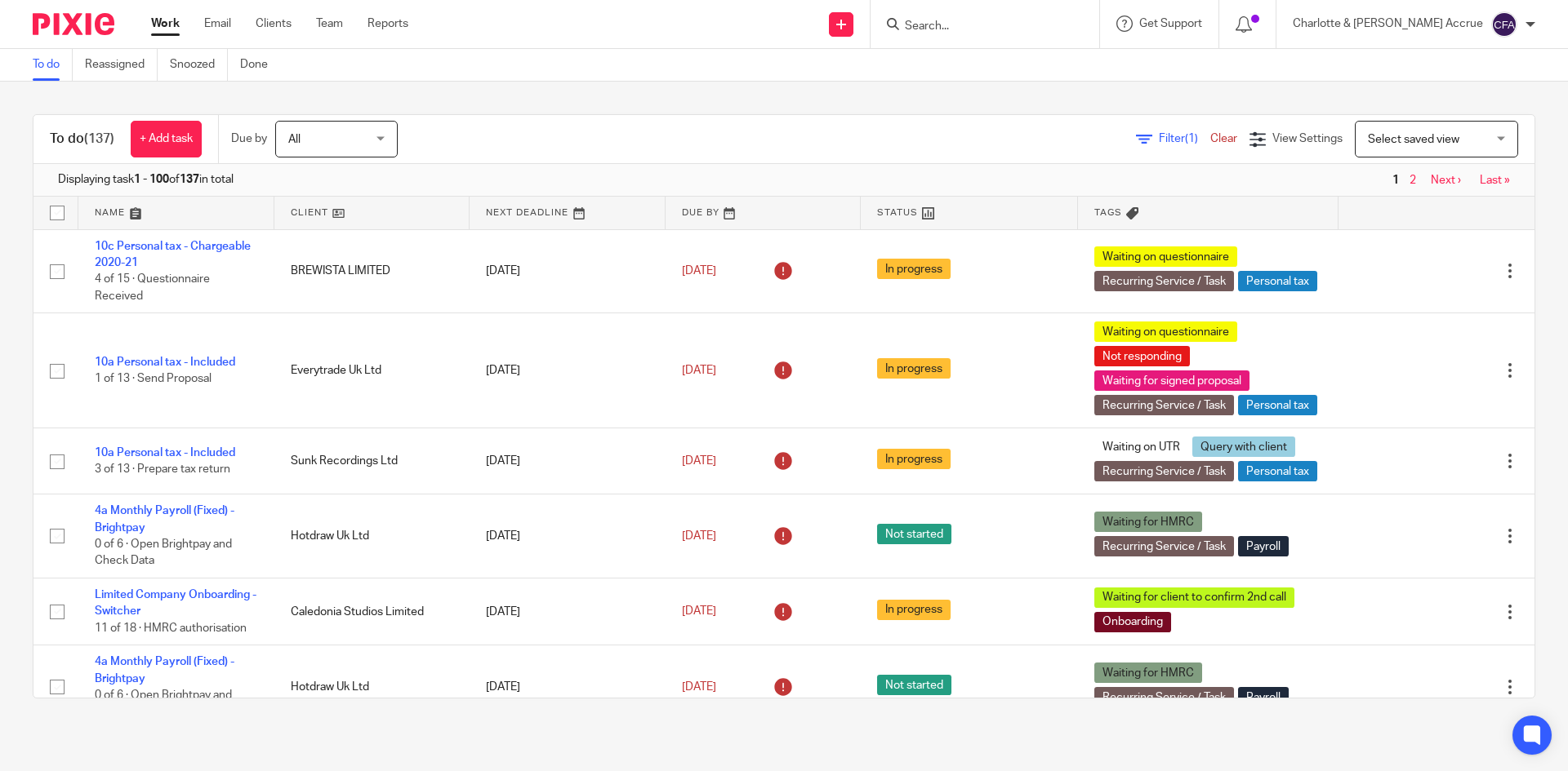
click at [1159, 136] on span "Filter (1)" at bounding box center [1184, 139] width 51 height 12
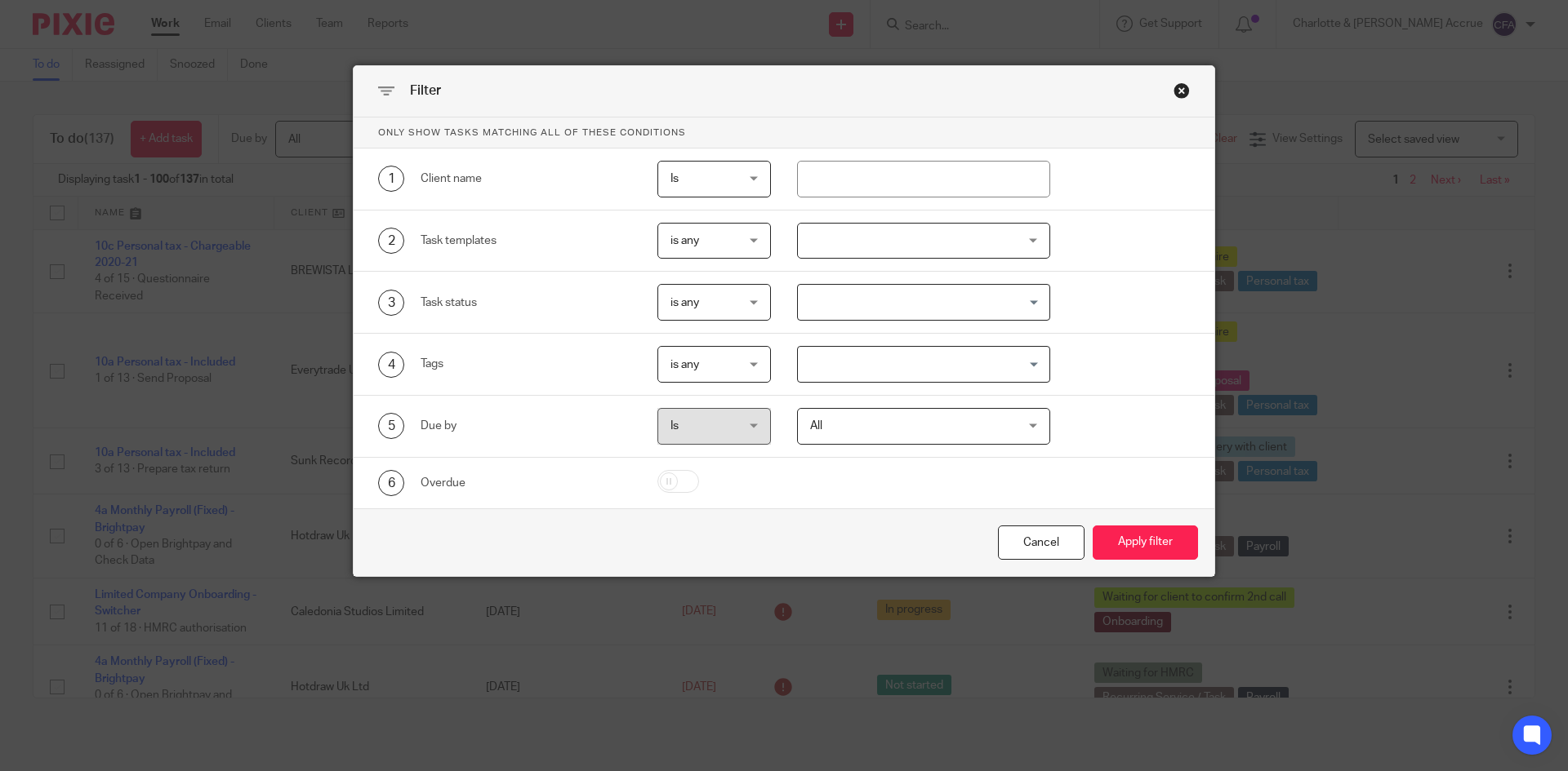
click at [972, 353] on input "Search for option" at bounding box center [920, 364] width 242 height 28
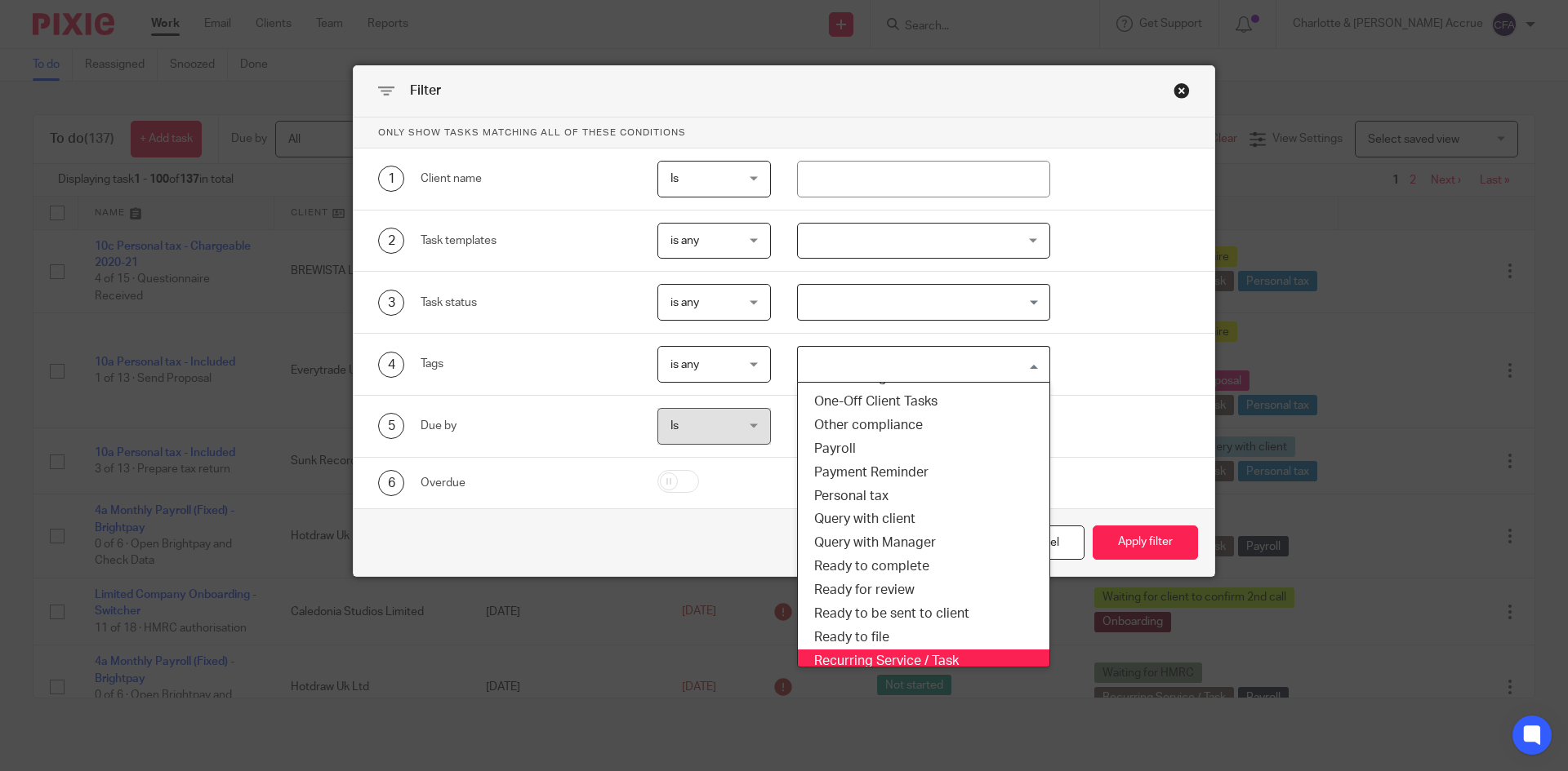
scroll to position [245, 0]
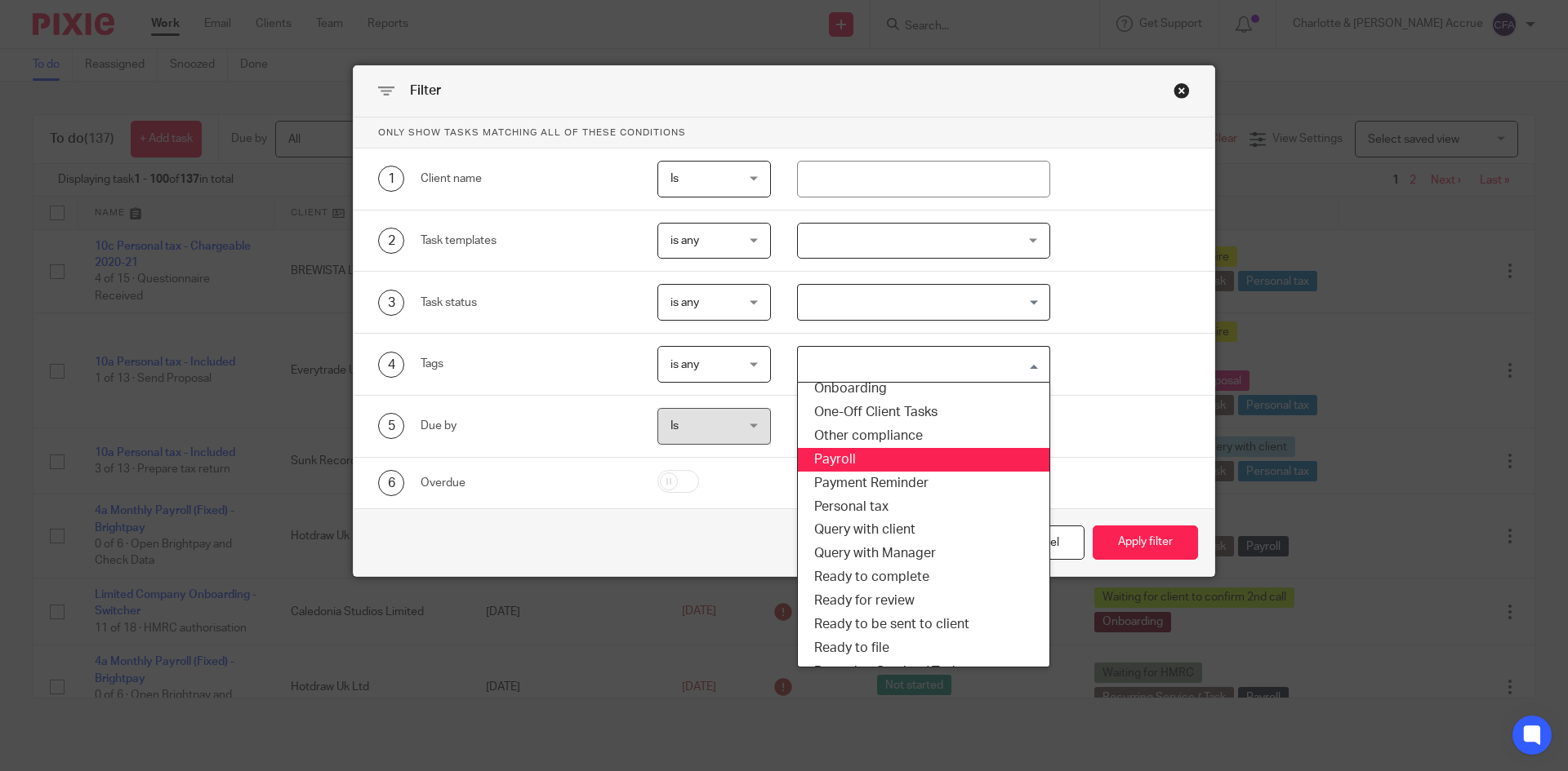
click at [865, 451] on li "Payroll" at bounding box center [924, 460] width 252 height 23
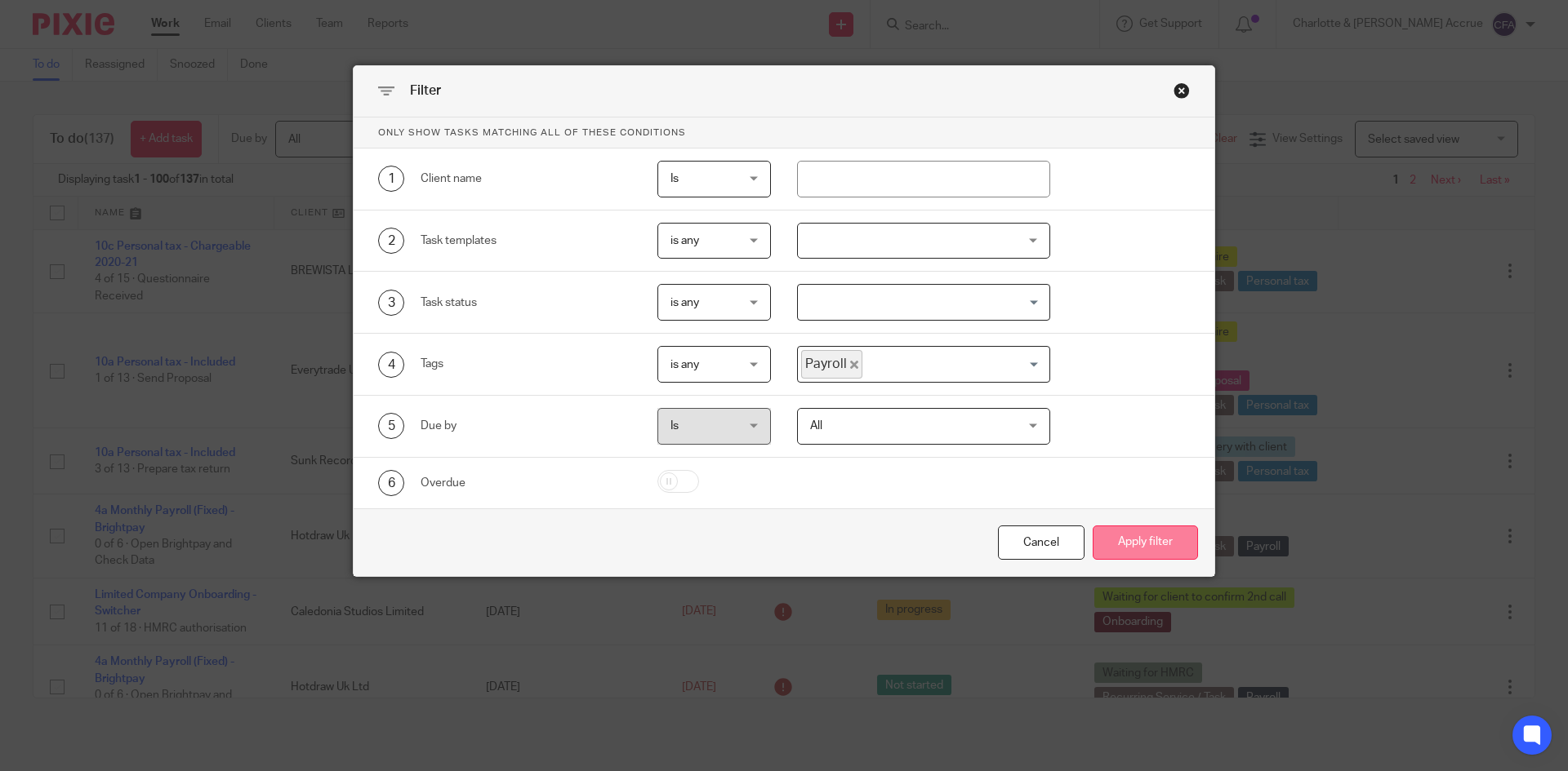
click at [1108, 538] on button "Apply filter" at bounding box center [1145, 543] width 106 height 35
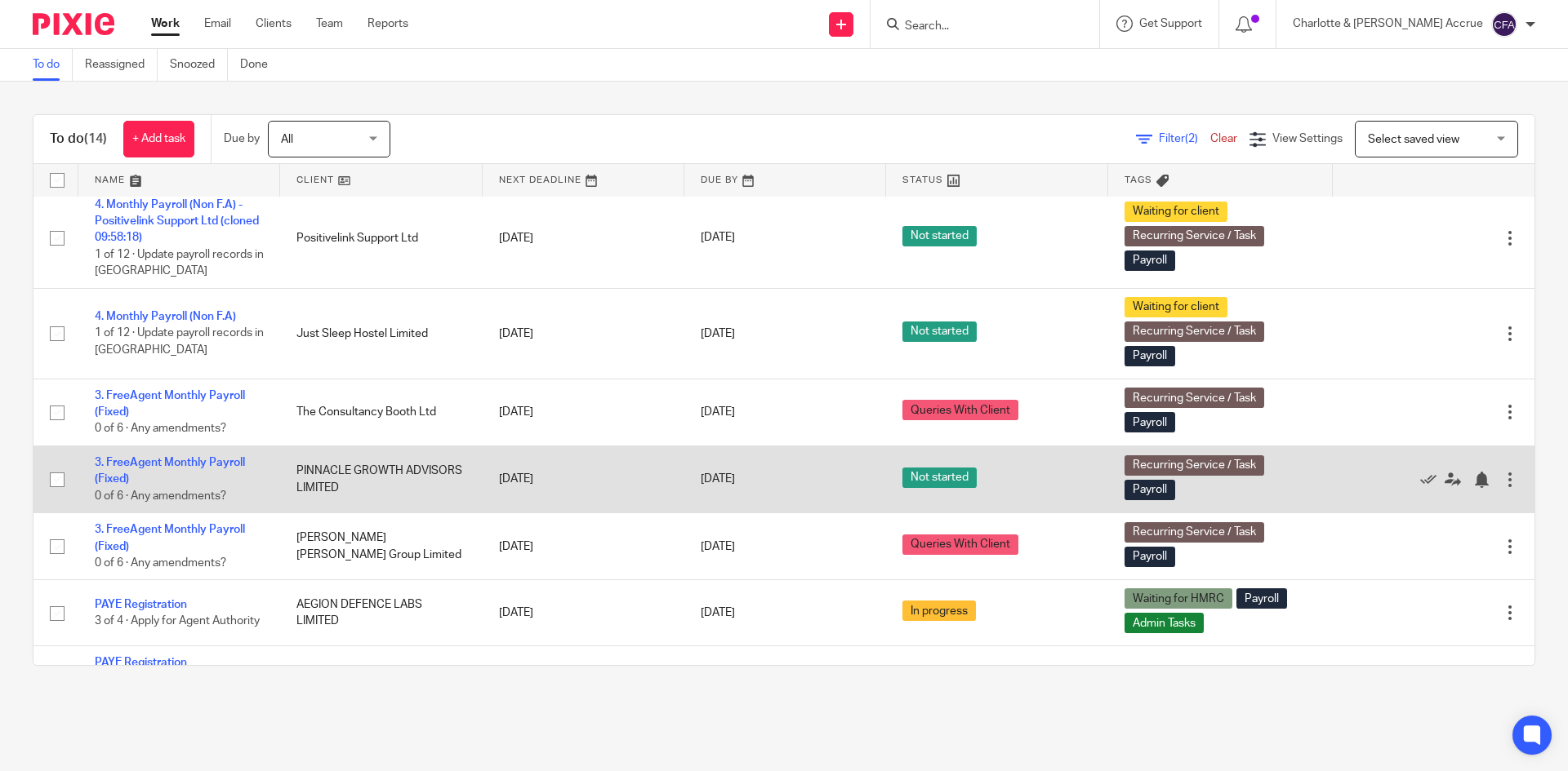
scroll to position [653, 0]
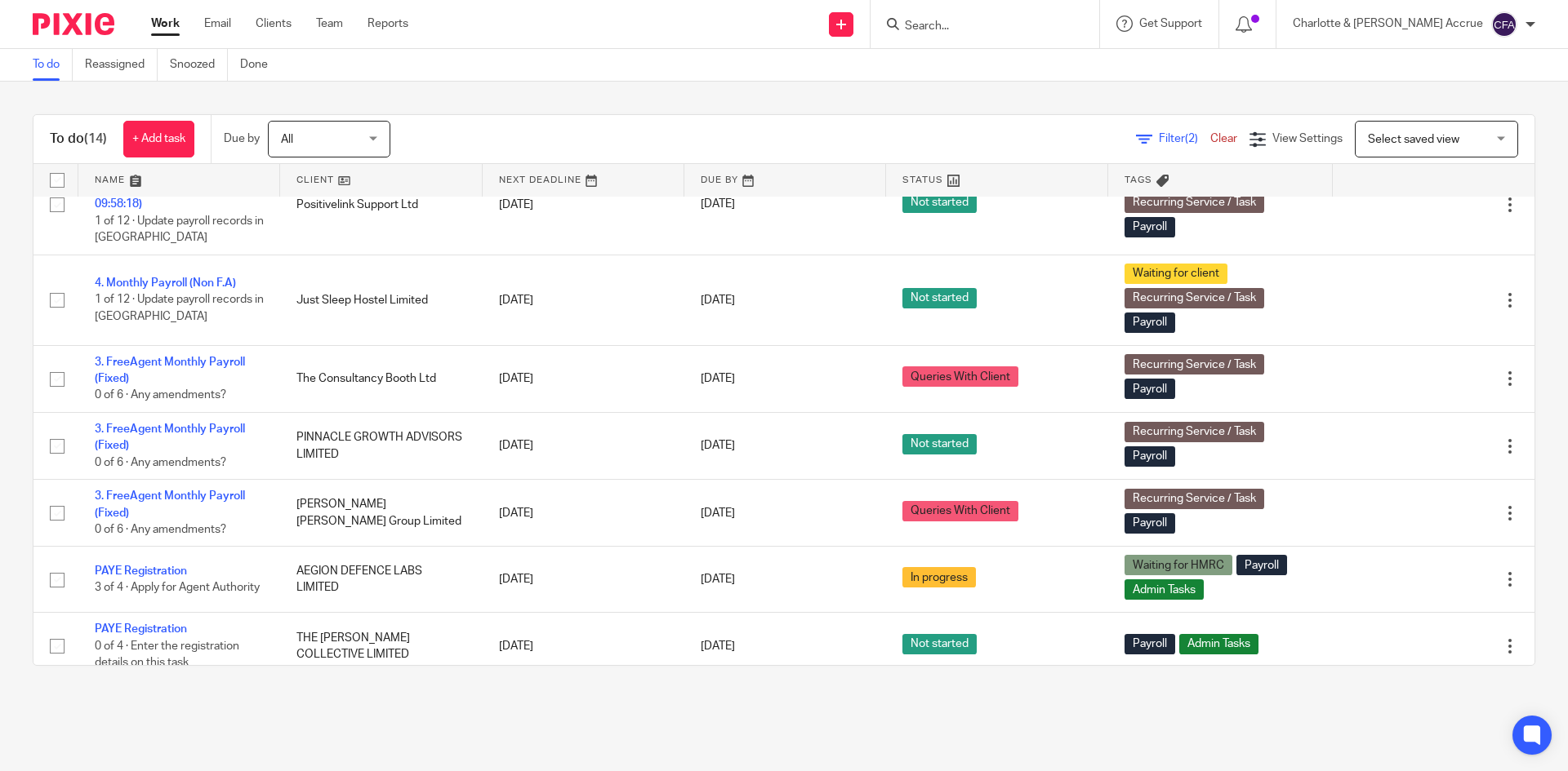
click at [174, 23] on link "Work" at bounding box center [165, 23] width 28 height 16
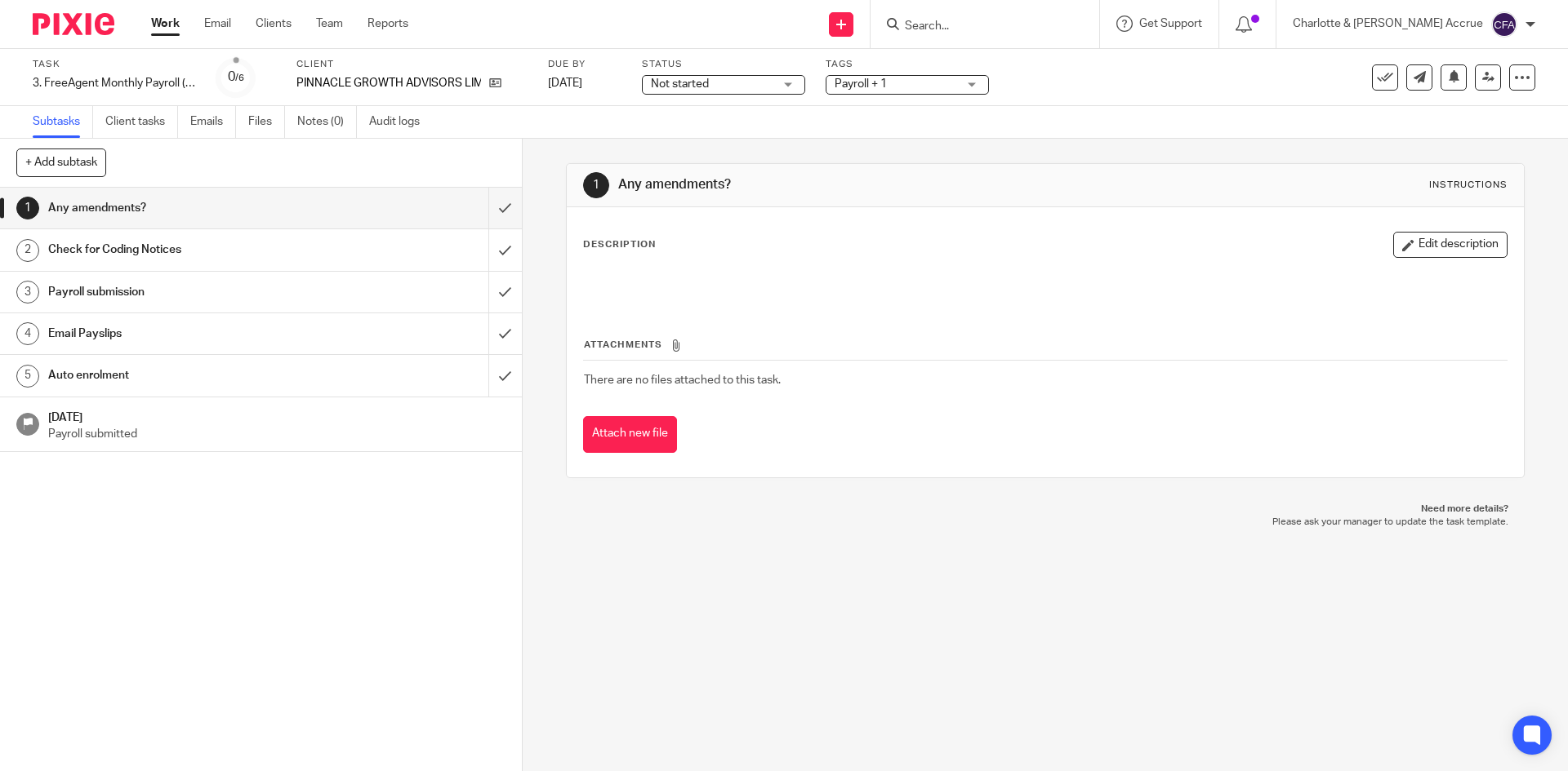
click at [742, 80] on span "Not started" at bounding box center [712, 84] width 122 height 17
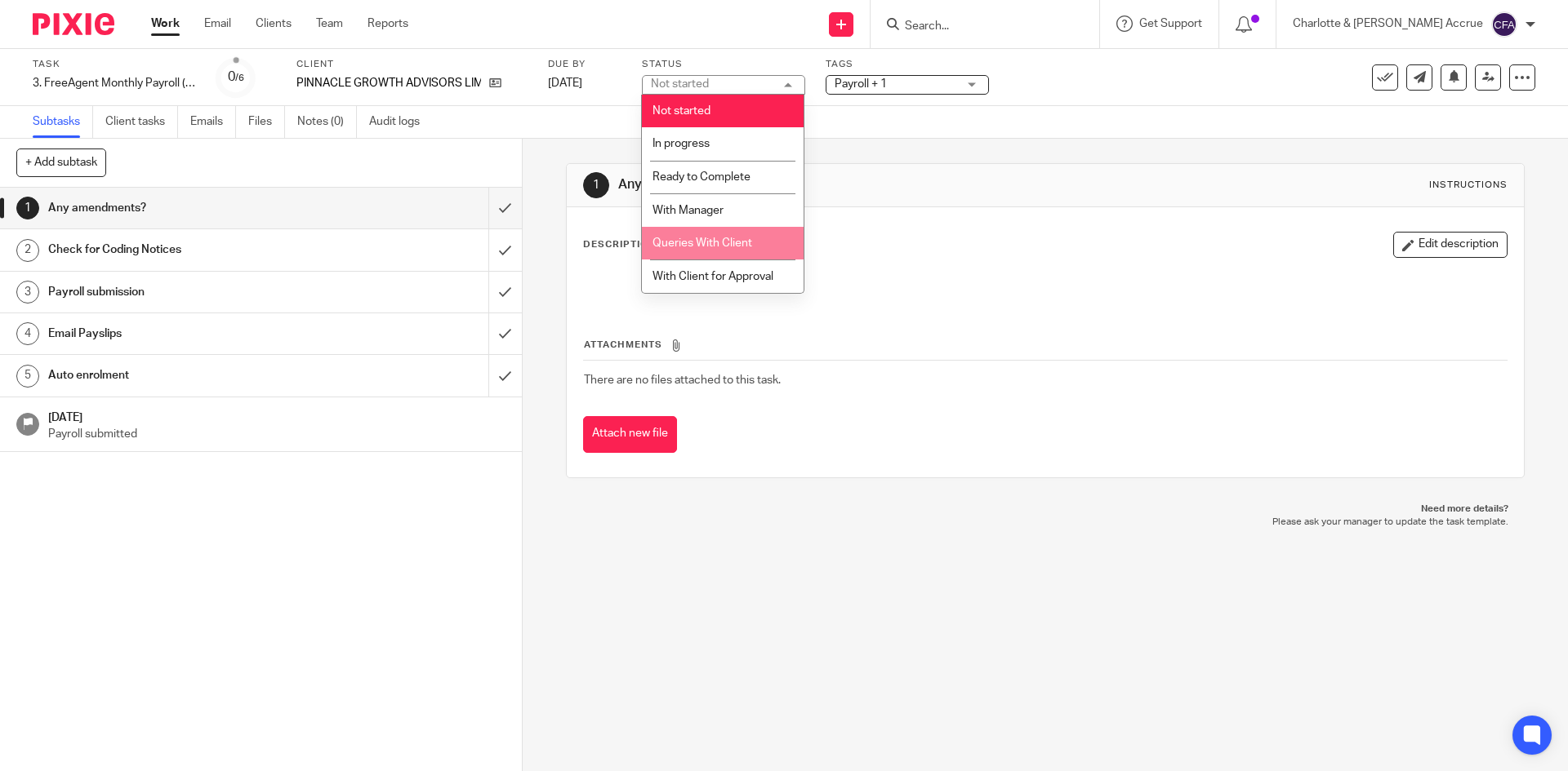
click at [745, 245] on span "Queries With Client" at bounding box center [702, 243] width 100 height 12
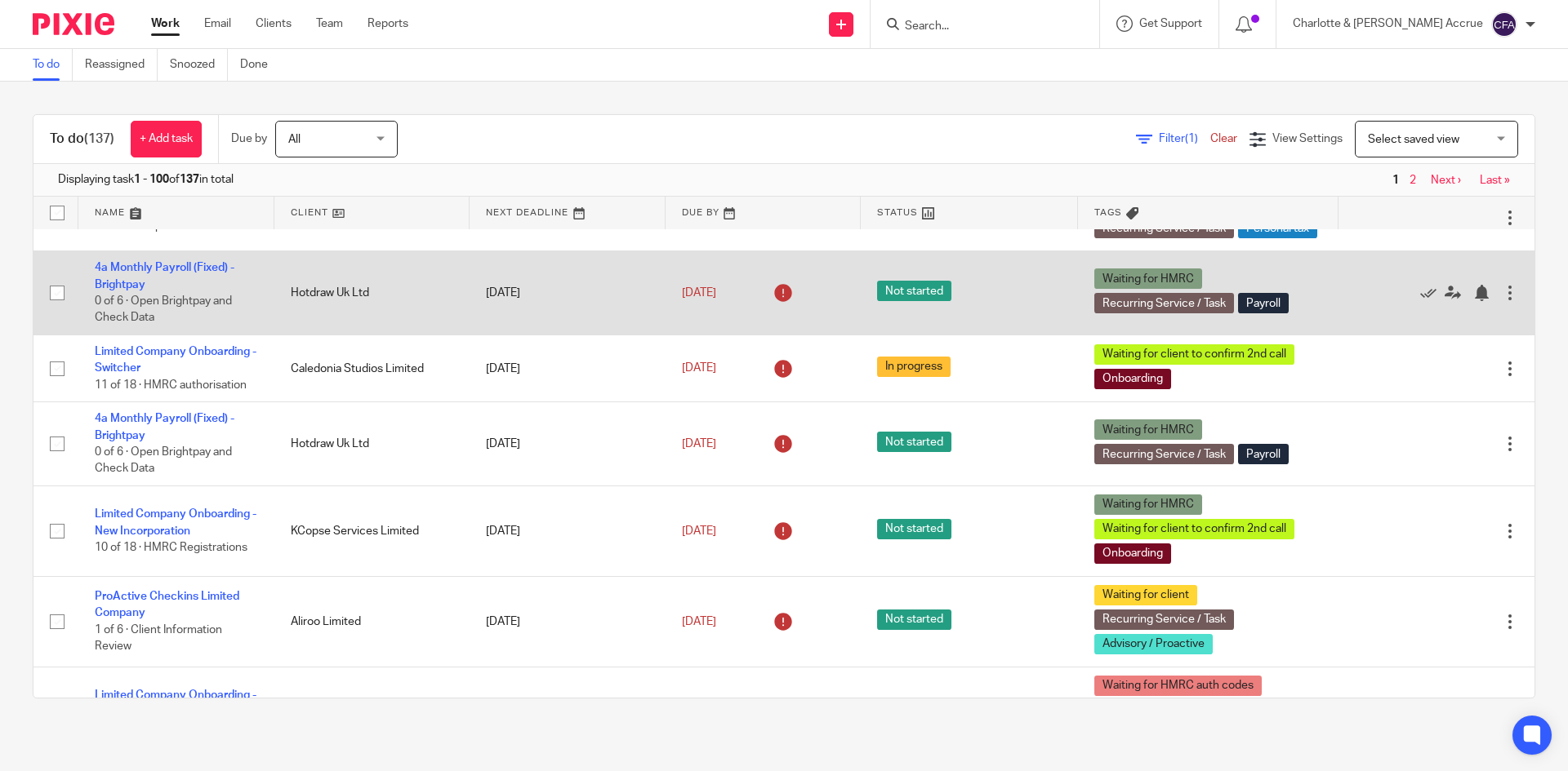
scroll to position [245, 0]
